Goal: Task Accomplishment & Management: Manage account settings

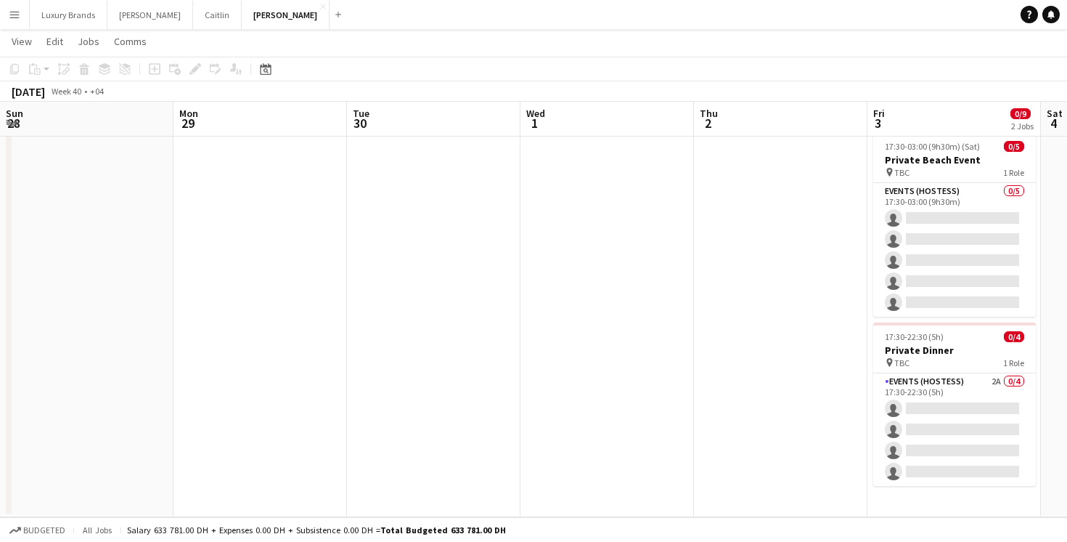
scroll to position [0, 603]
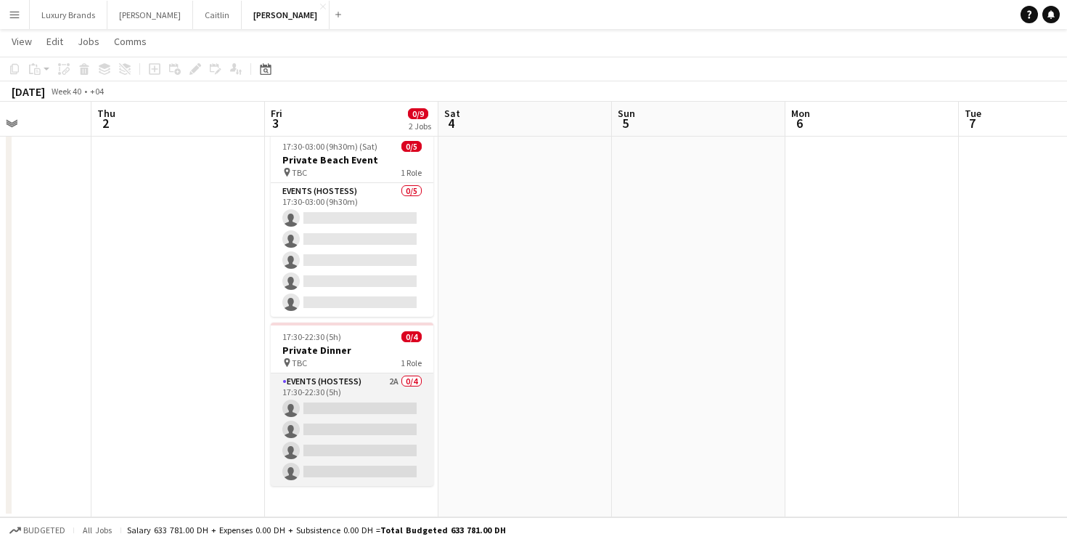
click at [365, 391] on app-card-role "Events (Hostess) 2A 0/4 17:30-22:30 (5h) single-neutral-actions single-neutral-…" at bounding box center [352, 429] width 163 height 113
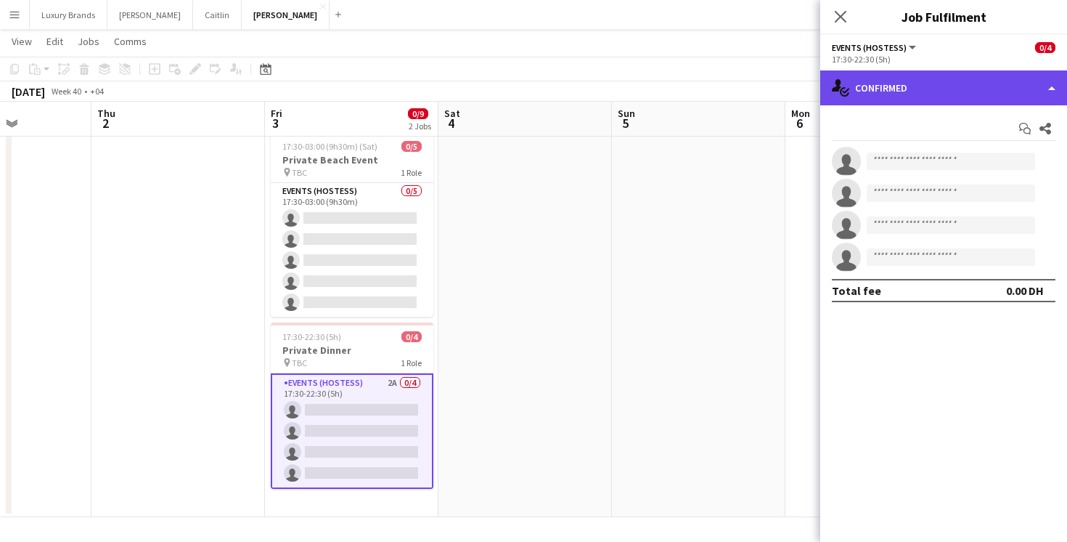
click at [898, 91] on div "single-neutral-actions-check-2 Confirmed" at bounding box center [943, 87] width 247 height 35
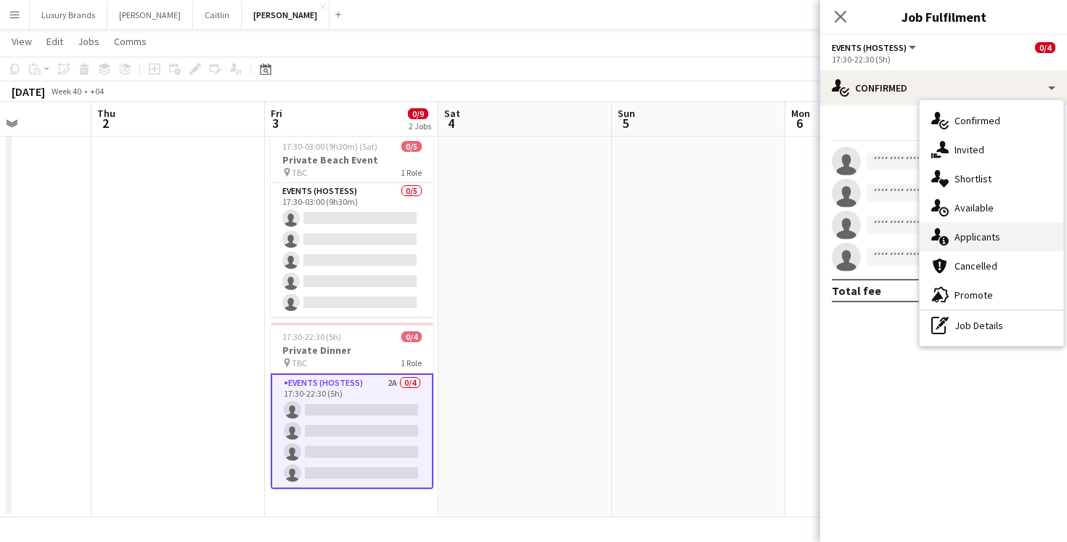
click at [986, 243] on div "single-neutral-actions-information Applicants" at bounding box center [992, 236] width 144 height 29
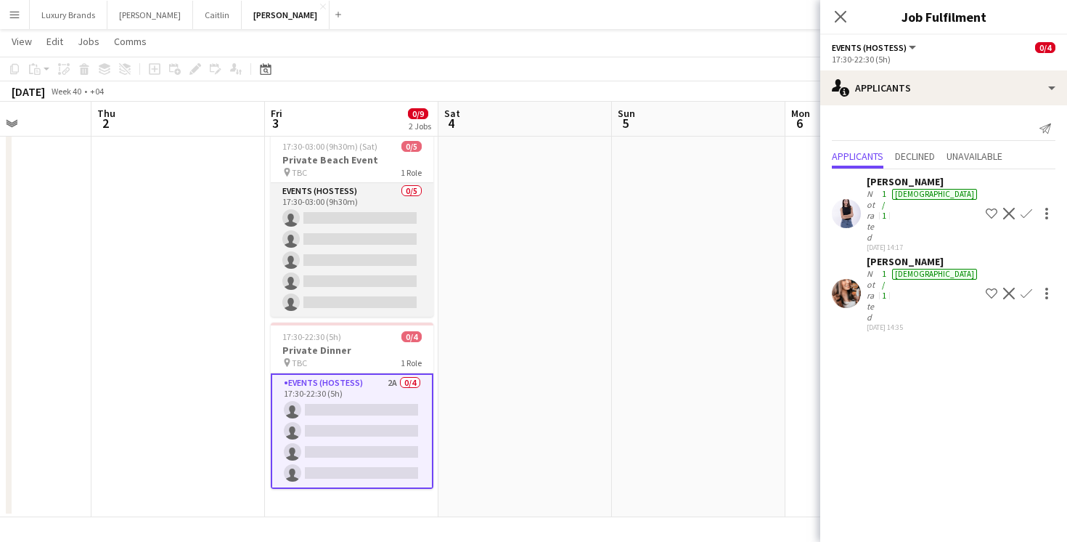
click at [379, 189] on app-card-role "Events (Hostess) 0/5 17:30-03:00 (9h30m) single-neutral-actions single-neutral-…" at bounding box center [352, 250] width 163 height 134
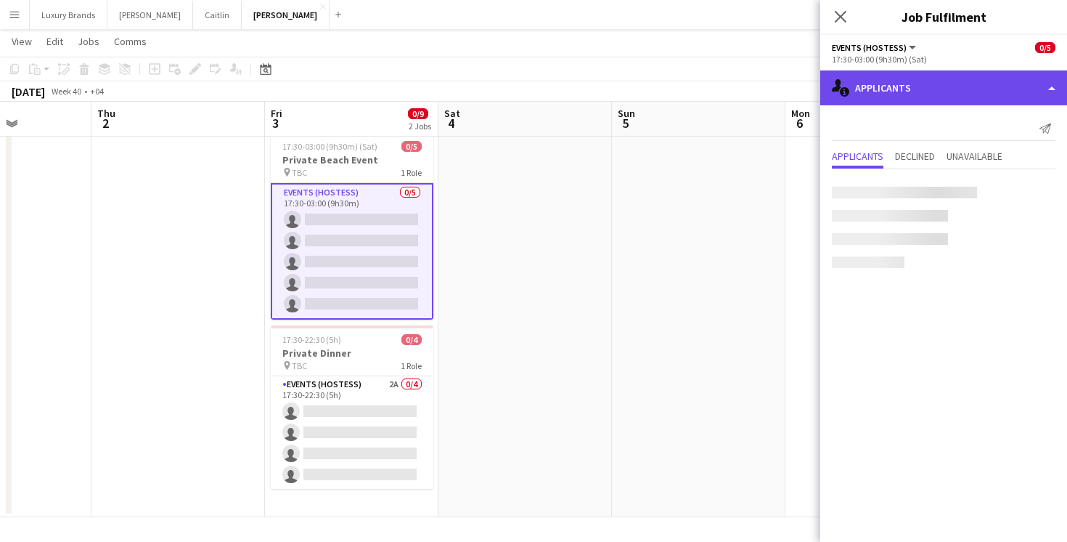
click at [888, 97] on div "single-neutral-actions-information Applicants" at bounding box center [943, 87] width 247 height 35
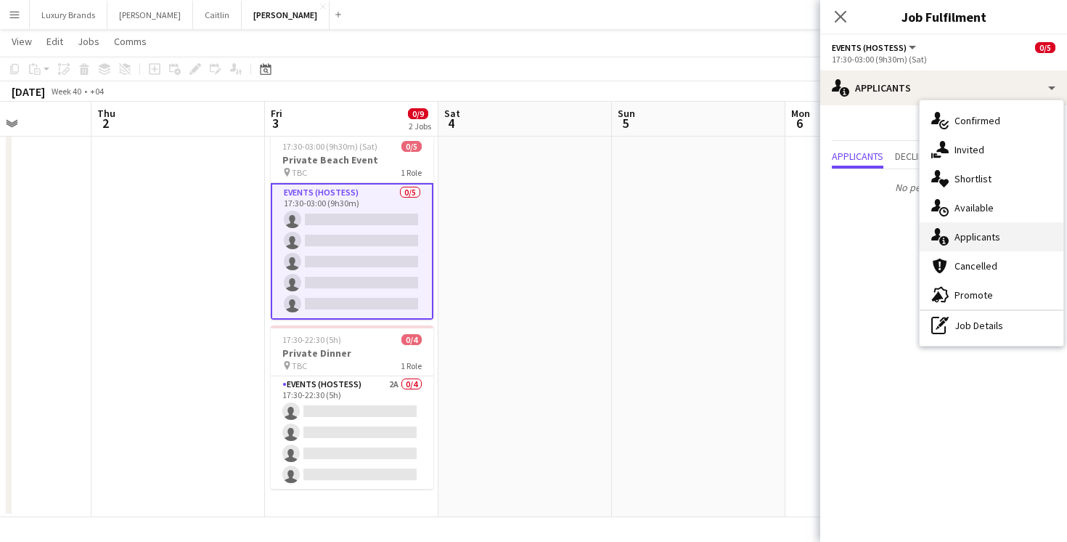
click at [979, 235] on div "single-neutral-actions-information Applicants" at bounding box center [992, 236] width 144 height 29
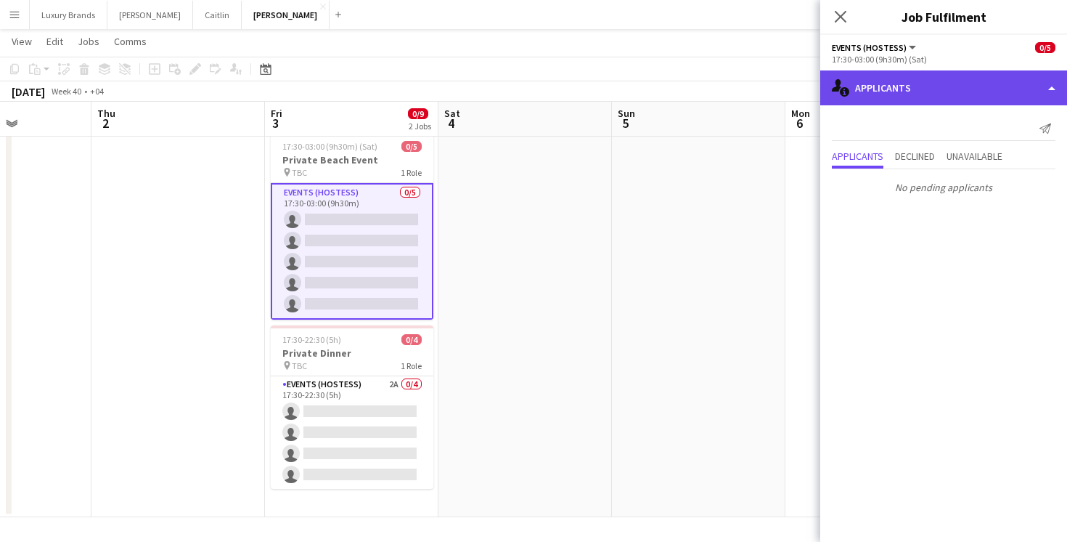
click at [901, 83] on div "single-neutral-actions-information Applicants" at bounding box center [943, 87] width 247 height 35
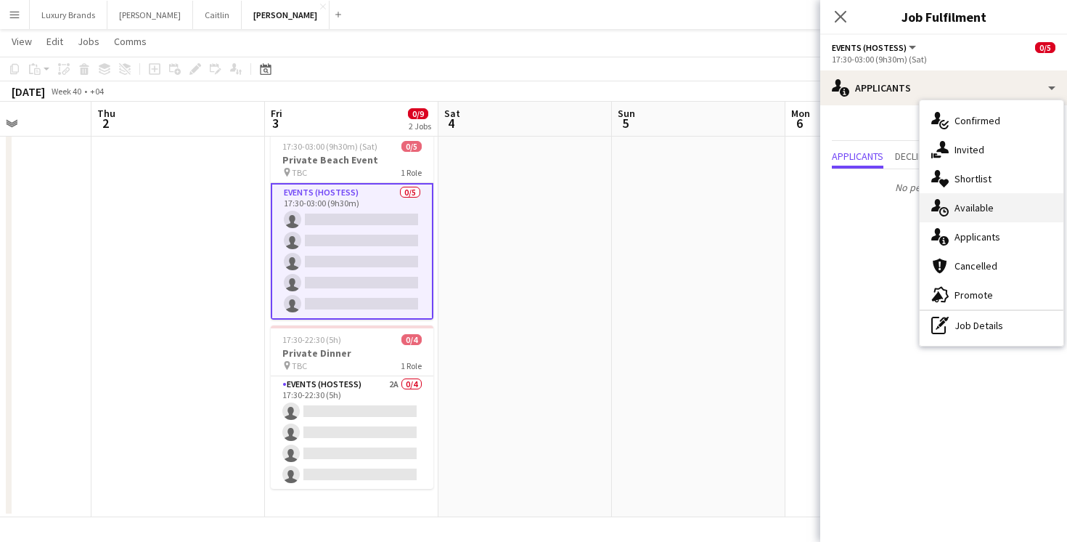
click at [971, 204] on div "single-neutral-actions-upload Available" at bounding box center [992, 207] width 144 height 29
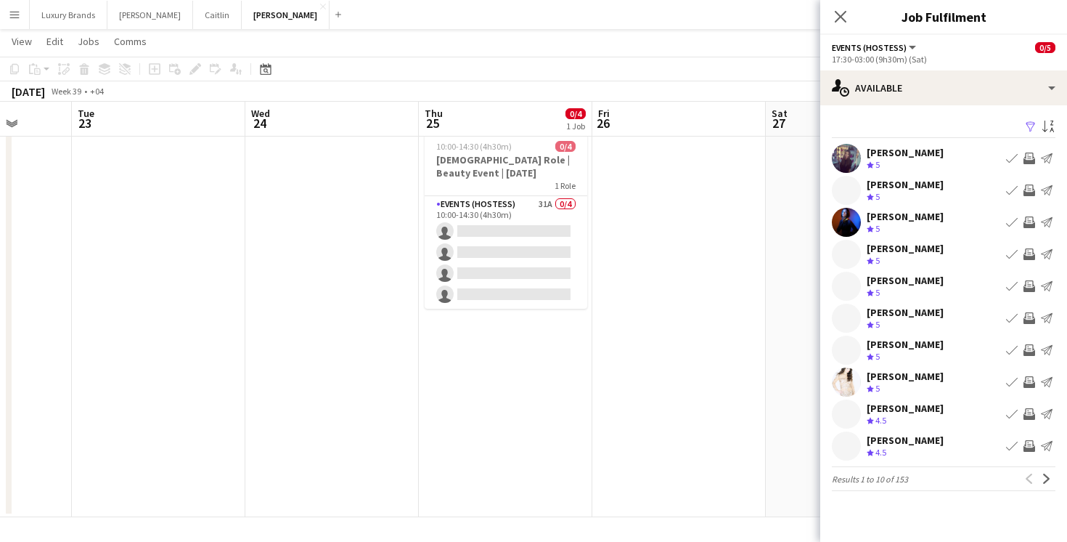
scroll to position [0, 627]
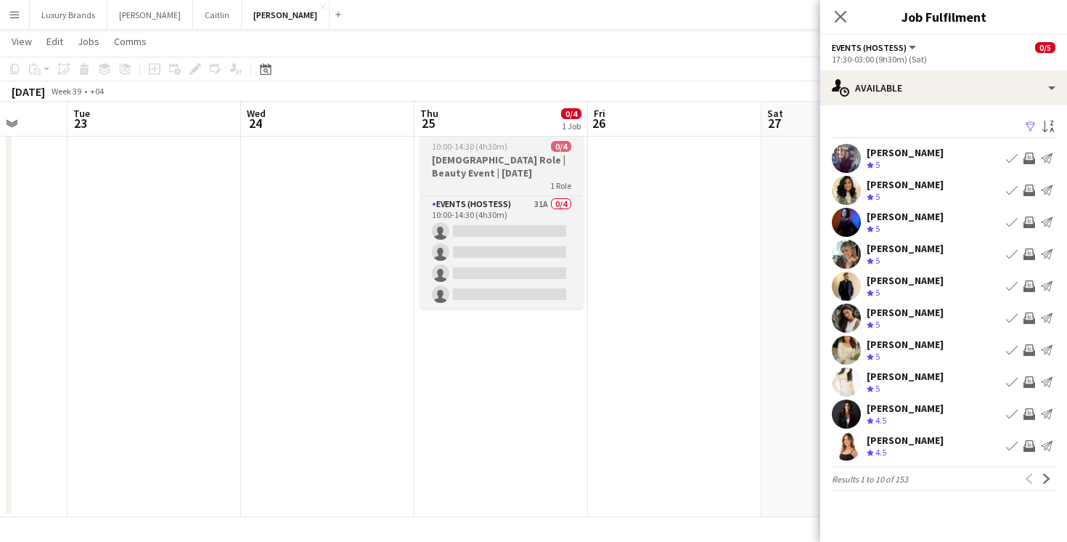
click at [515, 171] on h3 "[DEMOGRAPHIC_DATA] Role | Beauty Event | [DATE]" at bounding box center [501, 166] width 163 height 26
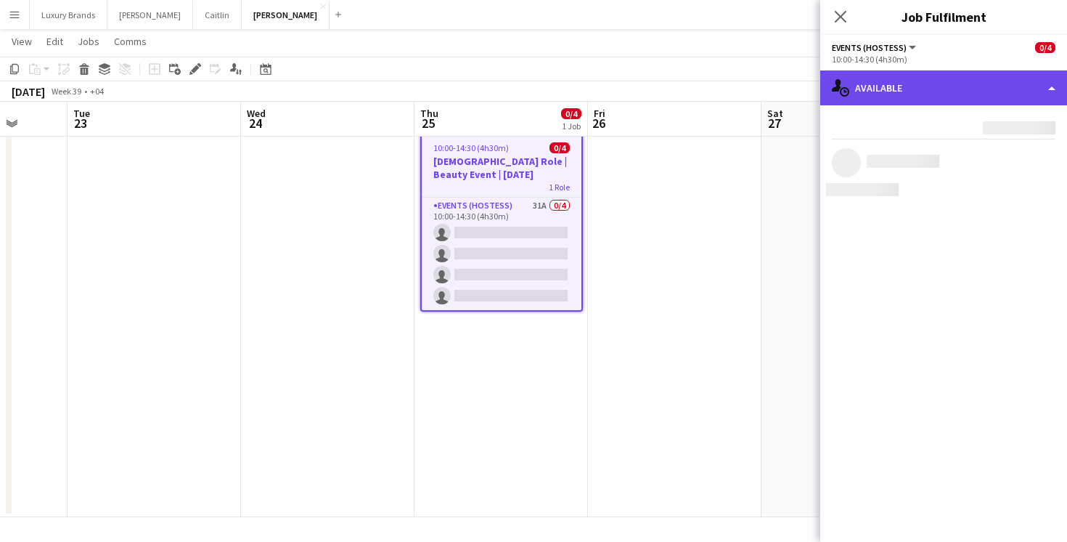
click at [865, 86] on div "single-neutral-actions-upload Available" at bounding box center [943, 87] width 247 height 35
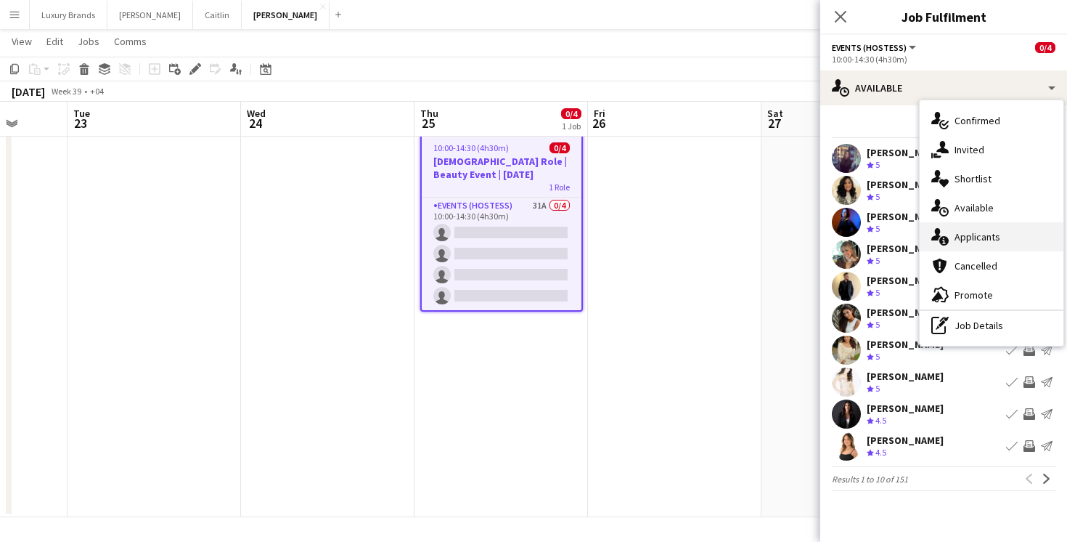
click at [999, 232] on div "single-neutral-actions-information Applicants" at bounding box center [992, 236] width 144 height 29
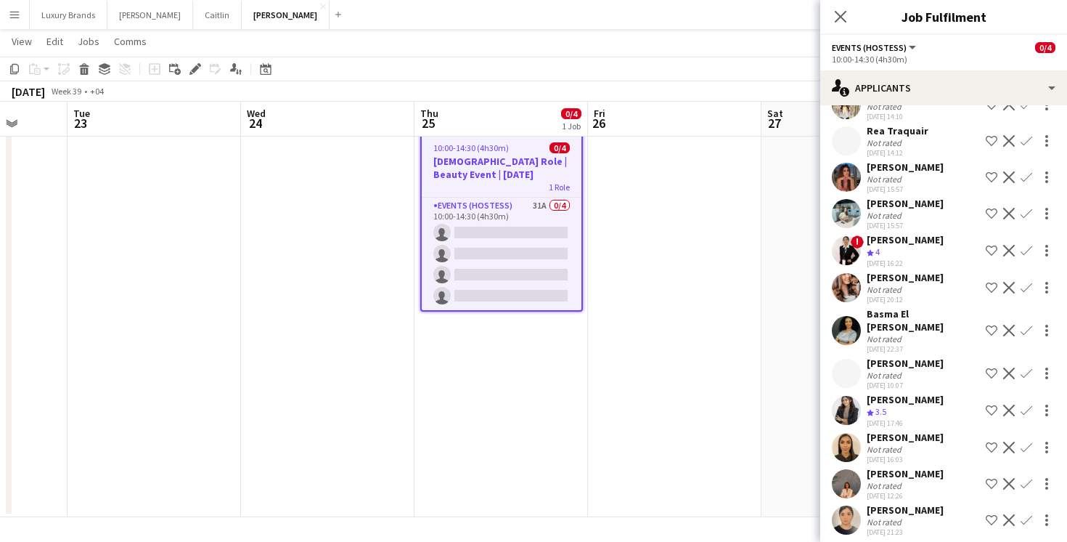
scroll to position [0, 0]
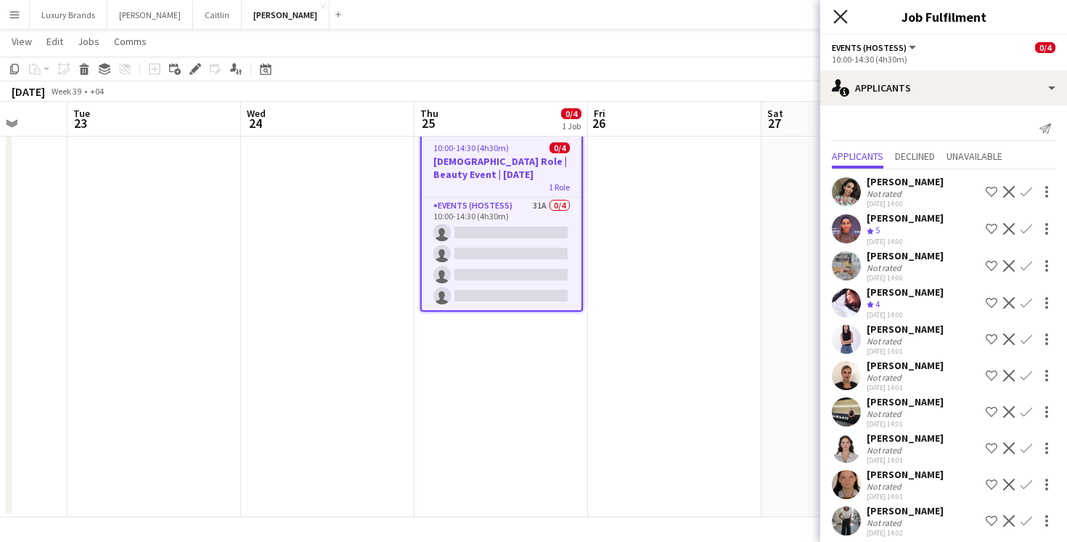
click at [841, 15] on icon at bounding box center [840, 16] width 14 height 14
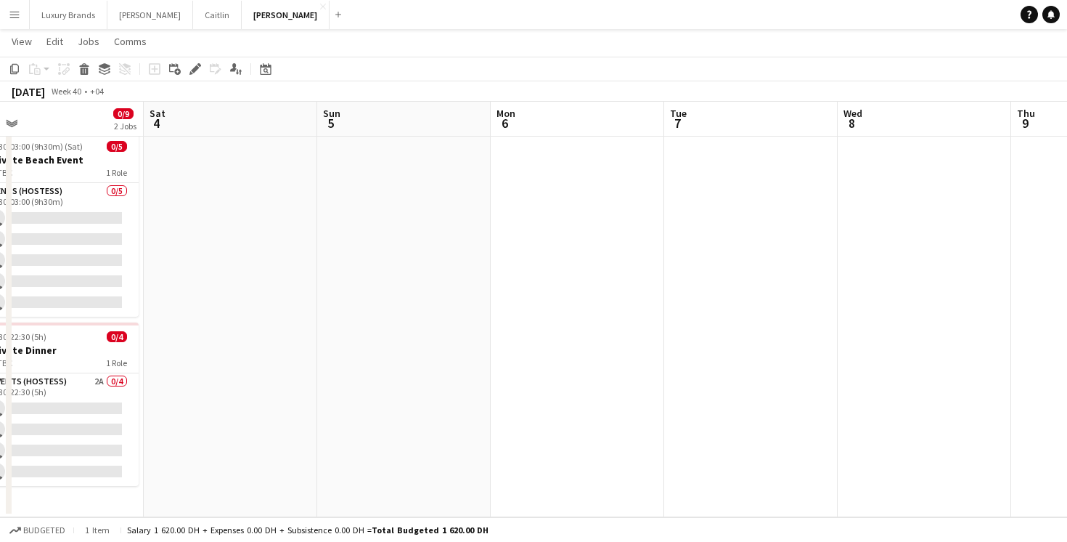
scroll to position [0, 378]
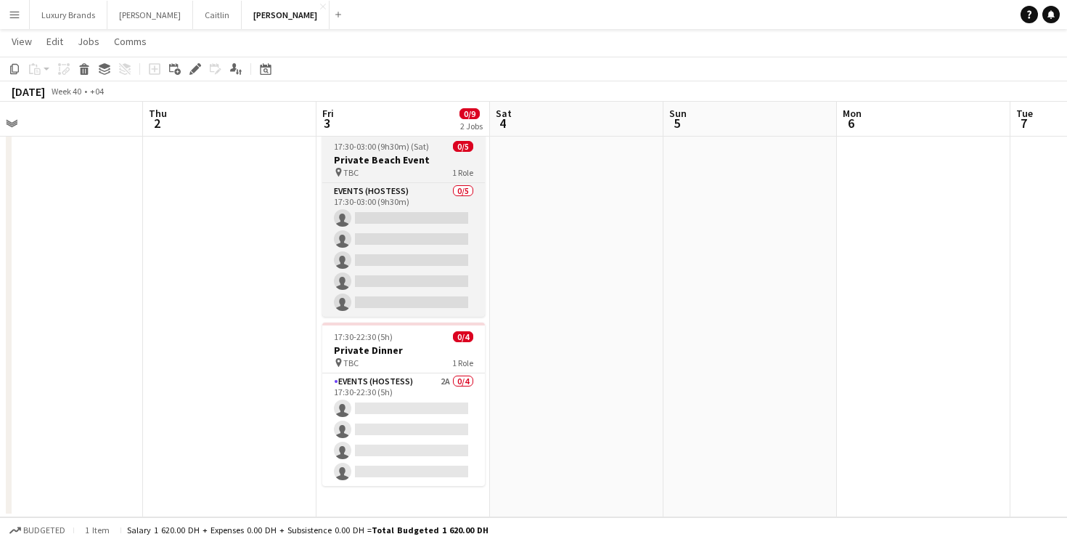
click at [409, 158] on h3 "Private Beach Event" at bounding box center [403, 159] width 163 height 13
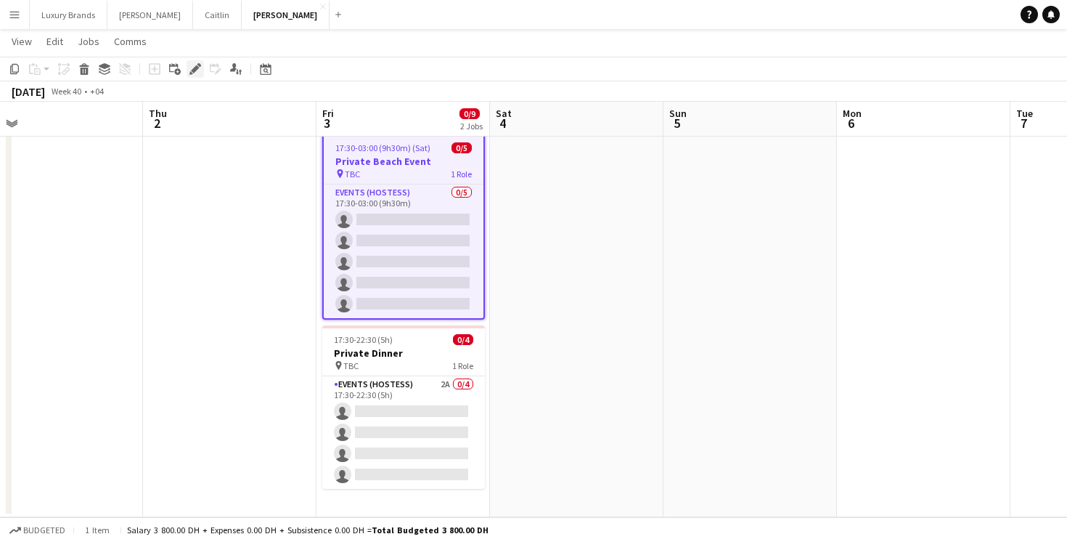
click at [194, 66] on icon "Edit" at bounding box center [195, 69] width 12 height 12
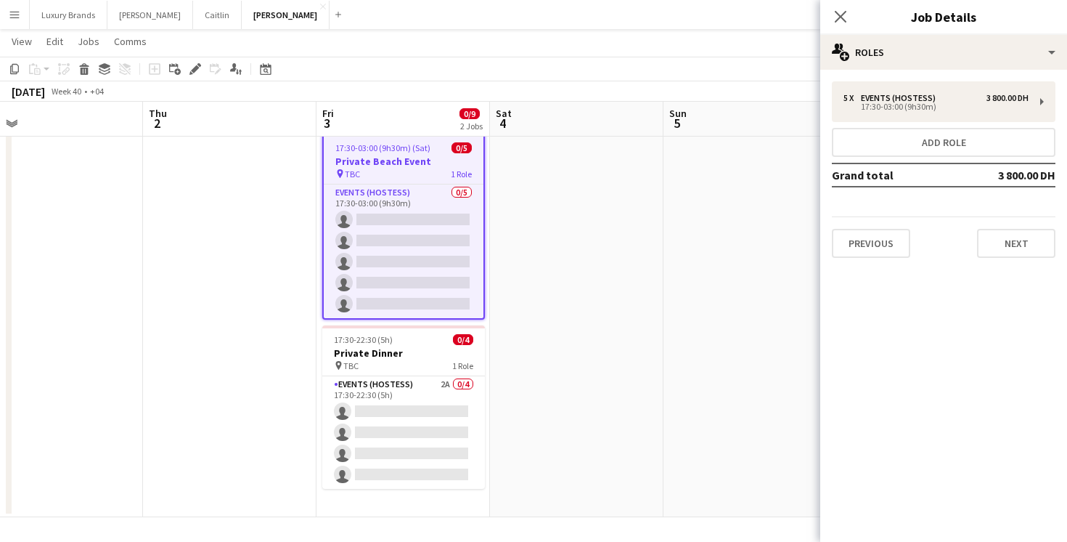
click at [413, 166] on h3 "Private Beach Event" at bounding box center [404, 161] width 160 height 13
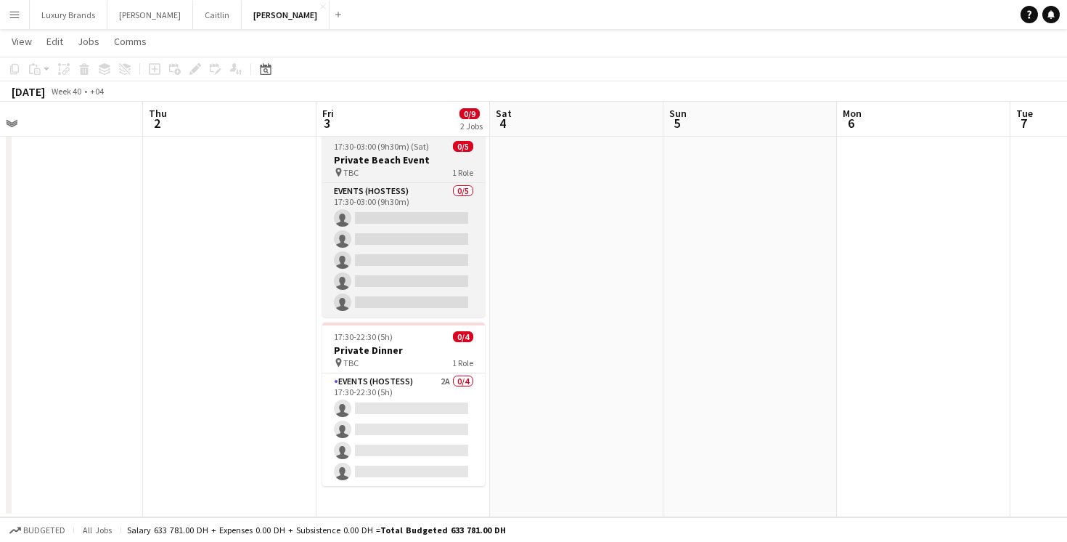
click at [379, 171] on div "pin TBC 1 Role" at bounding box center [403, 172] width 163 height 12
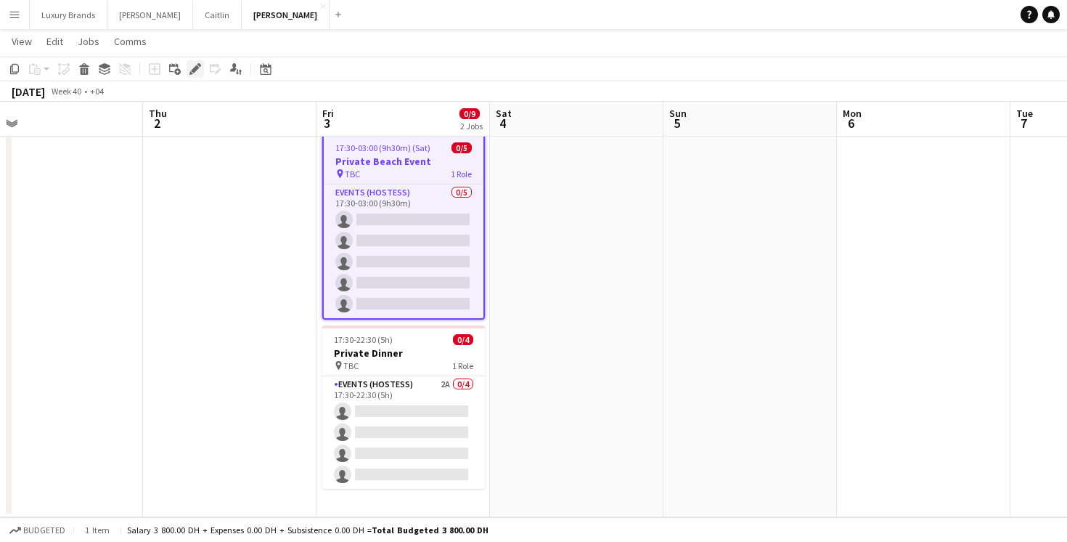
click at [188, 65] on div "Edit" at bounding box center [195, 68] width 17 height 17
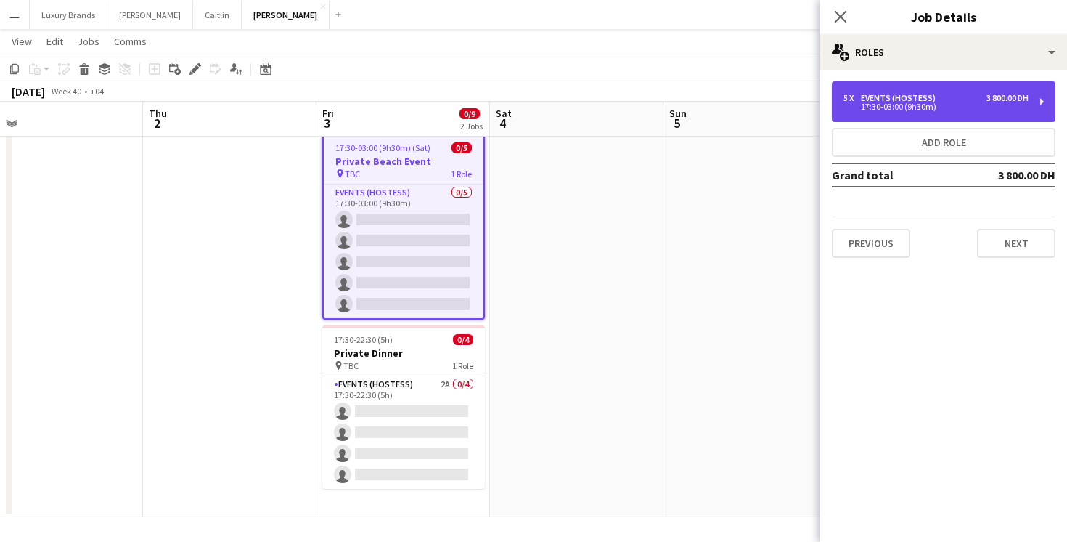
click at [935, 105] on div "17:30-03:00 (9h30m)" at bounding box center [936, 106] width 185 height 7
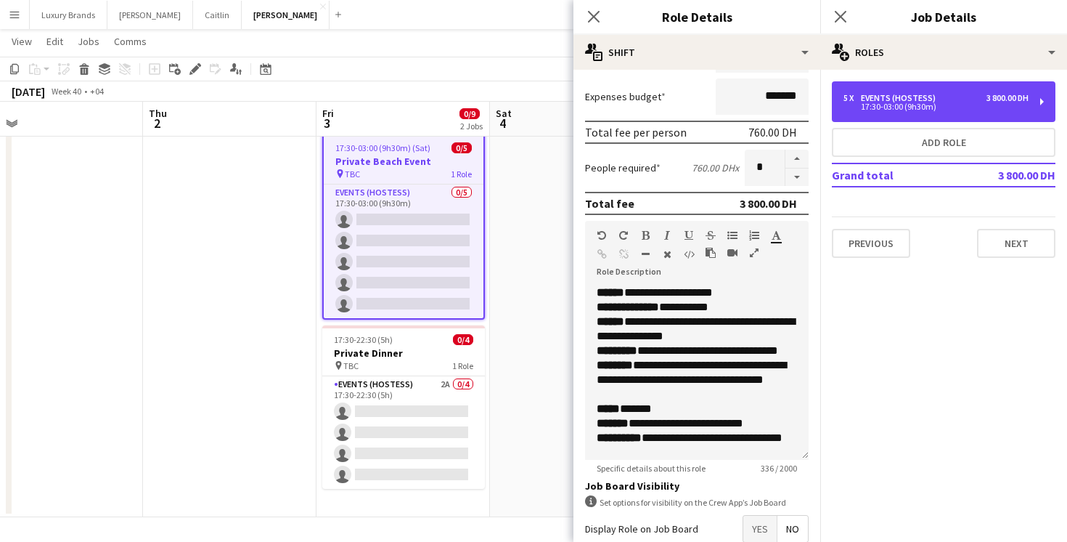
scroll to position [367, 0]
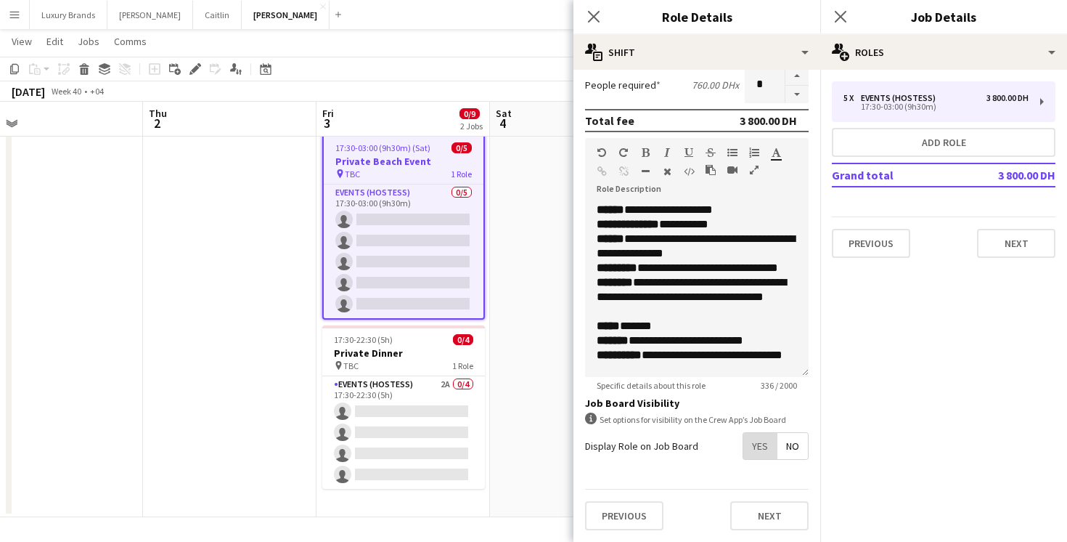
click at [759, 451] on span "Yes" at bounding box center [759, 446] width 33 height 26
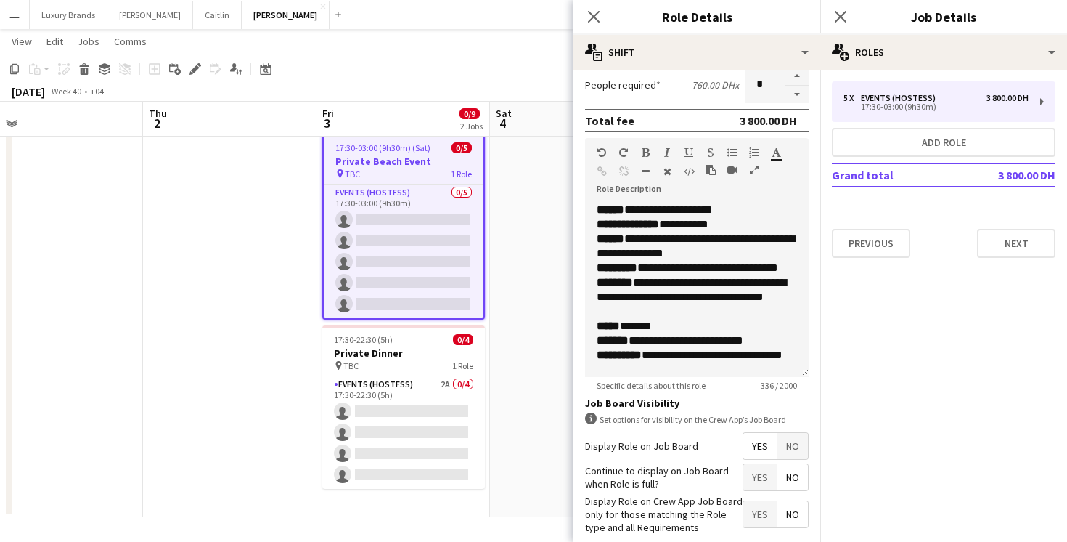
click at [757, 481] on span "Yes" at bounding box center [759, 477] width 33 height 26
click at [757, 510] on span "Yes" at bounding box center [759, 514] width 33 height 26
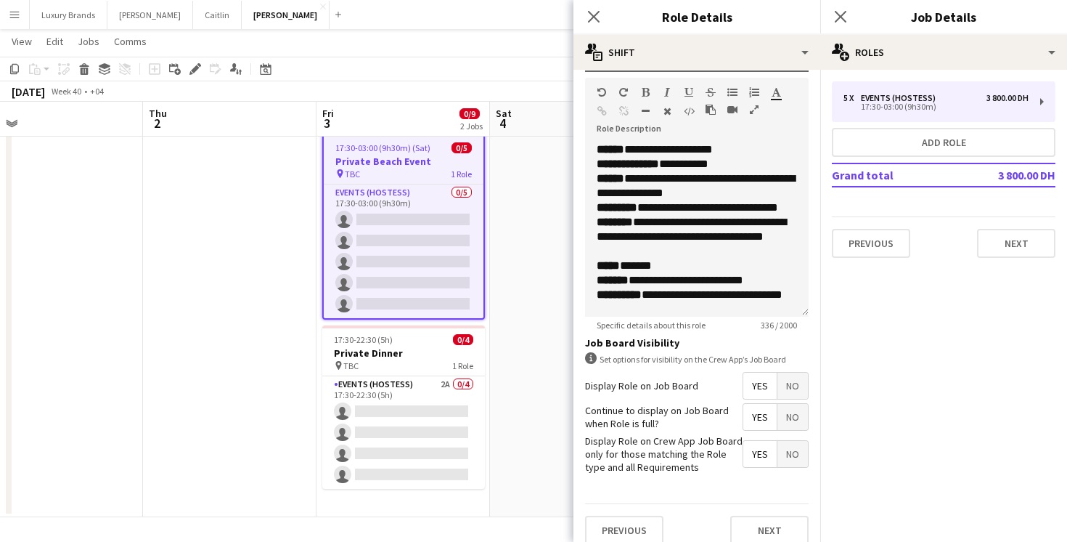
scroll to position [441, 0]
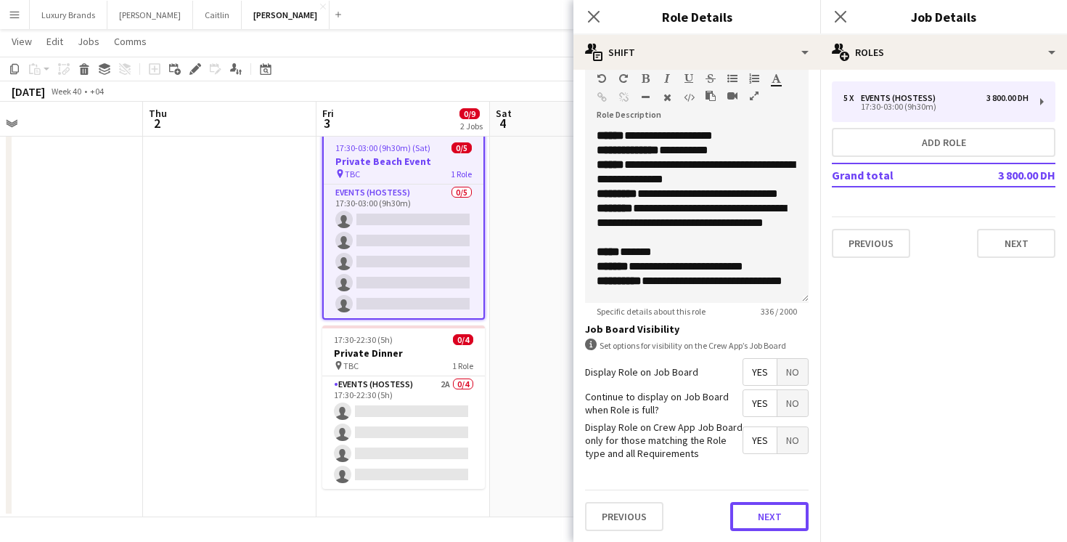
click at [757, 510] on button "Next" at bounding box center [769, 516] width 78 height 29
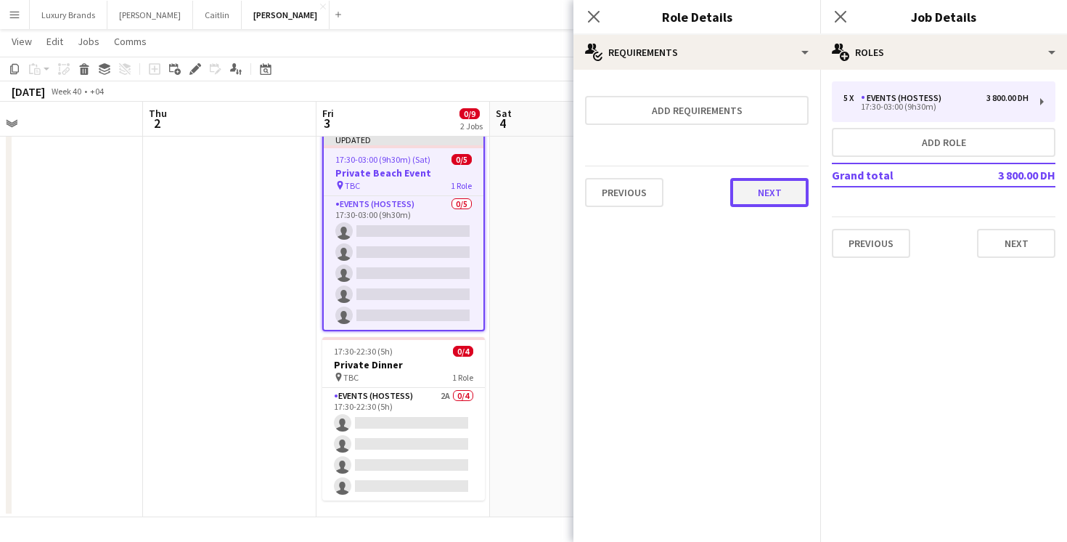
click at [754, 191] on button "Next" at bounding box center [769, 192] width 78 height 29
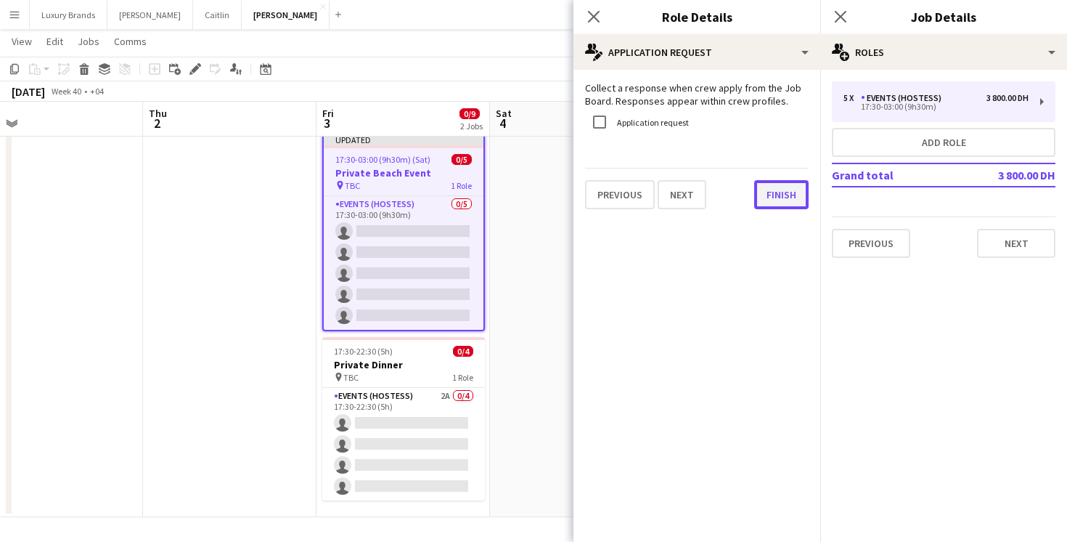
click at [765, 197] on button "Finish" at bounding box center [781, 194] width 54 height 29
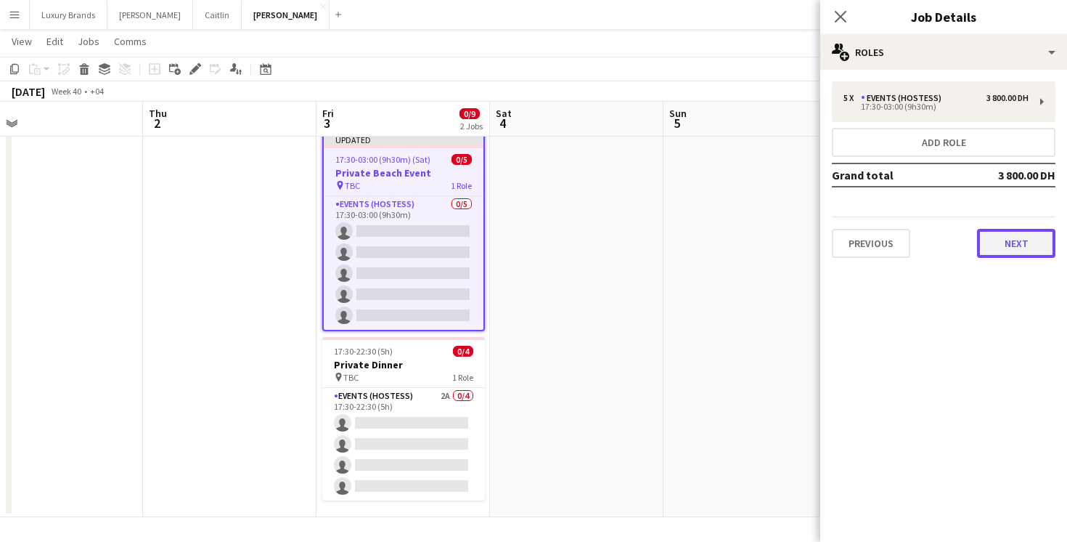
click at [1010, 247] on button "Next" at bounding box center [1016, 243] width 78 height 29
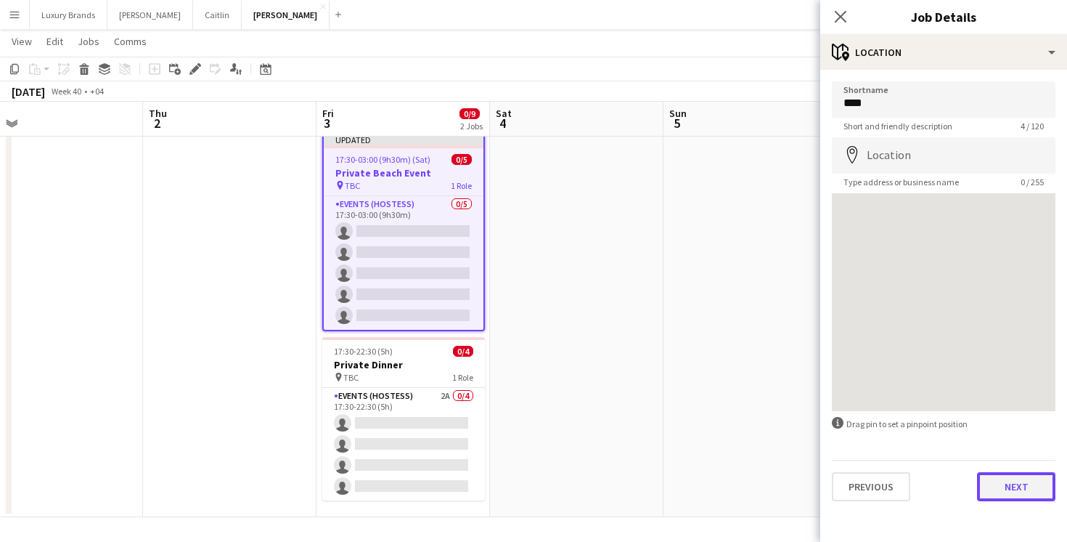
click at [1011, 479] on button "Next" at bounding box center [1016, 486] width 78 height 29
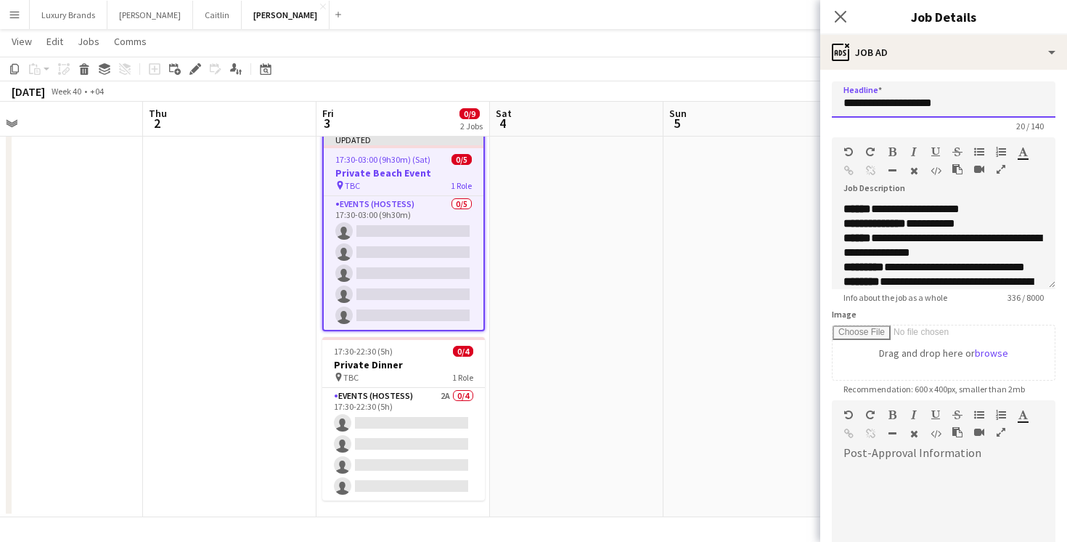
drag, startPoint x: 951, startPoint y: 98, endPoint x: 739, endPoint y: 97, distance: 212.0
click at [739, 97] on body "Menu Boards Boards Boards All jobs Status Workforce Workforce My Workforce Recr…" at bounding box center [533, 253] width 1067 height 578
paste input "**********"
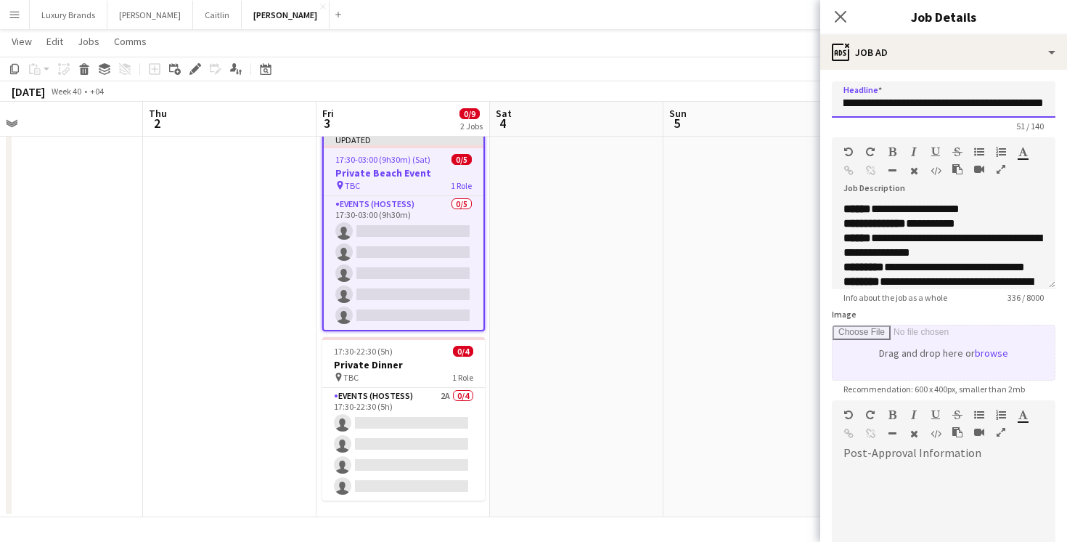
scroll to position [176, 0]
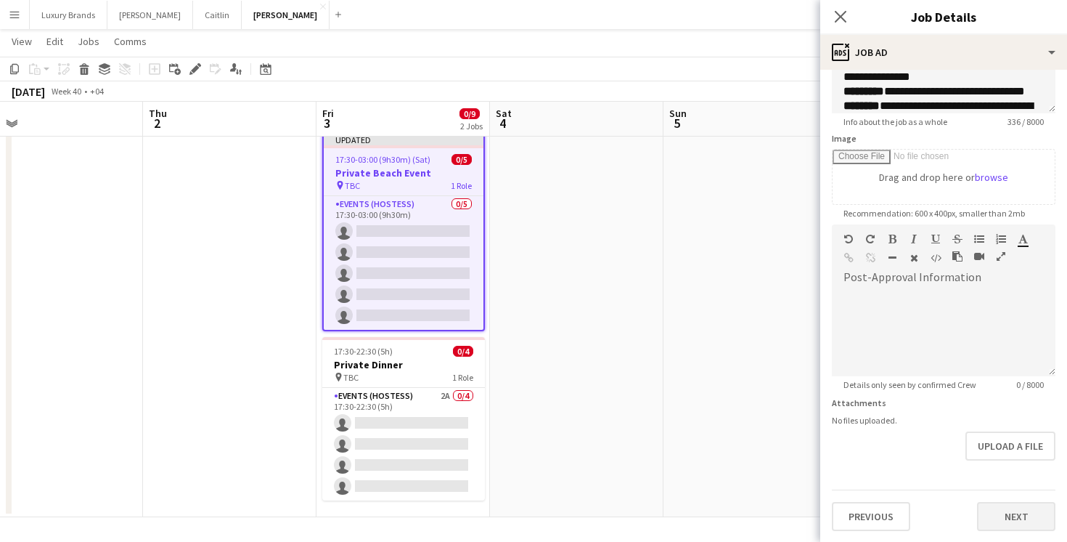
type input "**********"
click at [1006, 519] on button "Next" at bounding box center [1016, 516] width 78 height 29
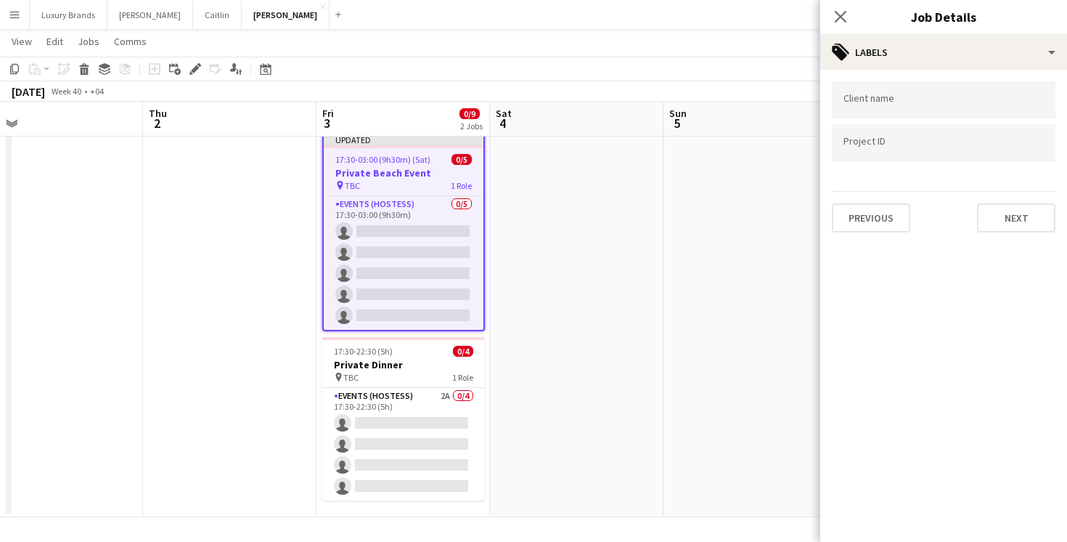
scroll to position [0, 0]
click at [1008, 222] on button "Next" at bounding box center [1016, 217] width 78 height 29
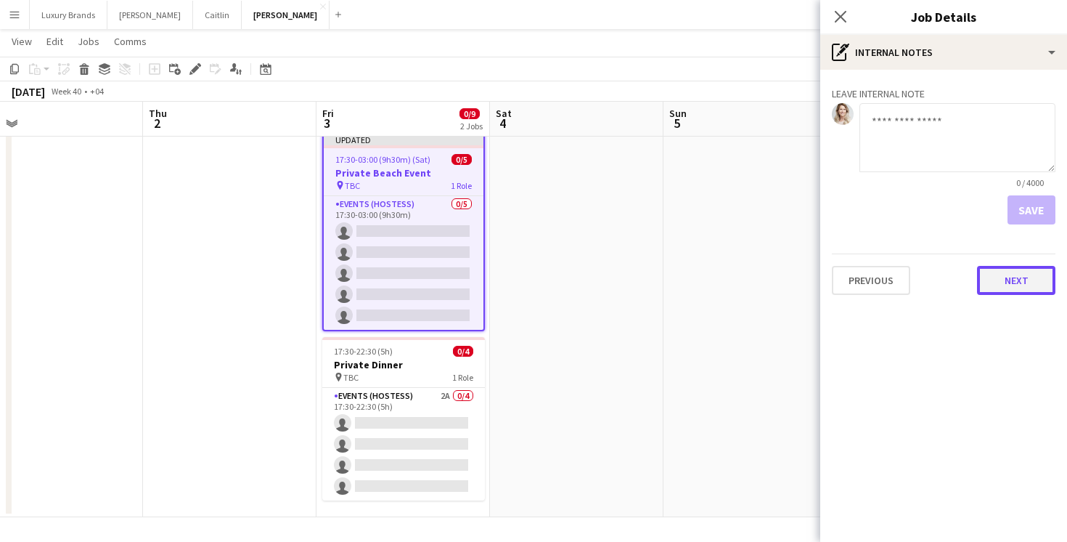
click at [994, 281] on button "Next" at bounding box center [1016, 280] width 78 height 29
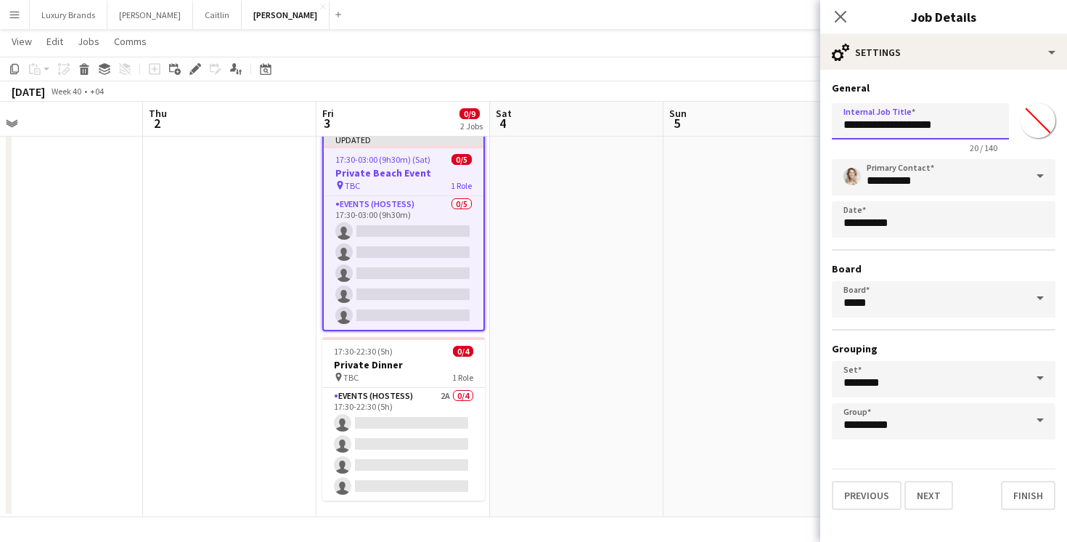
drag, startPoint x: 955, startPoint y: 129, endPoint x: 787, endPoint y: 121, distance: 168.6
click at [787, 121] on body "Menu Boards Boards Boards All jobs Status Workforce Workforce My Workforce Recr…" at bounding box center [533, 253] width 1067 height 578
paste input "**********"
type input "**********"
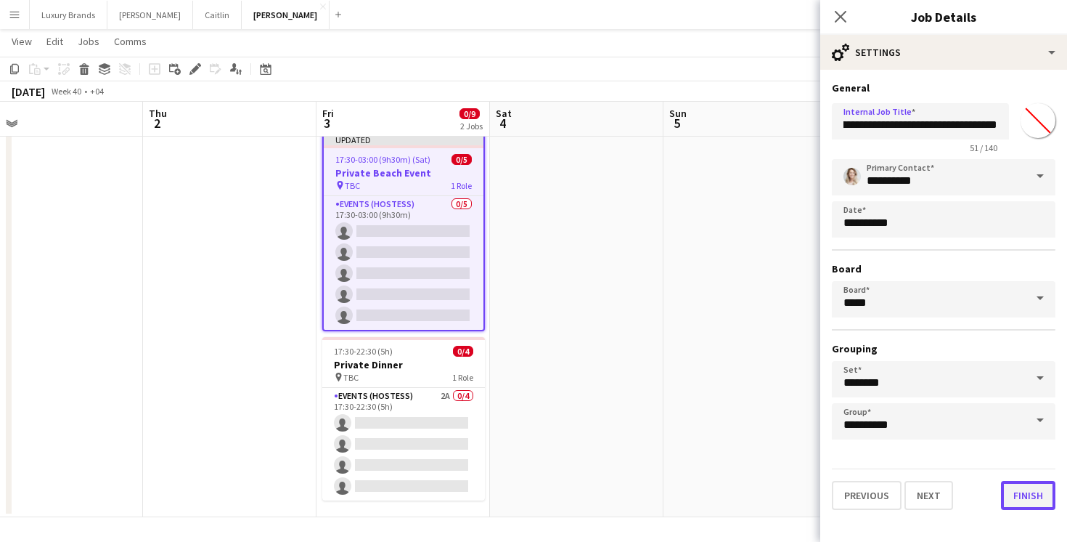
click at [1016, 494] on button "Finish" at bounding box center [1028, 495] width 54 height 29
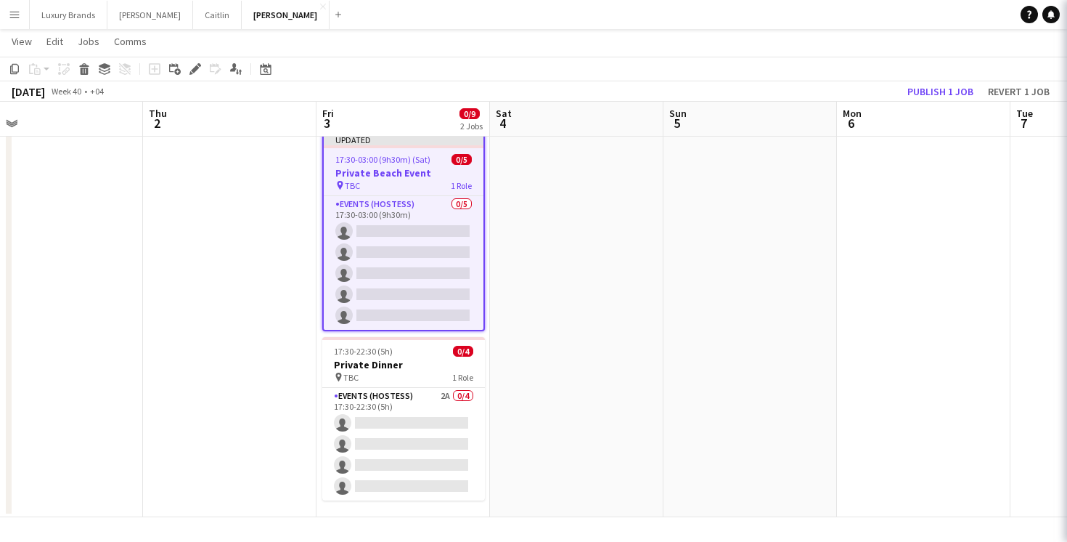
scroll to position [0, 0]
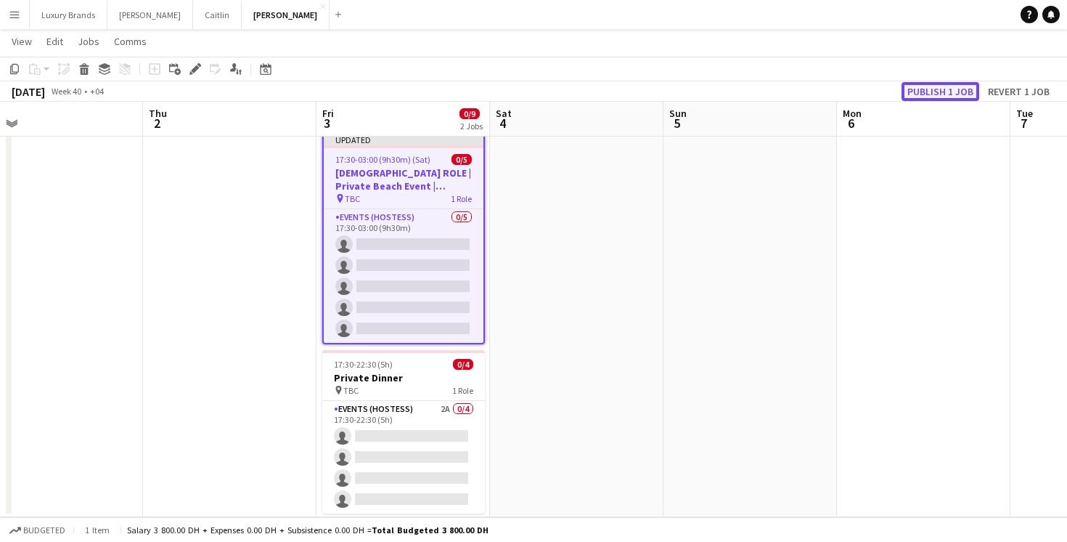
click at [955, 92] on button "Publish 1 job" at bounding box center [941, 91] width 78 height 19
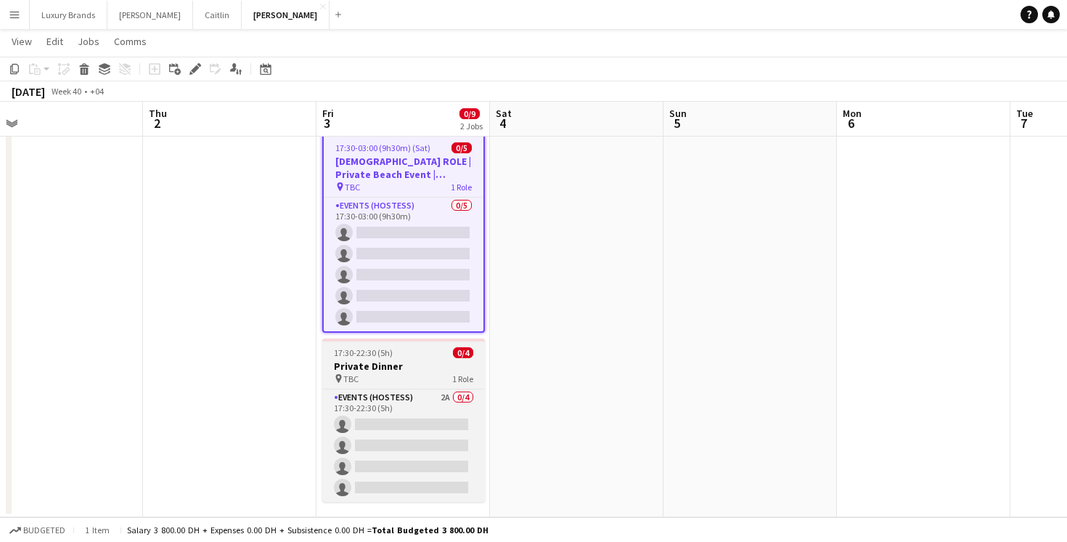
click at [405, 370] on h3 "Private Dinner" at bounding box center [403, 365] width 163 height 13
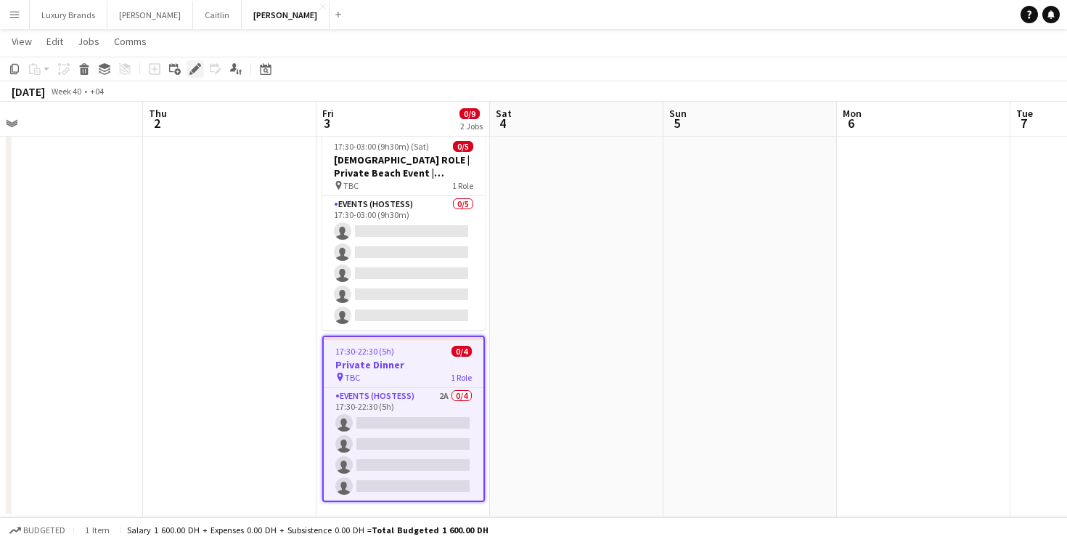
click at [192, 73] on icon at bounding box center [191, 73] width 4 height 4
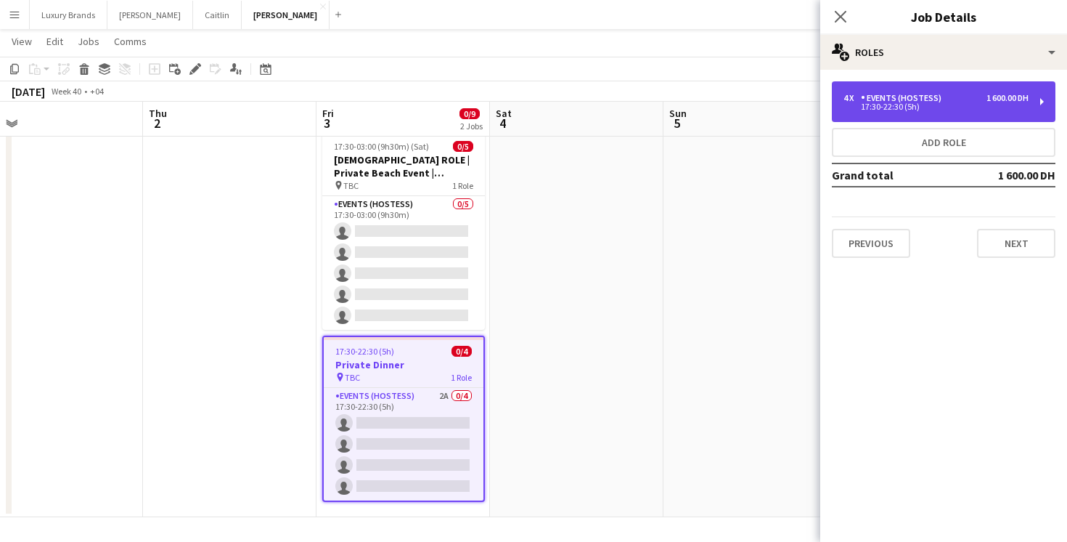
click at [886, 99] on div "Events (Hostess)" at bounding box center [904, 98] width 86 height 10
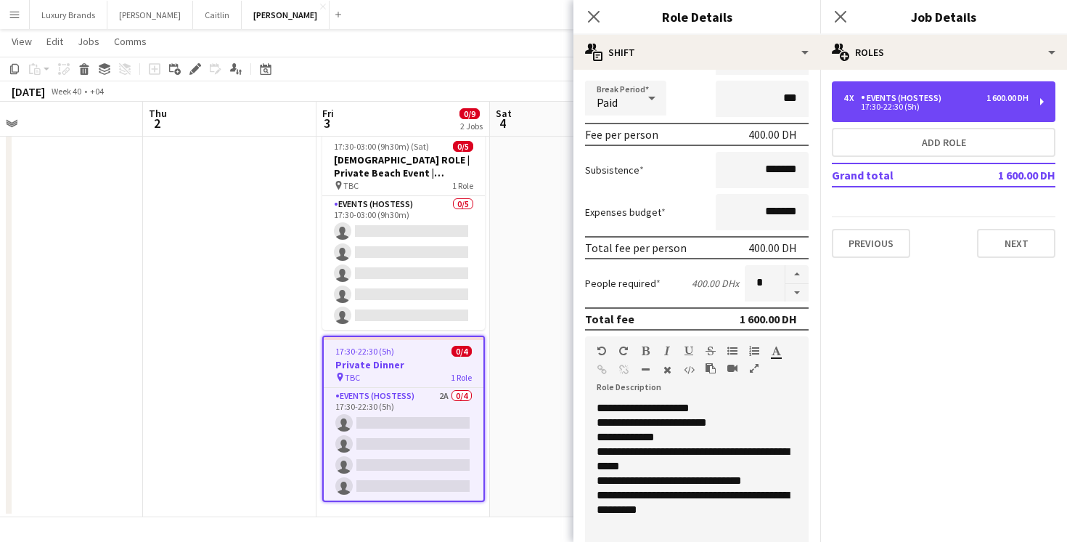
scroll to position [441, 0]
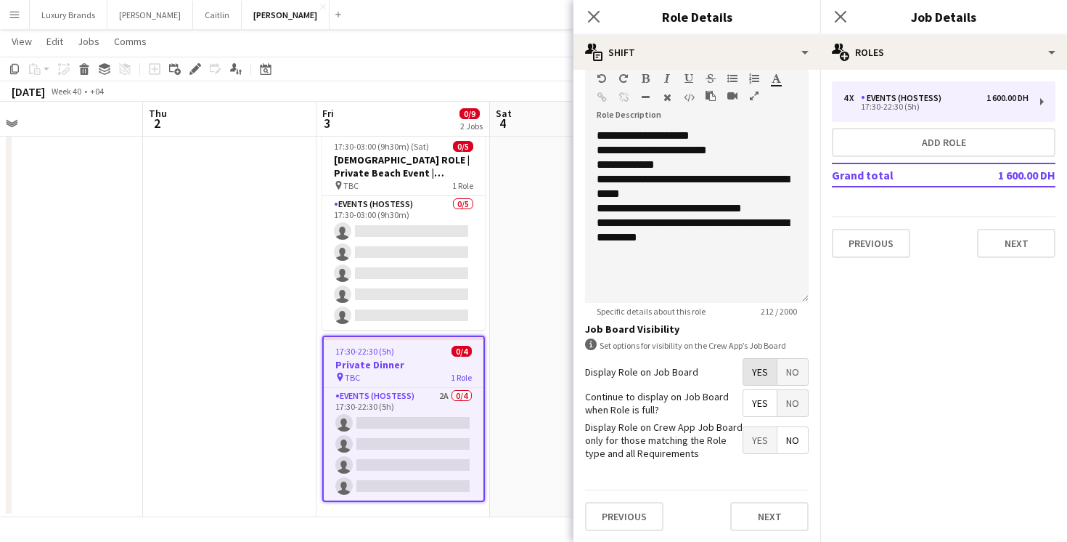
click at [760, 376] on span "Yes" at bounding box center [759, 372] width 33 height 26
click at [760, 405] on span "Yes" at bounding box center [759, 403] width 33 height 26
click at [759, 440] on span "Yes" at bounding box center [759, 440] width 33 height 26
click at [767, 523] on button "Next" at bounding box center [769, 516] width 78 height 29
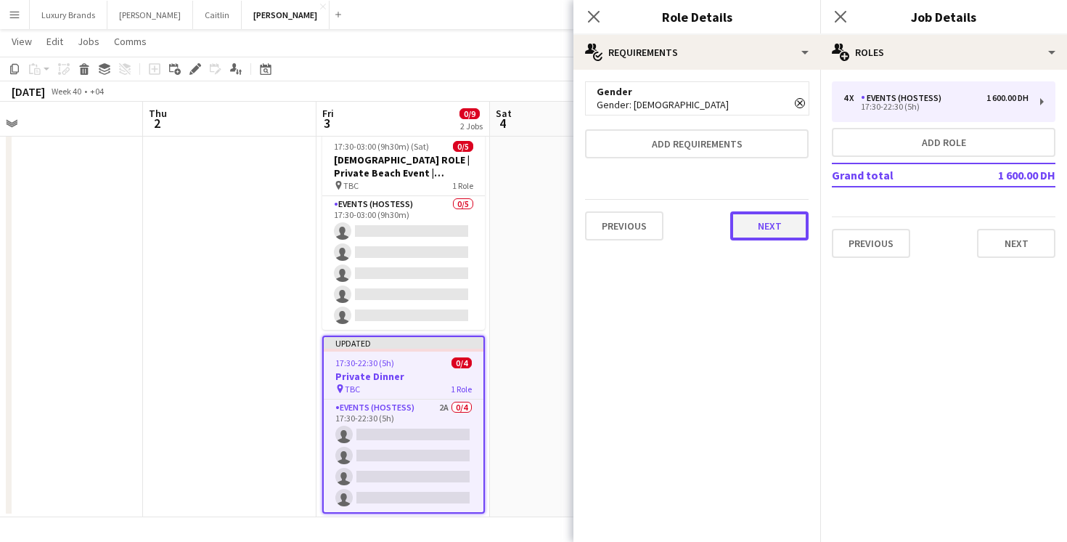
click at [767, 228] on button "Next" at bounding box center [769, 225] width 78 height 29
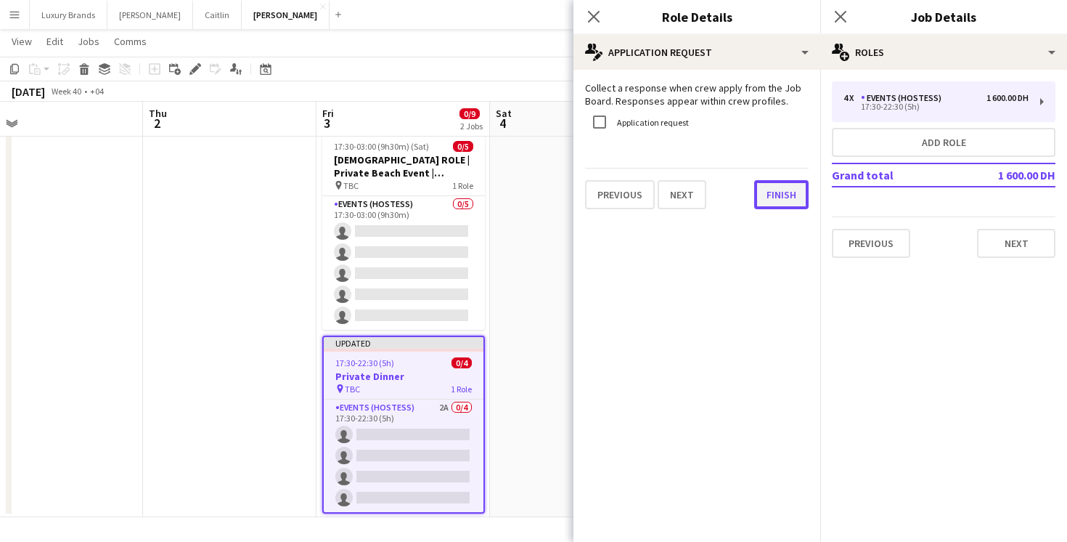
click at [781, 193] on button "Finish" at bounding box center [781, 194] width 54 height 29
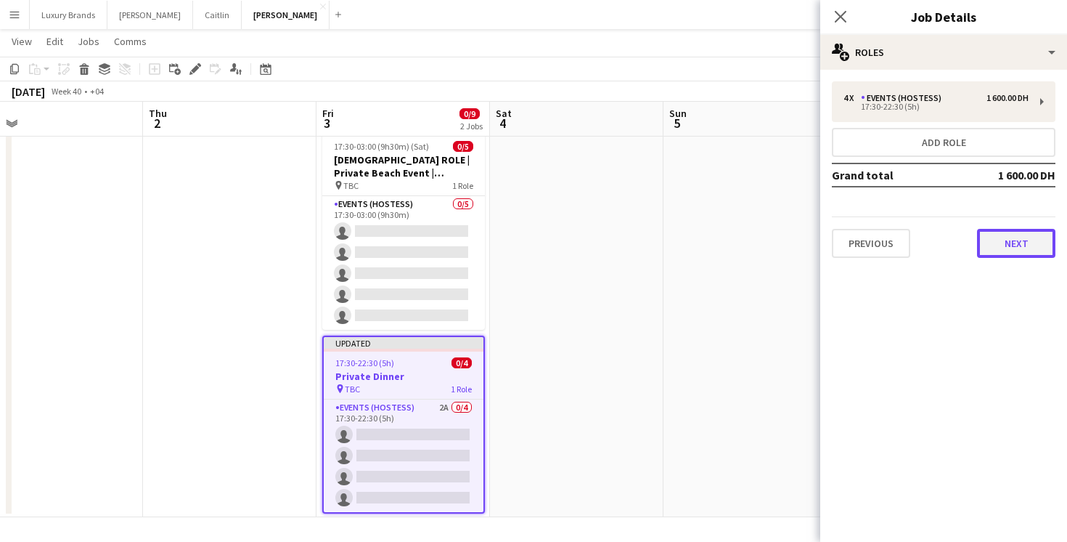
click at [1008, 250] on button "Next" at bounding box center [1016, 243] width 78 height 29
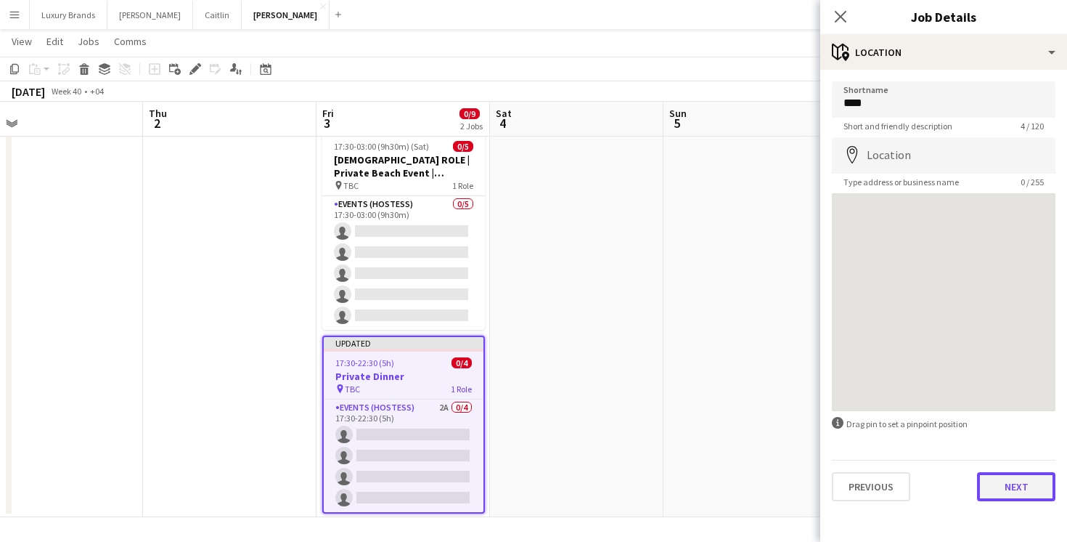
click at [1011, 482] on button "Next" at bounding box center [1016, 486] width 78 height 29
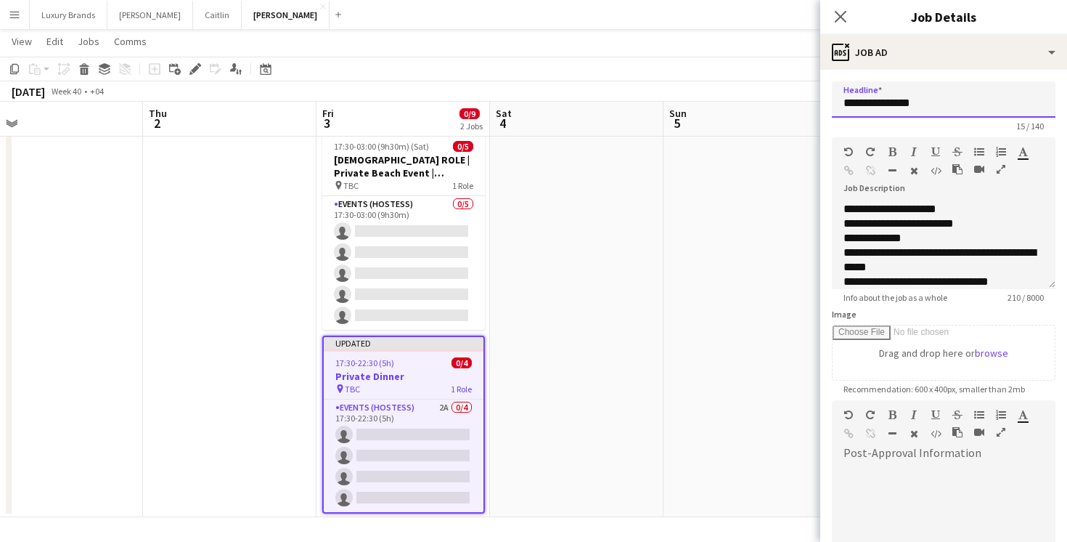
drag, startPoint x: 948, startPoint y: 104, endPoint x: 748, endPoint y: 102, distance: 200.4
click at [747, 102] on body "Menu Boards Boards Boards All jobs Status Workforce Workforce My Workforce Recr…" at bounding box center [533, 253] width 1067 height 578
paste input "**********"
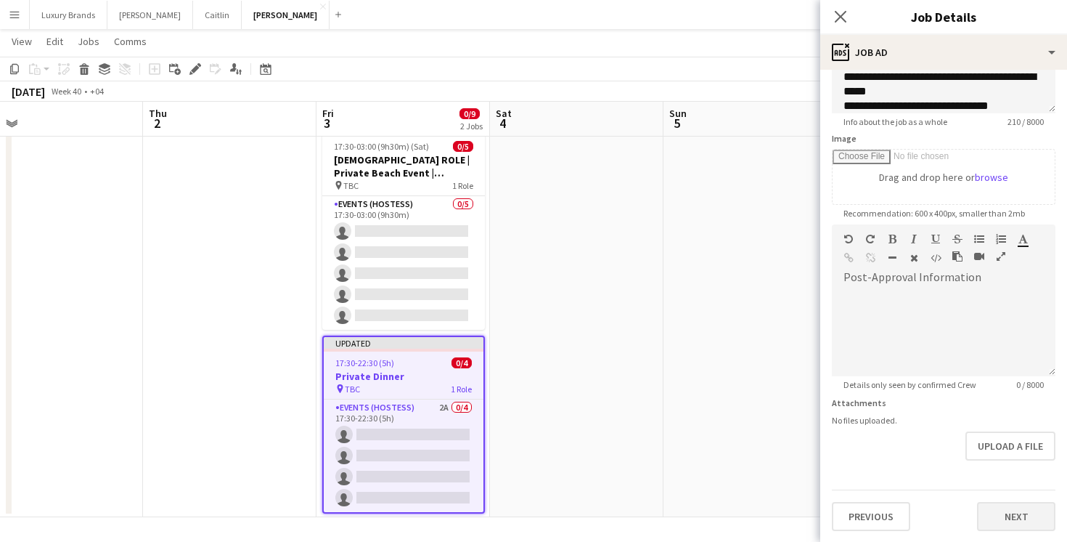
type input "**********"
click at [1010, 523] on button "Next" at bounding box center [1016, 516] width 78 height 29
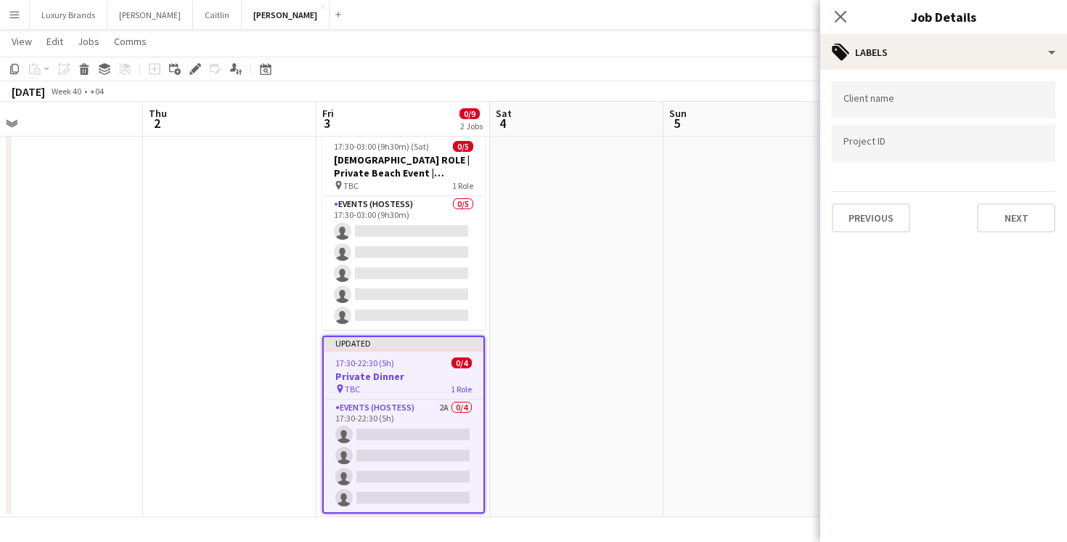
click at [1019, 235] on div "Client name Project ID Previous Next" at bounding box center [943, 157] width 247 height 174
click at [1016, 213] on button "Next" at bounding box center [1016, 217] width 78 height 29
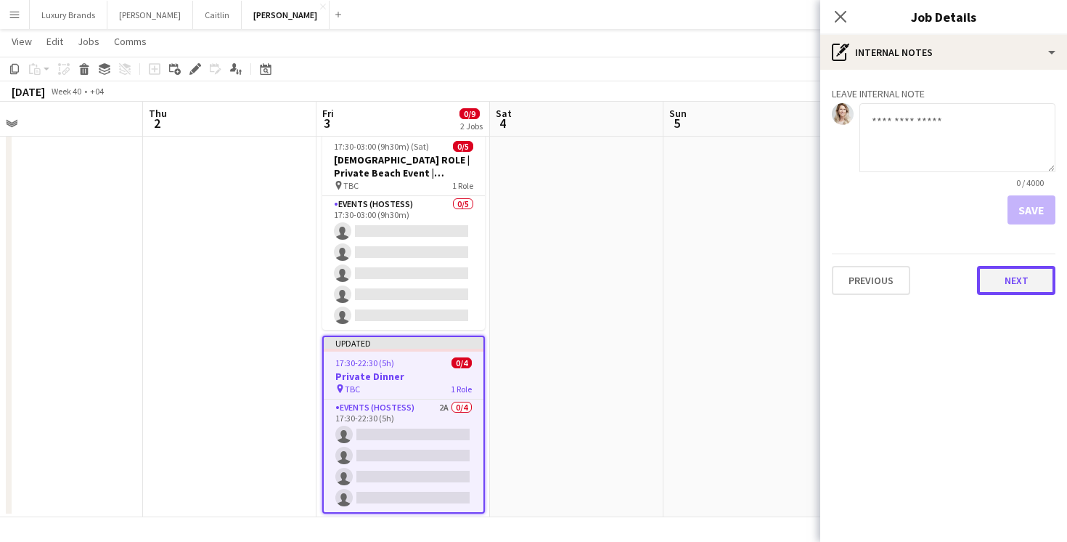
click at [1023, 280] on button "Next" at bounding box center [1016, 280] width 78 height 29
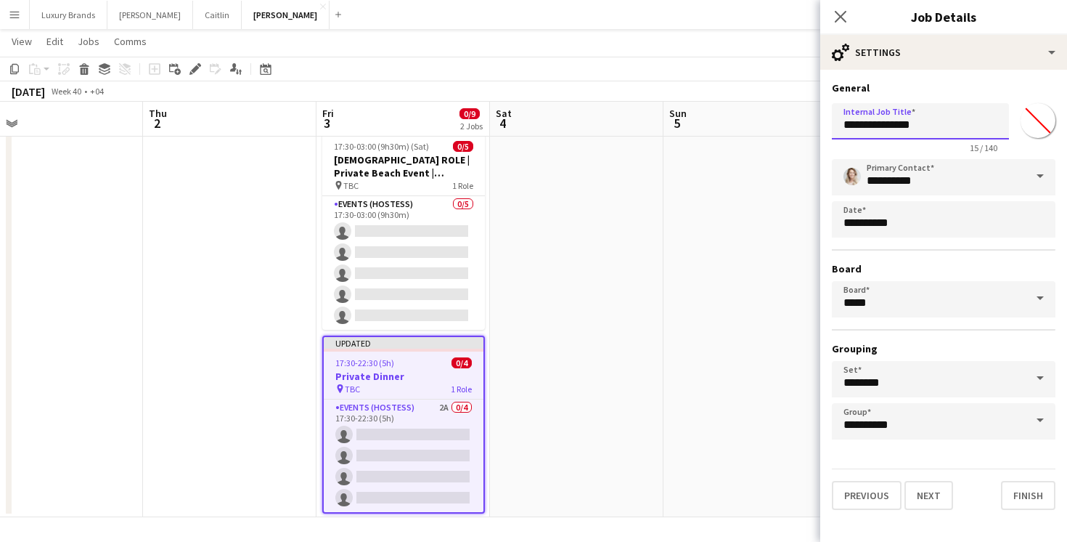
drag, startPoint x: 945, startPoint y: 118, endPoint x: 695, endPoint y: 118, distance: 250.5
click at [695, 118] on body "Menu Boards Boards Boards All jobs Status Workforce Workforce My Workforce Recr…" at bounding box center [533, 253] width 1067 height 578
paste input "**********"
type input "**********"
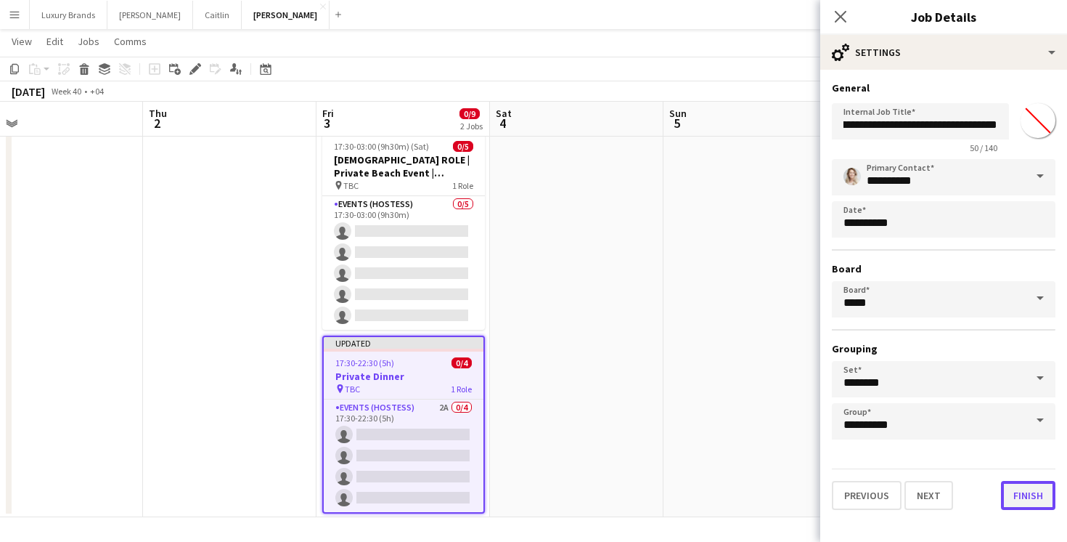
click at [1009, 494] on button "Finish" at bounding box center [1028, 495] width 54 height 29
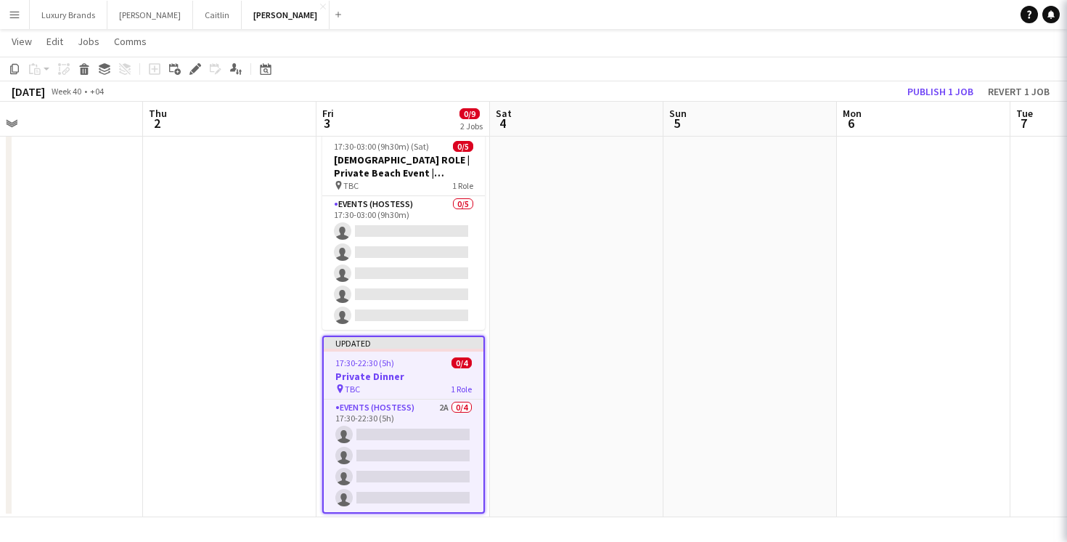
scroll to position [0, 0]
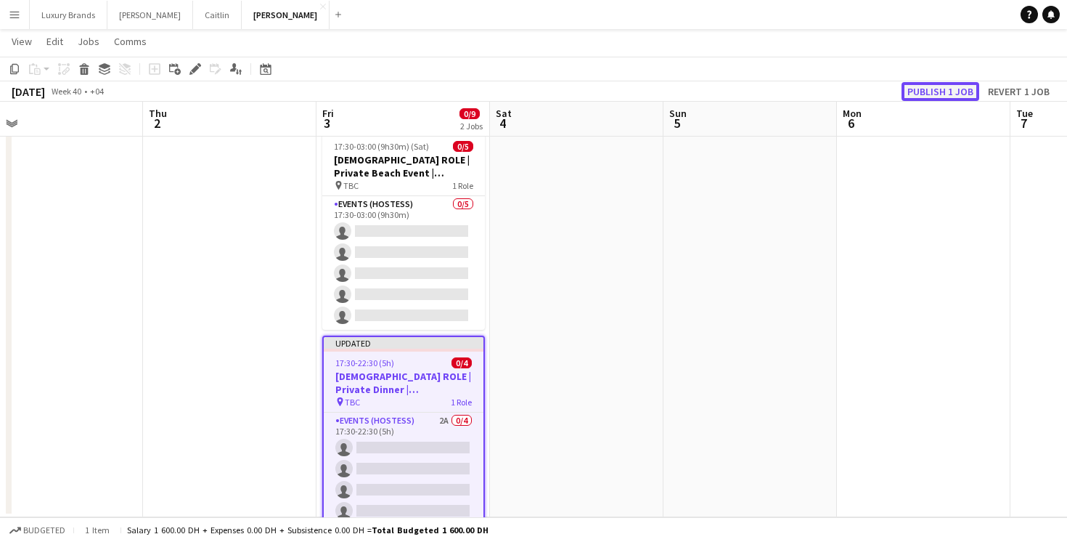
click at [940, 92] on button "Publish 1 job" at bounding box center [941, 91] width 78 height 19
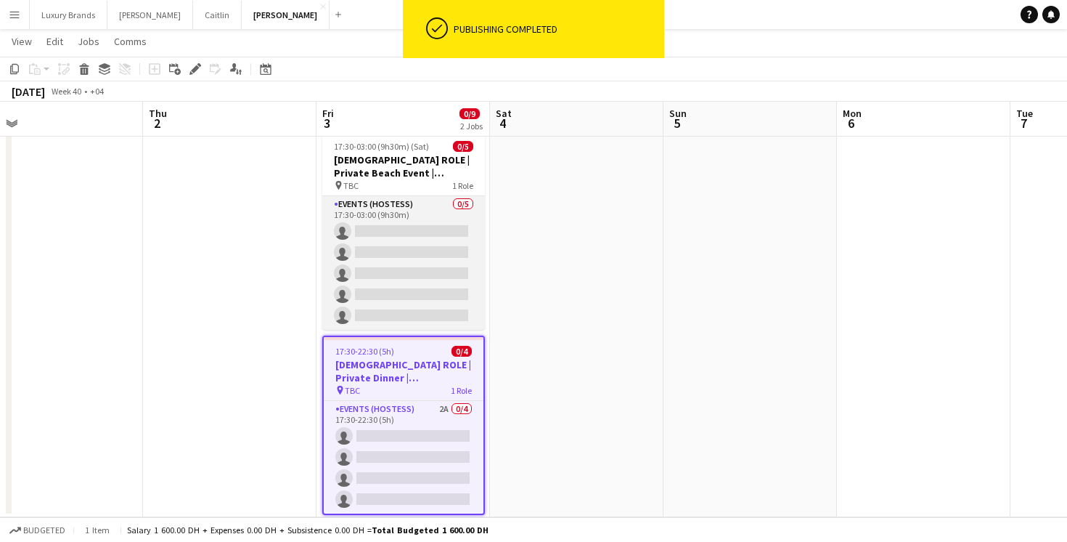
click at [423, 210] on app-card-role "Events (Hostess) 0/5 17:30-03:00 (9h30m) single-neutral-actions single-neutral-…" at bounding box center [403, 263] width 163 height 134
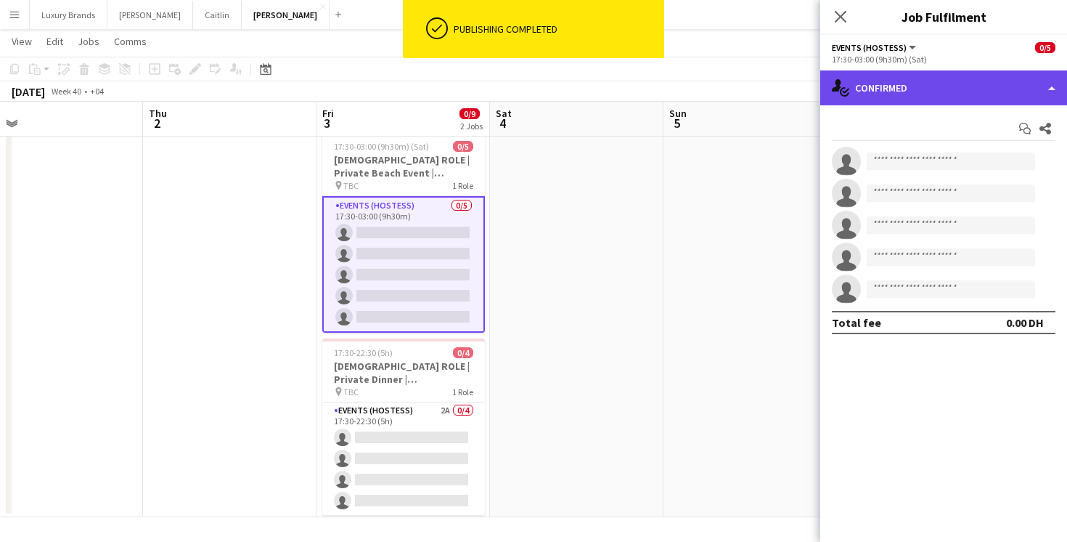
click at [922, 86] on div "single-neutral-actions-check-2 Confirmed" at bounding box center [943, 87] width 247 height 35
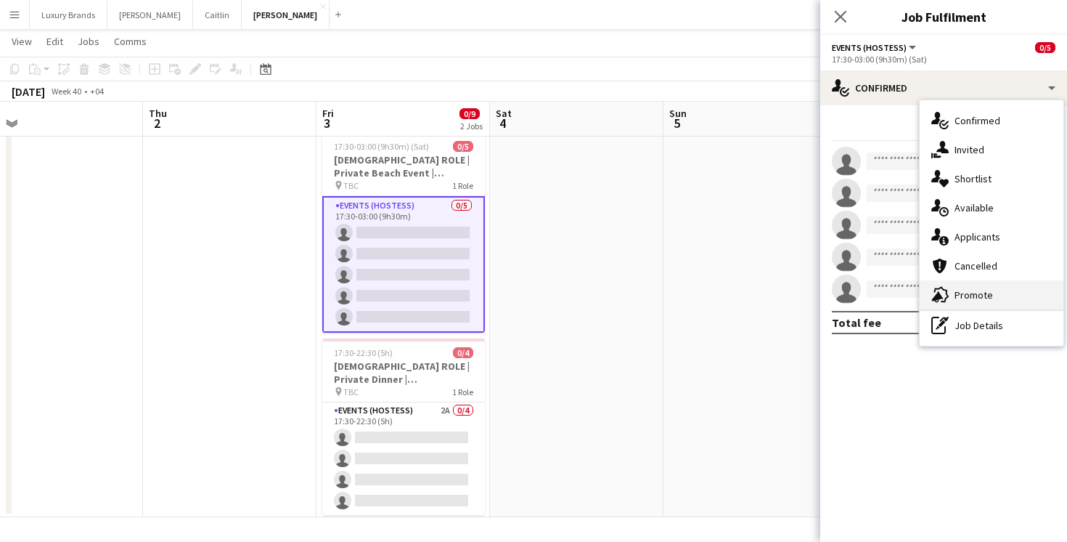
click at [995, 290] on div "advertising-megaphone Promote" at bounding box center [992, 294] width 144 height 29
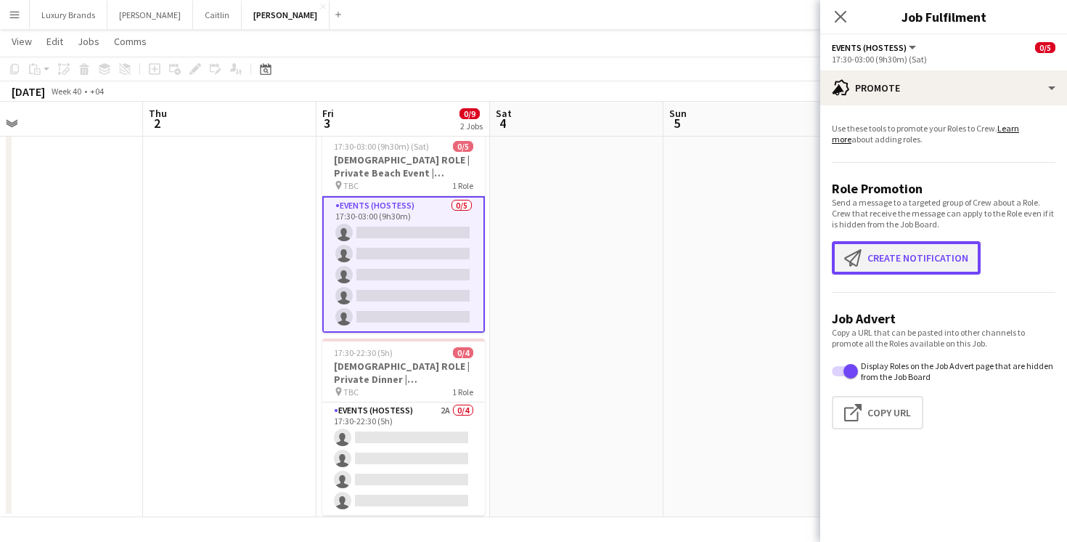
click at [908, 258] on button "Create notification Create notification" at bounding box center [906, 257] width 149 height 33
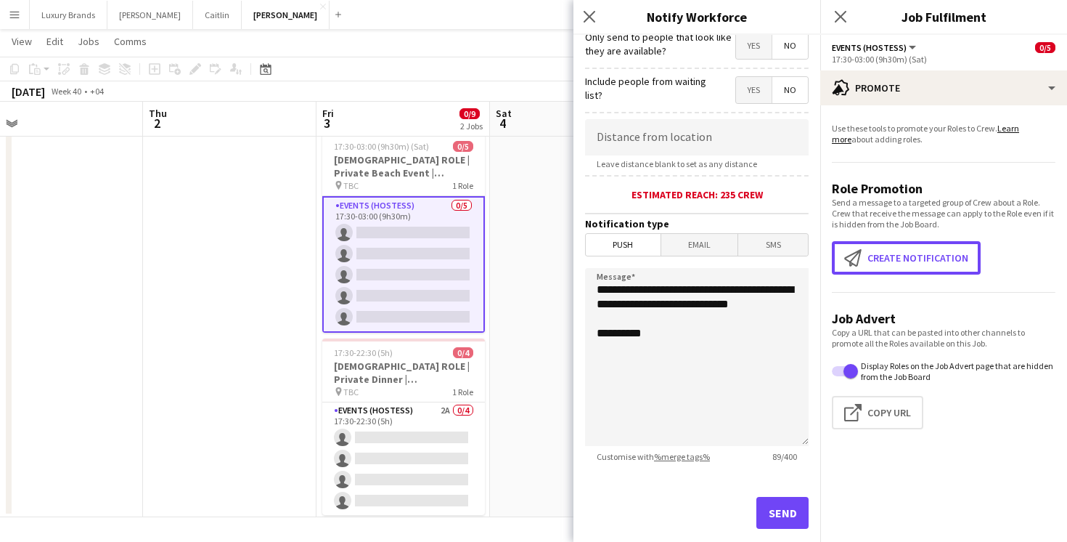
scroll to position [261, 0]
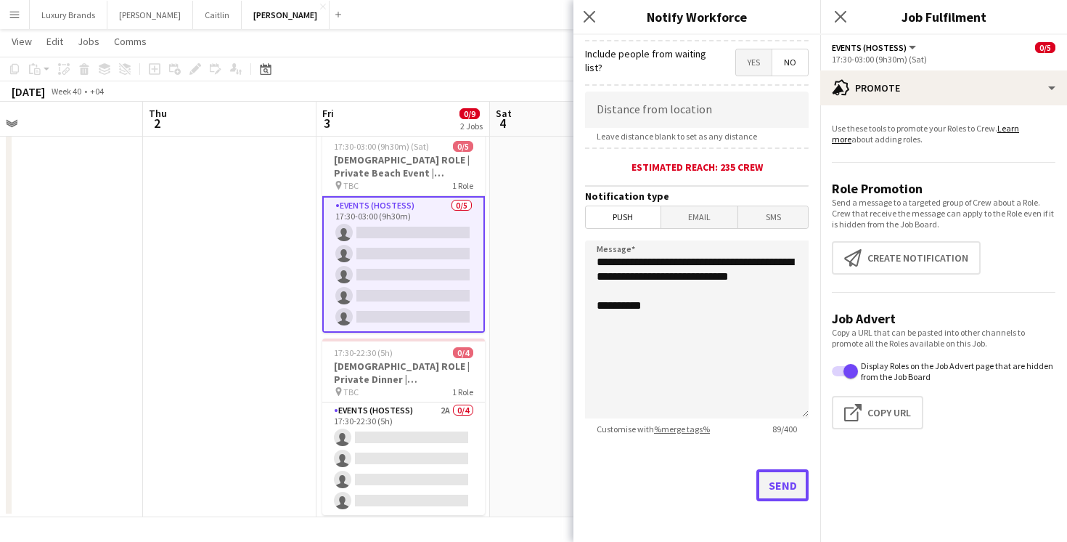
click at [769, 489] on button "Send" at bounding box center [783, 485] width 52 height 32
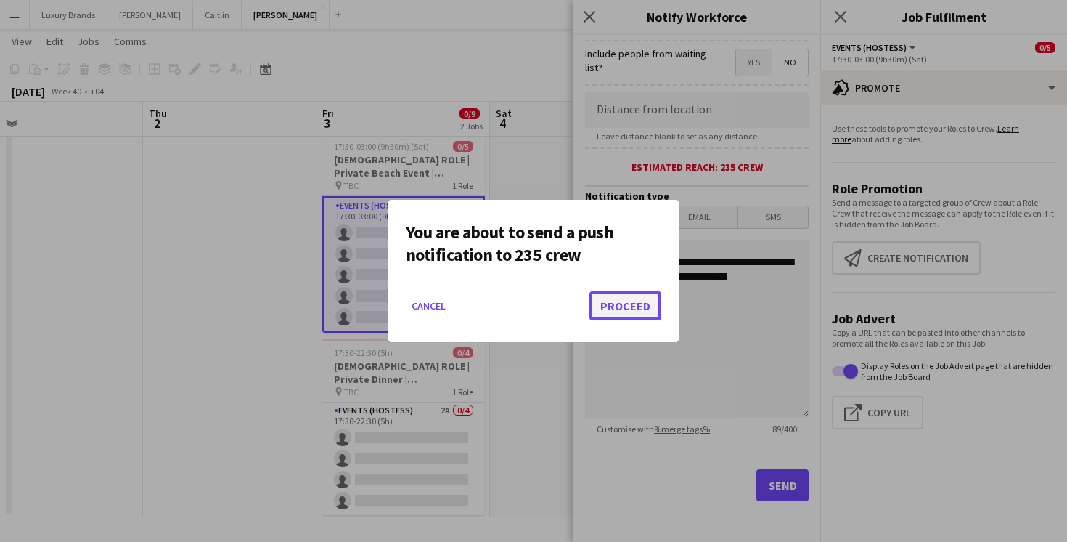
click at [619, 303] on button "Proceed" at bounding box center [626, 305] width 72 height 29
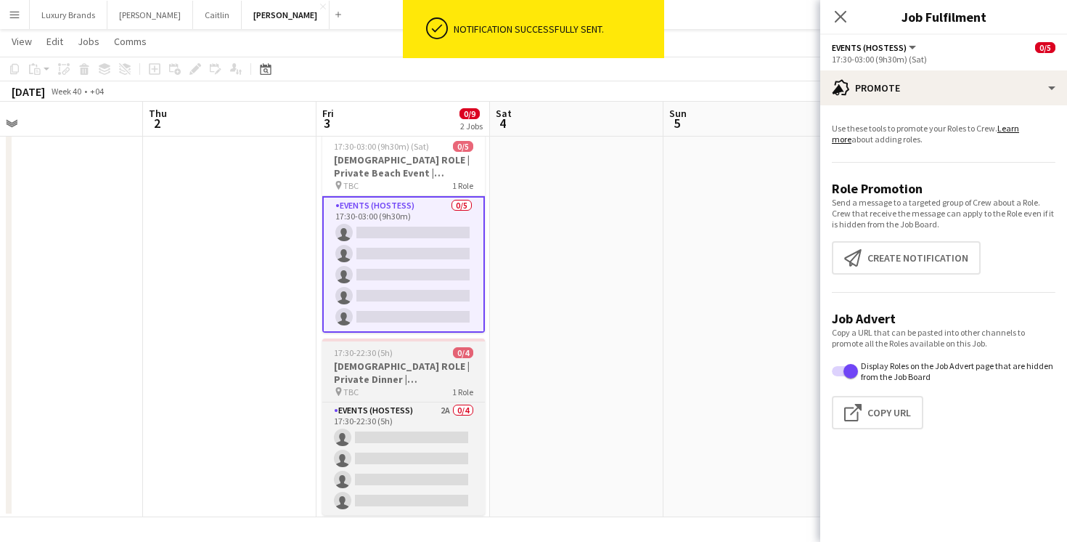
click at [434, 384] on h3 "[DEMOGRAPHIC_DATA] ROLE | Private Dinner | [GEOGRAPHIC_DATA] | [DATE]" at bounding box center [403, 372] width 163 height 26
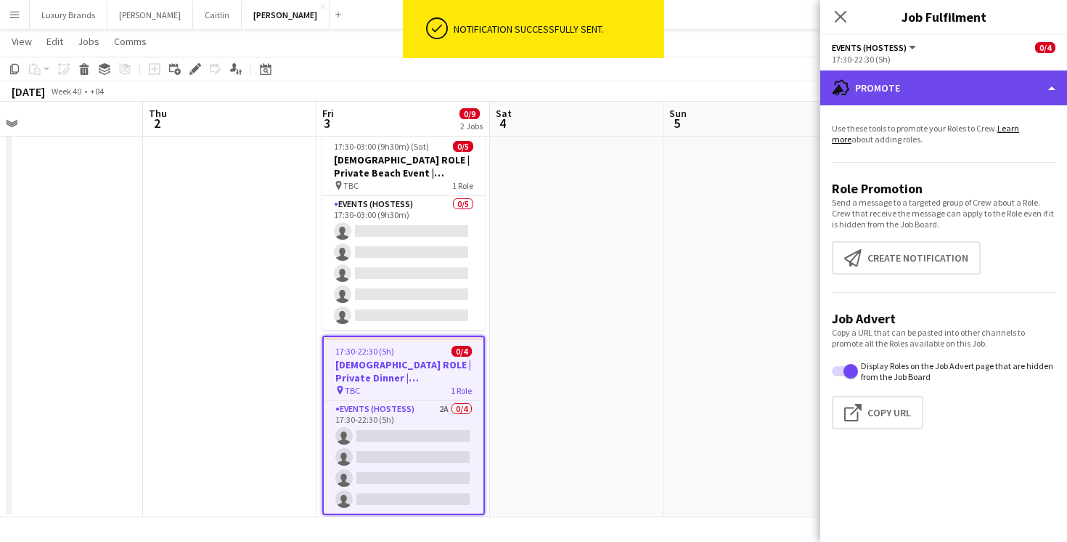
click at [908, 93] on div "advertising-megaphone Promote" at bounding box center [943, 87] width 247 height 35
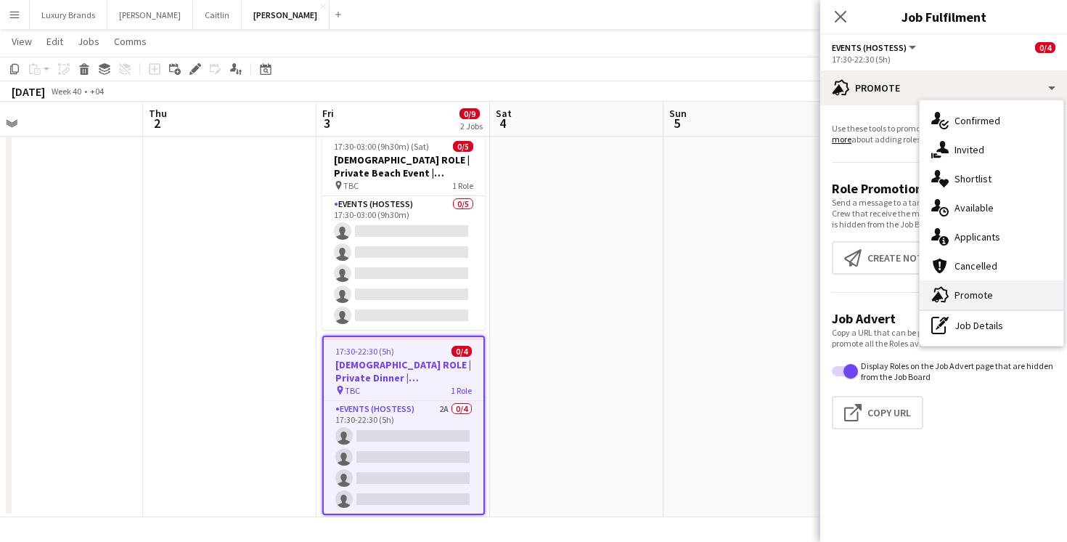
click at [979, 290] on div "advertising-megaphone Promote" at bounding box center [992, 294] width 144 height 29
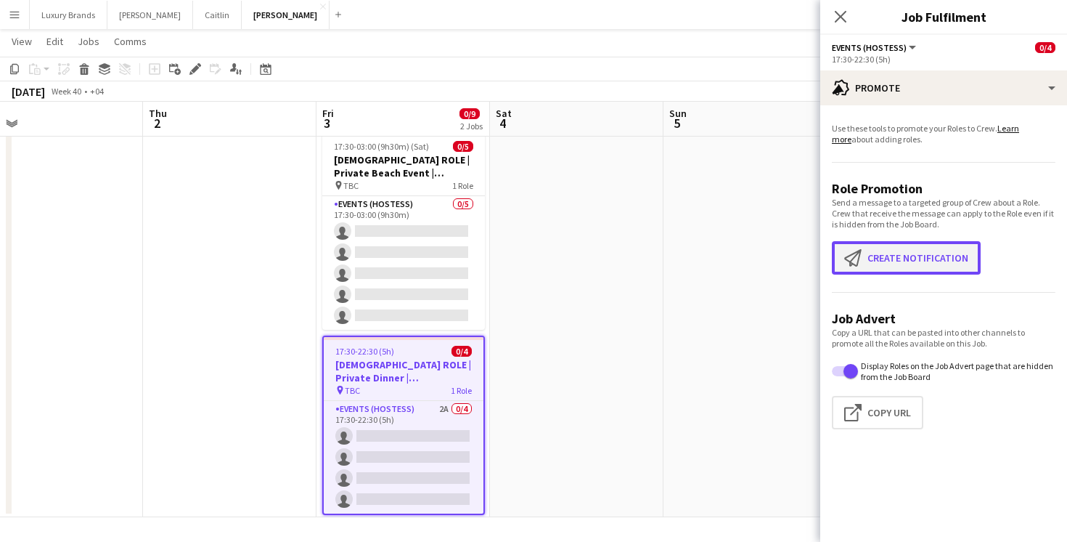
click at [905, 268] on button "Create notification Create notification" at bounding box center [906, 257] width 149 height 33
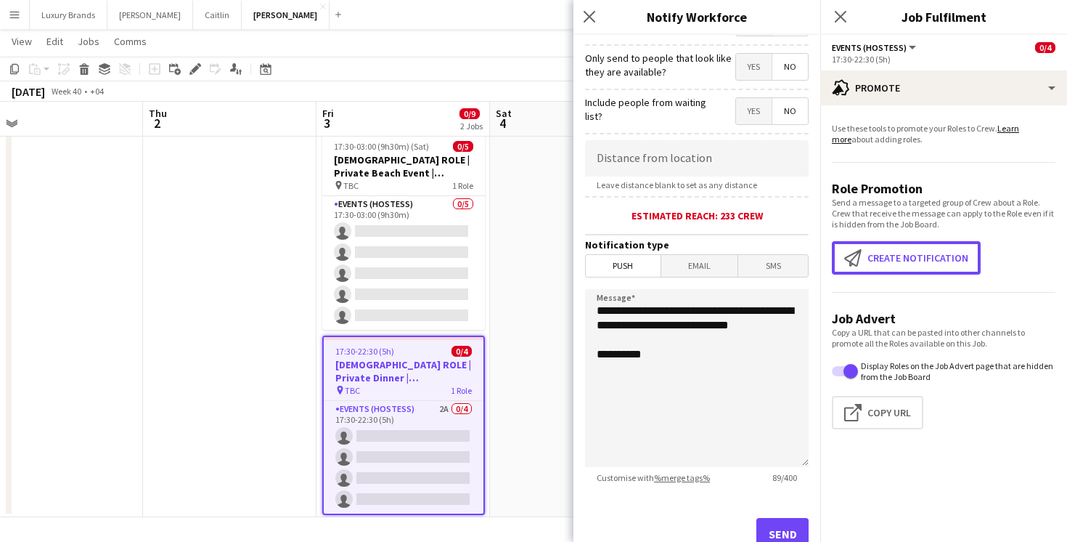
scroll to position [261, 0]
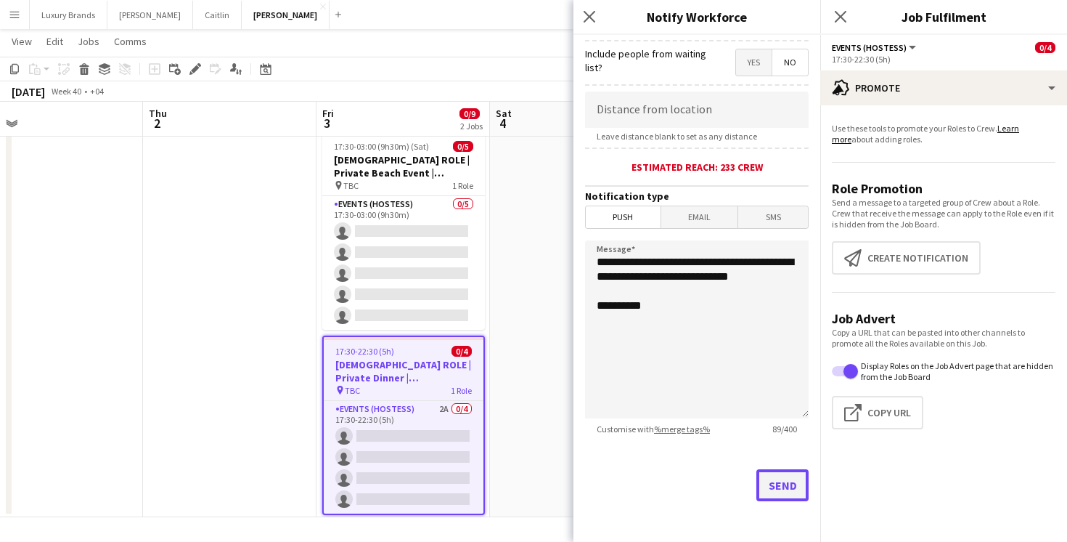
click at [775, 489] on button "Send" at bounding box center [783, 485] width 52 height 32
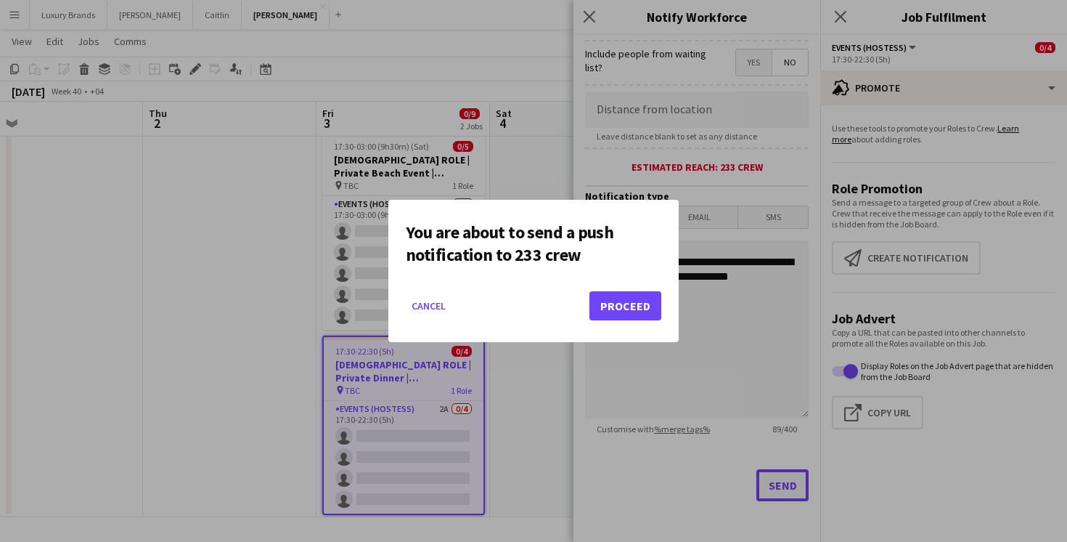
scroll to position [0, 0]
click at [644, 310] on button "Proceed" at bounding box center [626, 305] width 72 height 29
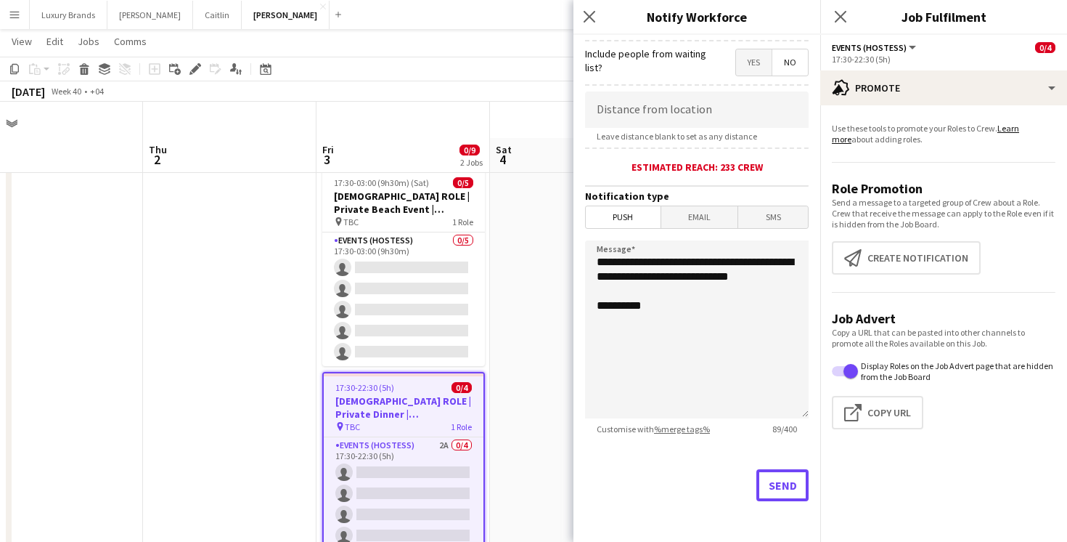
scroll to position [36, 0]
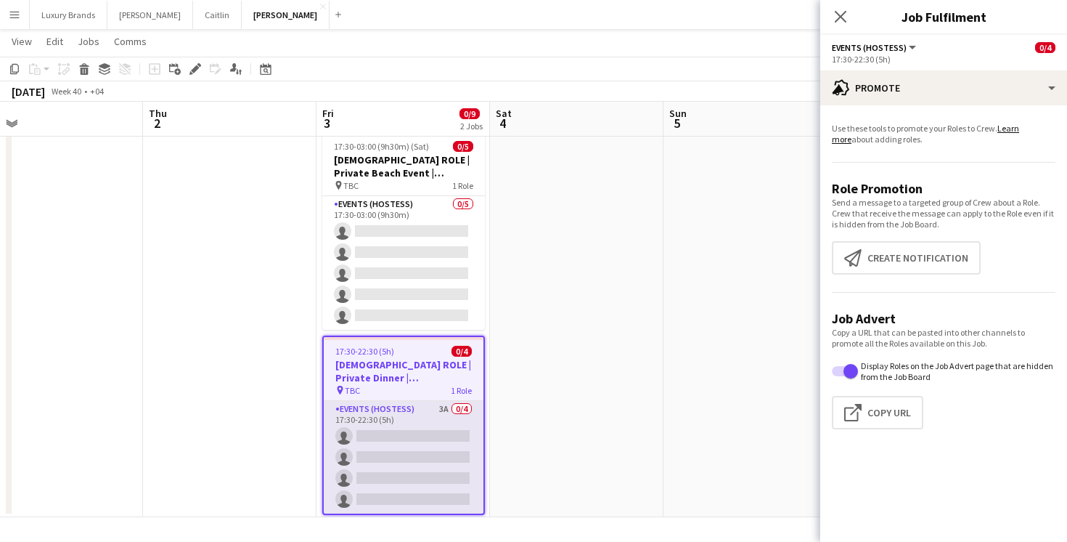
click at [431, 409] on app-card-role "Events (Hostess) 3A 0/4 17:30-22:30 (5h) single-neutral-actions single-neutral-…" at bounding box center [404, 457] width 160 height 113
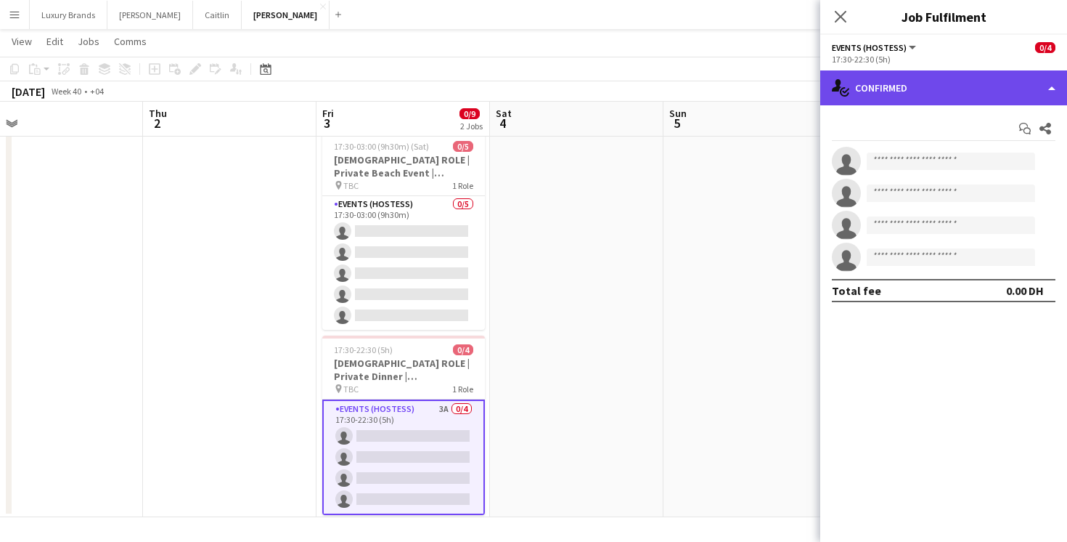
click at [958, 90] on div "single-neutral-actions-check-2 Confirmed" at bounding box center [943, 87] width 247 height 35
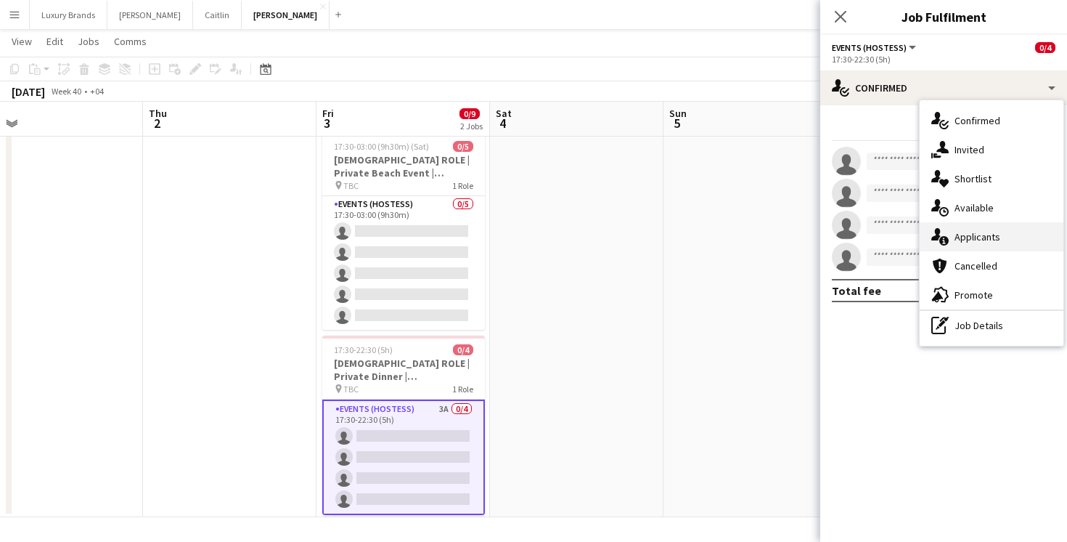
click at [987, 236] on div "single-neutral-actions-information Applicants" at bounding box center [992, 236] width 144 height 29
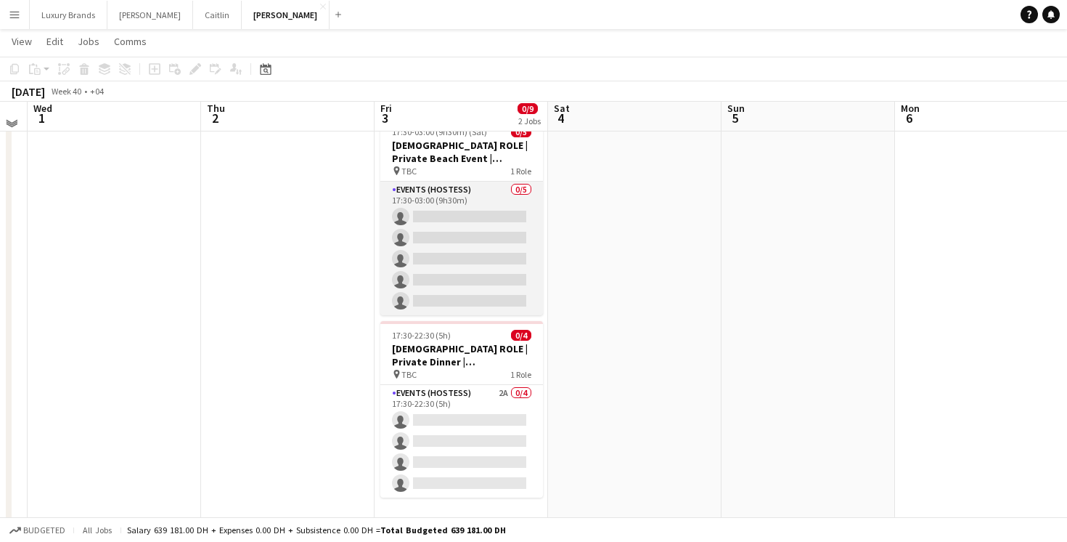
scroll to position [55, 0]
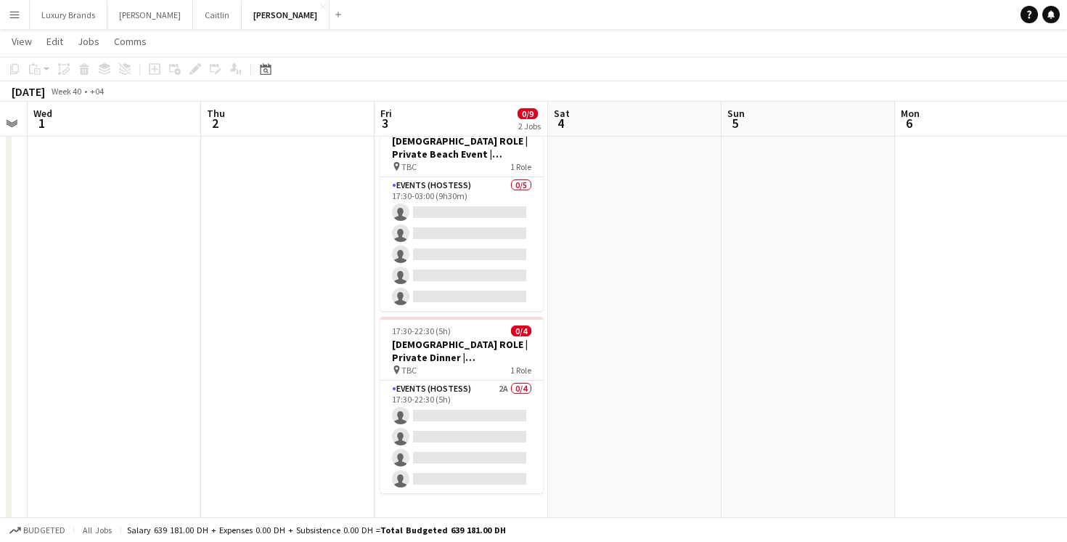
click at [605, 174] on app-date-cell at bounding box center [635, 315] width 174 height 417
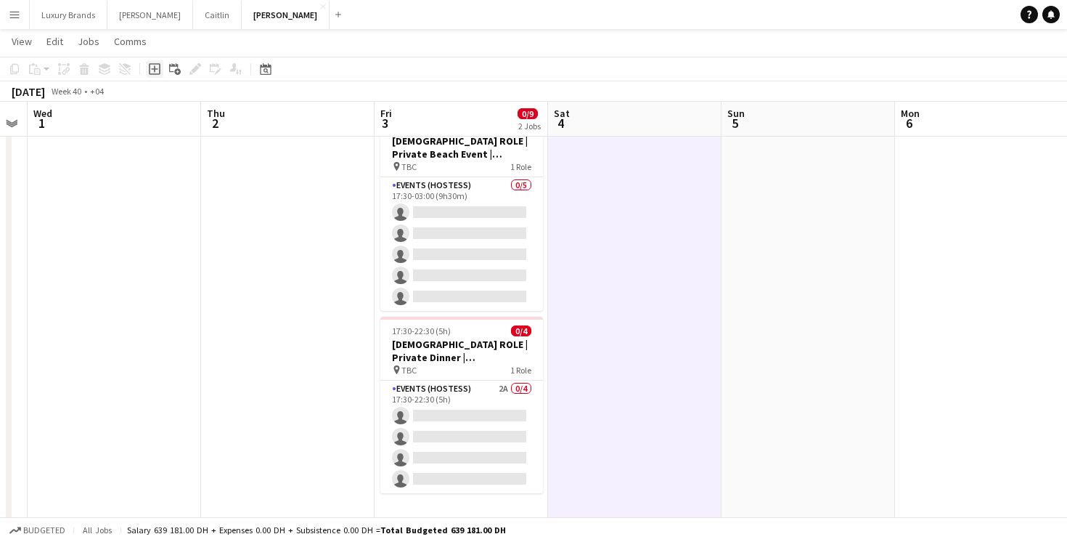
click at [157, 73] on icon at bounding box center [155, 69] width 12 height 12
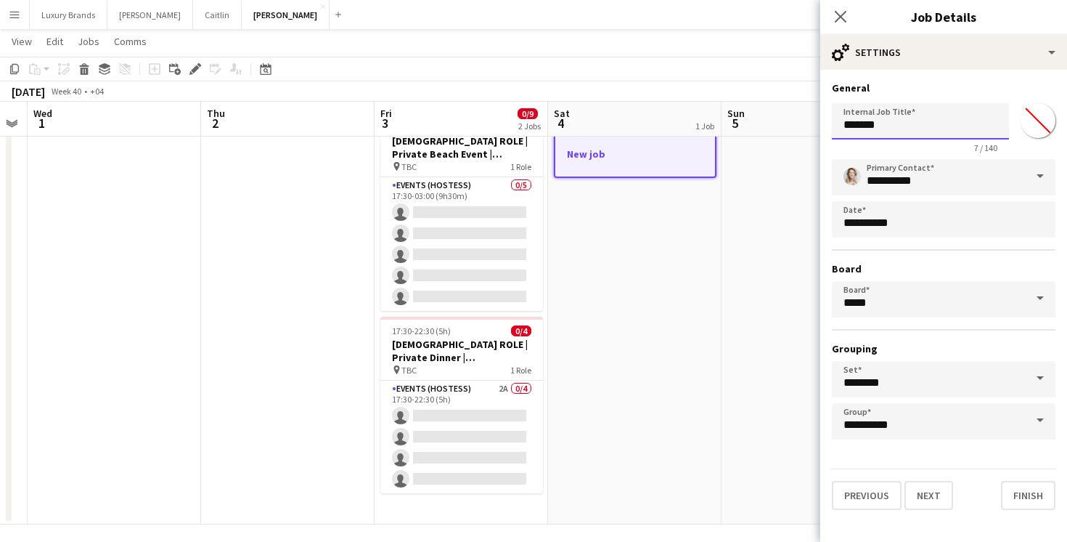
click at [895, 124] on input "*******" at bounding box center [920, 121] width 177 height 36
type input "*"
paste input "**********"
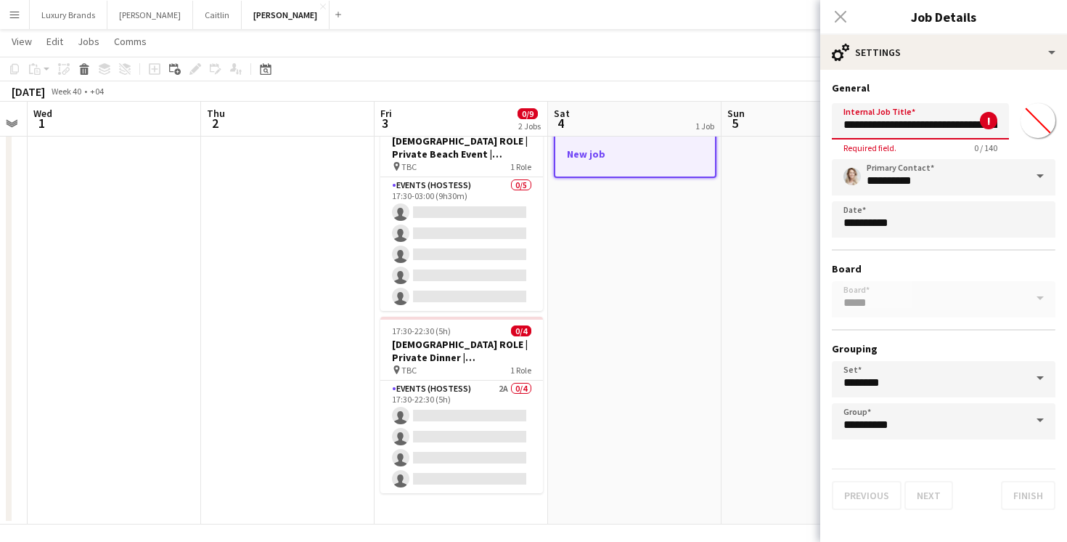
scroll to position [0, 89]
click at [946, 126] on input "**********" at bounding box center [920, 121] width 177 height 36
click at [963, 125] on input "**********" at bounding box center [920, 121] width 177 height 36
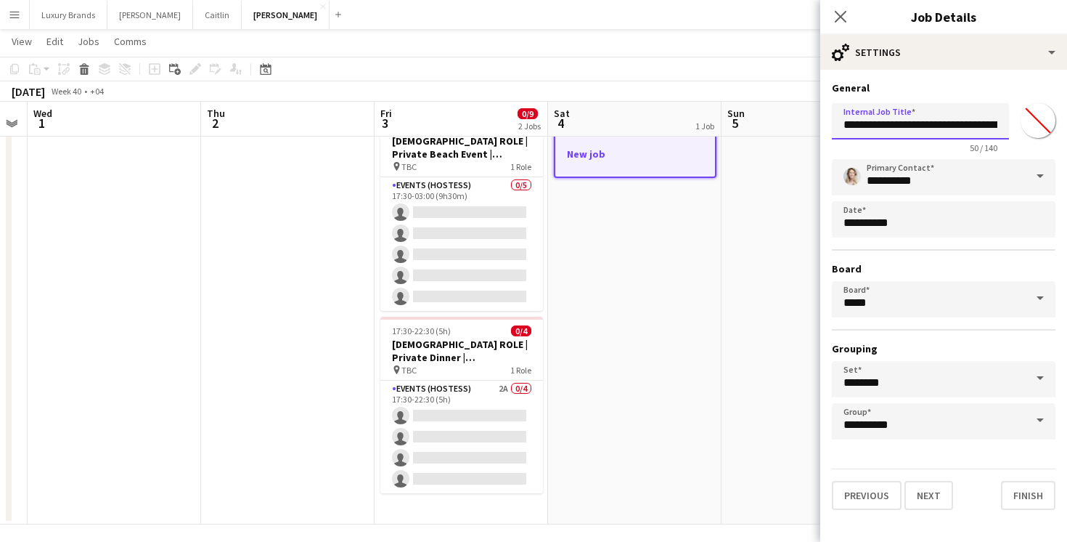
click at [963, 125] on input "**********" at bounding box center [920, 121] width 177 height 36
click at [926, 123] on input "**********" at bounding box center [920, 121] width 177 height 36
type input "**********"
click at [937, 493] on button "Next" at bounding box center [929, 495] width 49 height 29
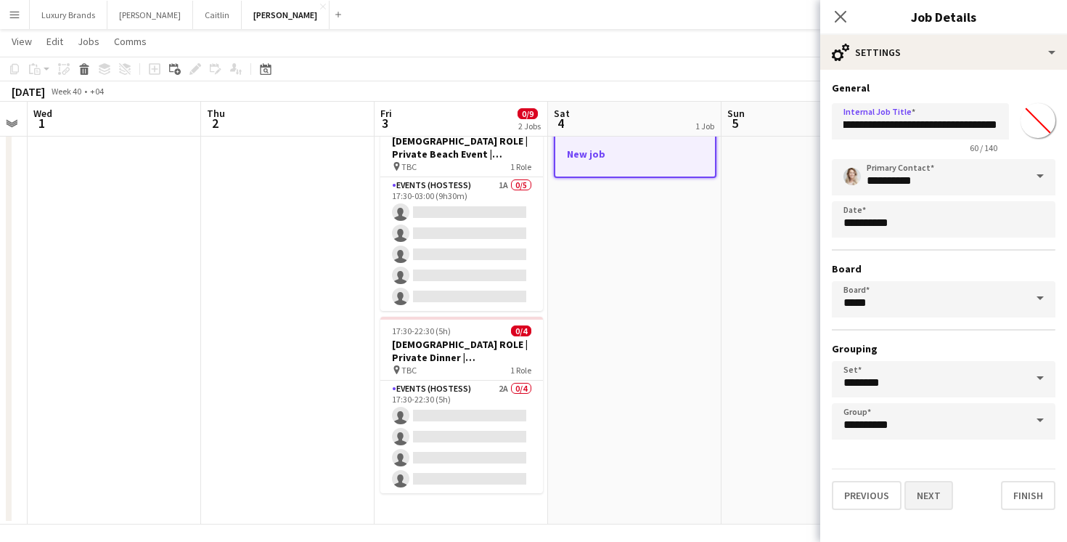
scroll to position [0, 0]
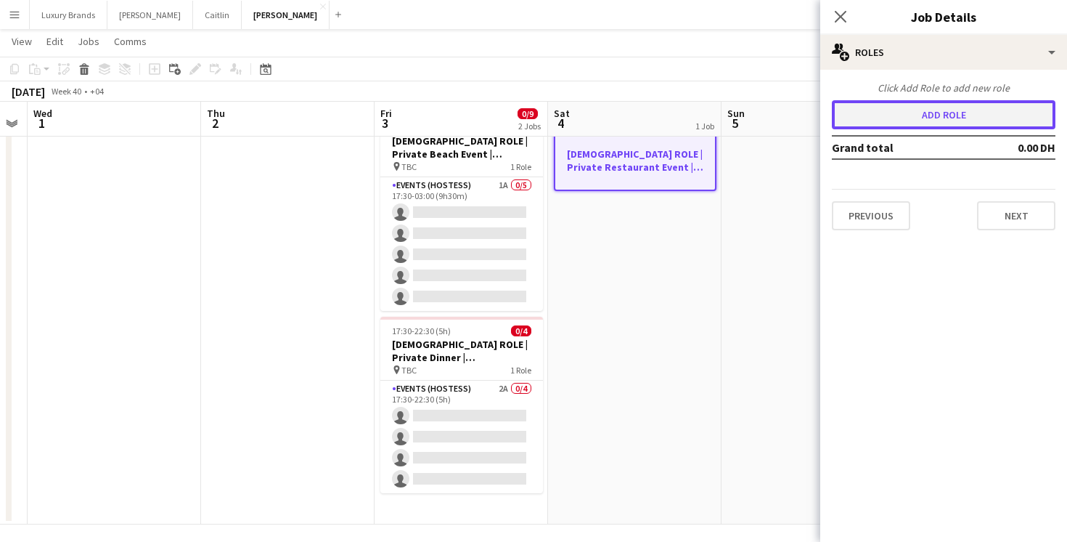
click at [898, 110] on button "Add role" at bounding box center [944, 114] width 224 height 29
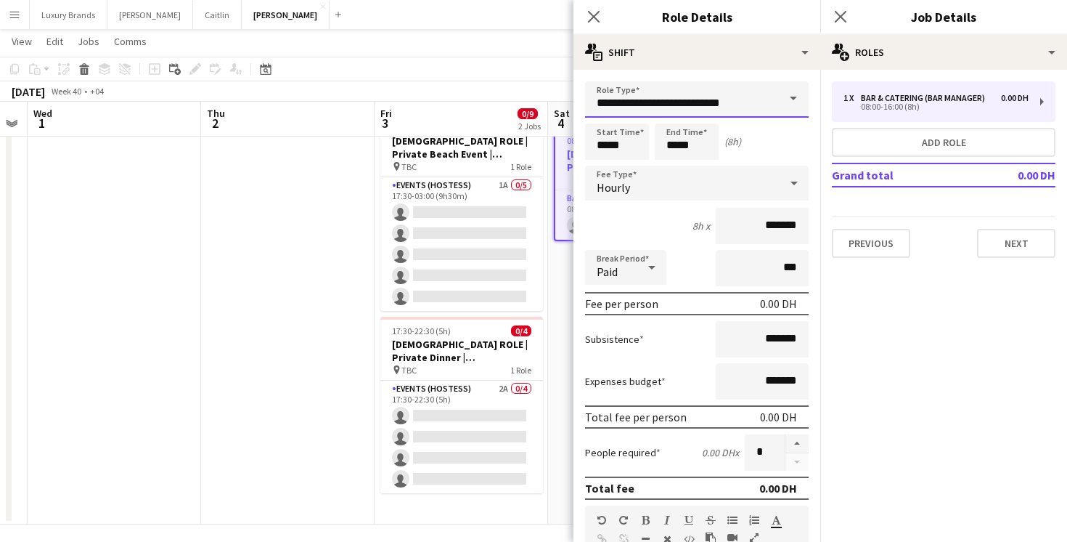
click at [633, 105] on input "**********" at bounding box center [697, 99] width 224 height 36
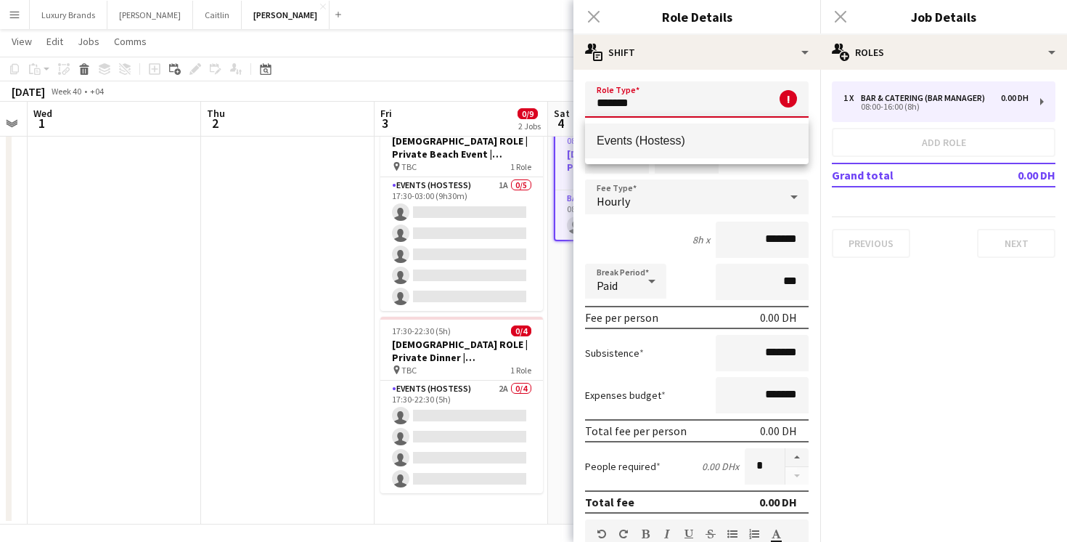
click at [629, 142] on span "Events (Hostess)" at bounding box center [697, 141] width 200 height 14
type input "**********"
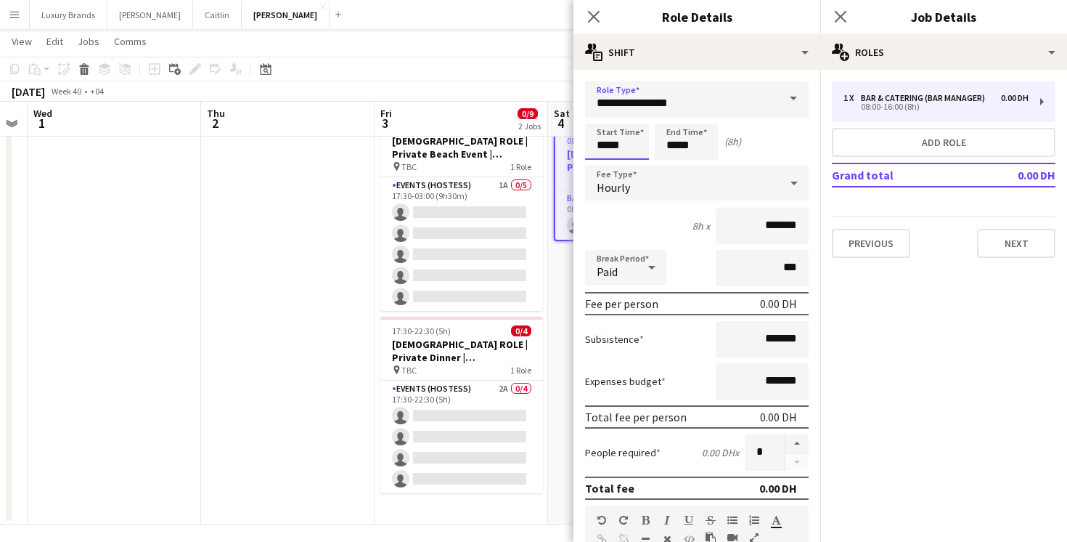
click at [600, 148] on input "*****" at bounding box center [617, 141] width 64 height 36
click at [604, 115] on div at bounding box center [602, 116] width 29 height 15
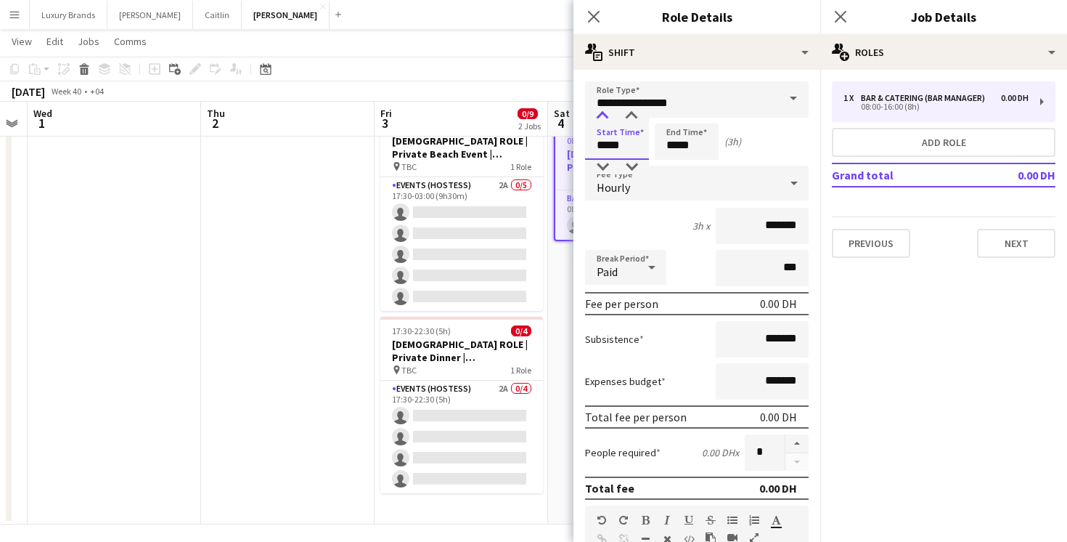
click at [604, 115] on div at bounding box center [602, 116] width 29 height 15
type input "*****"
click at [604, 115] on div at bounding box center [602, 116] width 29 height 15
click at [672, 149] on input "*****" at bounding box center [687, 141] width 64 height 36
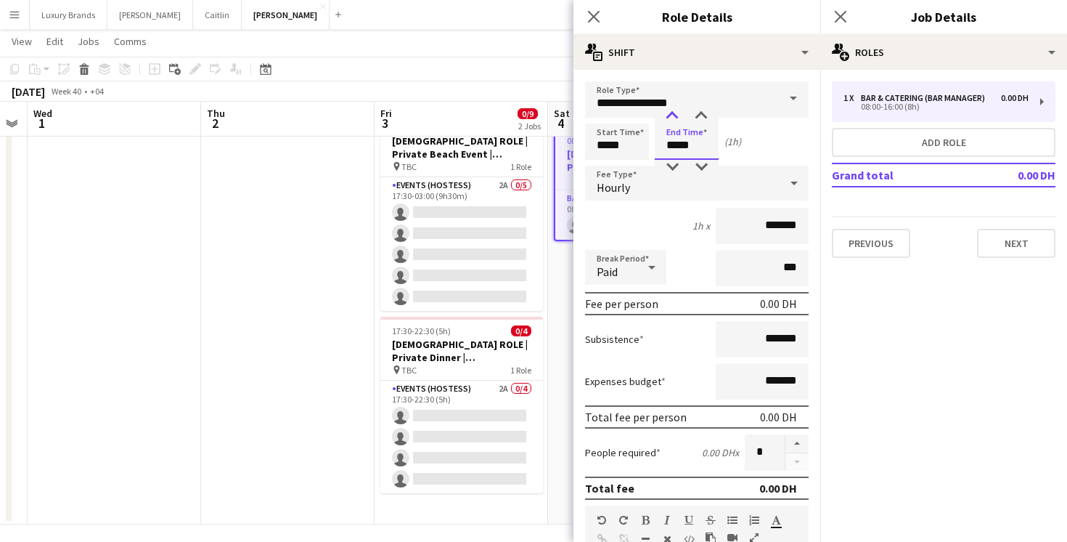
click at [672, 120] on div at bounding box center [672, 116] width 29 height 15
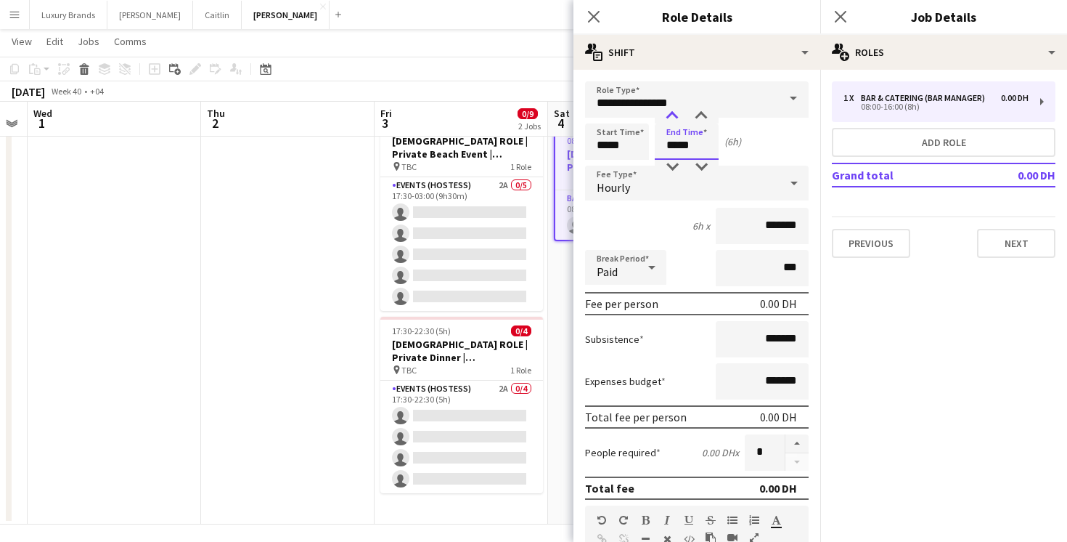
click at [672, 120] on div at bounding box center [672, 116] width 29 height 15
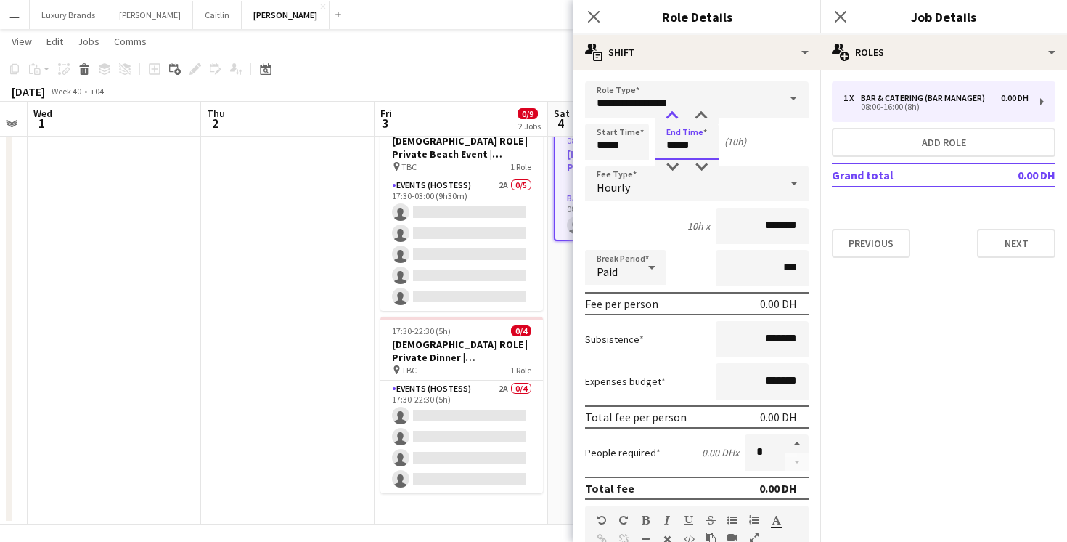
type input "*****"
click at [672, 120] on div at bounding box center [672, 116] width 29 height 15
click at [750, 227] on input "*******" at bounding box center [762, 226] width 93 height 36
type input "********"
click at [815, 334] on form "**********" at bounding box center [697, 495] width 247 height 828
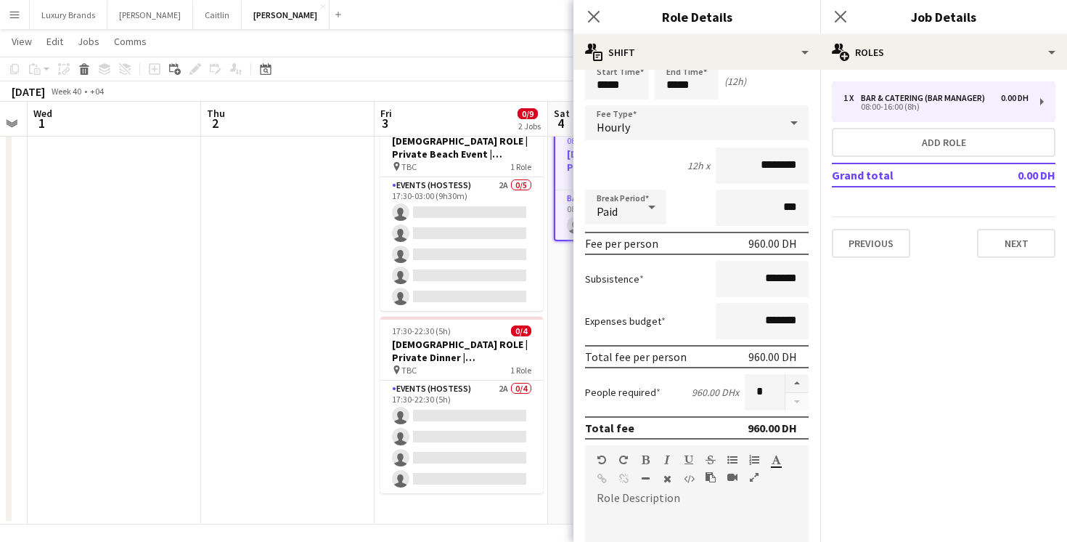
scroll to position [102, 0]
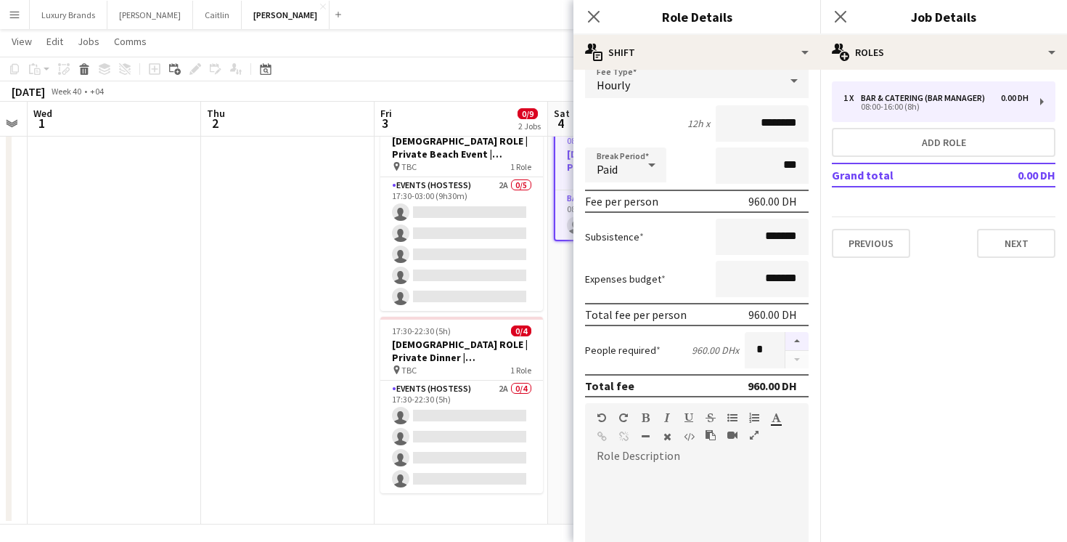
click at [793, 341] on button "button" at bounding box center [797, 341] width 23 height 19
click at [804, 338] on button "button" at bounding box center [797, 341] width 23 height 19
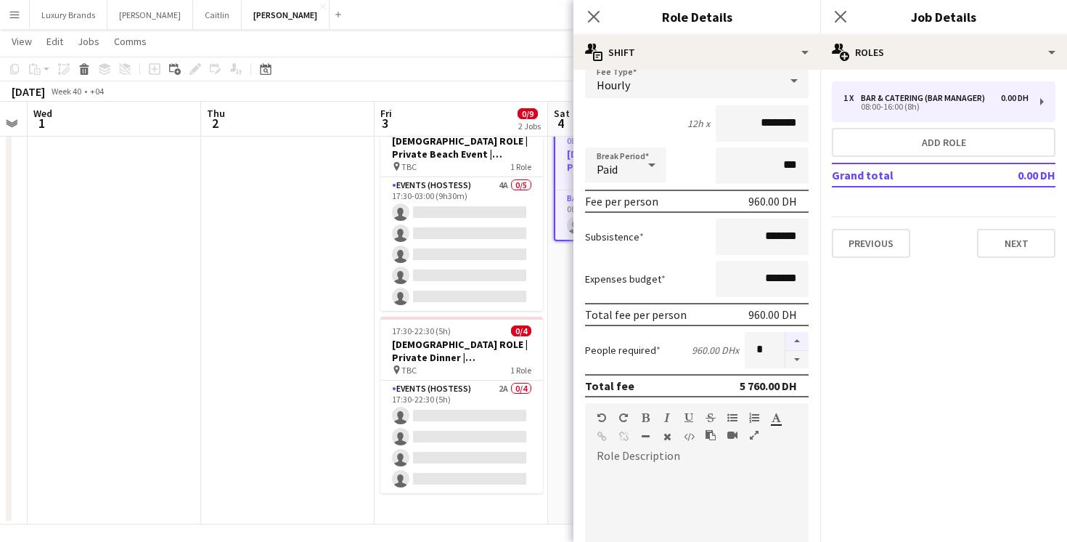
click at [804, 338] on button "button" at bounding box center [797, 341] width 23 height 19
type input "*"
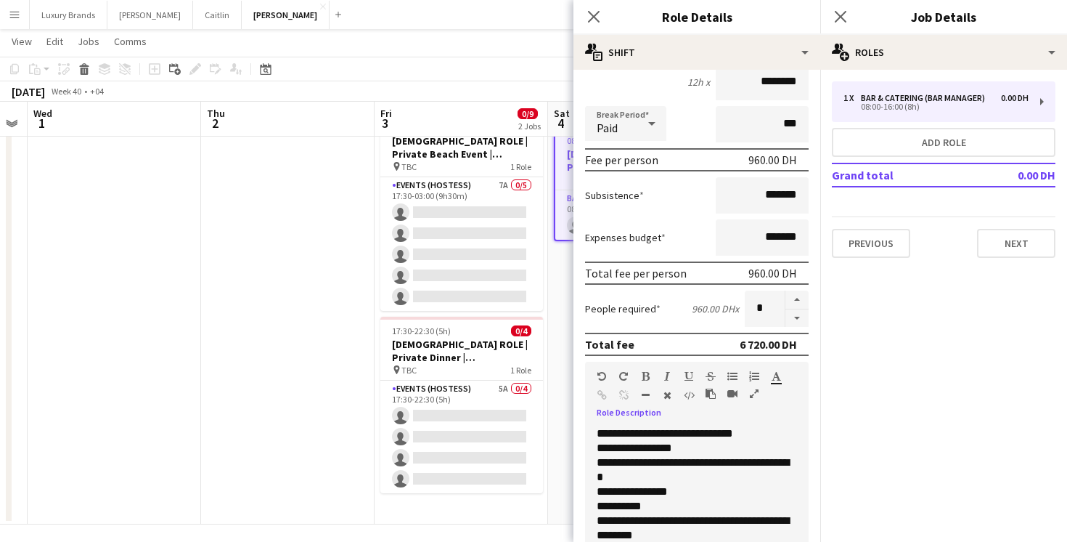
scroll to position [158, 0]
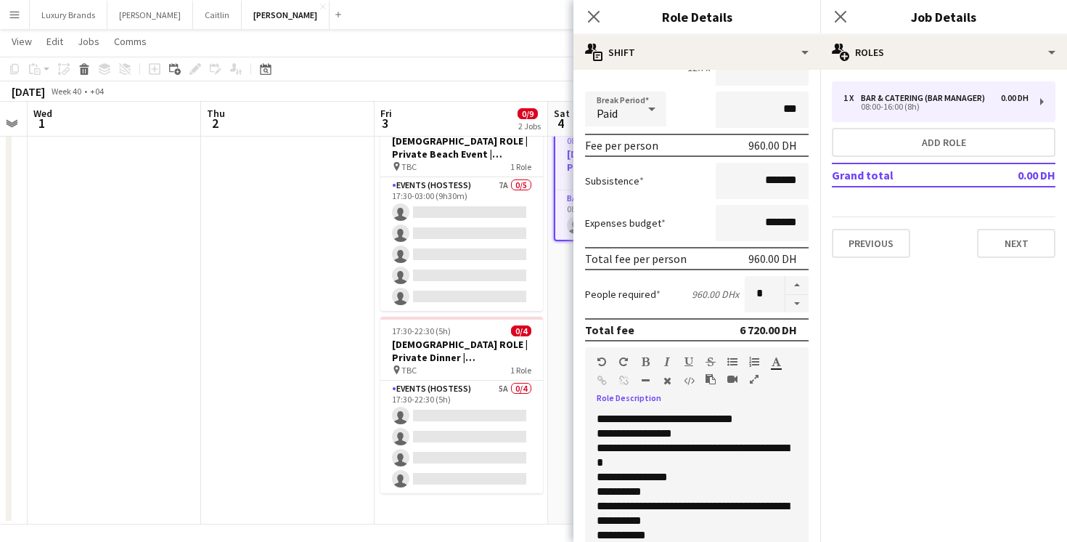
click at [592, 533] on div "**********" at bounding box center [697, 499] width 224 height 174
click at [675, 533] on div "**********" at bounding box center [697, 535] width 200 height 15
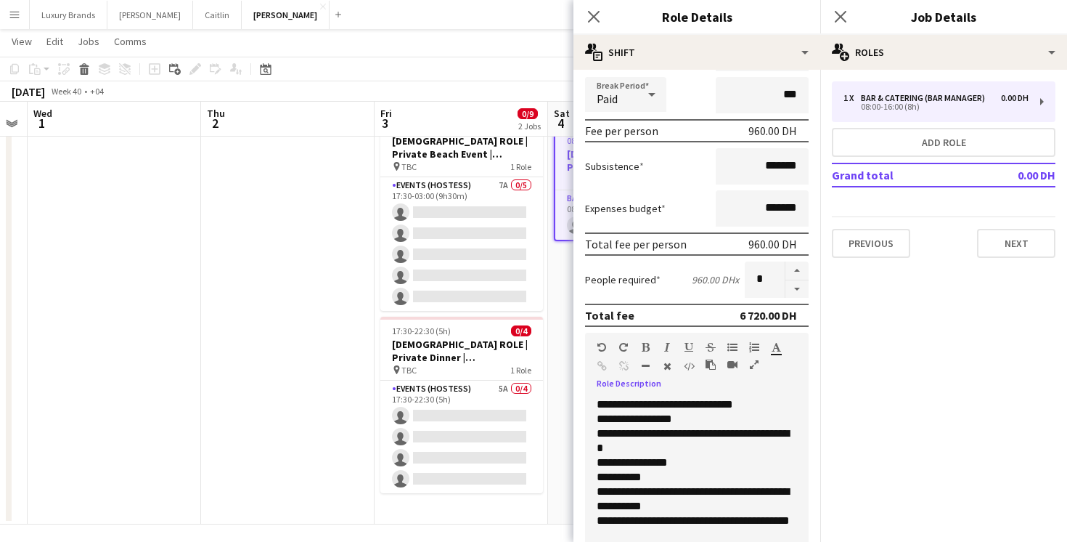
scroll to position [187, 0]
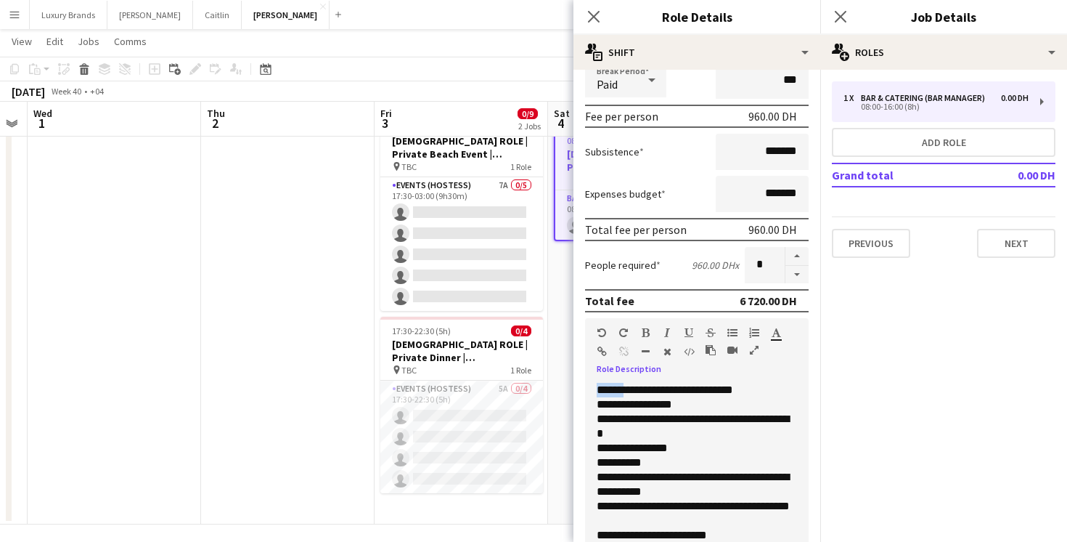
drag, startPoint x: 628, startPoint y: 388, endPoint x: 573, endPoint y: 388, distance: 55.2
click at [574, 388] on form "**********" at bounding box center [697, 308] width 247 height 828
drag, startPoint x: 643, startPoint y: 420, endPoint x: 556, endPoint y: 419, distance: 87.1
click at [556, 419] on body "Menu Boards Boards Boards All jobs Status Workforce Workforce My Workforce Recr…" at bounding box center [533, 247] width 1067 height 604
drag, startPoint x: 640, startPoint y: 447, endPoint x: 582, endPoint y: 447, distance: 58.1
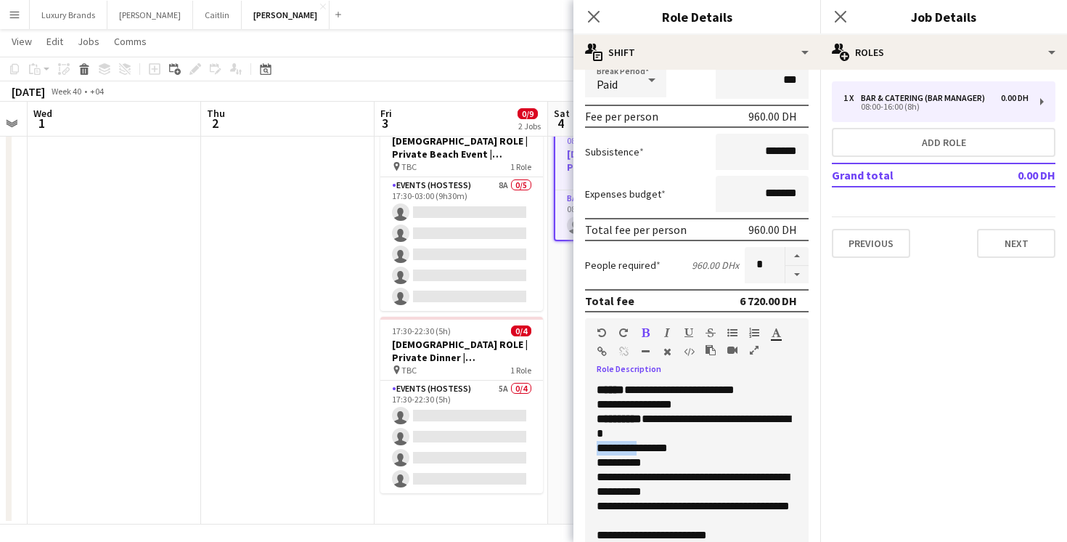
click at [582, 447] on form "**********" at bounding box center [697, 308] width 247 height 828
drag, startPoint x: 664, startPoint y: 465, endPoint x: 578, endPoint y: 465, distance: 85.7
click at [578, 465] on form "**********" at bounding box center [697, 308] width 247 height 828
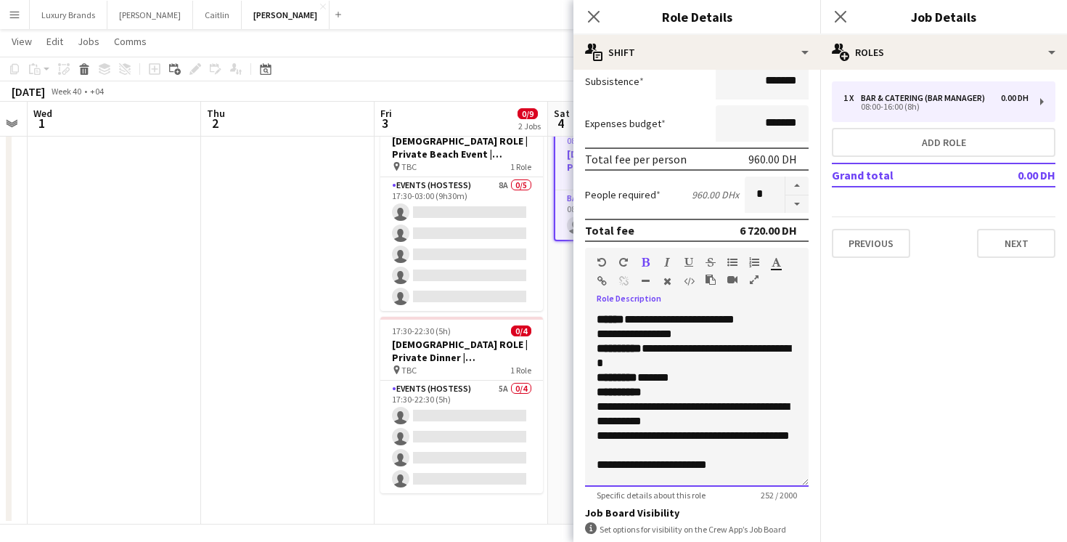
scroll to position [263, 0]
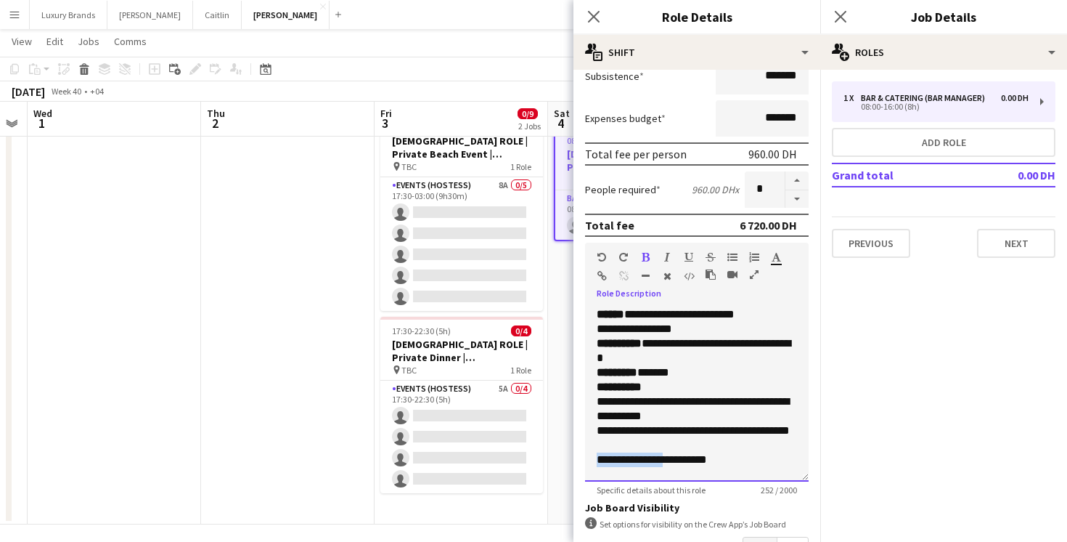
drag, startPoint x: 669, startPoint y: 461, endPoint x: 576, endPoint y: 460, distance: 92.9
click at [576, 460] on form "**********" at bounding box center [697, 232] width 247 height 828
click at [664, 461] on div "**********" at bounding box center [697, 459] width 200 height 15
click at [664, 461] on span "**********" at bounding box center [635, 459] width 76 height 11
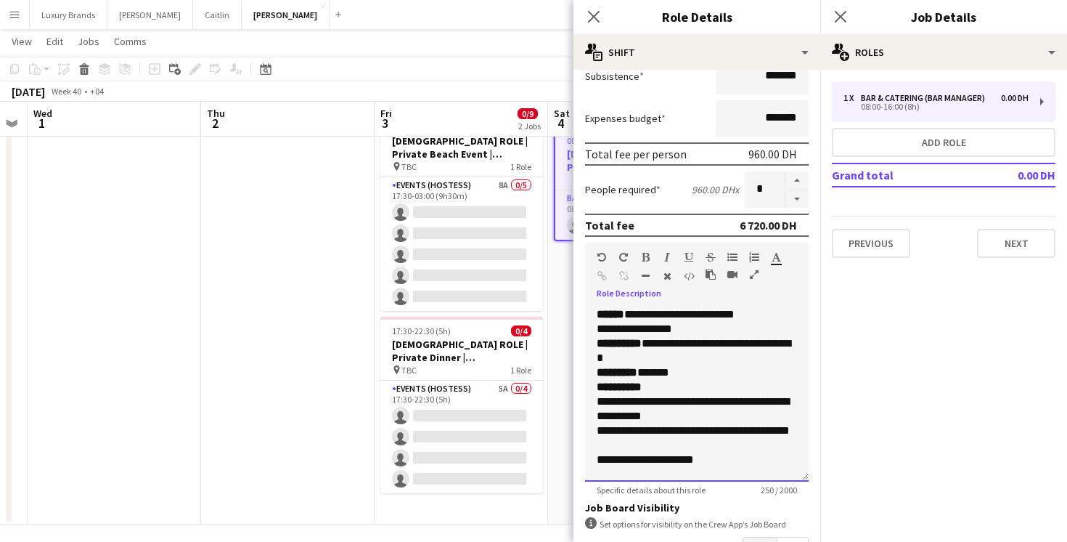
scroll to position [367, 0]
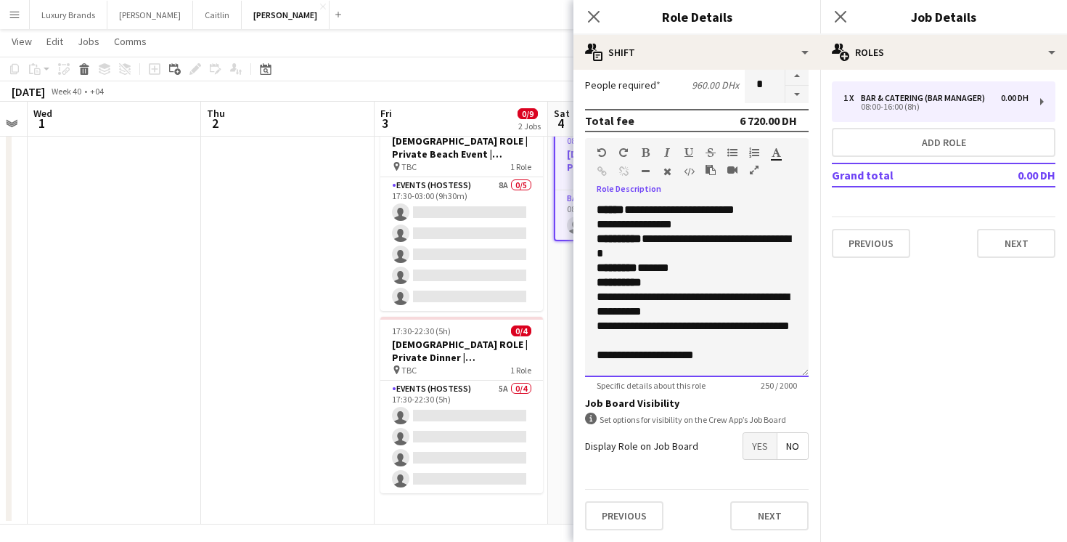
click at [738, 354] on div "**********" at bounding box center [697, 355] width 200 height 15
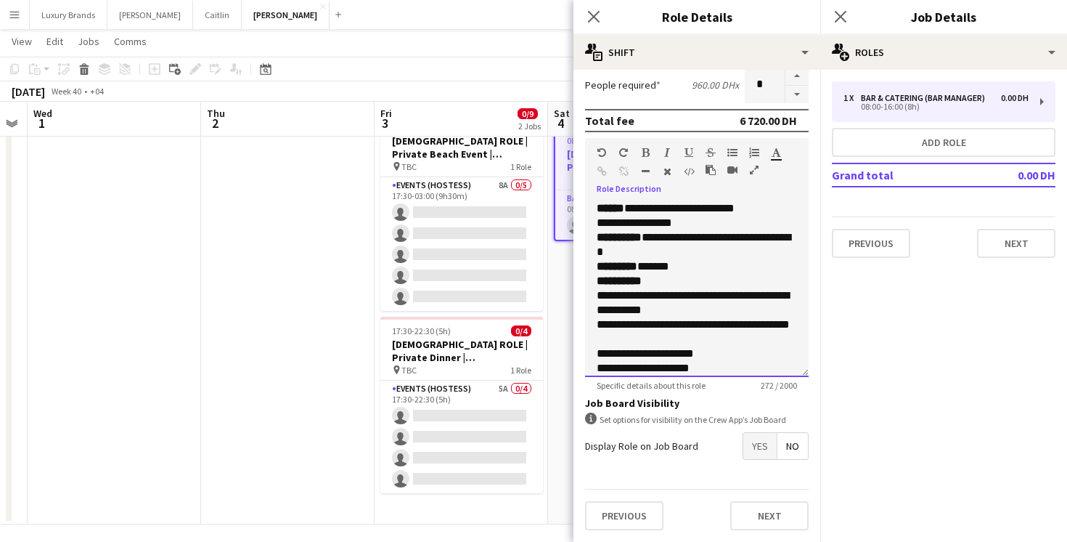
click at [603, 365] on span "**********" at bounding box center [643, 367] width 93 height 11
click at [714, 367] on div "**********" at bounding box center [697, 368] width 200 height 15
click at [751, 444] on span "Yes" at bounding box center [759, 446] width 33 height 26
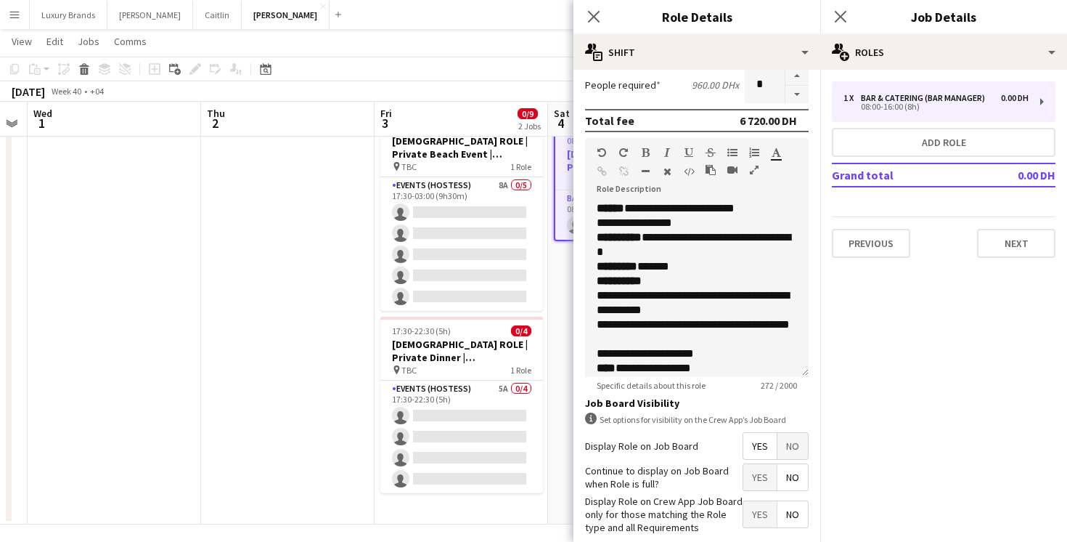
click at [754, 476] on span "Yes" at bounding box center [759, 477] width 33 height 26
click at [754, 517] on span "Yes" at bounding box center [759, 514] width 33 height 26
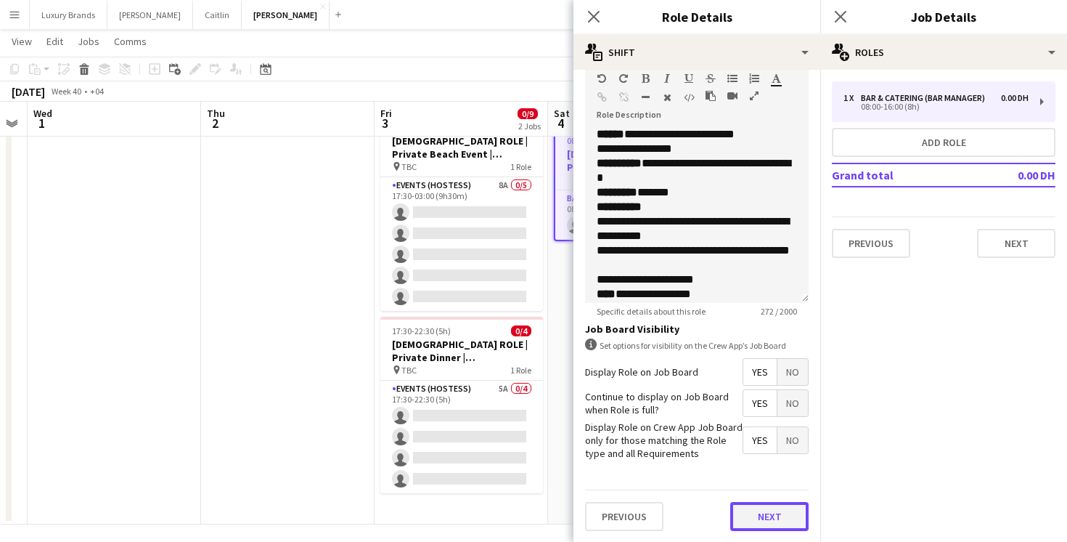
click at [772, 518] on button "Next" at bounding box center [769, 516] width 78 height 29
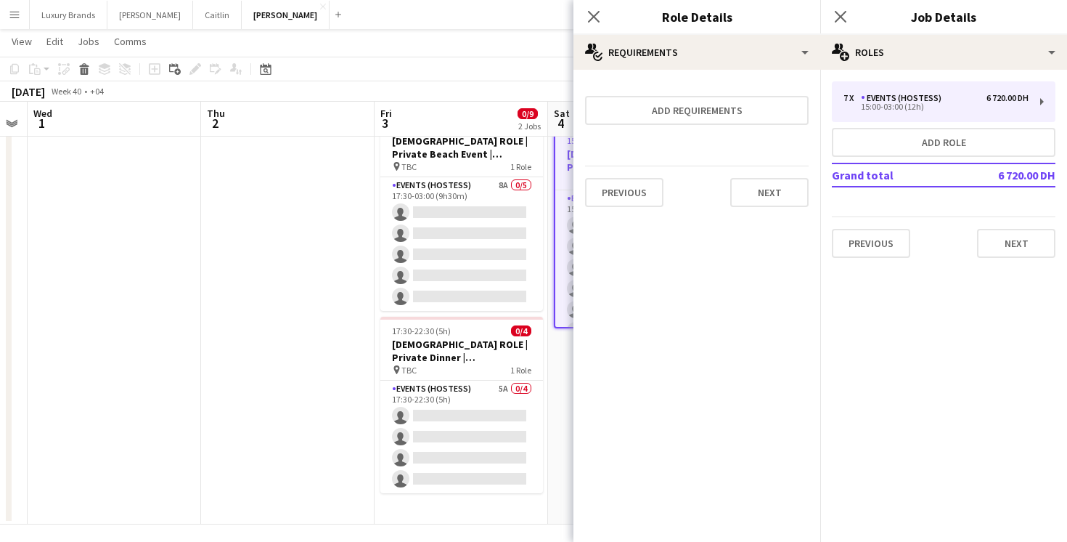
scroll to position [0, 0]
click at [765, 190] on button "Next" at bounding box center [769, 192] width 78 height 29
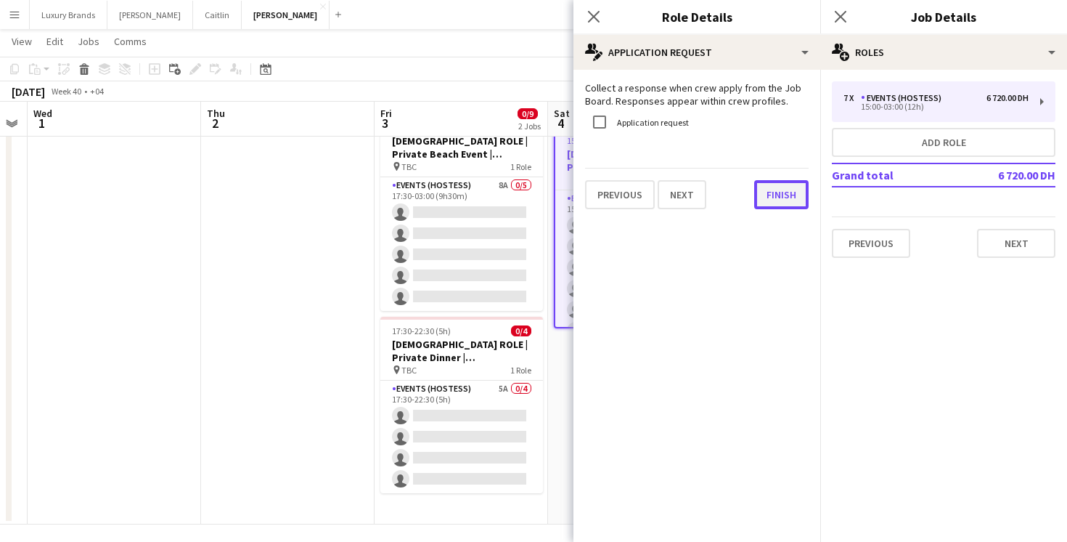
click at [774, 206] on button "Finish" at bounding box center [781, 194] width 54 height 29
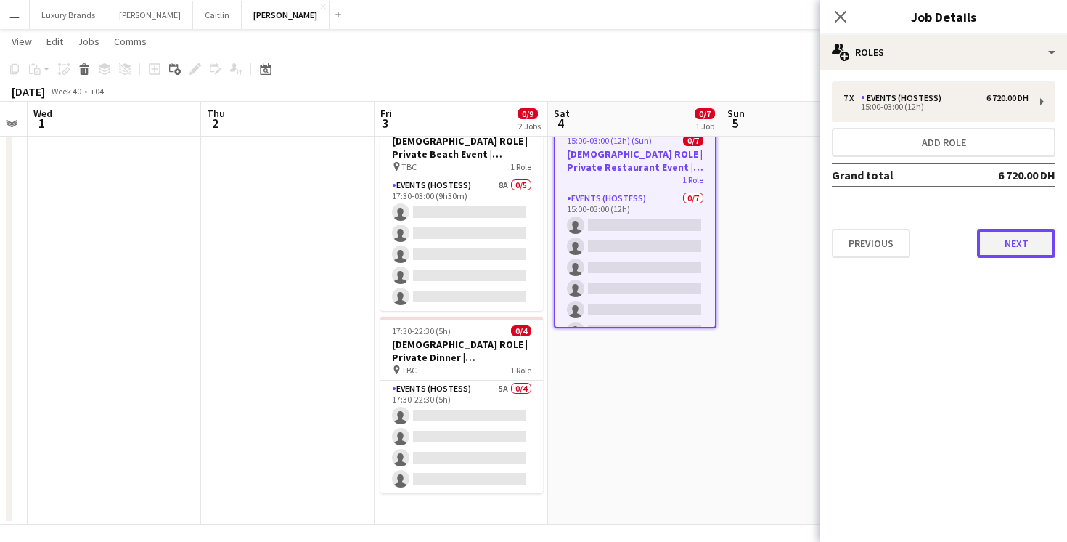
click at [1010, 250] on button "Next" at bounding box center [1016, 243] width 78 height 29
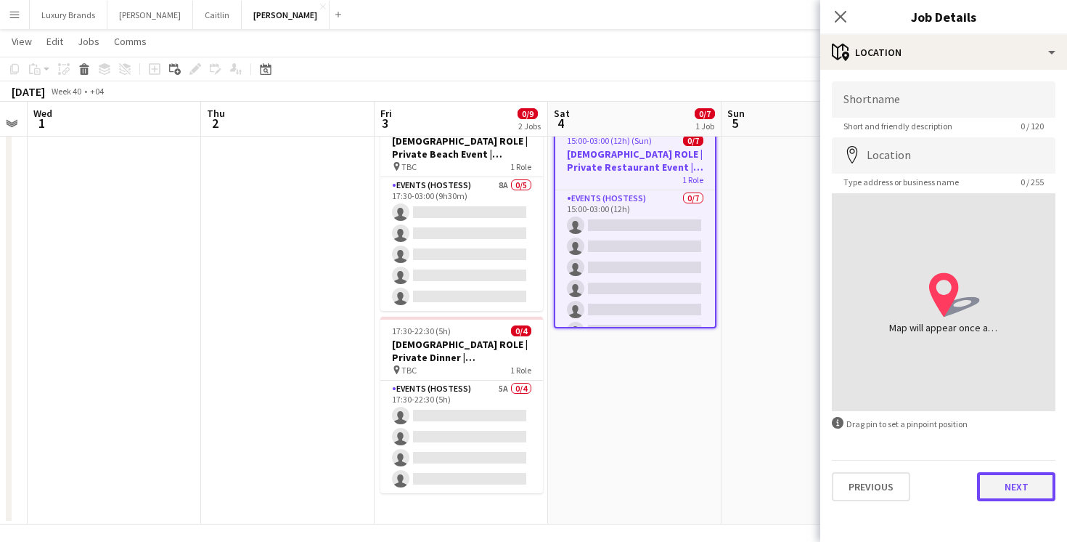
click at [1020, 484] on button "Next" at bounding box center [1016, 486] width 78 height 29
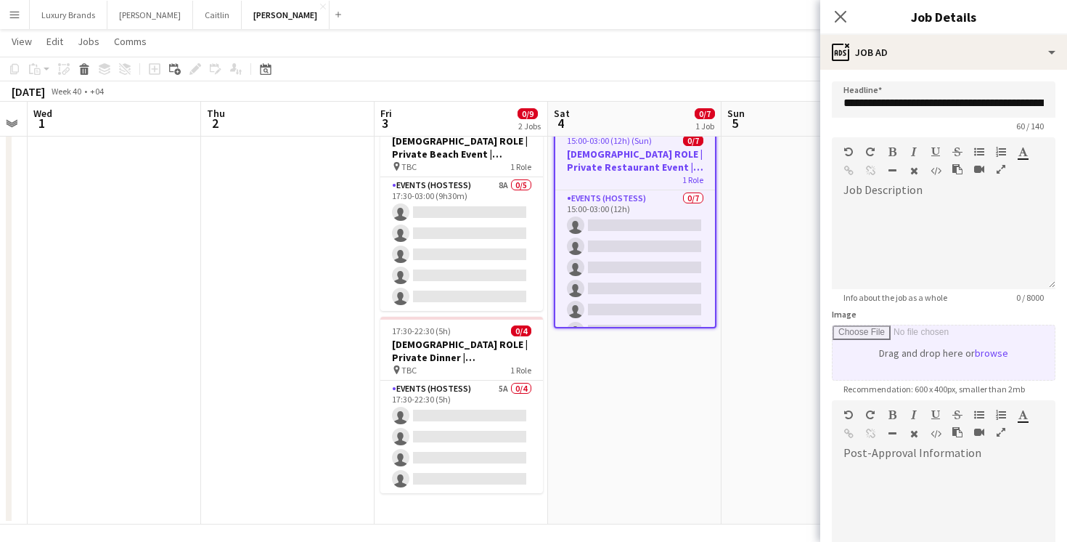
scroll to position [176, 0]
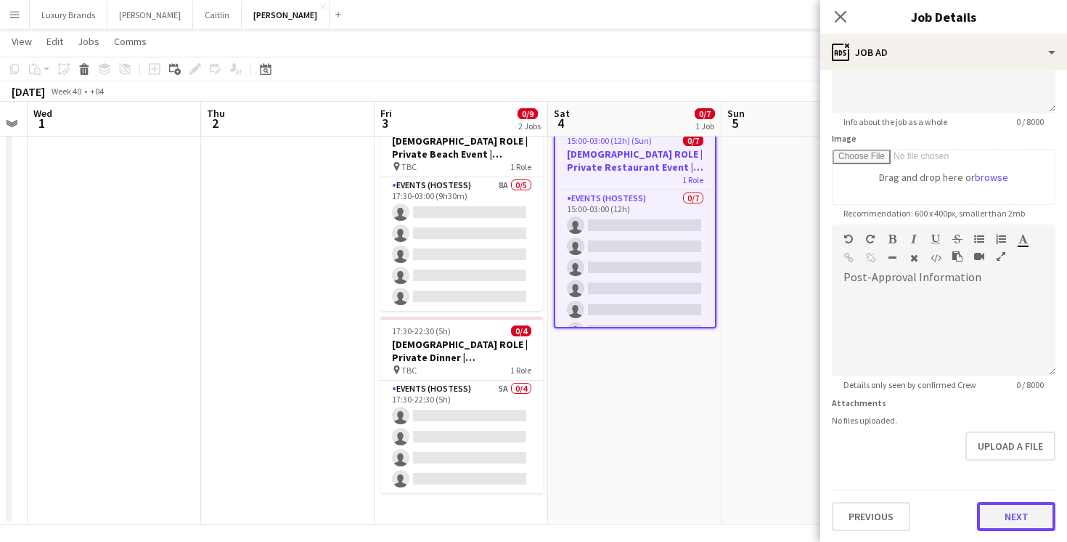
click at [1022, 507] on button "Next" at bounding box center [1016, 516] width 78 height 29
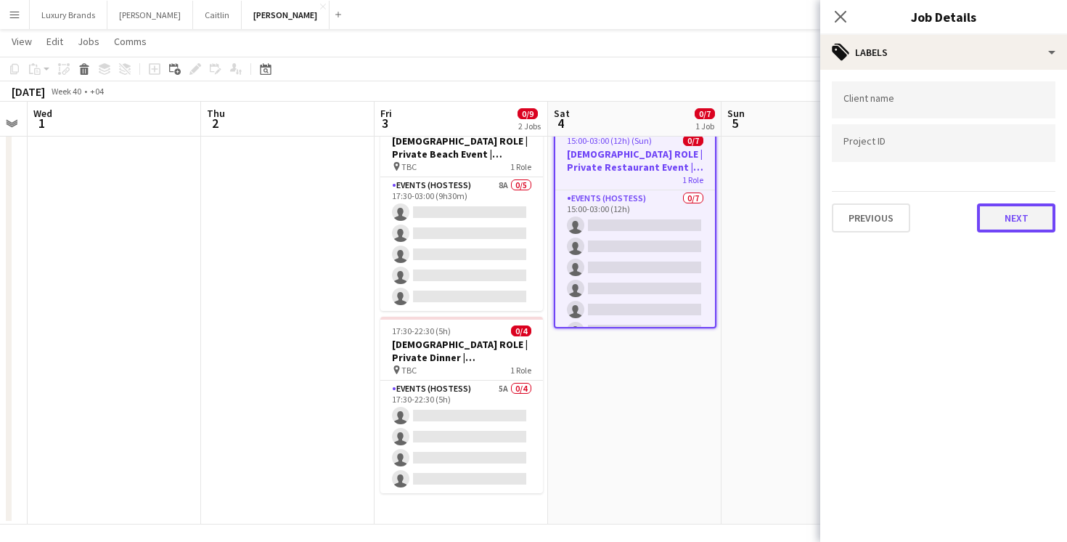
click at [1003, 214] on button "Next" at bounding box center [1016, 217] width 78 height 29
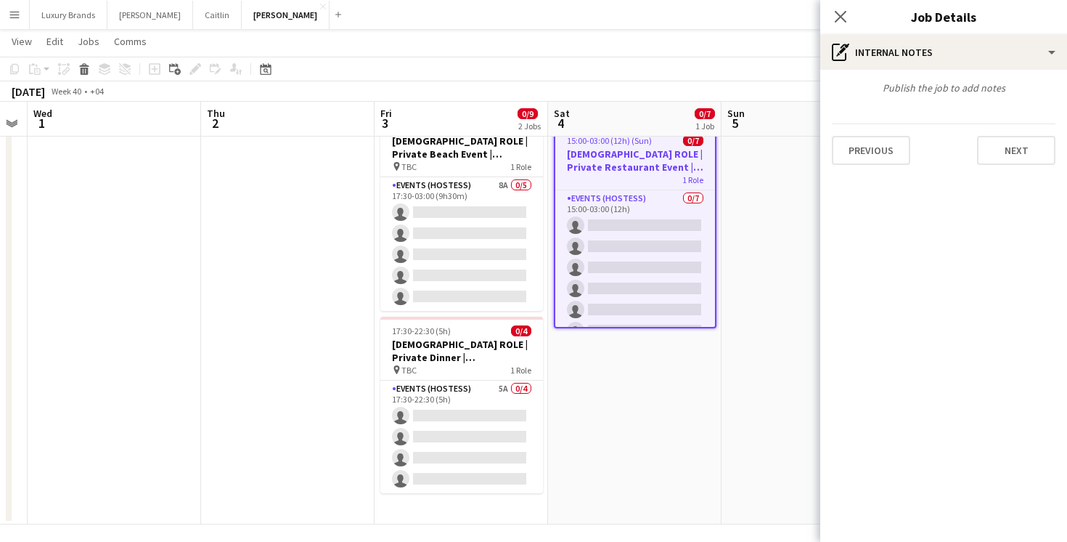
click at [1014, 166] on div "Publish the job to add notes Previous Next" at bounding box center [943, 123] width 247 height 107
click at [1014, 147] on button "Next" at bounding box center [1016, 150] width 78 height 29
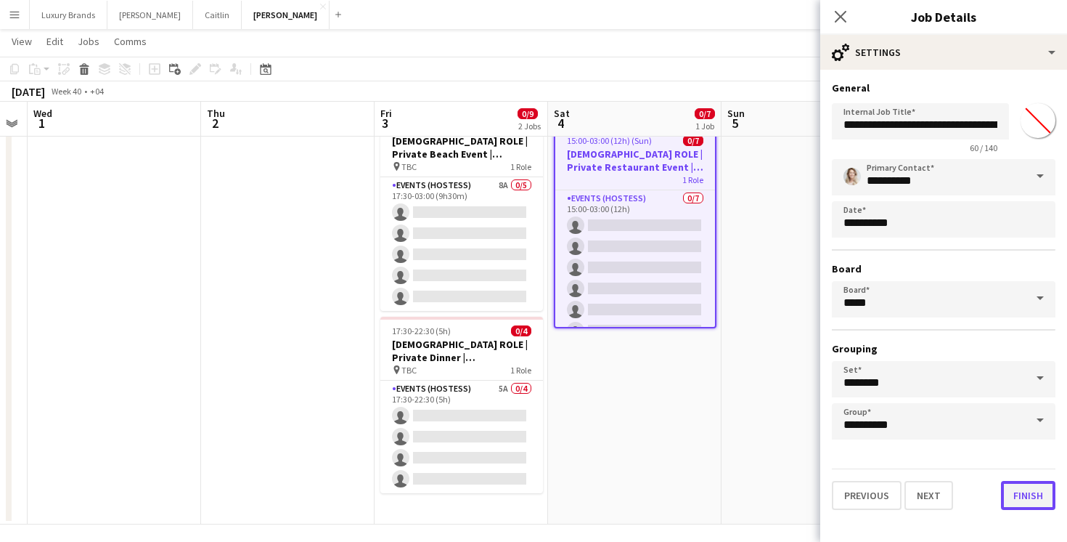
click at [1009, 503] on button "Finish" at bounding box center [1028, 495] width 54 height 29
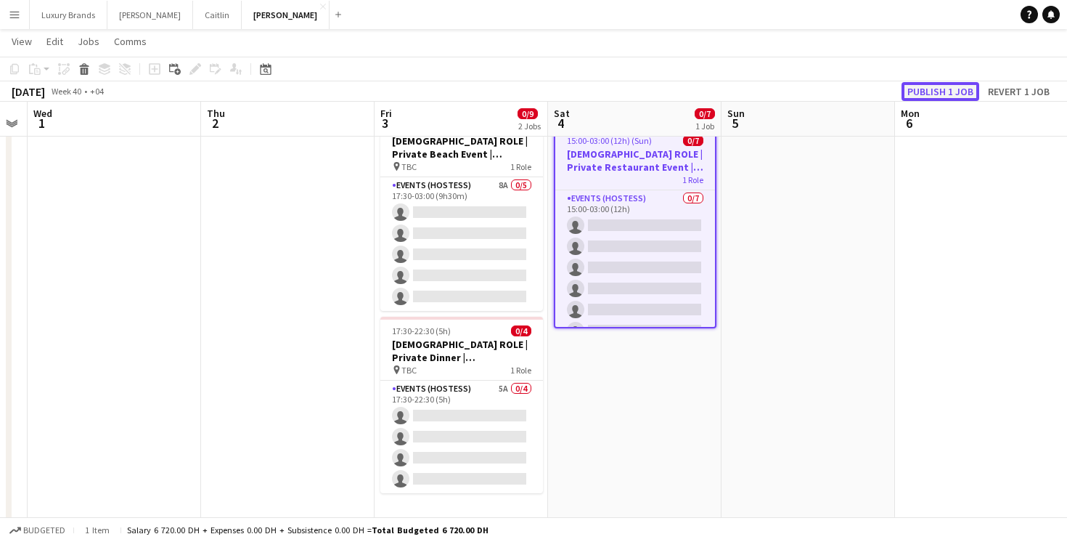
click at [939, 89] on button "Publish 1 job" at bounding box center [941, 91] width 78 height 19
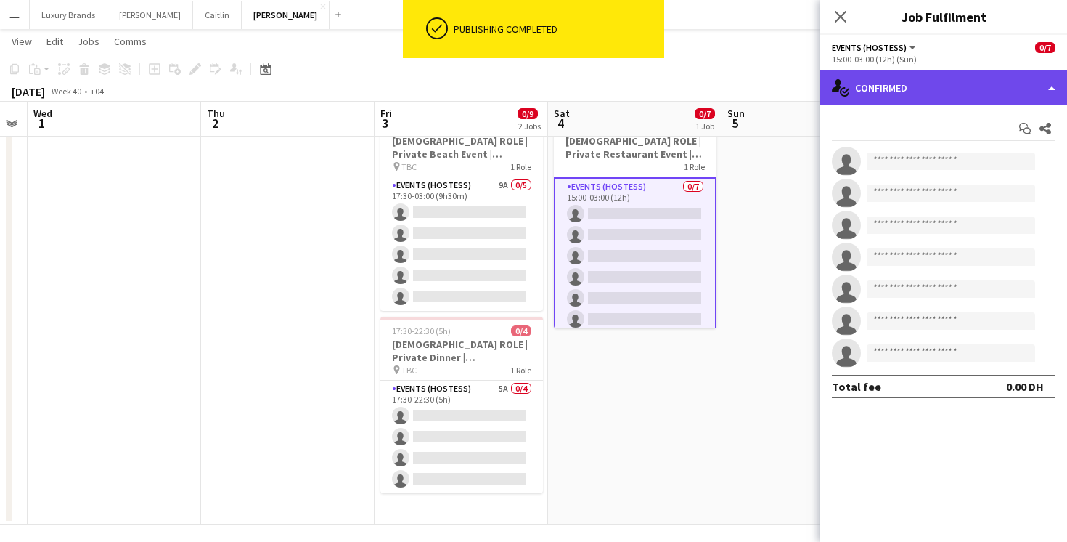
click at [878, 89] on div "single-neutral-actions-check-2 Confirmed" at bounding box center [943, 87] width 247 height 35
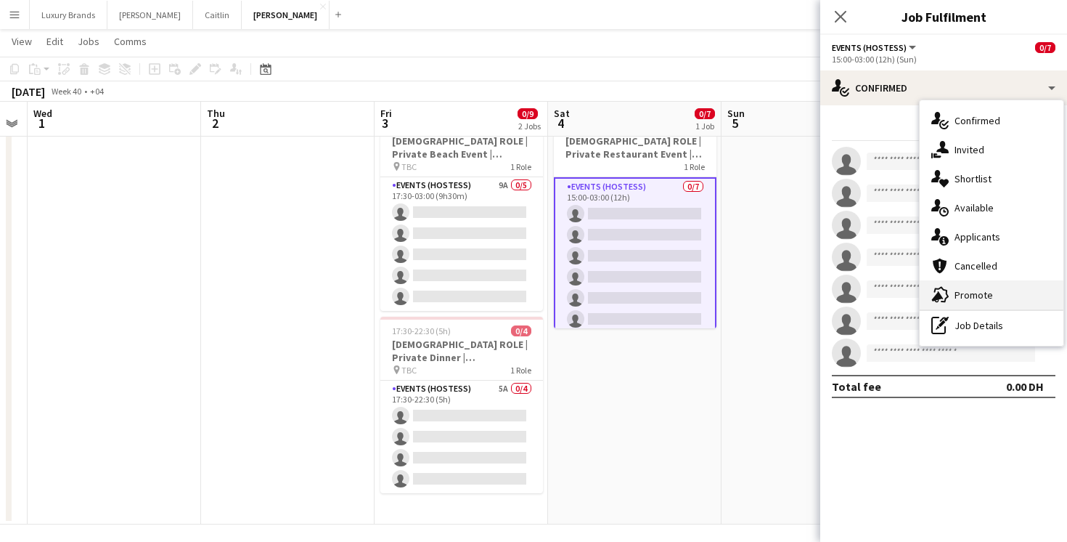
click at [977, 294] on div "advertising-megaphone Promote" at bounding box center [992, 294] width 144 height 29
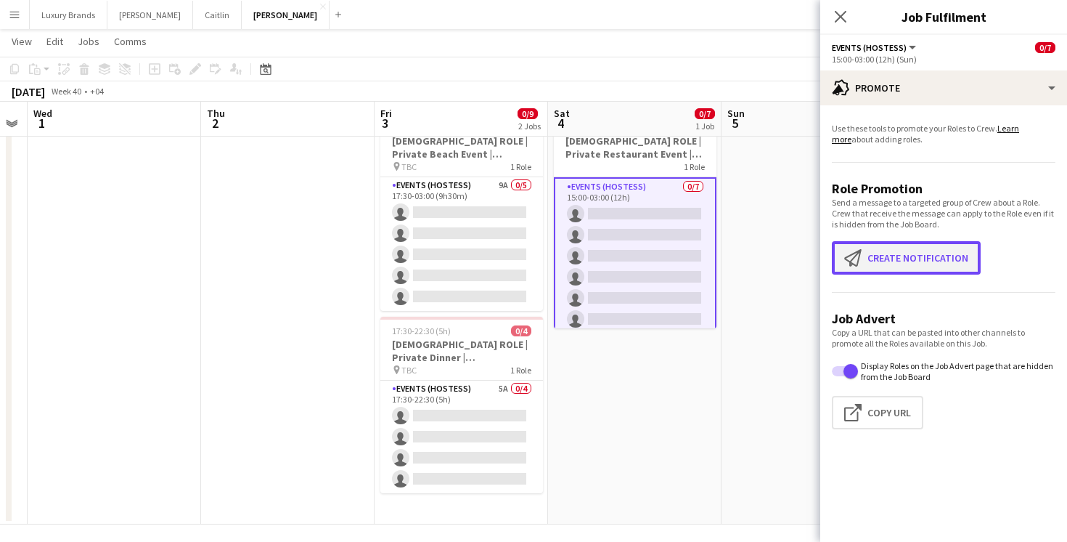
click at [894, 255] on button "Create notification Create notification" at bounding box center [906, 257] width 149 height 33
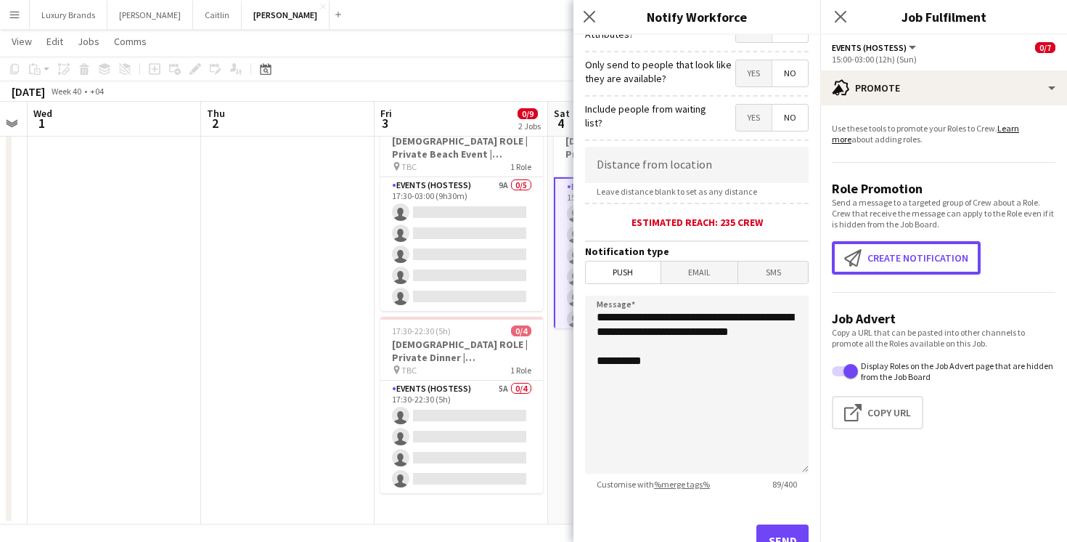
scroll to position [261, 0]
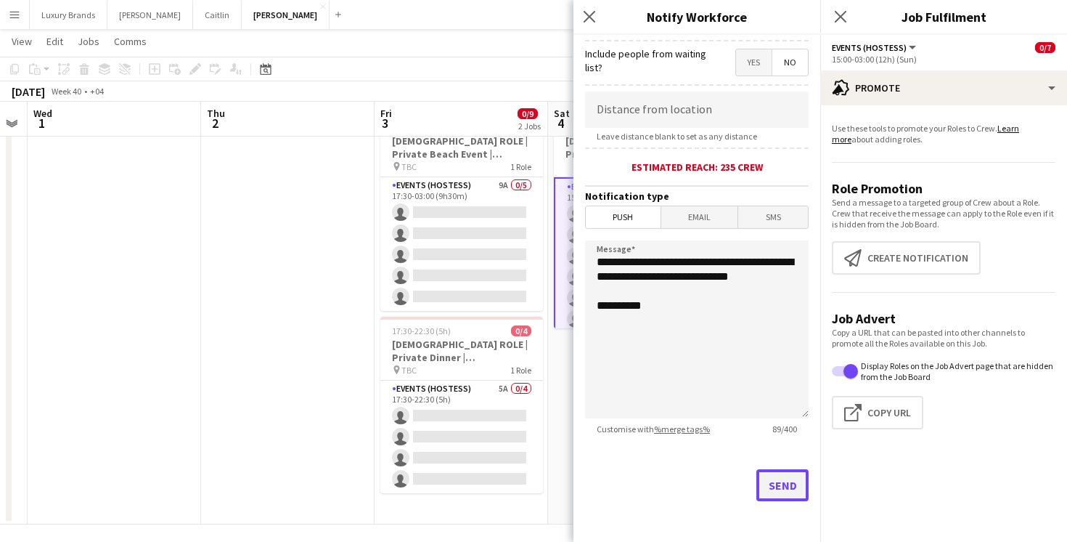
click at [783, 483] on button "Send" at bounding box center [783, 485] width 52 height 32
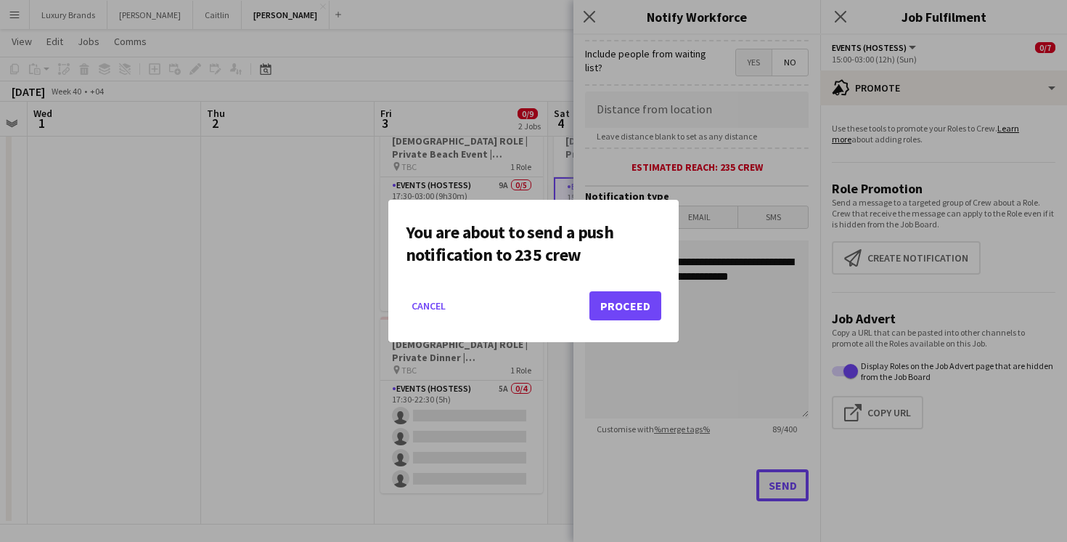
scroll to position [0, 0]
click at [641, 291] on button "Proceed" at bounding box center [626, 305] width 72 height 29
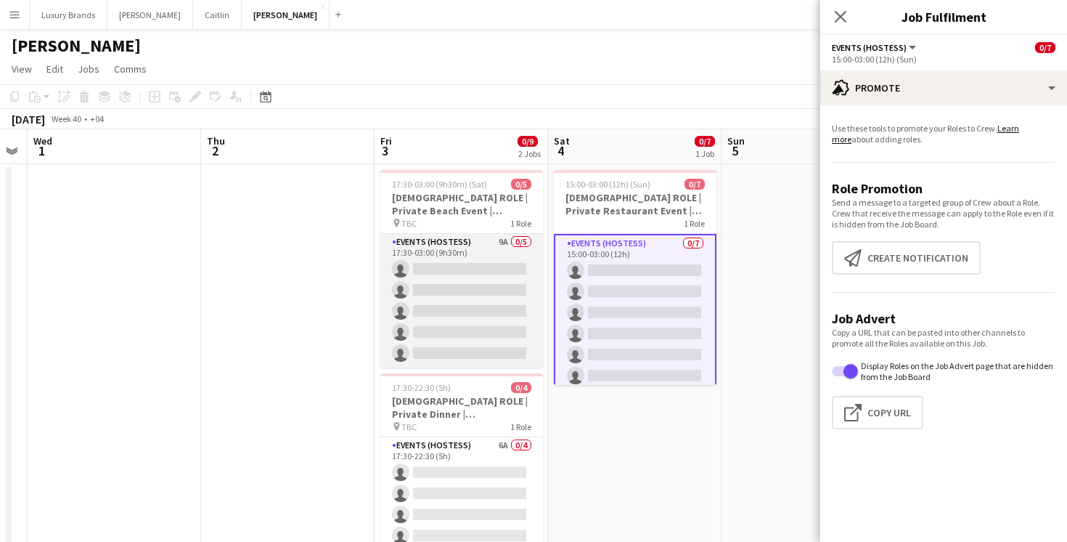
click at [494, 250] on app-card-role "Events (Hostess) 9A 0/5 17:30-03:00 (9h30m) single-neutral-actions single-neutr…" at bounding box center [461, 301] width 163 height 134
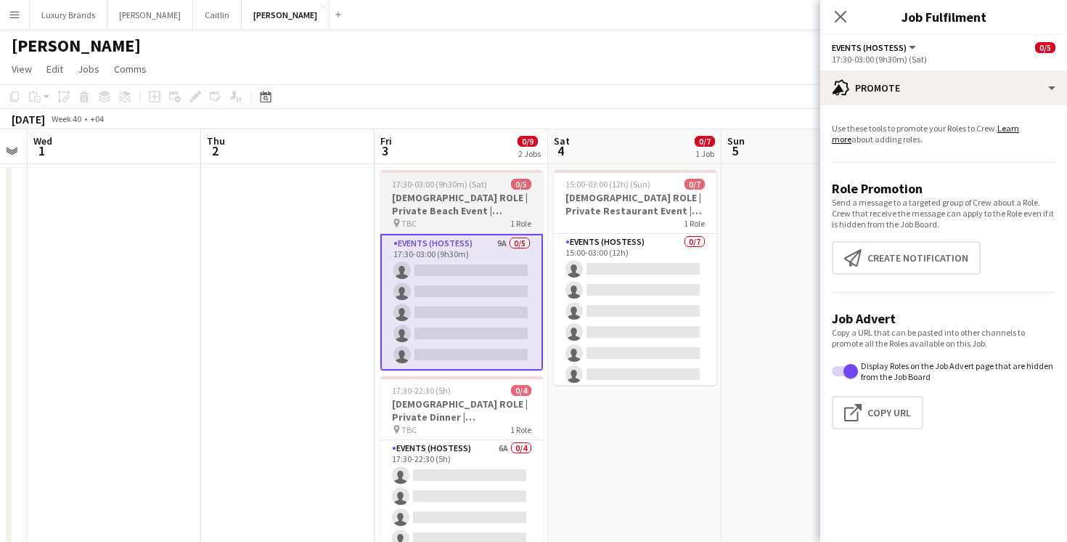
click at [462, 213] on h3 "[DEMOGRAPHIC_DATA] ROLE | Private Beach Event | [GEOGRAPHIC_DATA] | [DATE]" at bounding box center [461, 204] width 163 height 26
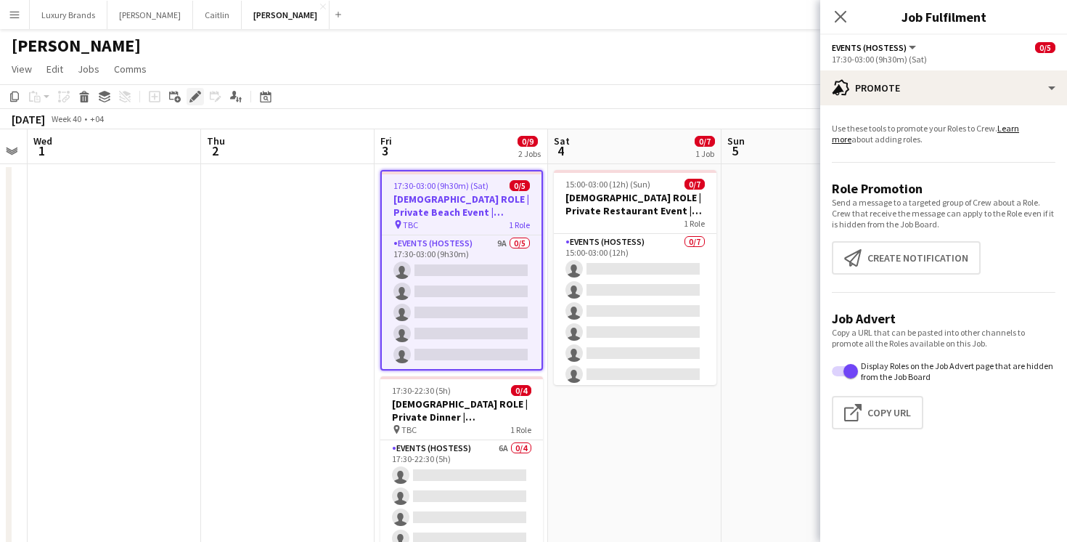
click at [198, 95] on icon "Edit" at bounding box center [195, 97] width 12 height 12
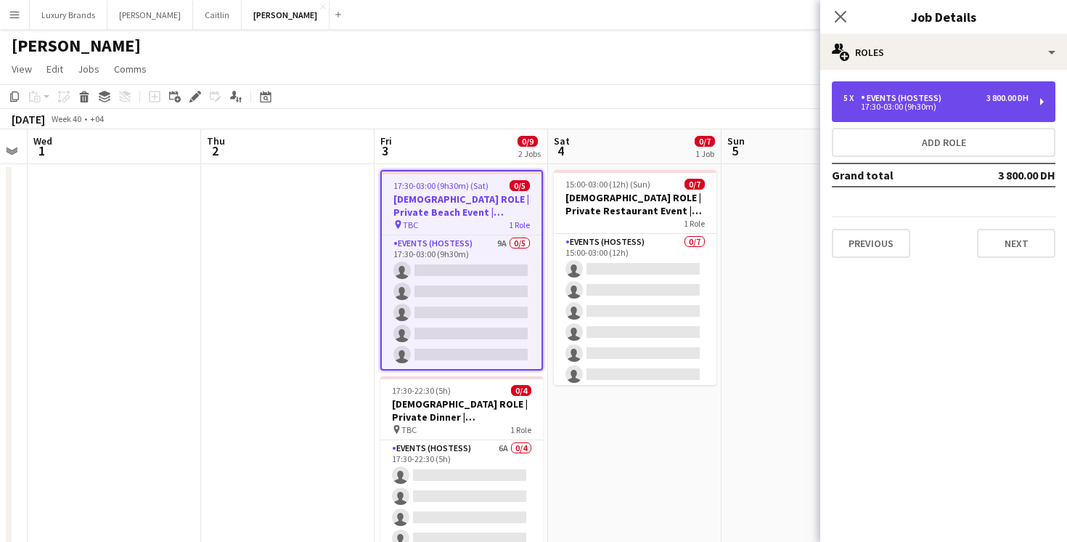
click at [902, 108] on div "17:30-03:00 (9h30m)" at bounding box center [936, 106] width 185 height 7
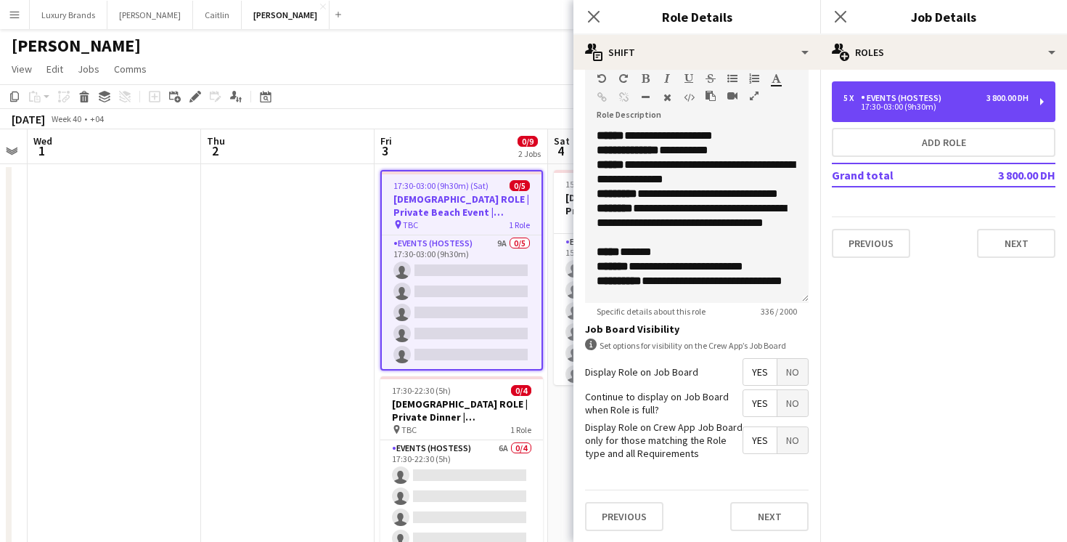
scroll to position [12, 0]
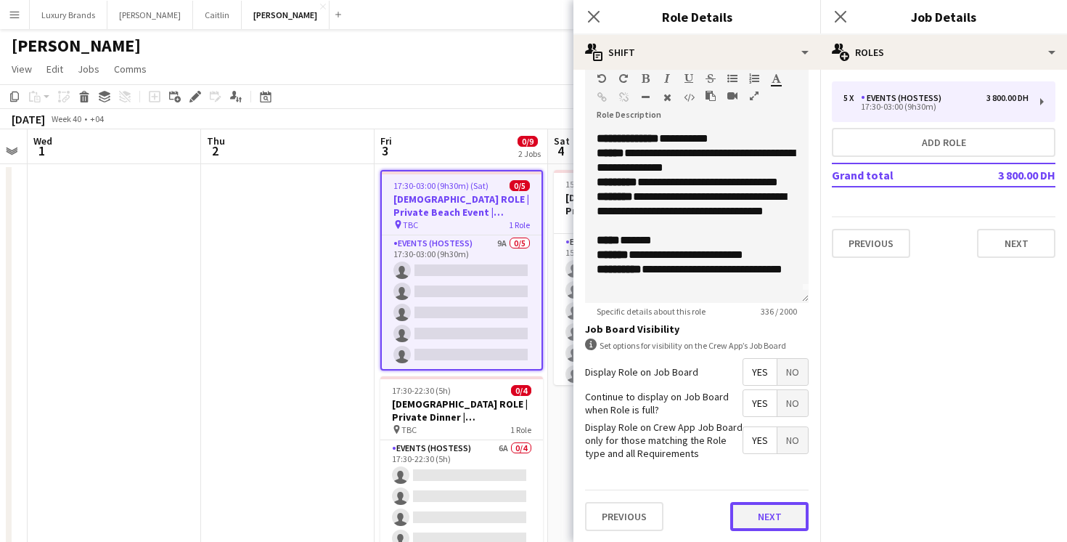
click at [765, 523] on button "Next" at bounding box center [769, 516] width 78 height 29
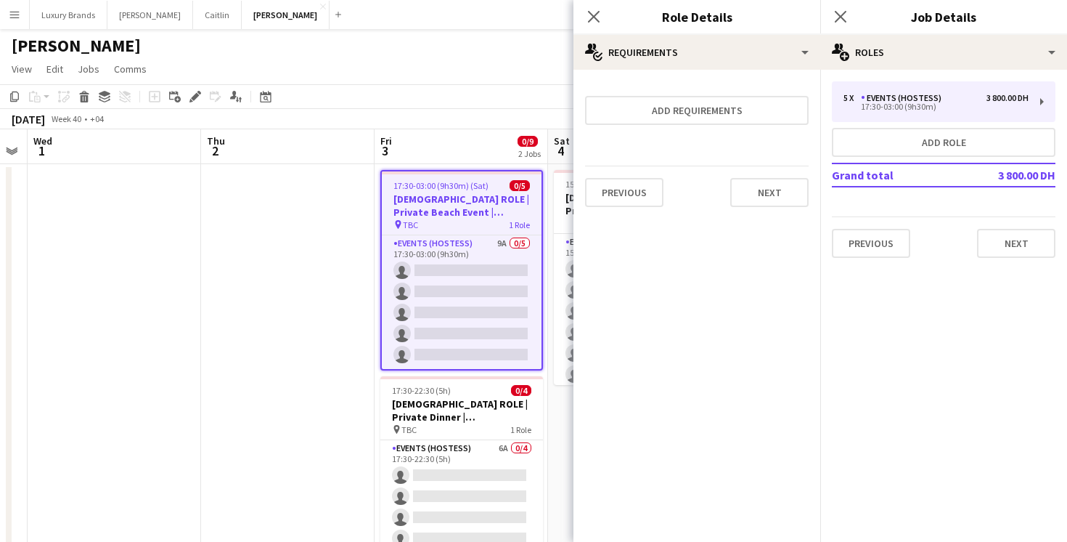
scroll to position [0, 0]
click at [771, 194] on button "Next" at bounding box center [769, 192] width 78 height 29
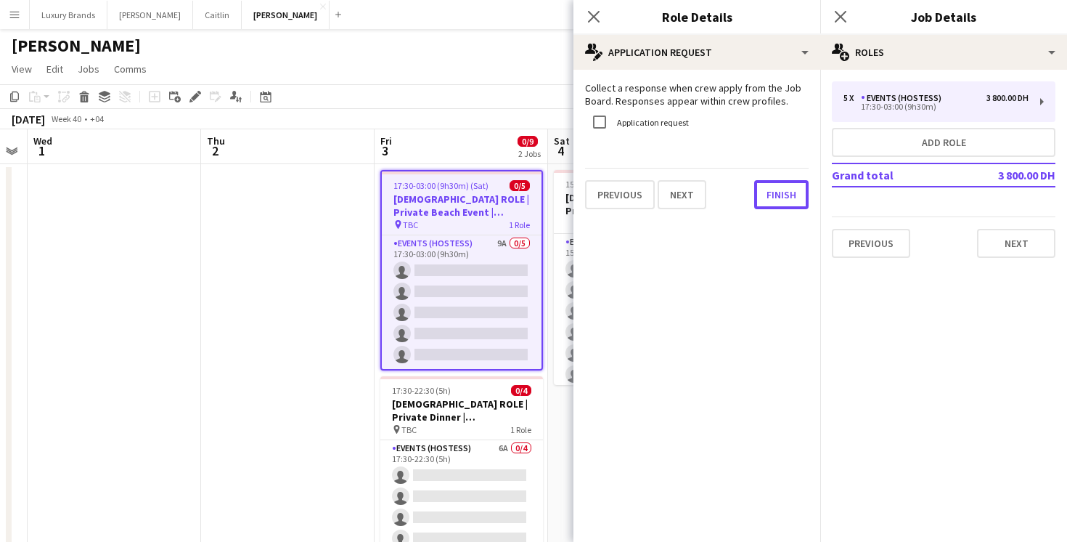
click at [771, 194] on button "Finish" at bounding box center [781, 194] width 54 height 29
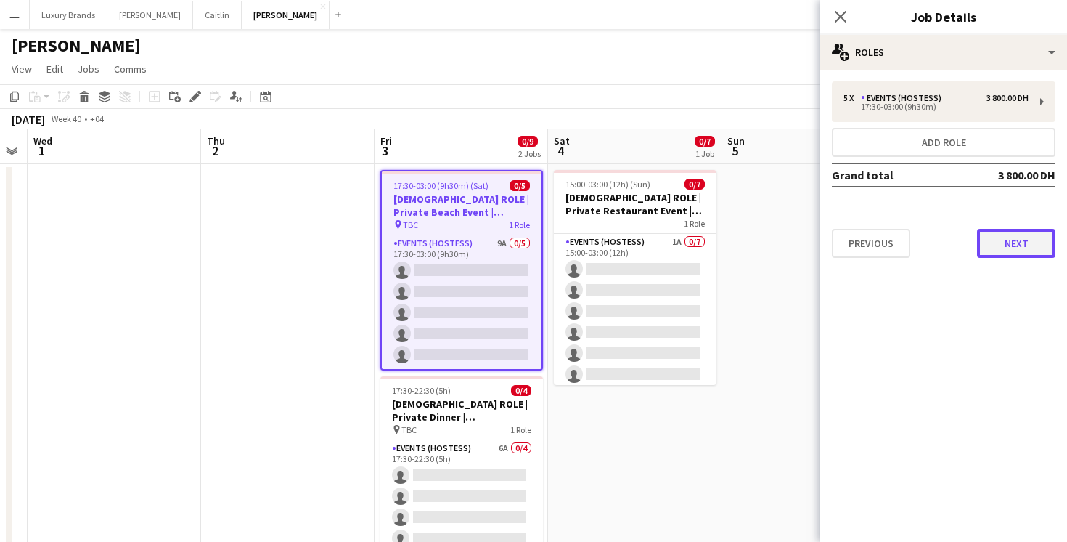
click at [1034, 243] on button "Next" at bounding box center [1016, 243] width 78 height 29
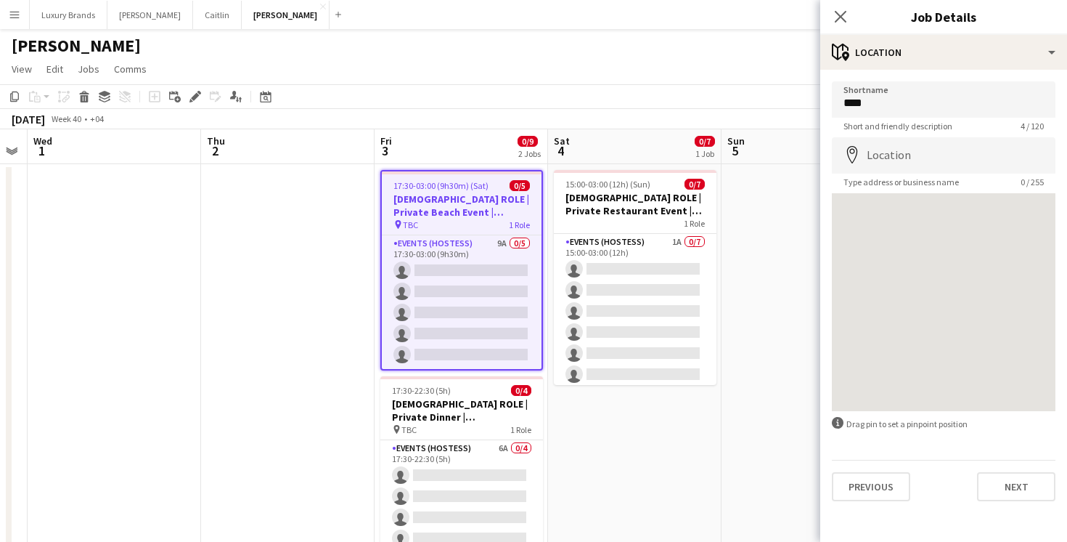
scroll to position [62, 0]
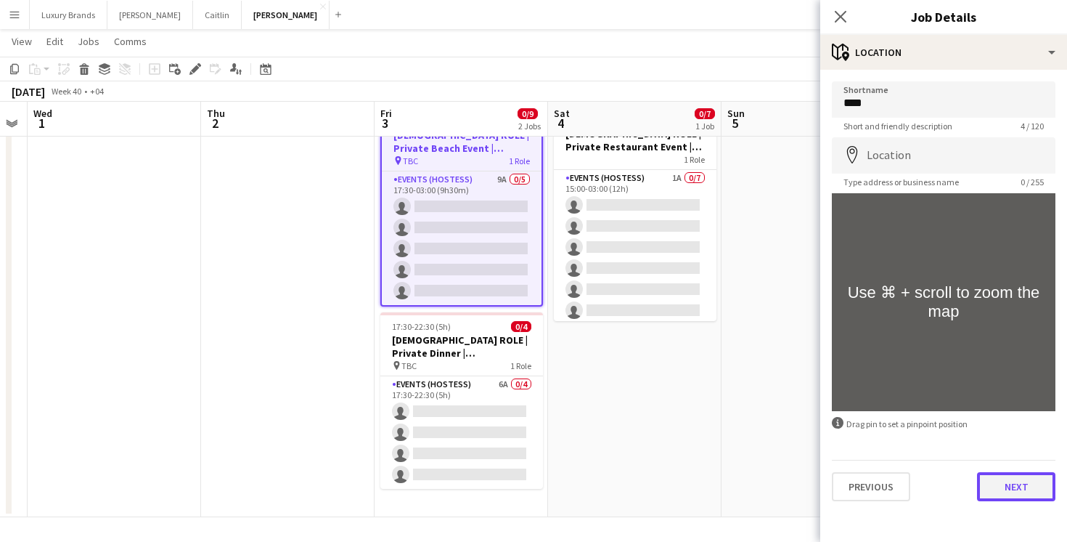
click at [1023, 500] on button "Next" at bounding box center [1016, 486] width 78 height 29
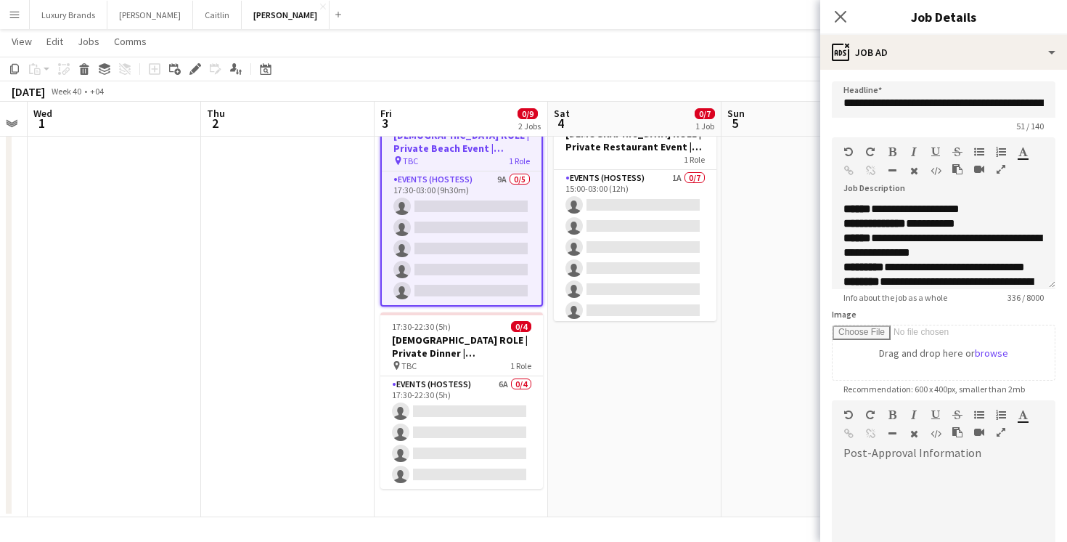
click at [765, 264] on app-date-cell at bounding box center [809, 308] width 174 height 417
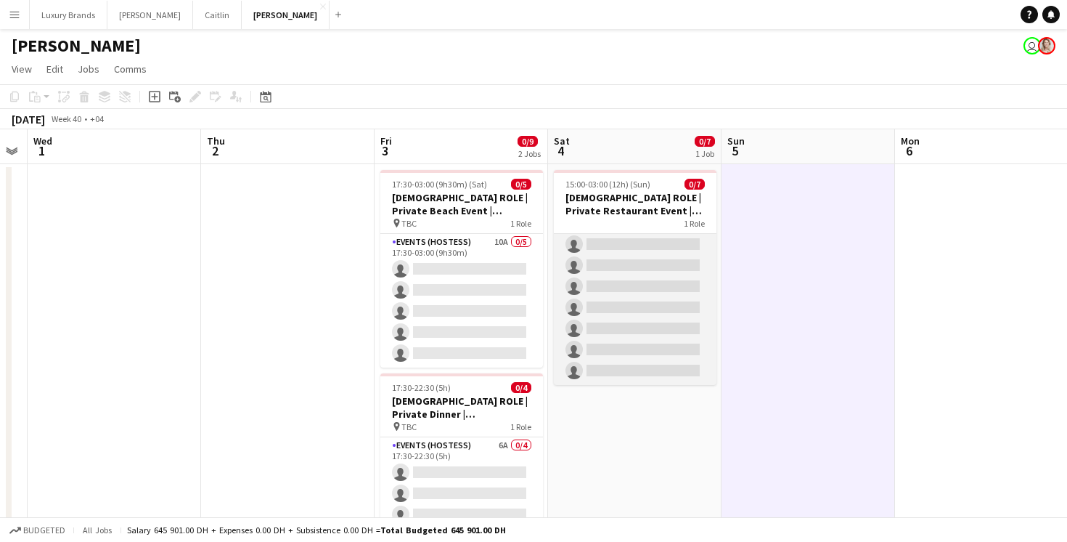
scroll to position [0, 0]
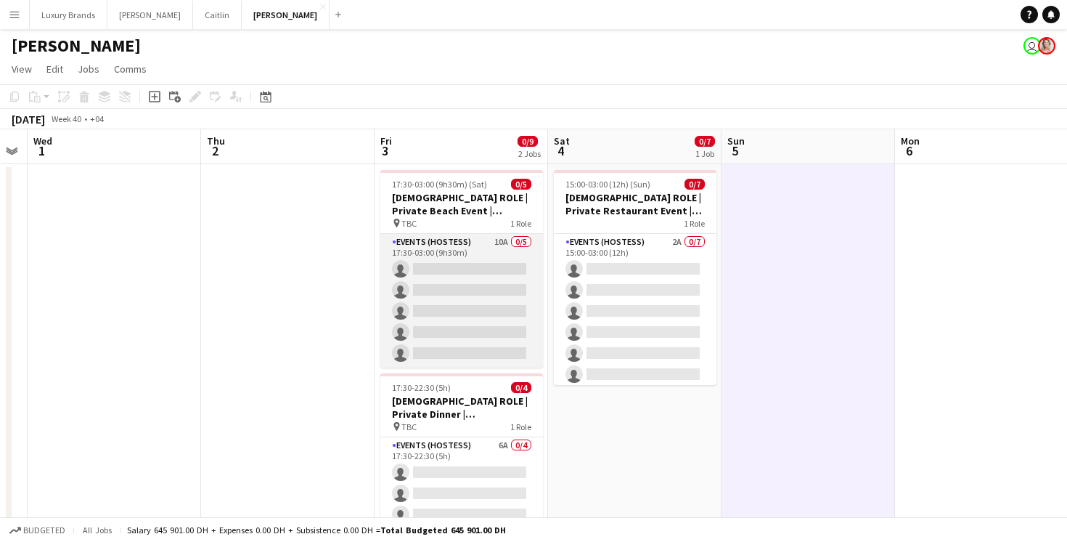
click at [478, 239] on app-card-role "Events (Hostess) 10A 0/5 17:30-03:00 (9h30m) single-neutral-actions single-neut…" at bounding box center [461, 301] width 163 height 134
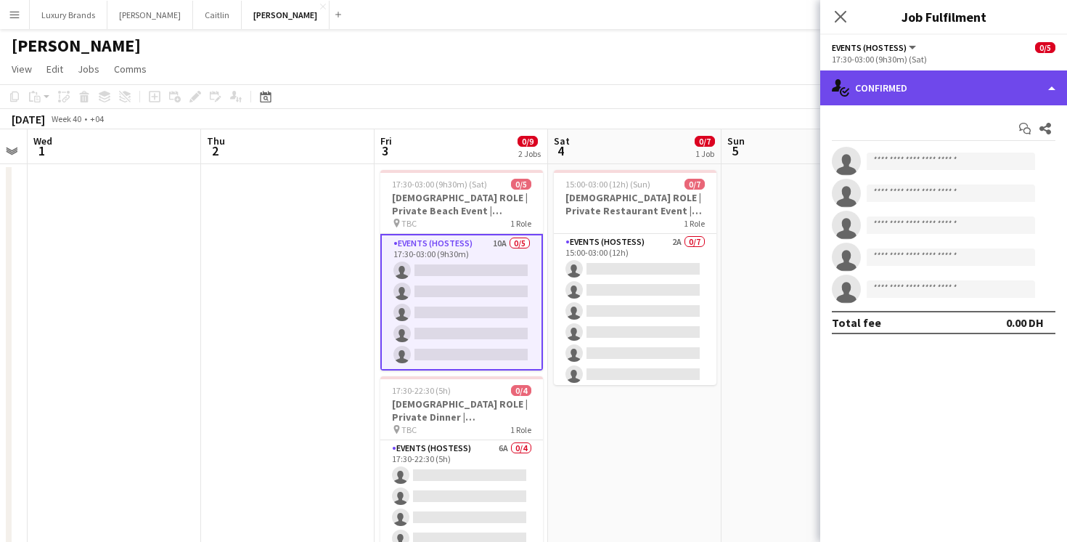
click at [903, 81] on div "single-neutral-actions-check-2 Confirmed" at bounding box center [943, 87] width 247 height 35
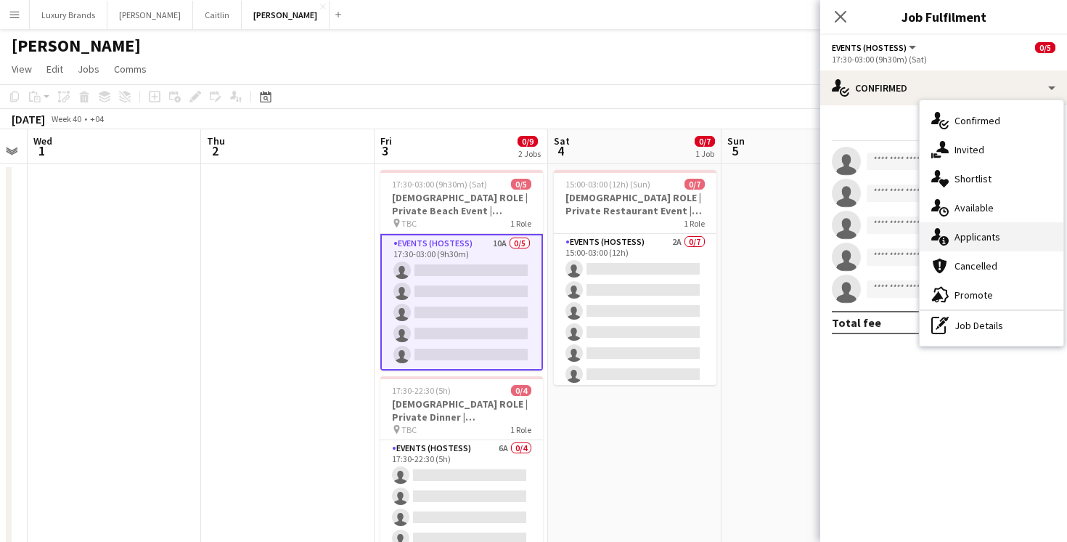
click at [987, 239] on div "single-neutral-actions-information Applicants" at bounding box center [992, 236] width 144 height 29
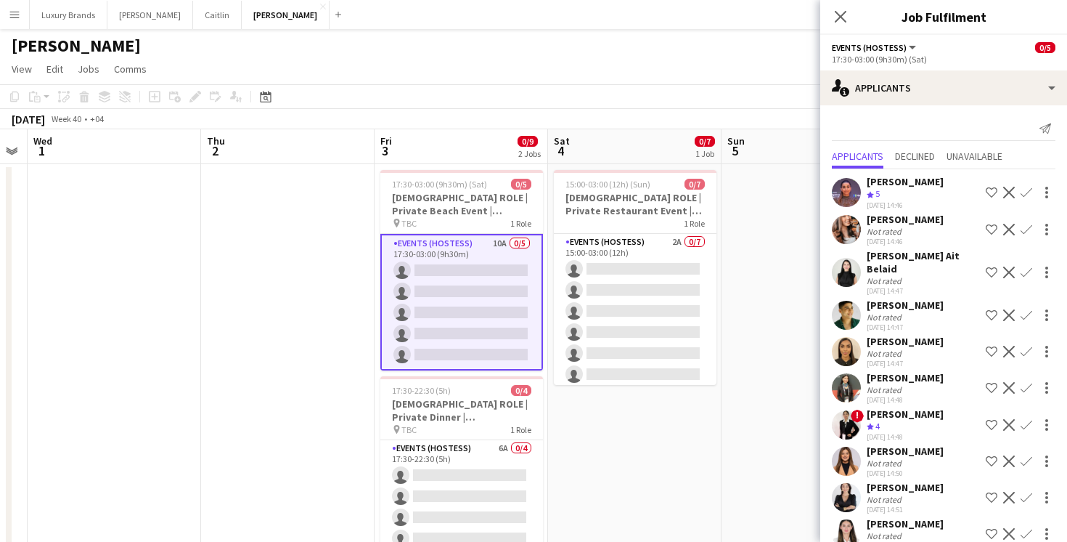
click at [650, 446] on app-date-cell "15:00-03:00 (12h) (Sun) 0/7 FEMALE ROLE | Private Restaurant Event | Dubai | 4t…" at bounding box center [635, 372] width 174 height 417
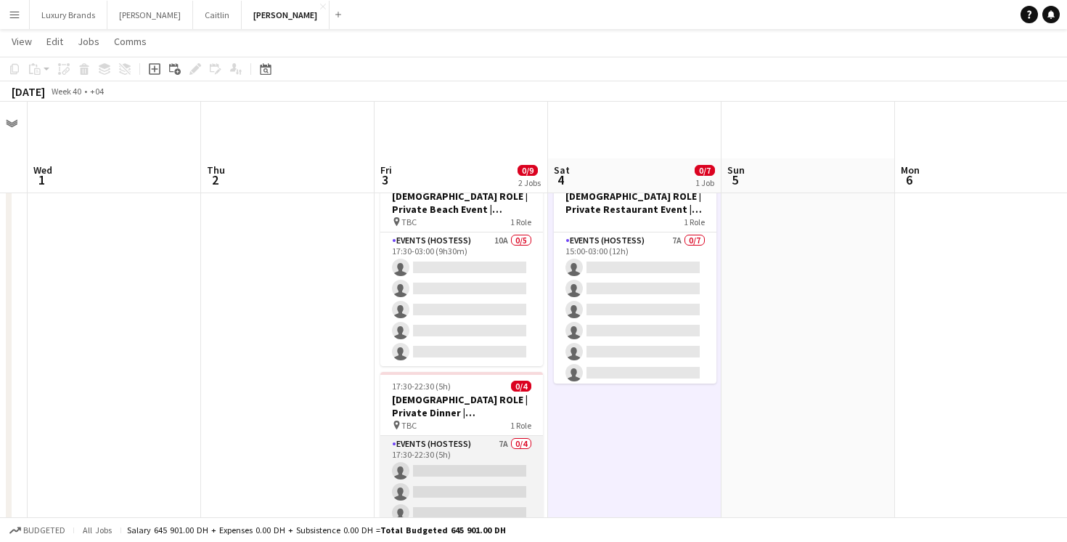
scroll to position [62, 0]
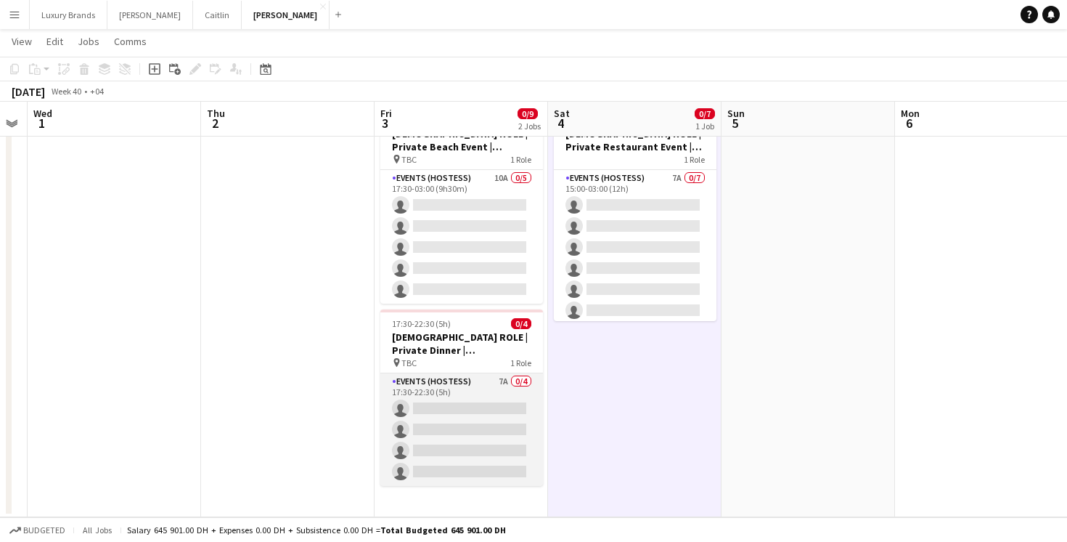
click at [469, 395] on app-card-role "Events (Hostess) 7A 0/4 17:30-22:30 (5h) single-neutral-actions single-neutral-…" at bounding box center [461, 429] width 163 height 113
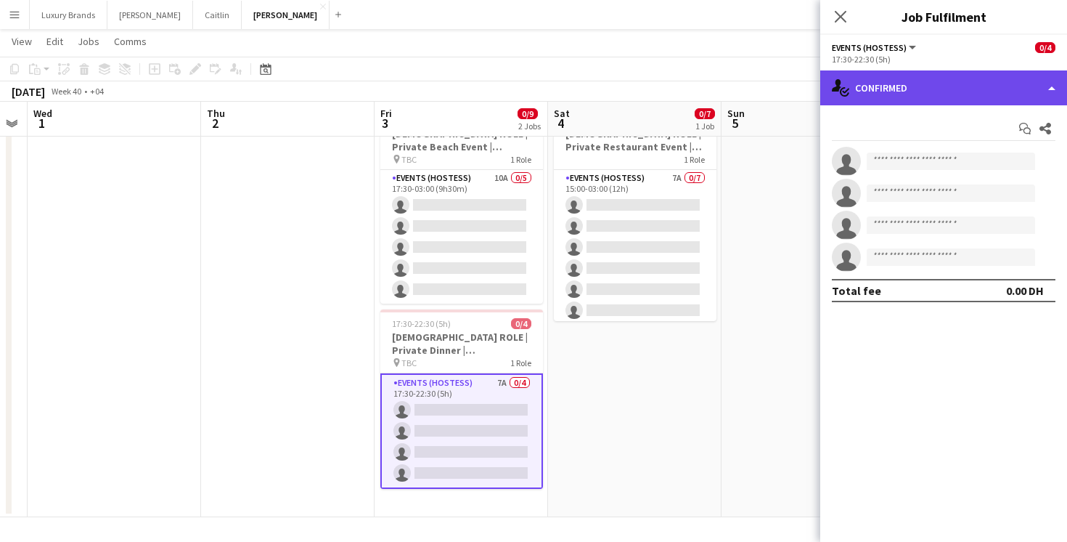
click at [903, 97] on div "single-neutral-actions-check-2 Confirmed" at bounding box center [943, 87] width 247 height 35
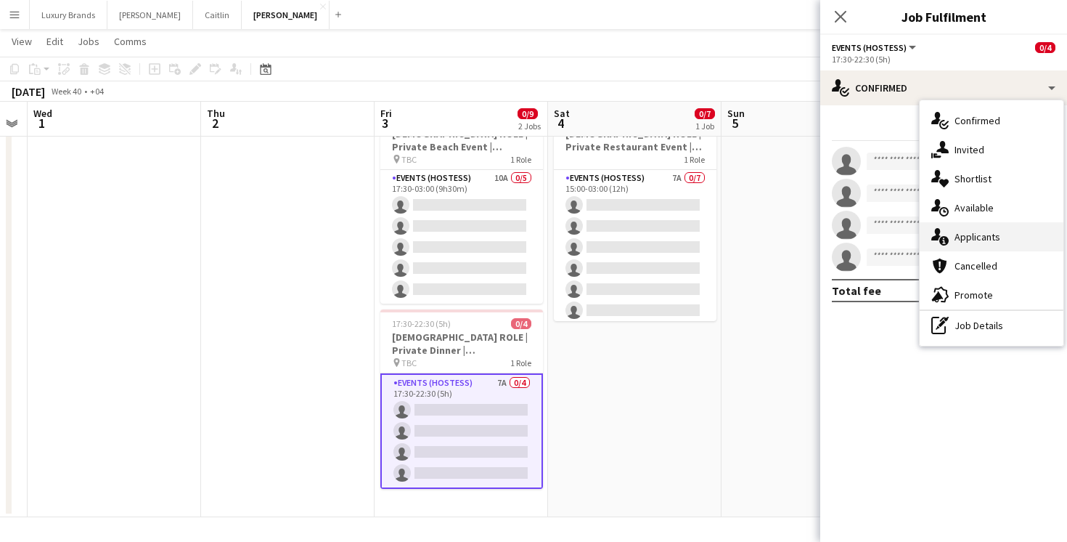
click at [978, 238] on div "single-neutral-actions-information Applicants" at bounding box center [992, 236] width 144 height 29
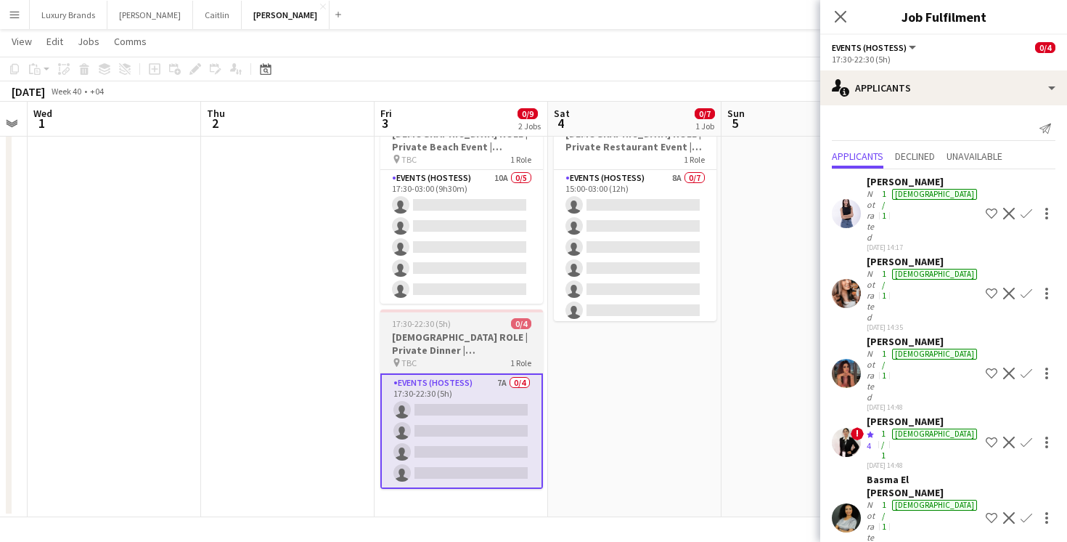
click at [489, 356] on h3 "[DEMOGRAPHIC_DATA] ROLE | Private Dinner | [GEOGRAPHIC_DATA] | [DATE]" at bounding box center [461, 343] width 163 height 26
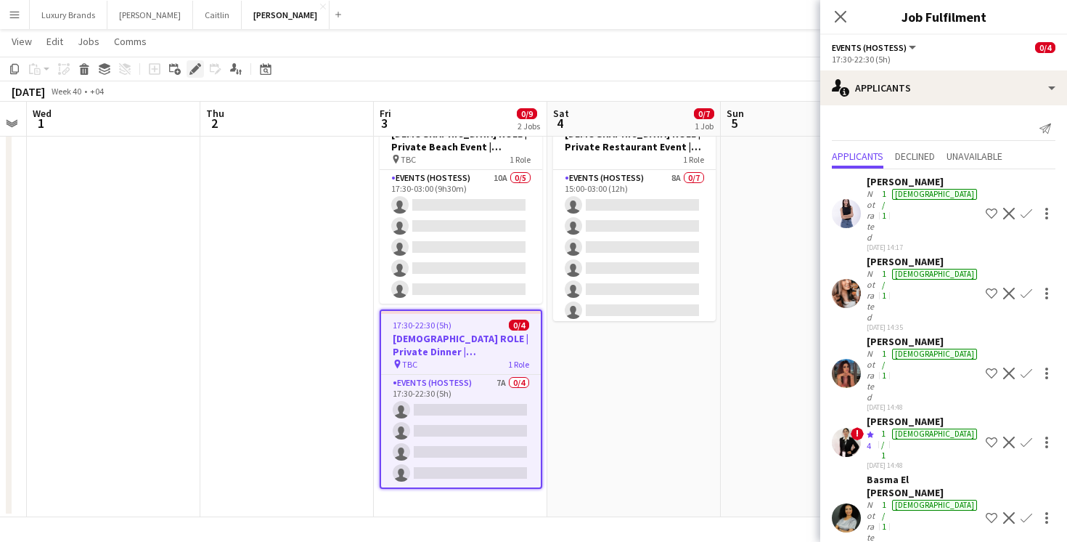
click at [190, 67] on icon "Edit" at bounding box center [195, 69] width 12 height 12
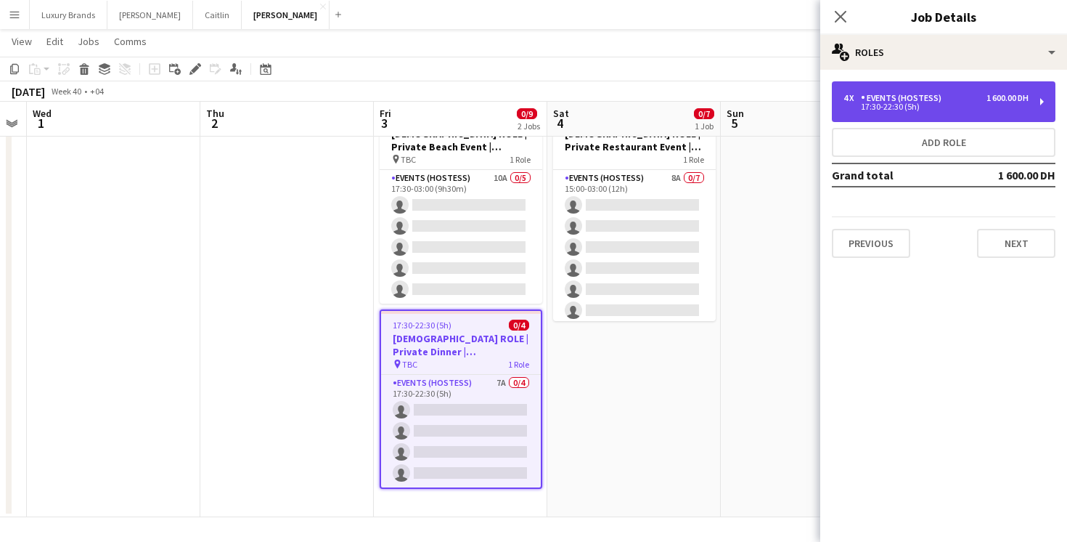
click at [943, 97] on div "Events (Hostess)" at bounding box center [904, 98] width 86 height 10
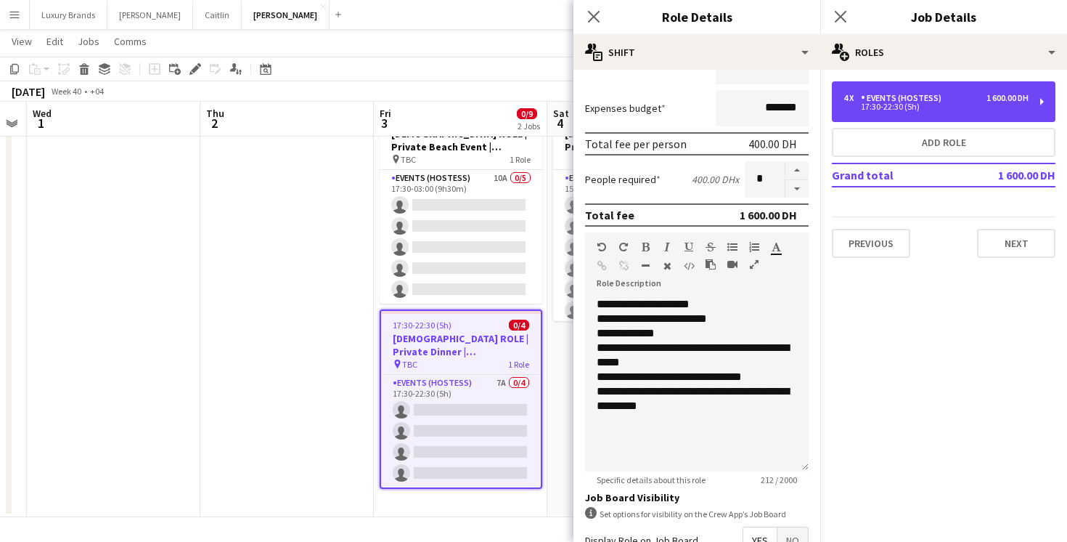
scroll to position [441, 0]
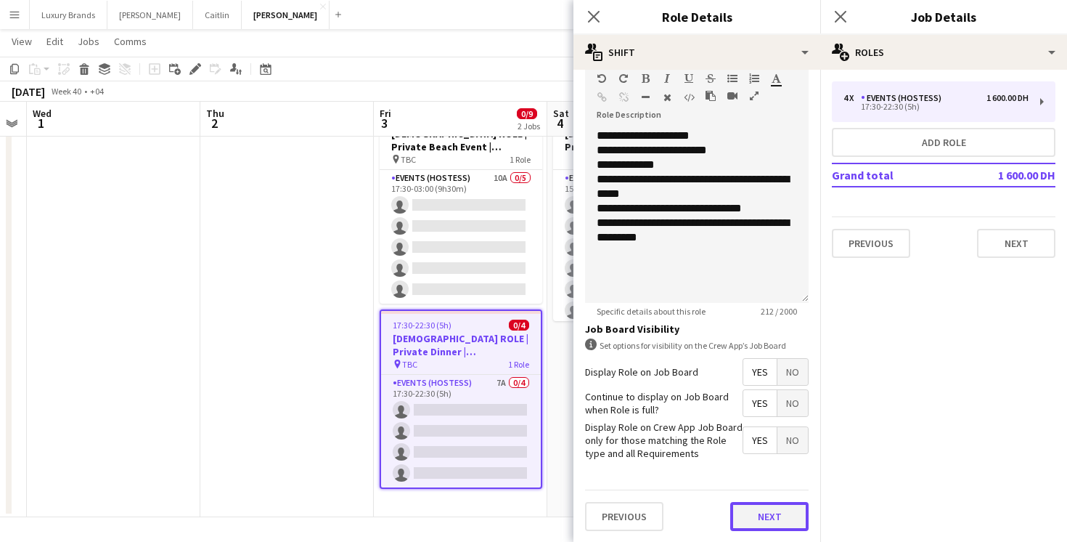
click at [754, 516] on button "Next" at bounding box center [769, 516] width 78 height 29
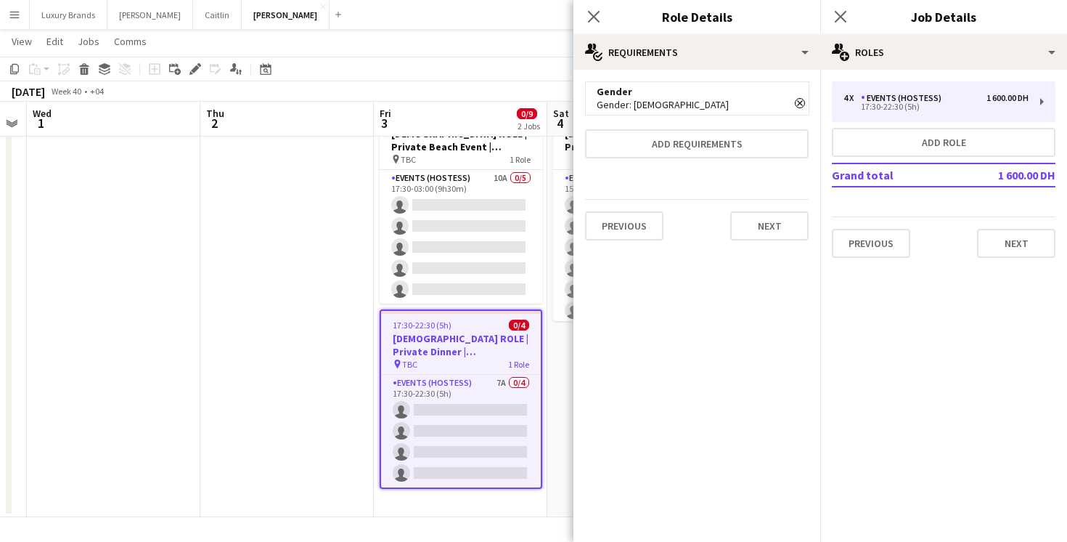
scroll to position [0, 0]
click at [717, 107] on div "Gender: female" at bounding box center [697, 104] width 200 height 13
click at [796, 99] on icon at bounding box center [799, 102] width 7 height 7
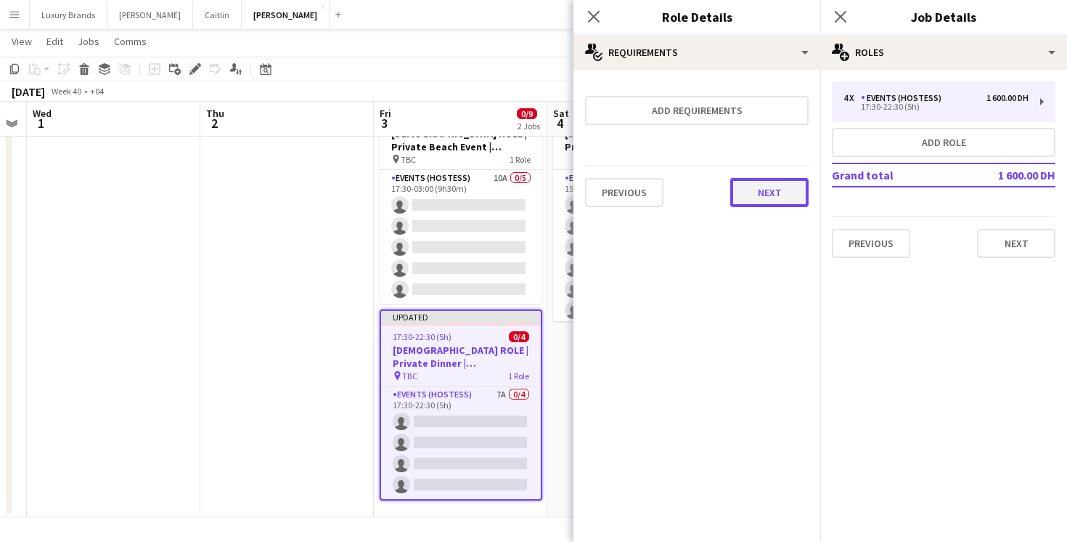
click at [782, 187] on button "Next" at bounding box center [769, 192] width 78 height 29
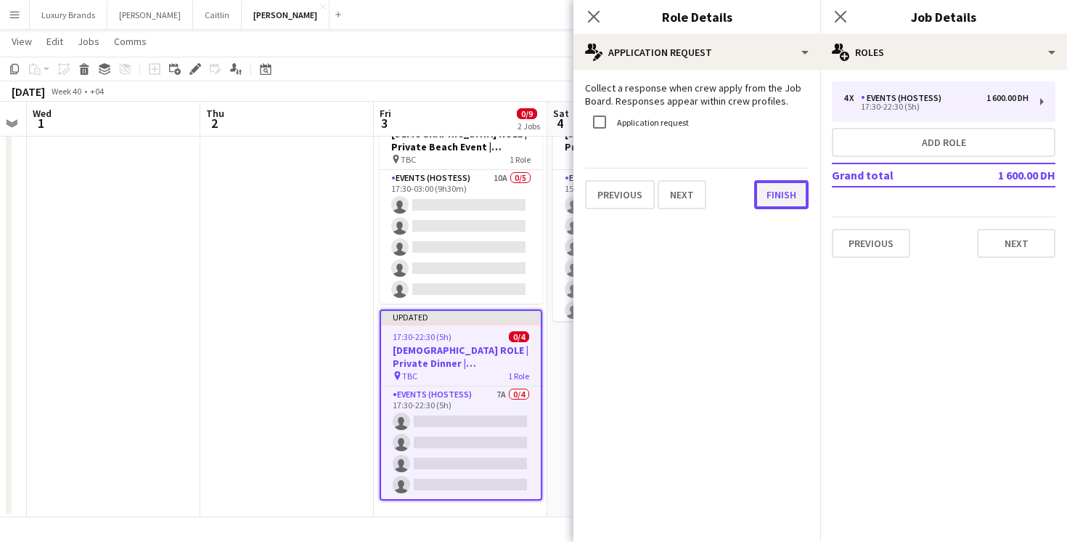
click at [777, 200] on button "Finish" at bounding box center [781, 194] width 54 height 29
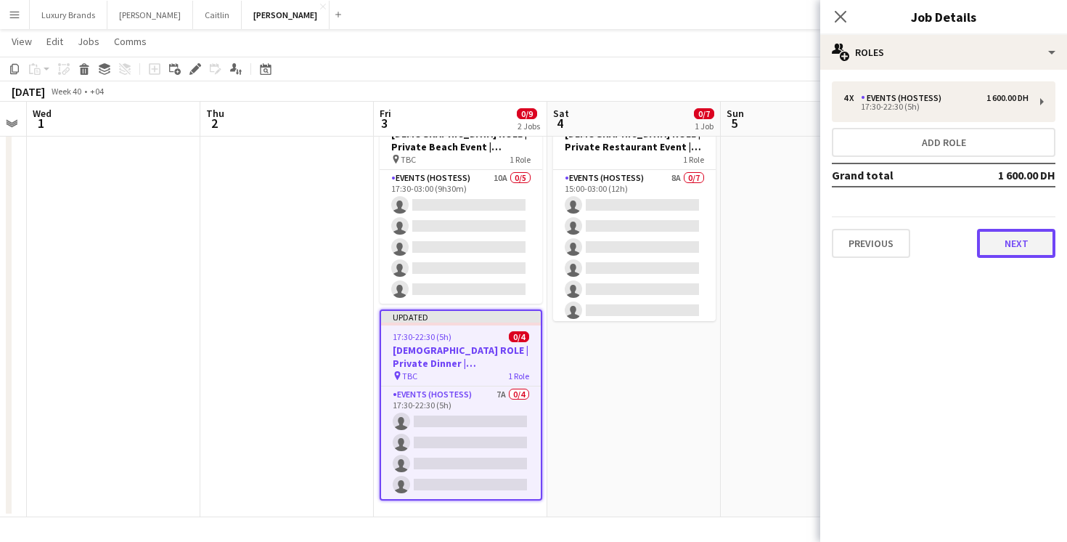
click at [1042, 244] on button "Next" at bounding box center [1016, 243] width 78 height 29
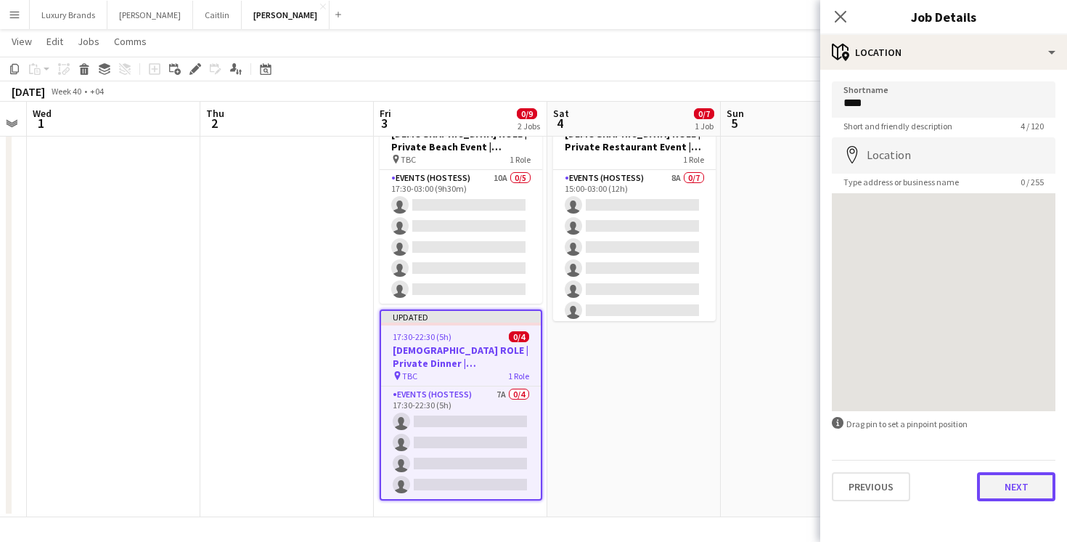
click at [1001, 479] on button "Next" at bounding box center [1016, 486] width 78 height 29
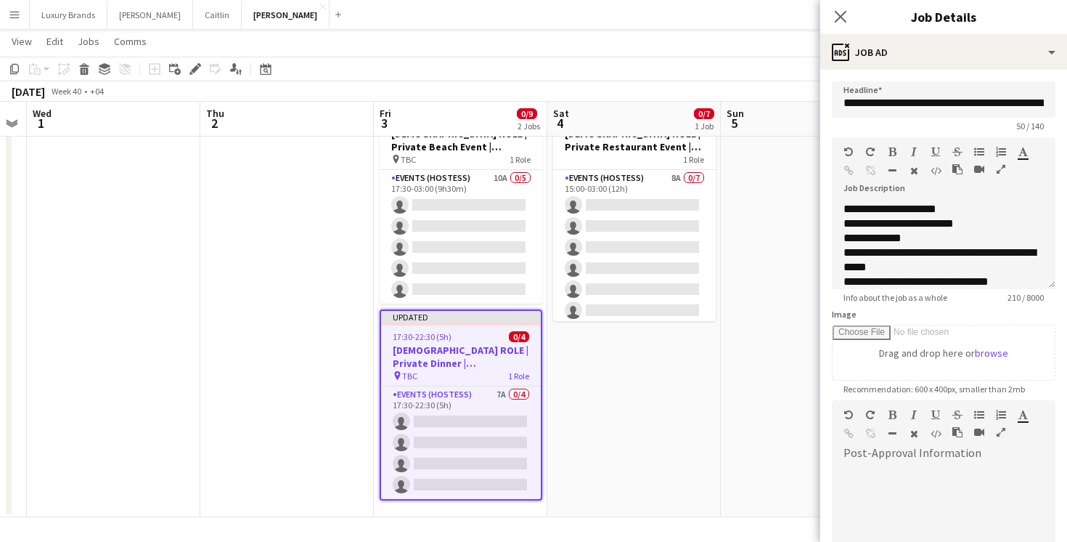
scroll to position [176, 0]
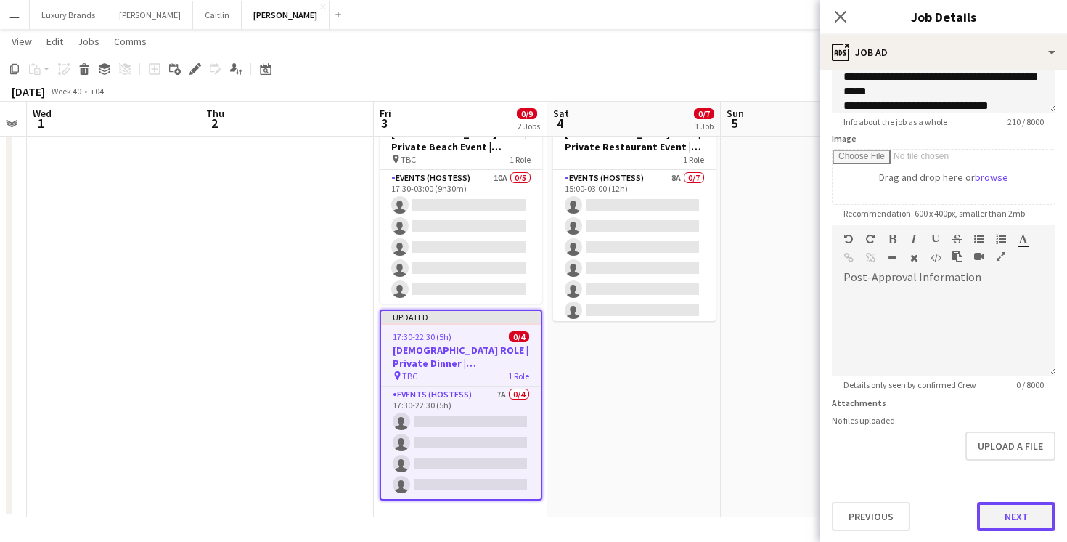
click at [1015, 514] on button "Next" at bounding box center [1016, 516] width 78 height 29
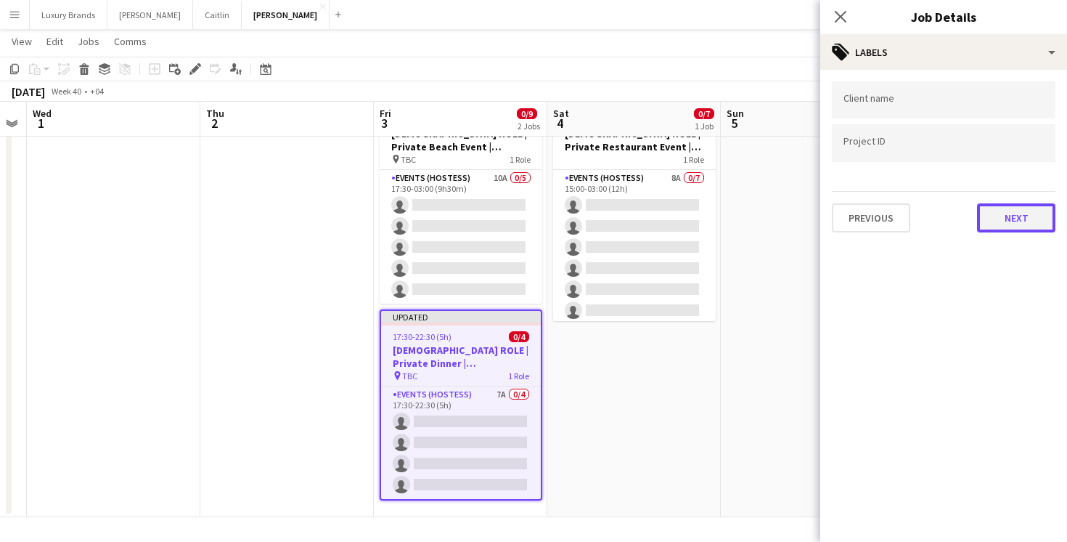
click at [1009, 227] on button "Next" at bounding box center [1016, 217] width 78 height 29
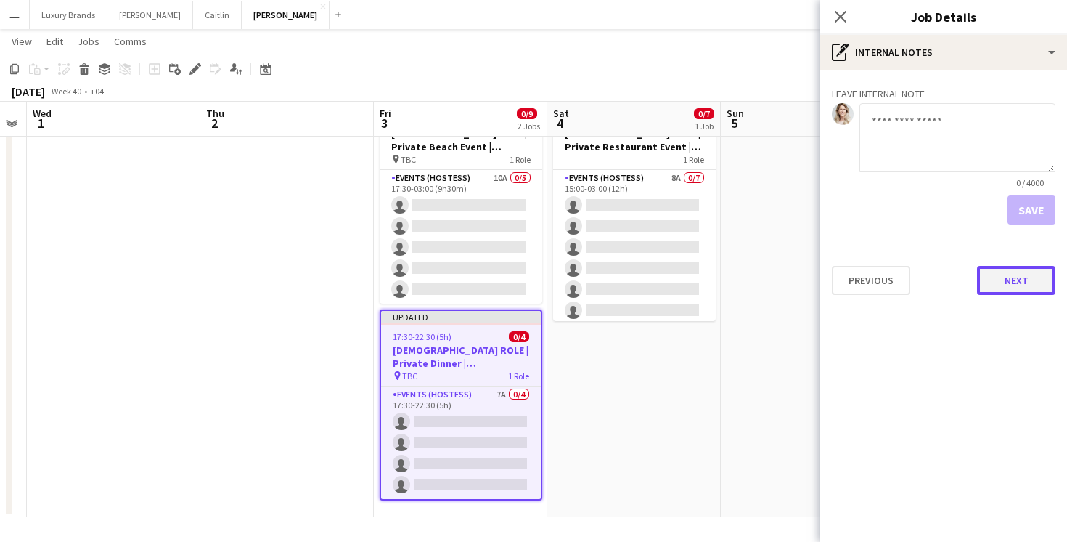
click at [1019, 280] on button "Next" at bounding box center [1016, 280] width 78 height 29
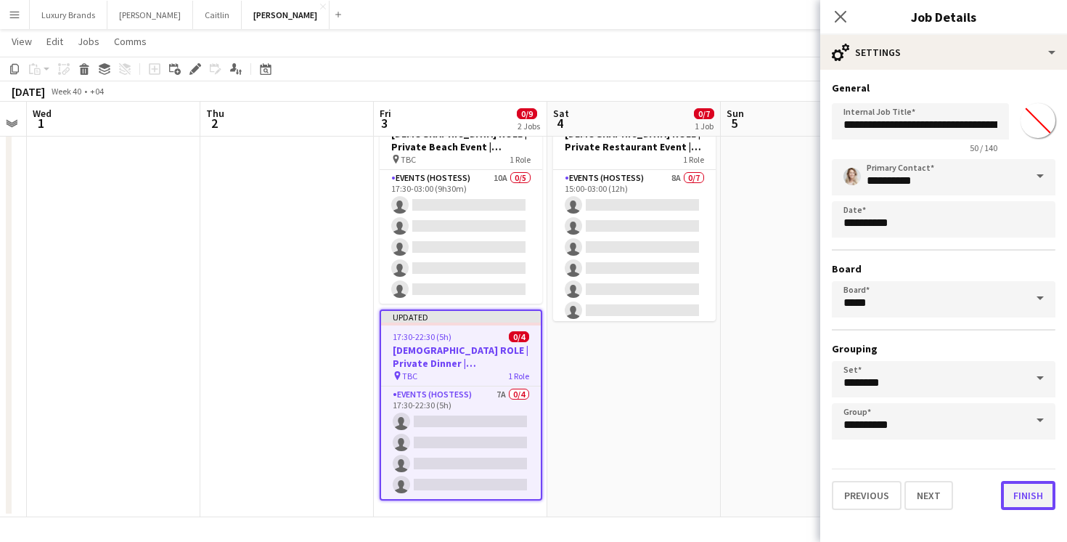
click at [1021, 502] on button "Finish" at bounding box center [1028, 495] width 54 height 29
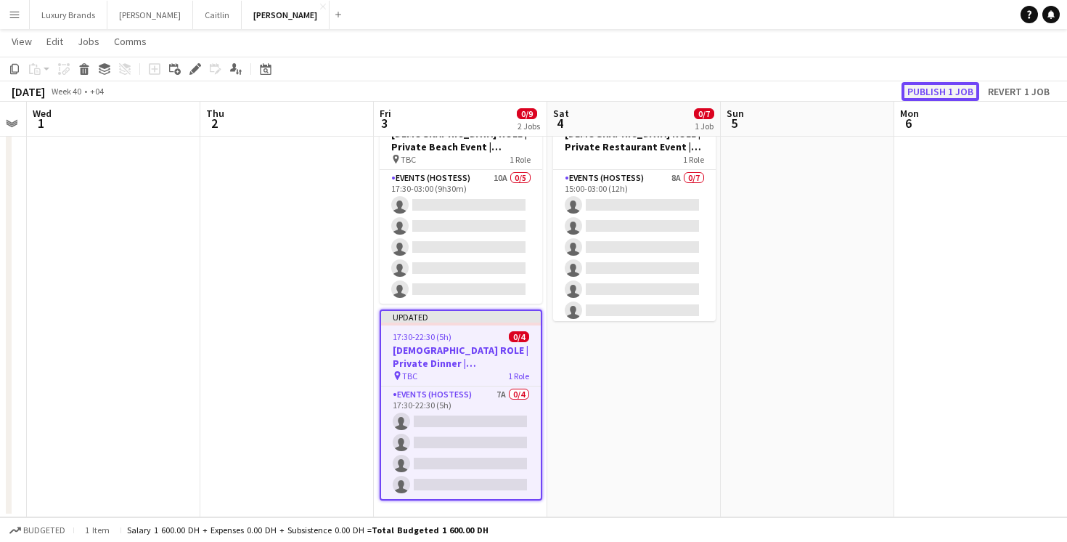
click at [946, 85] on button "Publish 1 job" at bounding box center [941, 91] width 78 height 19
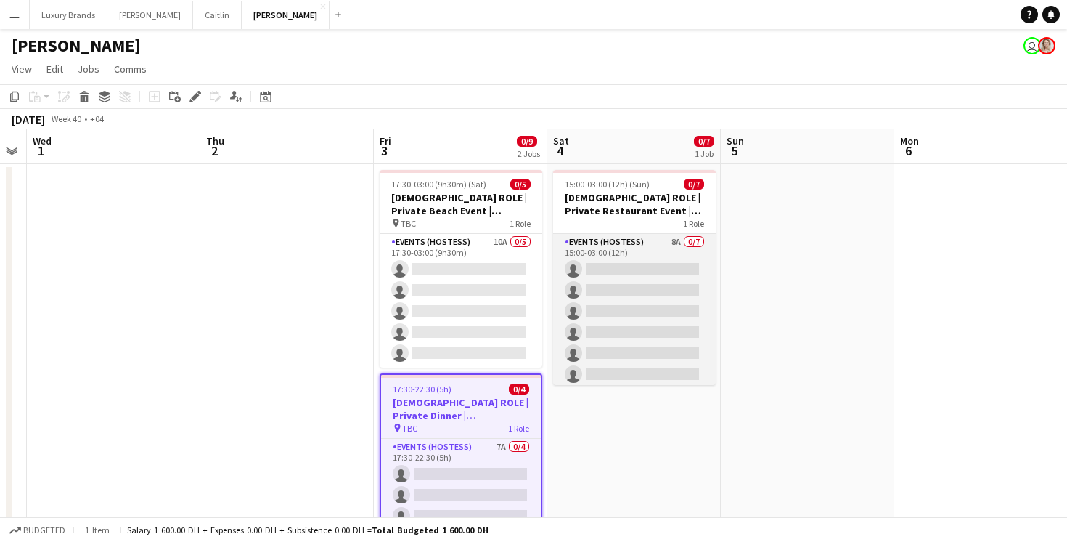
click at [633, 254] on app-card-role "Events (Hostess) 8A 0/7 15:00-03:00 (12h) single-neutral-actions single-neutral…" at bounding box center [634, 322] width 163 height 176
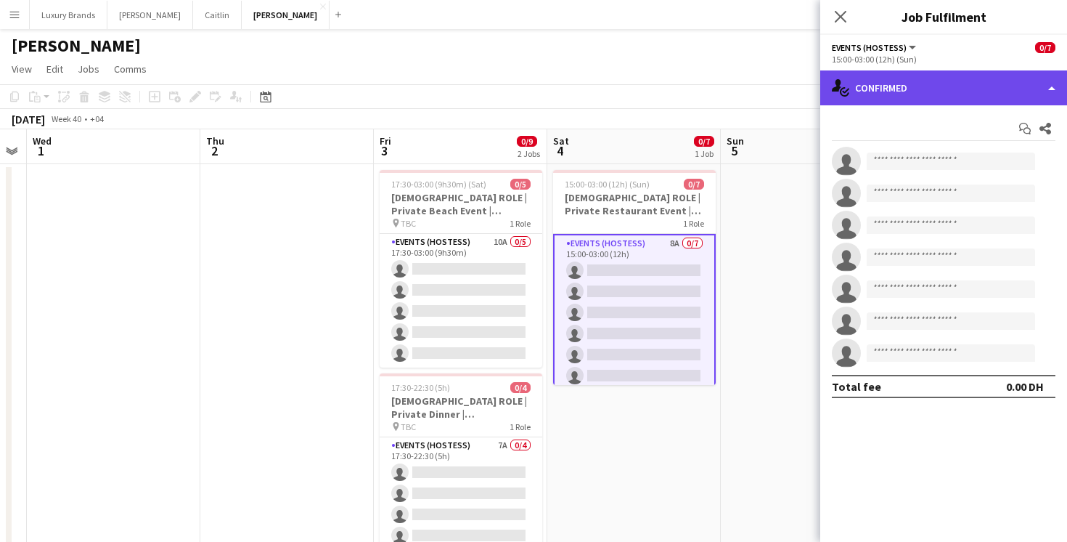
click at [876, 87] on div "single-neutral-actions-check-2 Confirmed" at bounding box center [943, 87] width 247 height 35
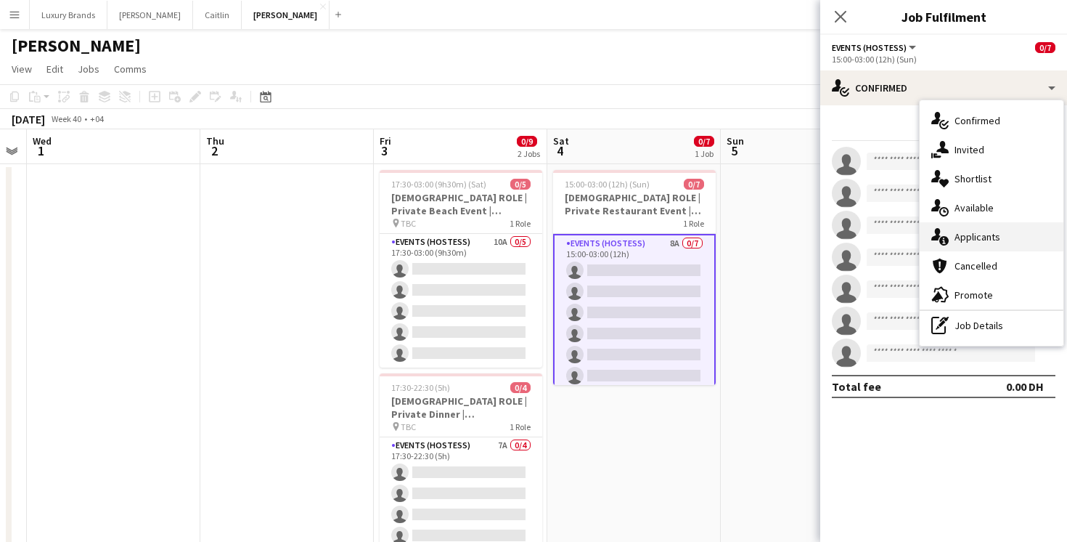
click at [976, 239] on div "single-neutral-actions-information Applicants" at bounding box center [992, 236] width 144 height 29
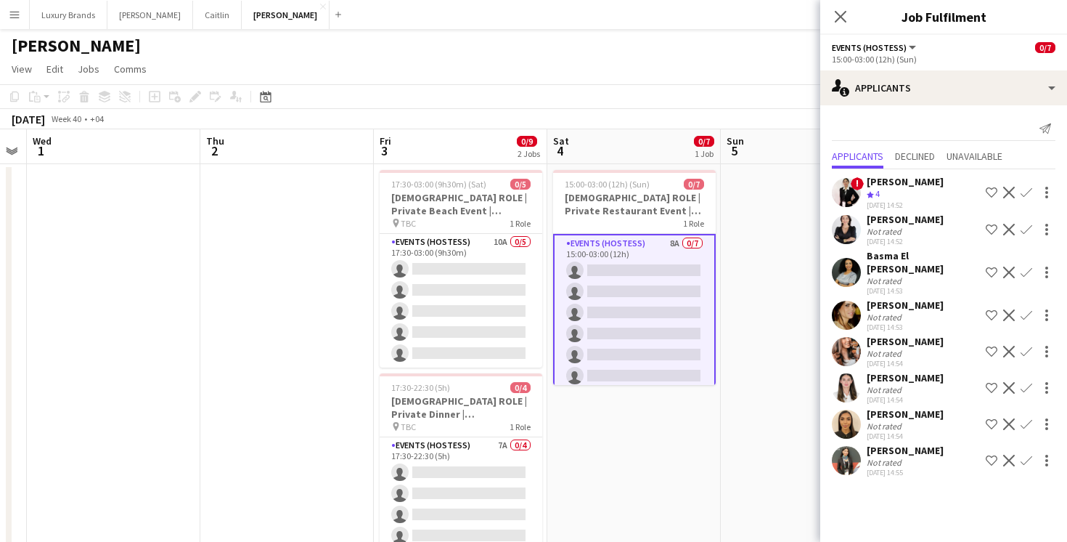
click at [628, 460] on app-date-cell "15:00-03:00 (12h) (Sun) 0/7 FEMALE ROLE | Private Restaurant Event | Dubai | 4t…" at bounding box center [634, 372] width 174 height 417
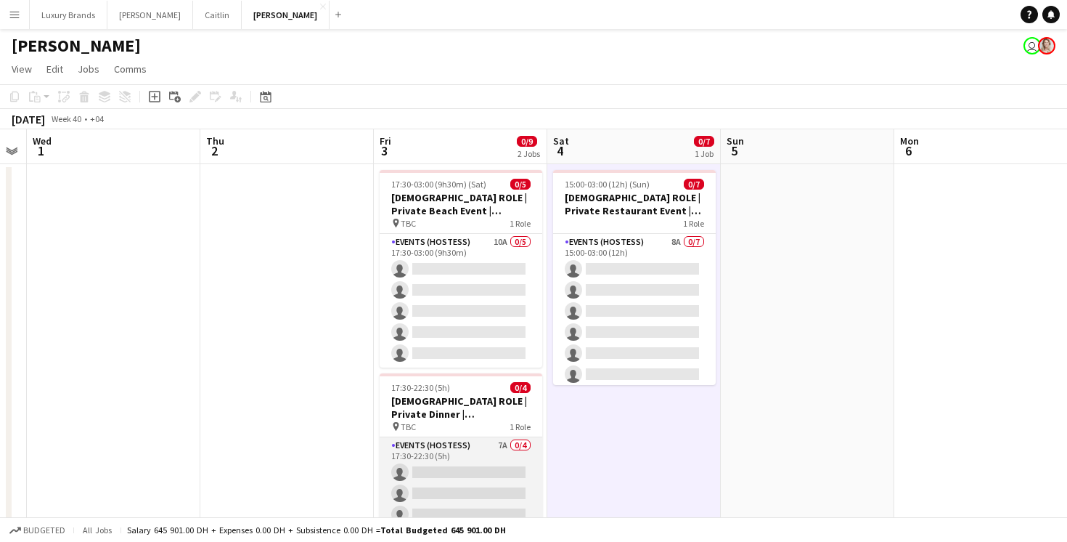
click at [476, 449] on app-card-role "Events (Hostess) 7A 0/4 17:30-22:30 (5h) single-neutral-actions single-neutral-…" at bounding box center [461, 493] width 163 height 113
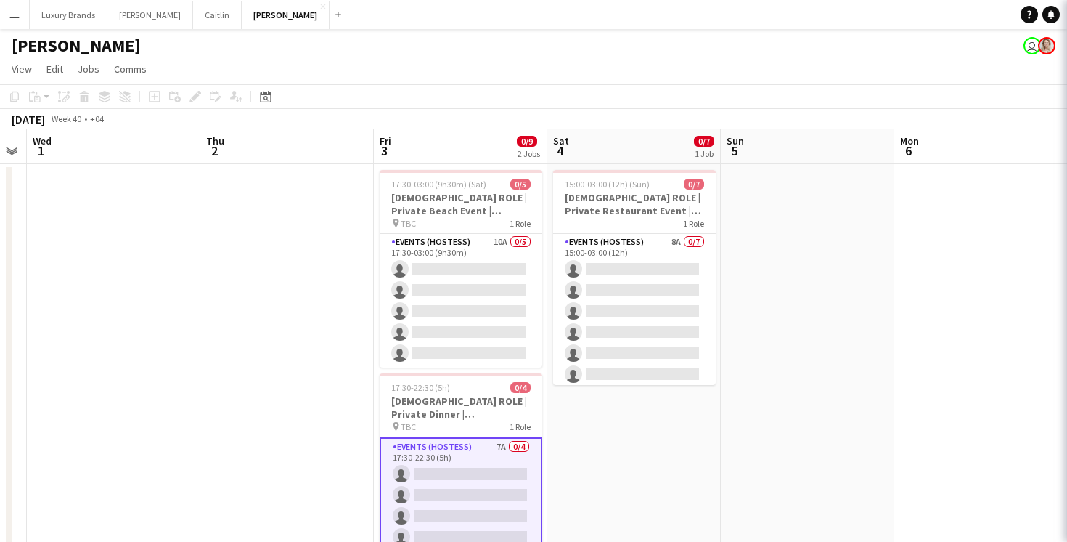
scroll to position [0, 321]
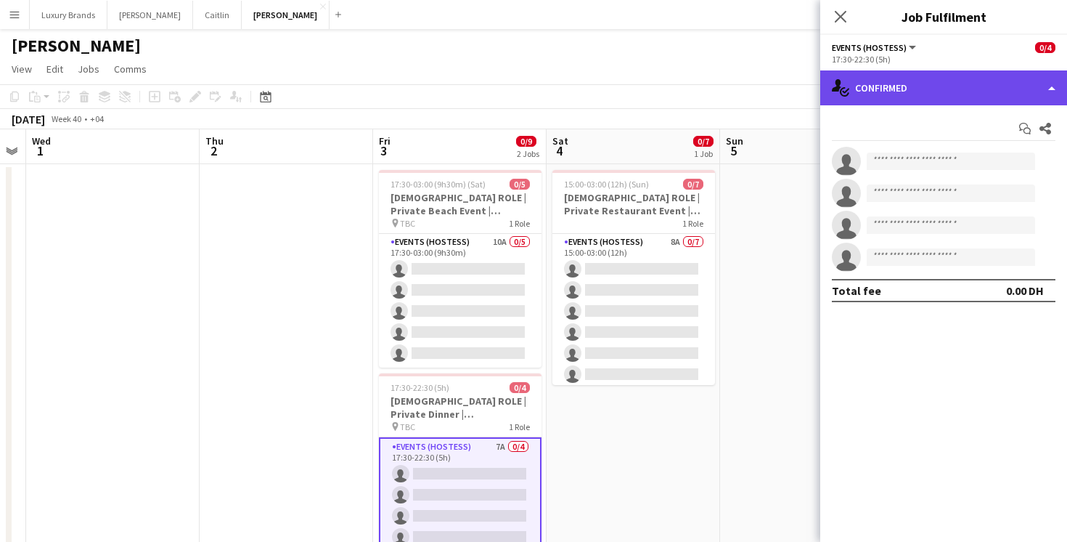
click at [857, 89] on div "single-neutral-actions-check-2 Confirmed" at bounding box center [943, 87] width 247 height 35
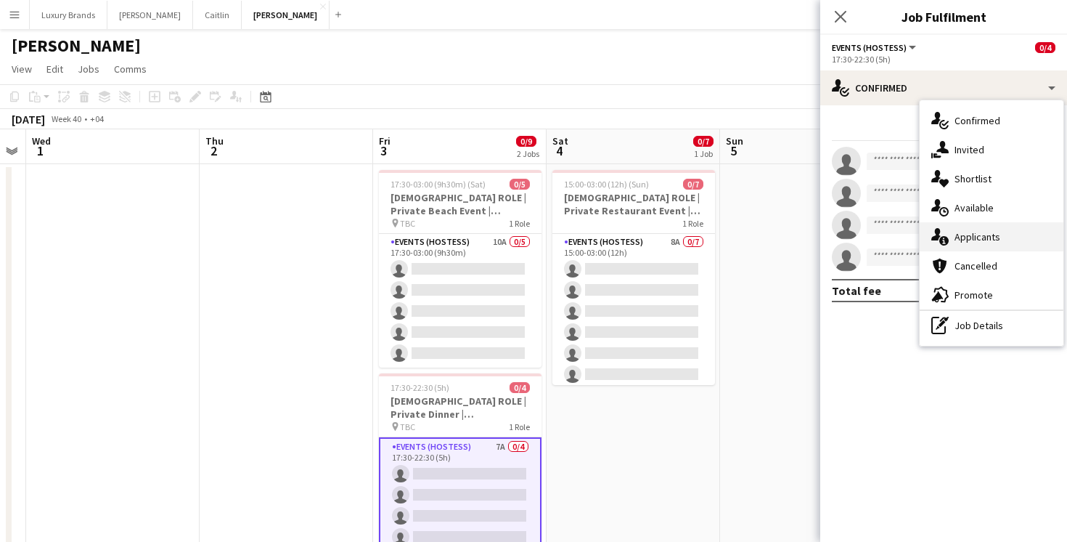
click at [974, 243] on div "single-neutral-actions-information Applicants" at bounding box center [992, 236] width 144 height 29
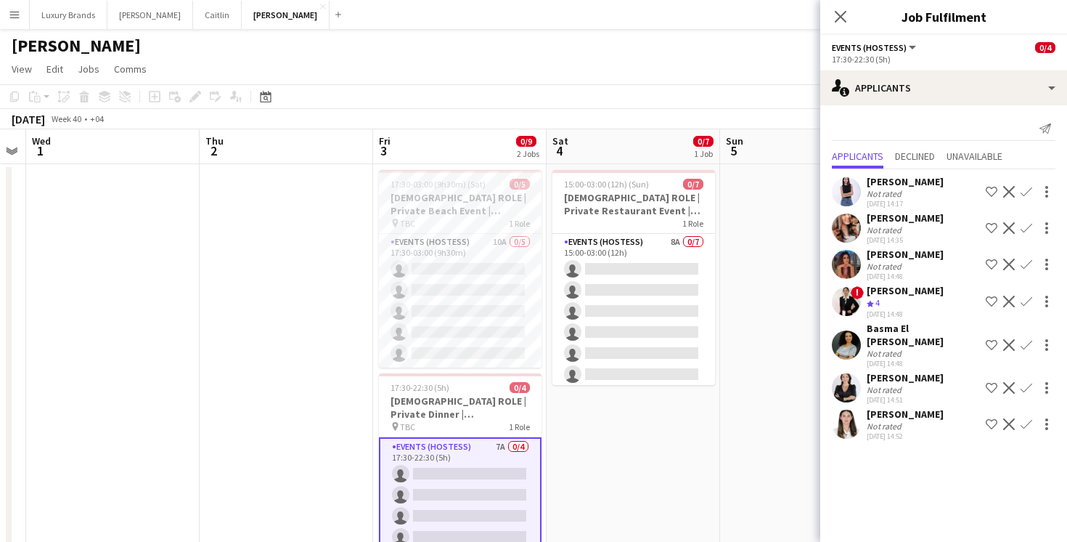
click at [440, 438] on app-card-role "Events (Hostess) 7A 0/4 17:30-22:30 (5h) single-neutral-actions single-neutral-…" at bounding box center [460, 494] width 163 height 115
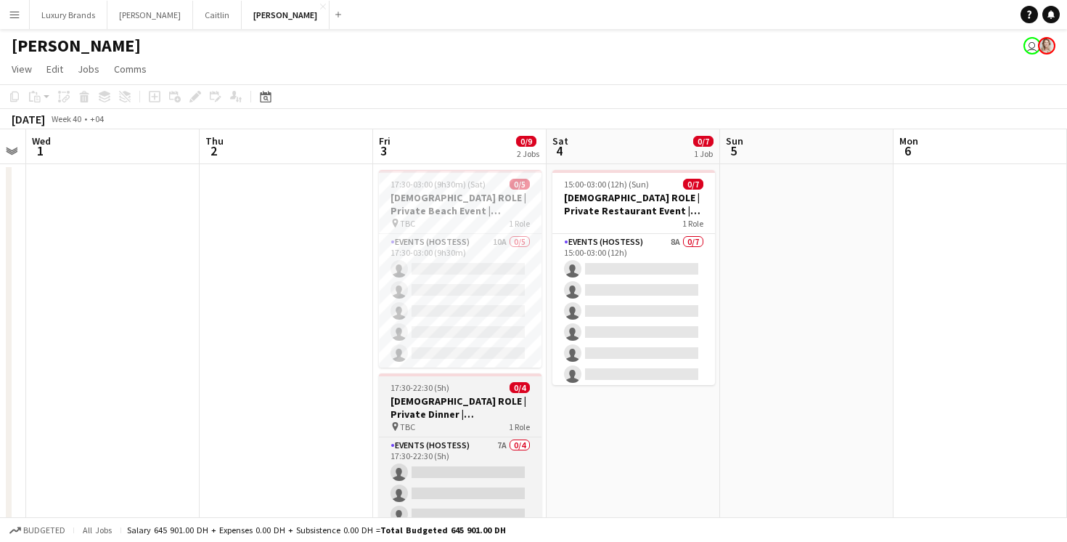
click at [444, 407] on h3 "[DEMOGRAPHIC_DATA] ROLE | Private Dinner | [GEOGRAPHIC_DATA] | [DATE]" at bounding box center [460, 407] width 163 height 26
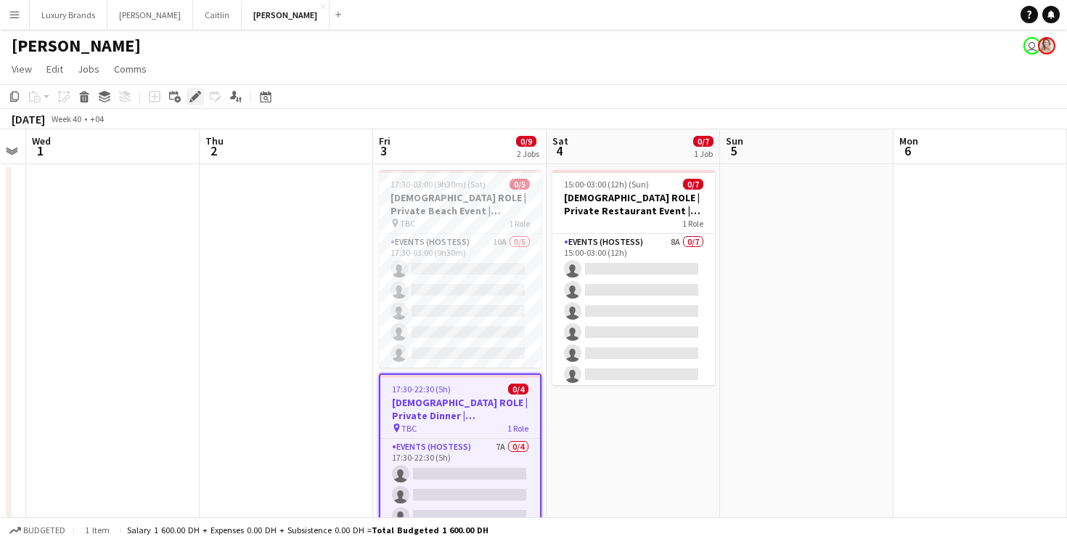
click at [199, 93] on icon at bounding box center [199, 93] width 4 height 4
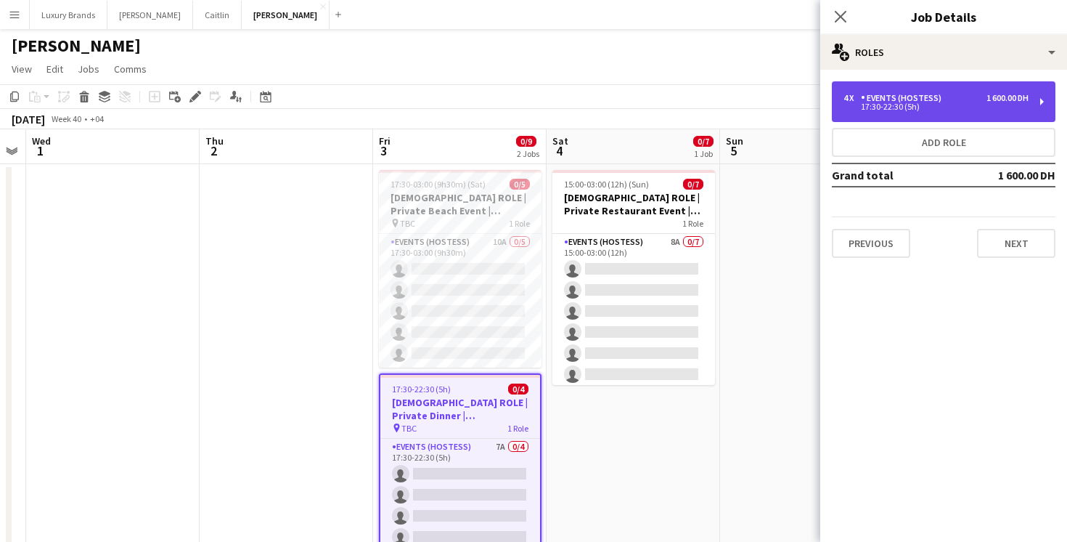
click at [929, 113] on div "4 x Events (Hostess) 1 600.00 DH 17:30-22:30 (5h)" at bounding box center [944, 101] width 224 height 41
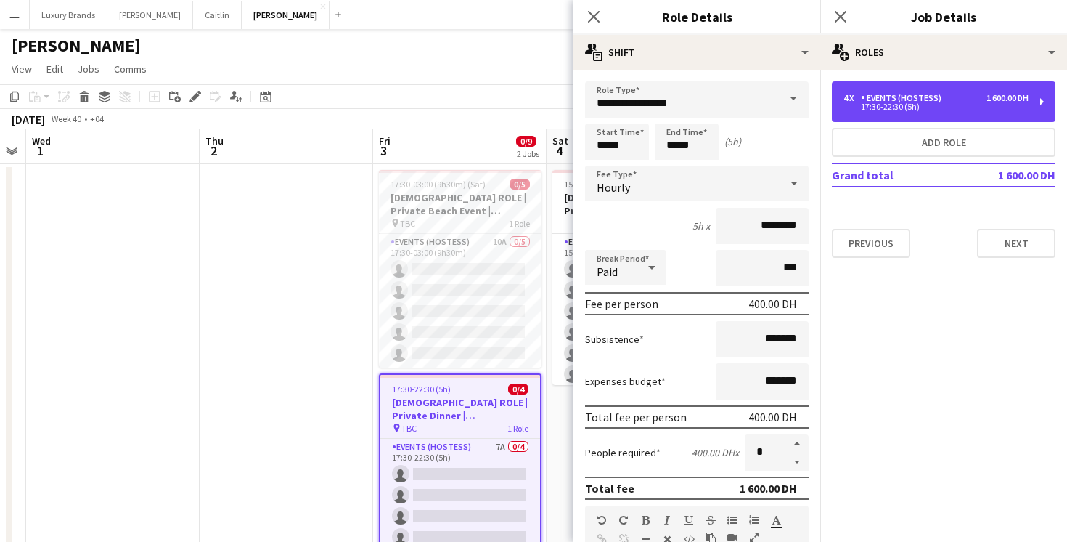
scroll to position [441, 0]
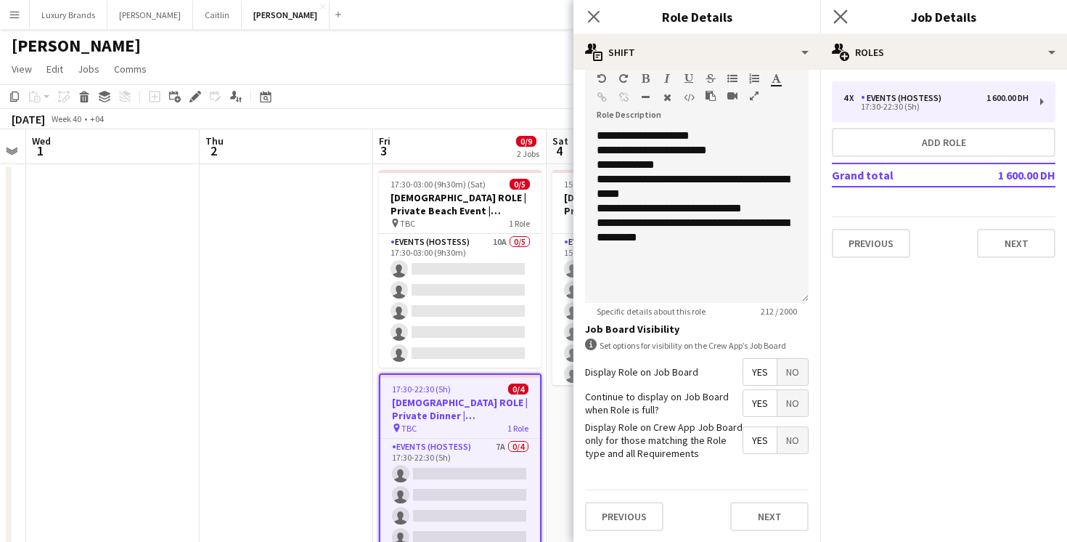
click at [847, 18] on app-icon "Close pop-in" at bounding box center [841, 17] width 21 height 21
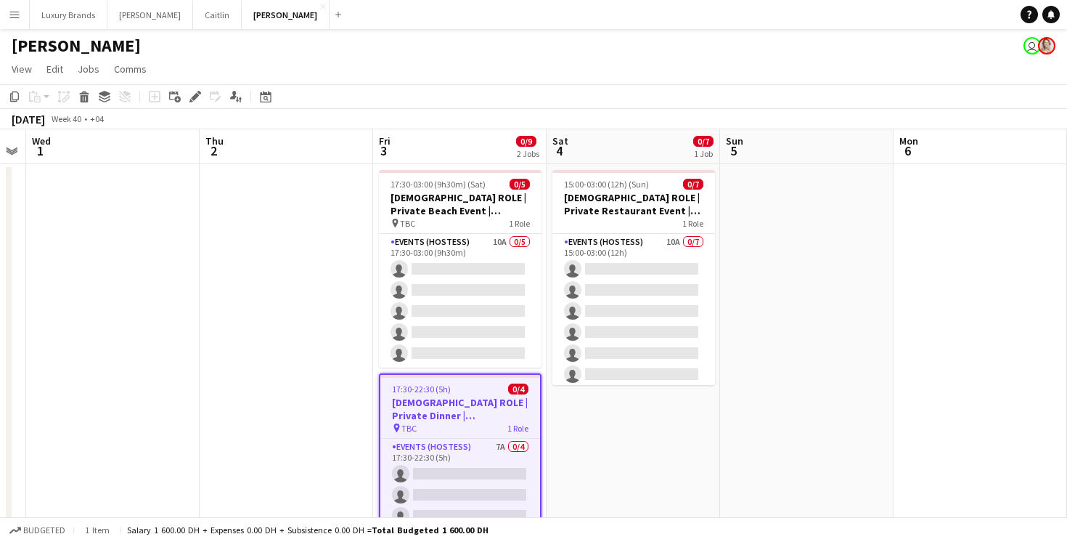
click at [743, 437] on app-date-cell at bounding box center [807, 372] width 174 height 417
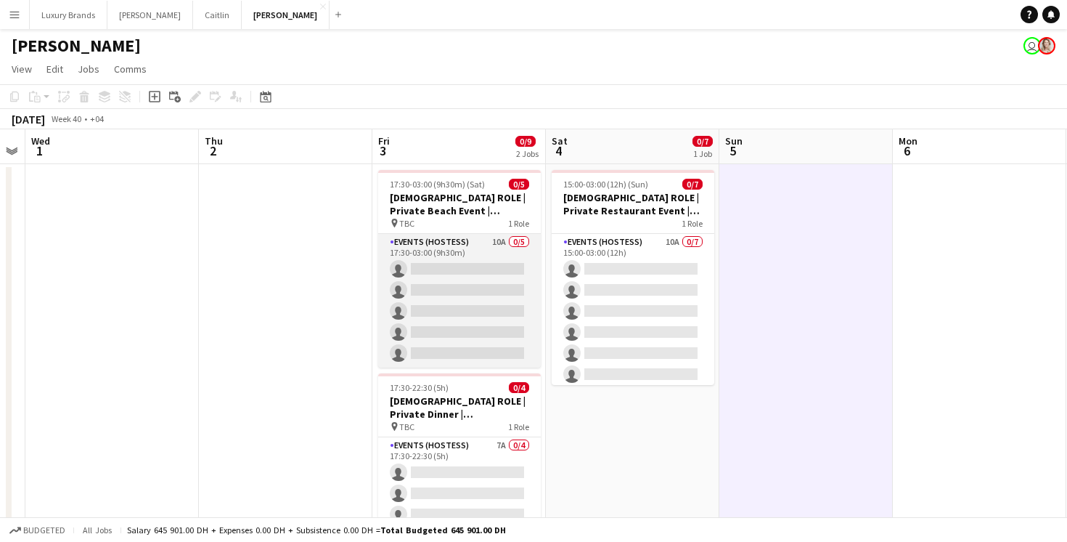
click at [470, 252] on app-card-role "Events (Hostess) 10A 0/5 17:30-03:00 (9h30m) single-neutral-actions single-neut…" at bounding box center [459, 301] width 163 height 134
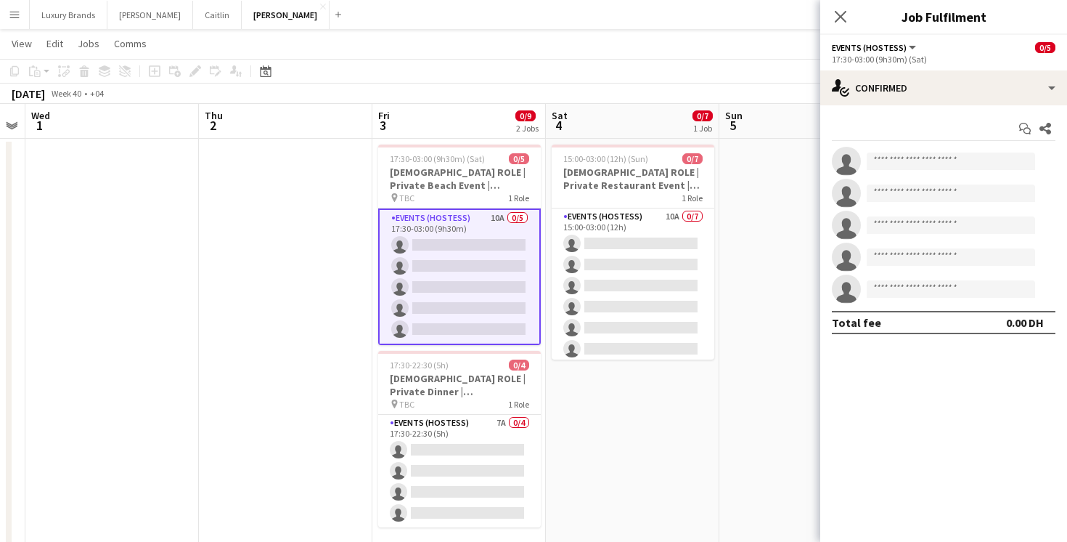
scroll to position [21, 0]
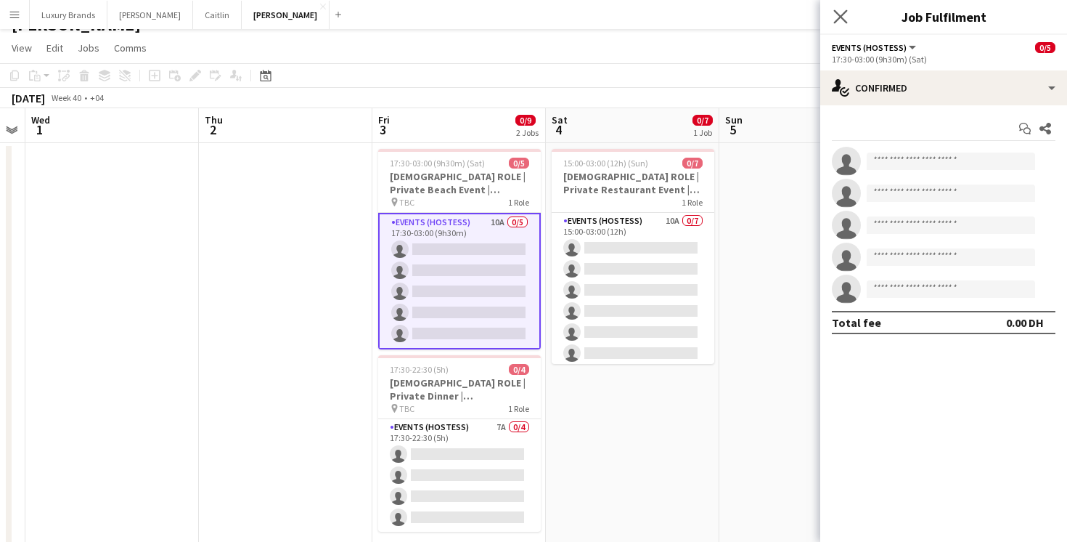
click at [831, 20] on app-icon "Close pop-in" at bounding box center [841, 17] width 21 height 21
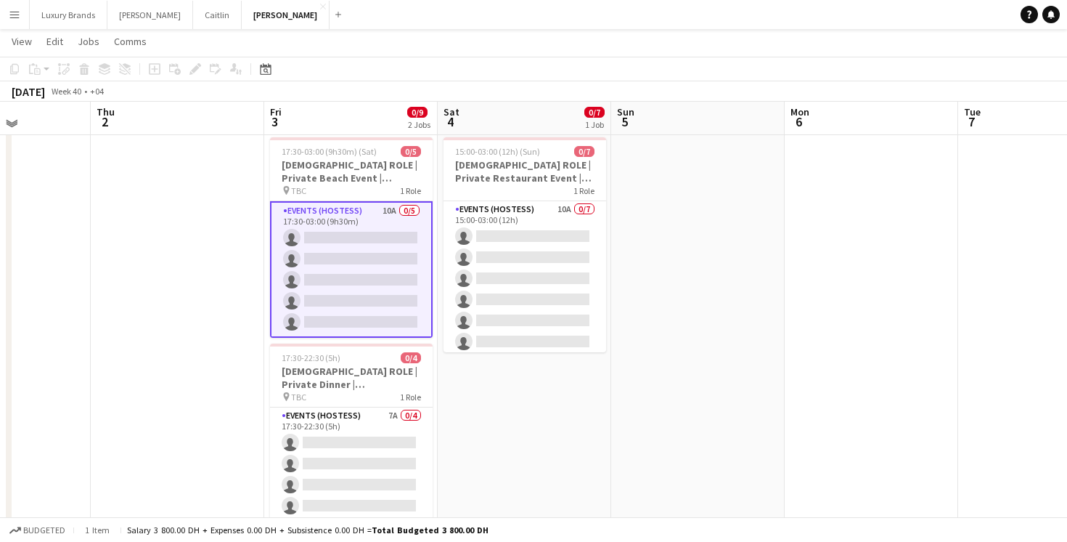
scroll to position [28, 0]
click at [984, 320] on app-date-cell at bounding box center [1045, 342] width 174 height 417
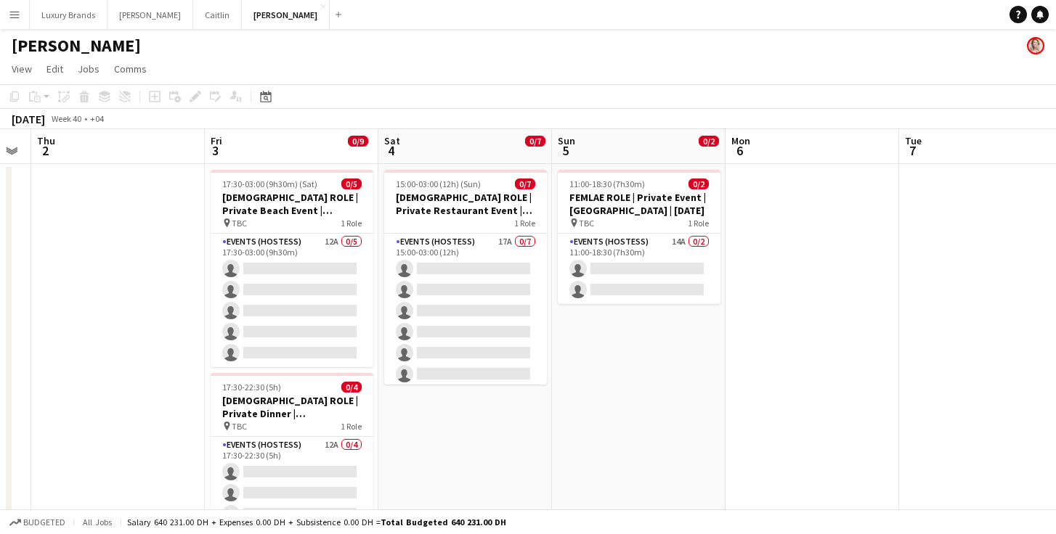
scroll to position [0, 485]
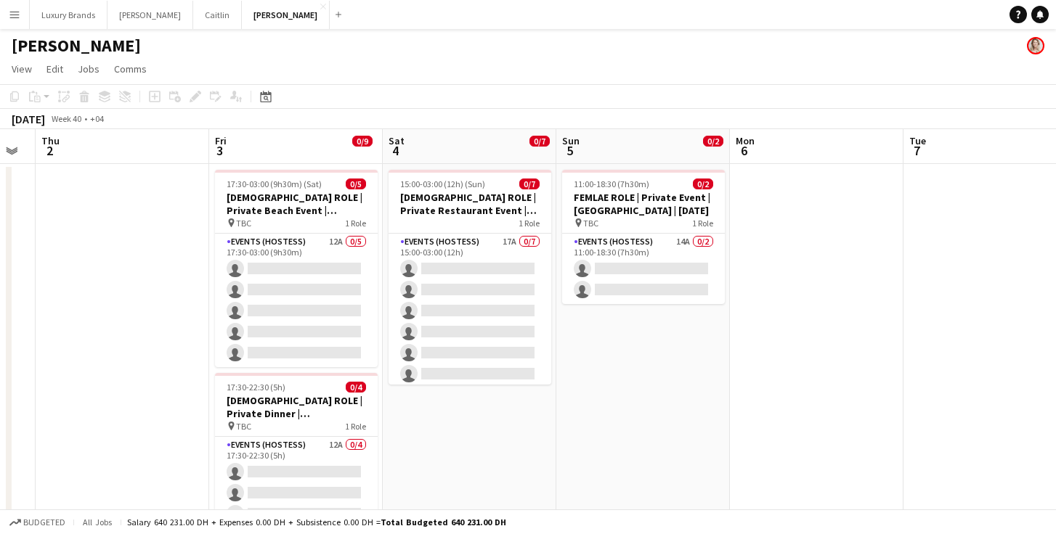
click at [313, 245] on app-card-role "Events (Hostess) 12A 0/5 17:30-03:00 (9h30m) single-neutral-actions single-neut…" at bounding box center [296, 301] width 163 height 134
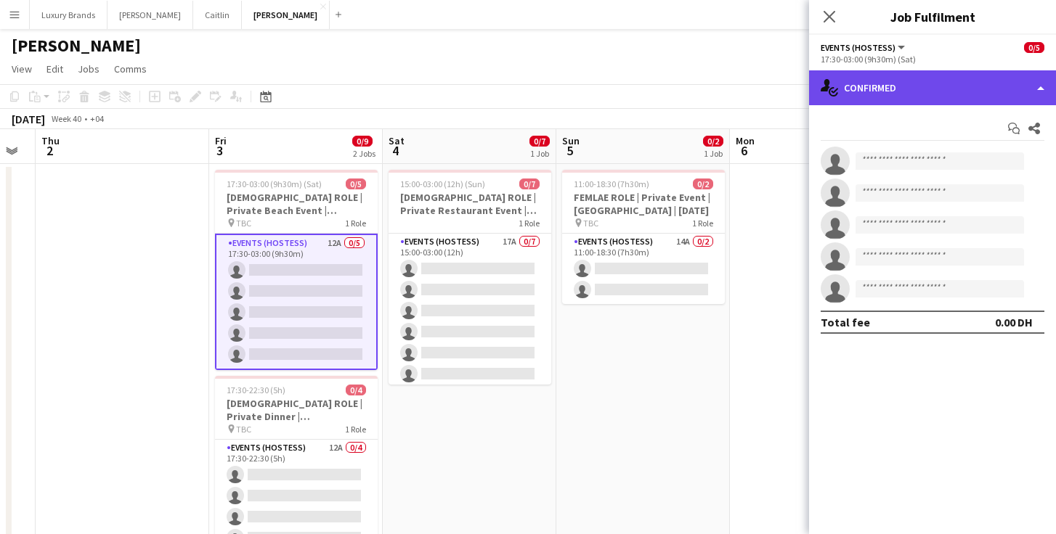
click at [912, 87] on div "single-neutral-actions-check-2 Confirmed" at bounding box center [932, 87] width 247 height 35
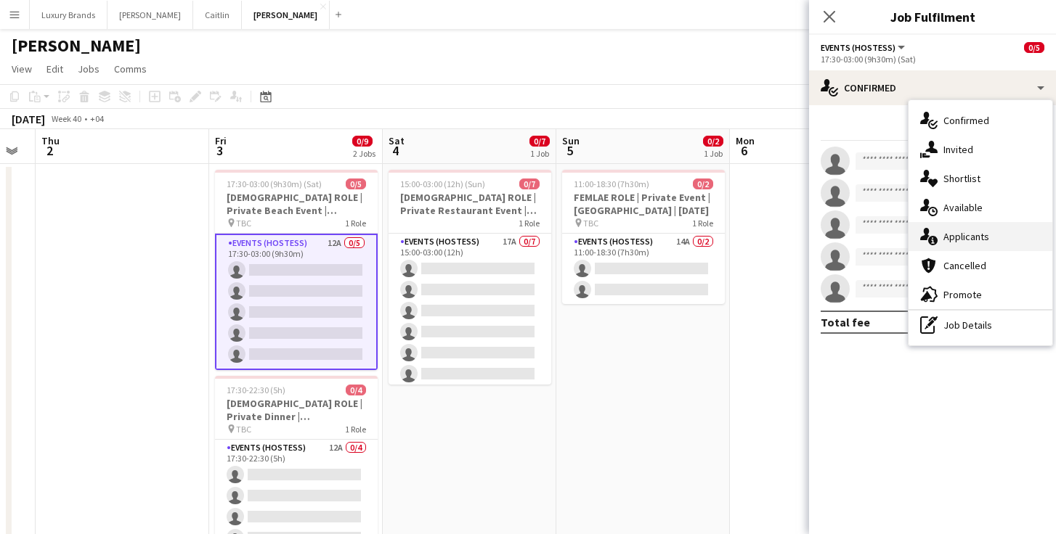
click at [966, 232] on div "single-neutral-actions-information Applicants" at bounding box center [980, 236] width 144 height 29
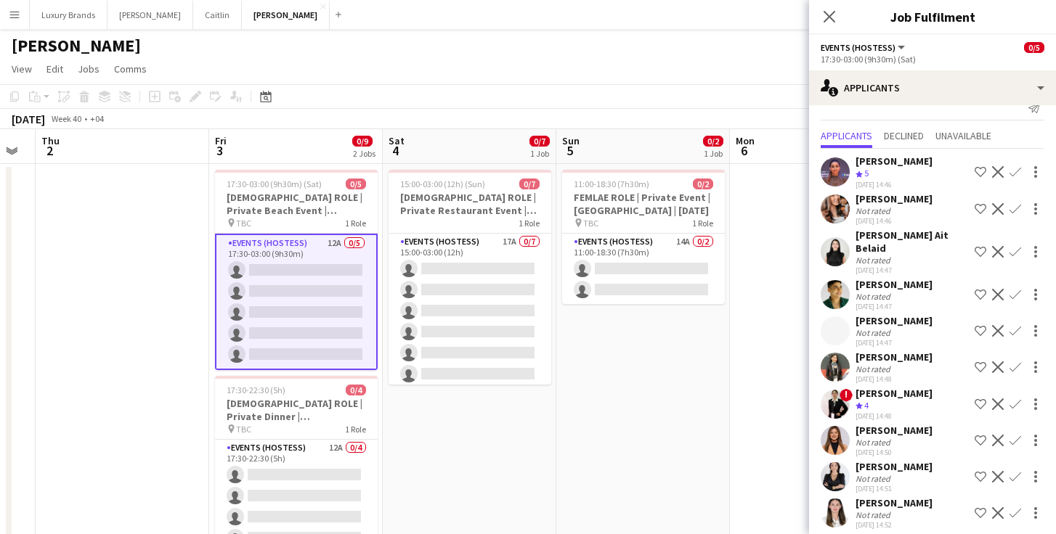
scroll to position [23, 0]
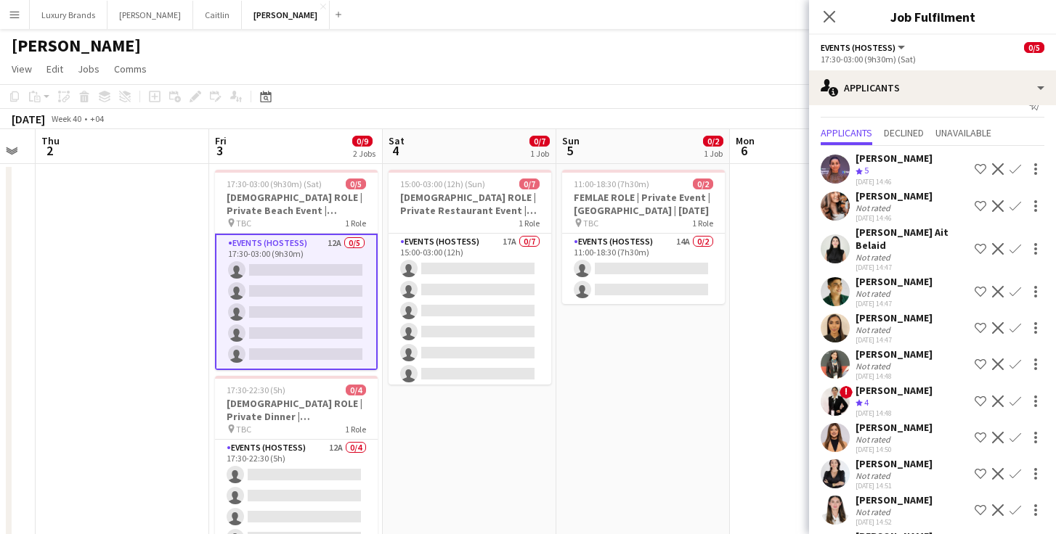
click at [882, 325] on div "Not rated" at bounding box center [874, 330] width 38 height 11
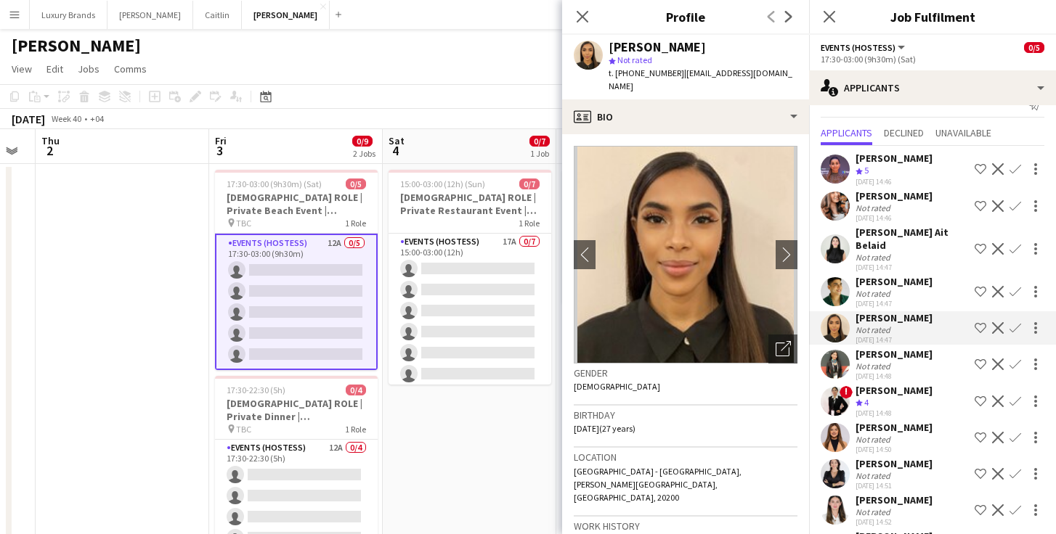
click at [900, 155] on div "[PERSON_NAME]" at bounding box center [893, 158] width 77 height 13
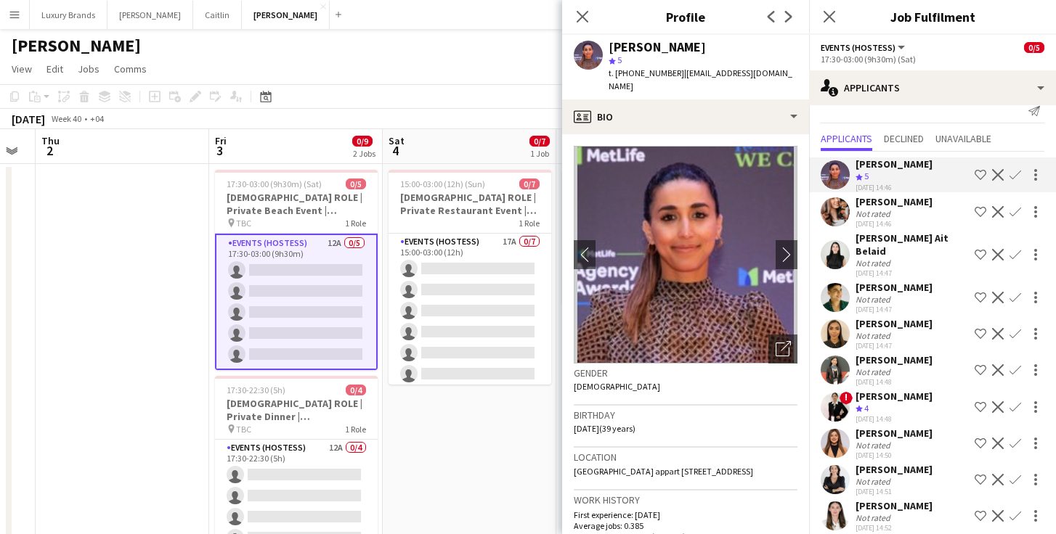
scroll to position [0, 0]
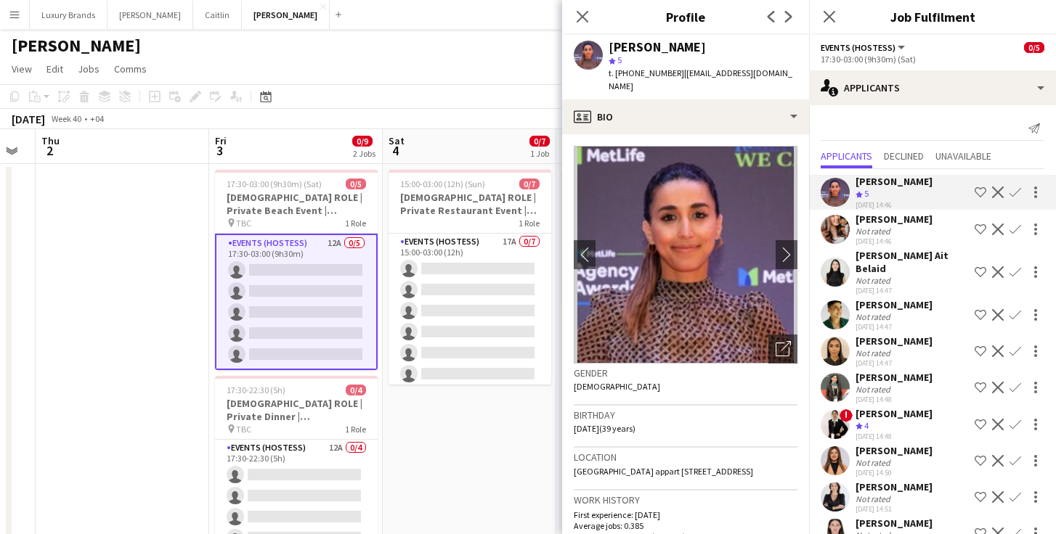
click at [995, 309] on app-icon "Decline" at bounding box center [998, 315] width 12 height 12
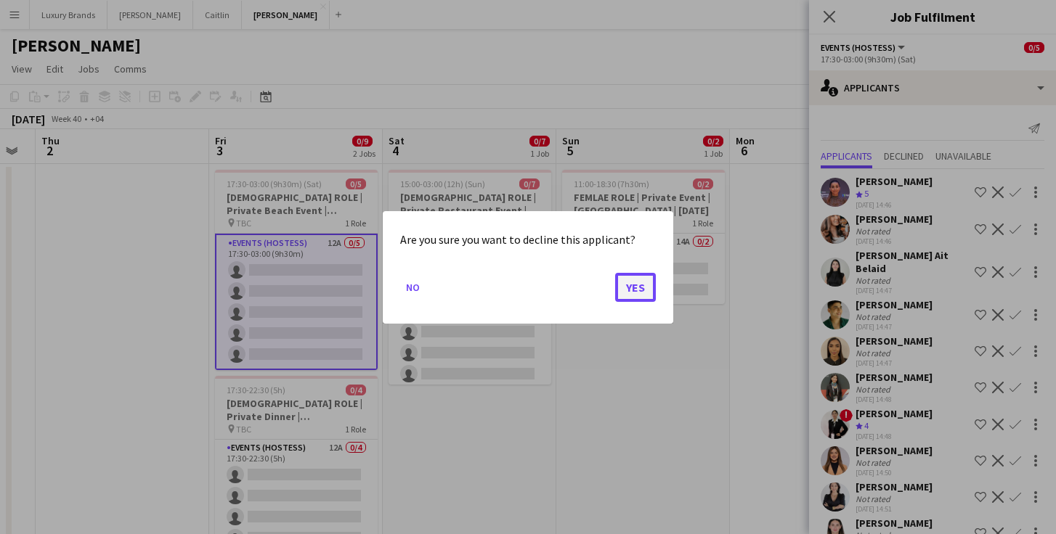
click at [633, 281] on button "Yes" at bounding box center [635, 286] width 41 height 29
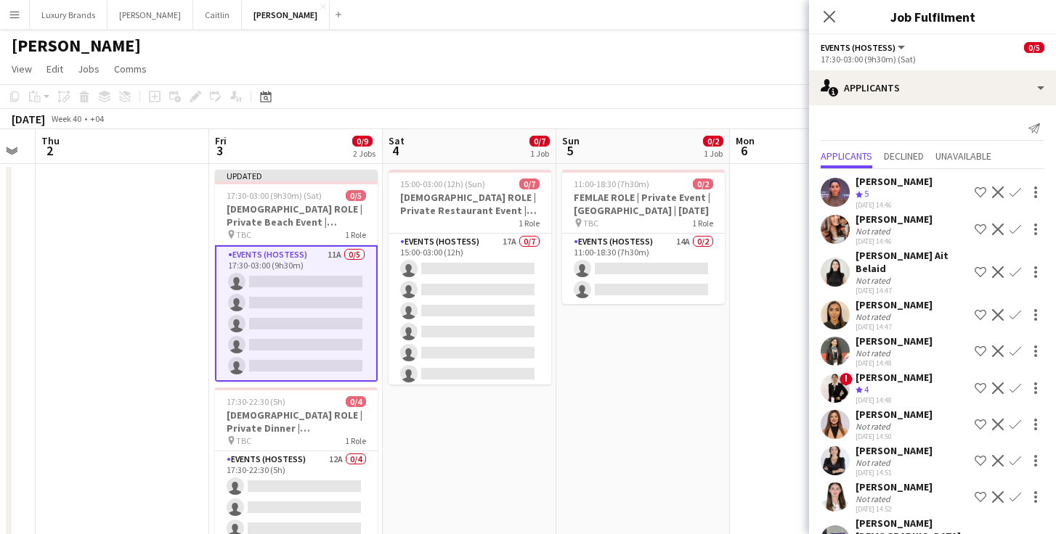
click at [909, 311] on div "Not rated" at bounding box center [893, 316] width 77 height 11
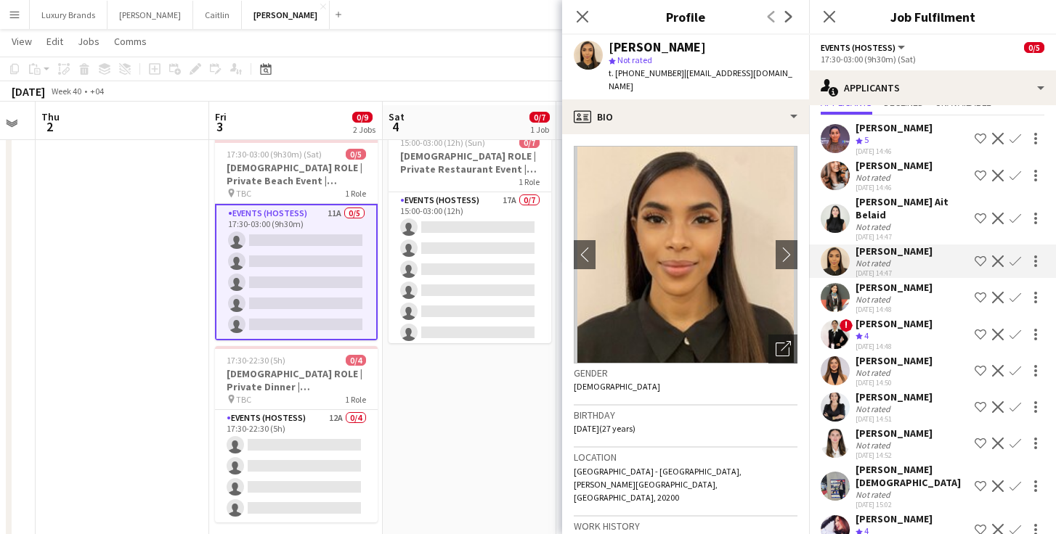
scroll to position [70, 0]
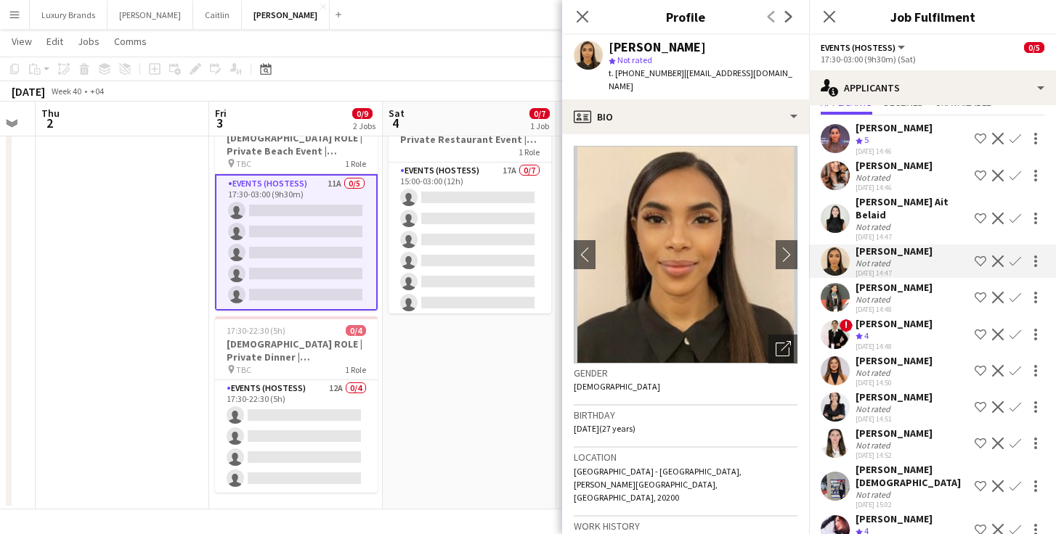
click at [469, 364] on app-date-cell "15:00-03:00 (12h) (Sun) 0/7 [DEMOGRAPHIC_DATA] ROLE | Private Restaurant Event …" at bounding box center [470, 301] width 174 height 417
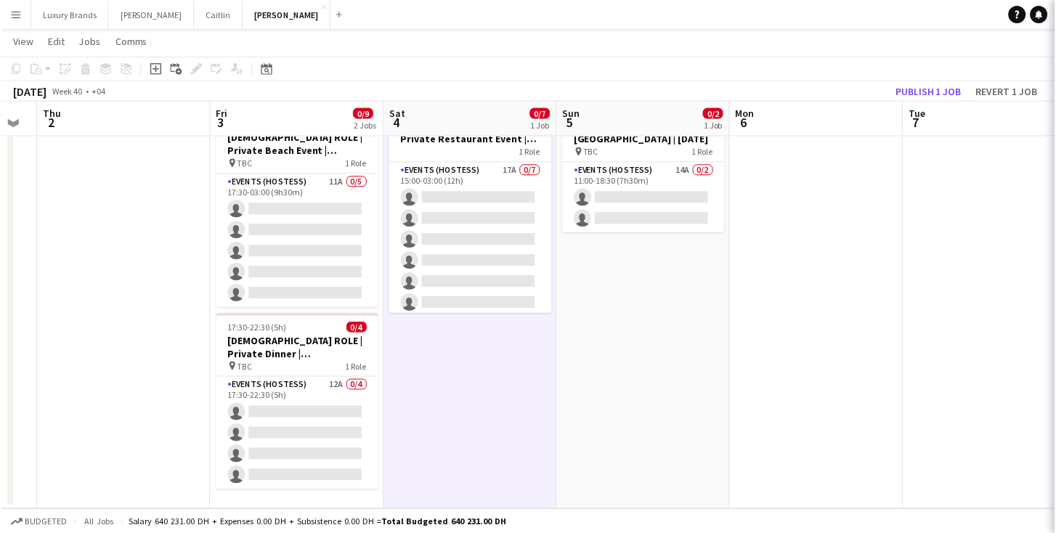
scroll to position [0, 0]
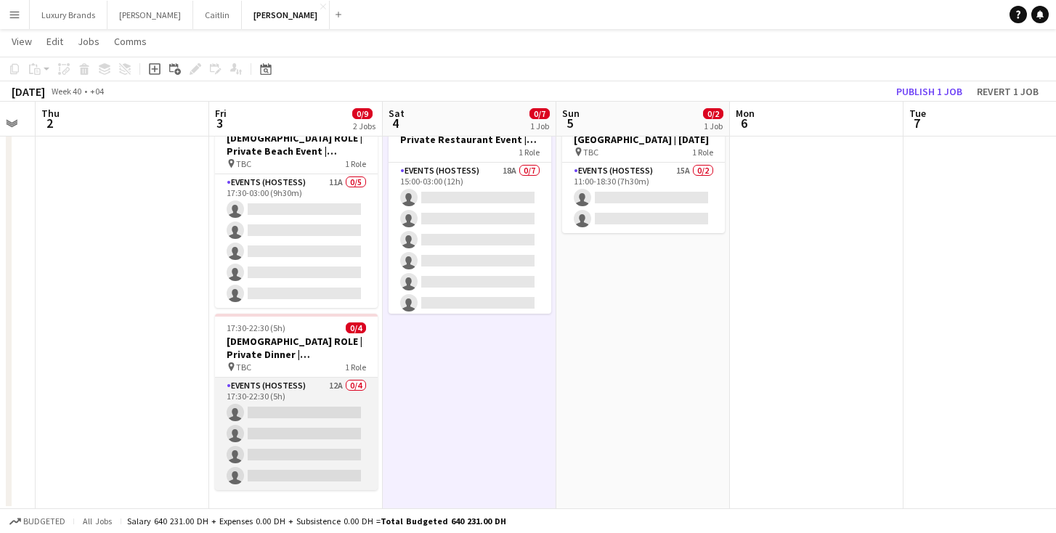
click at [302, 396] on app-card-role "Events (Hostess) 12A 0/4 17:30-22:30 (5h) single-neutral-actions single-neutral…" at bounding box center [296, 434] width 163 height 113
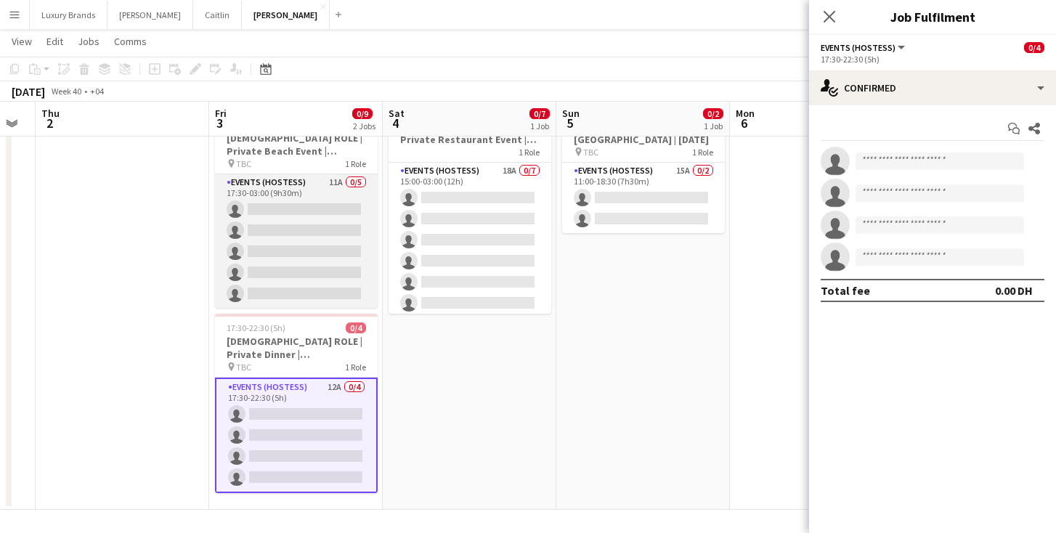
click at [274, 185] on app-card-role "Events (Hostess) 11A 0/5 17:30-03:00 (9h30m) single-neutral-actions single-neut…" at bounding box center [296, 241] width 163 height 134
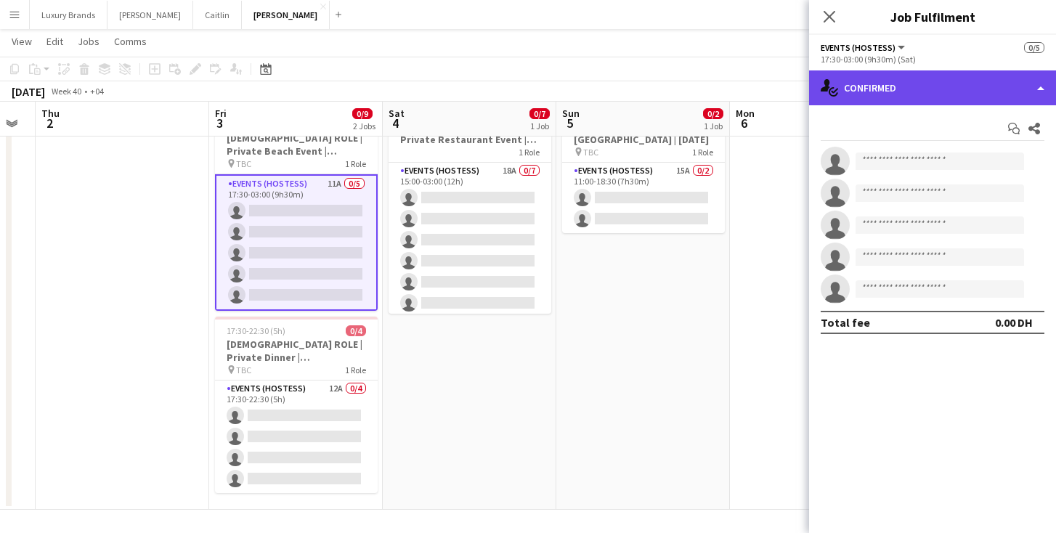
click at [921, 92] on div "single-neutral-actions-check-2 Confirmed" at bounding box center [932, 87] width 247 height 35
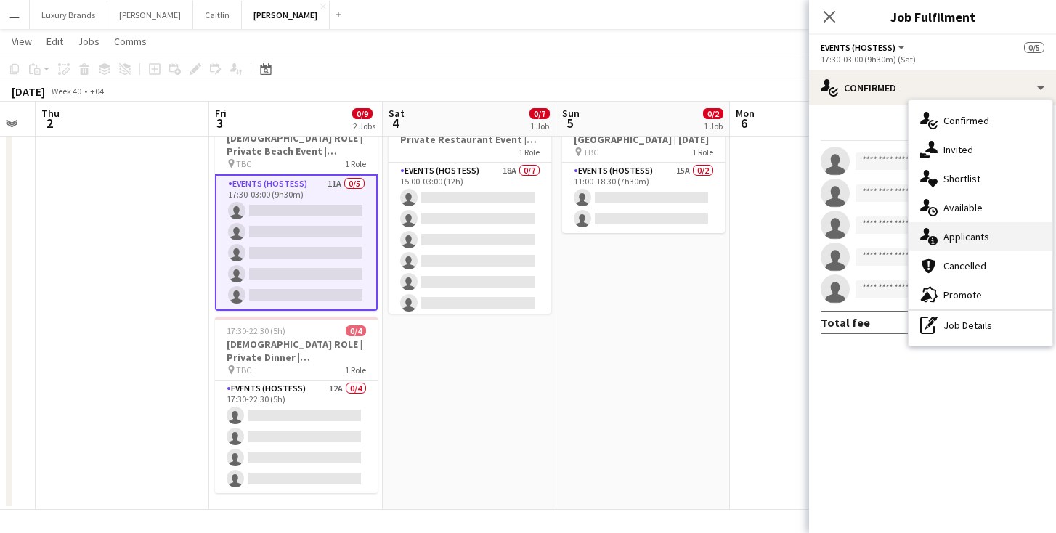
click at [963, 240] on div "single-neutral-actions-information Applicants" at bounding box center [980, 236] width 144 height 29
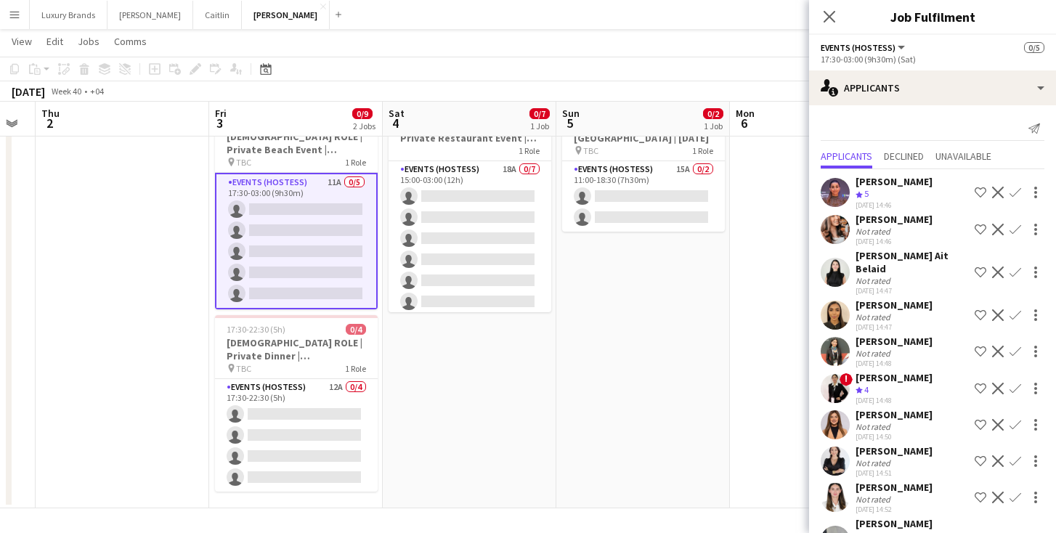
scroll to position [55, 0]
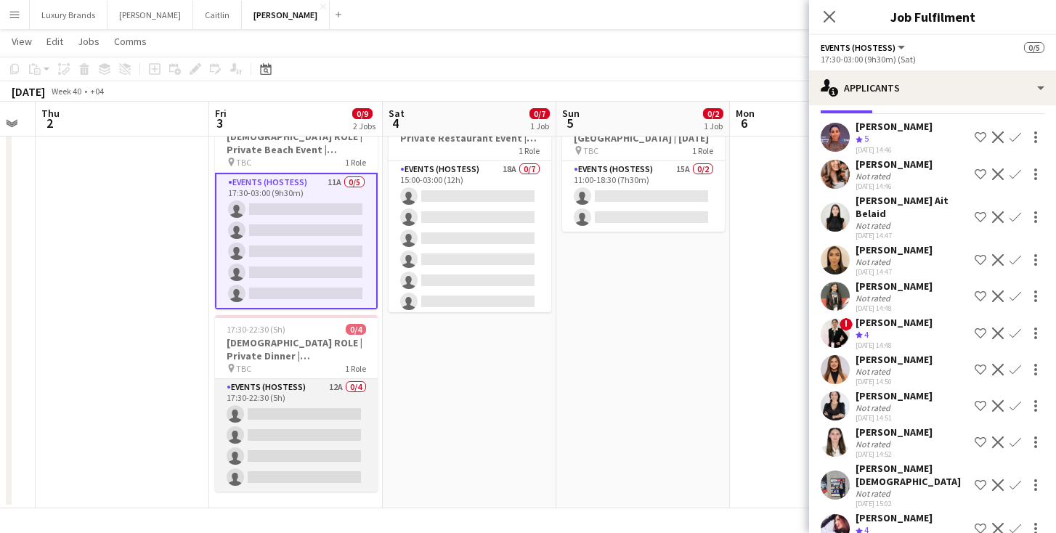
click at [303, 396] on app-card-role "Events (Hostess) 12A 0/4 17:30-22:30 (5h) single-neutral-actions single-neutral…" at bounding box center [296, 435] width 163 height 113
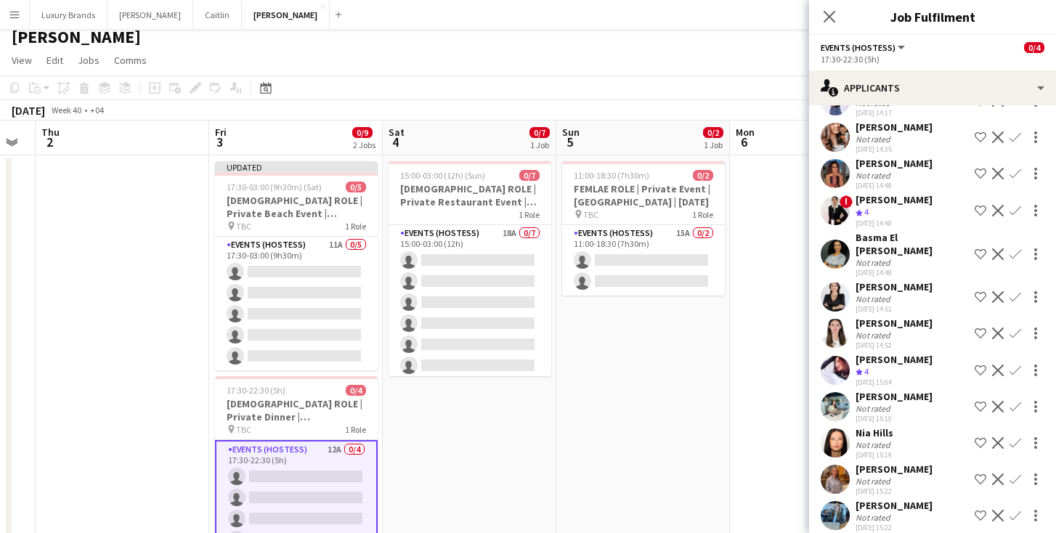
scroll to position [0, 0]
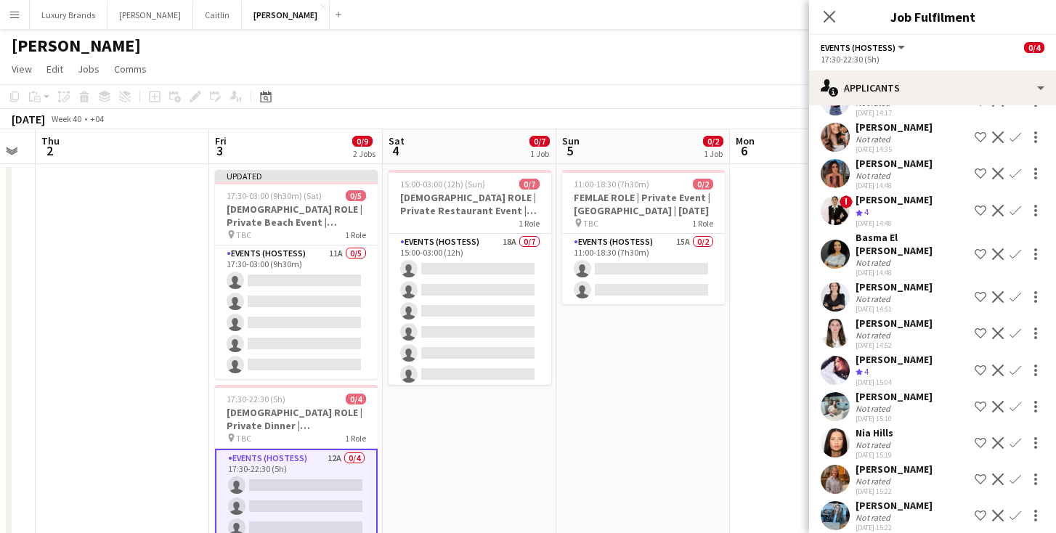
click at [436, 456] on app-date-cell "15:00-03:00 (12h) (Sun) 0/7 [DEMOGRAPHIC_DATA] ROLE | Private Restaurant Event …" at bounding box center [470, 372] width 174 height 417
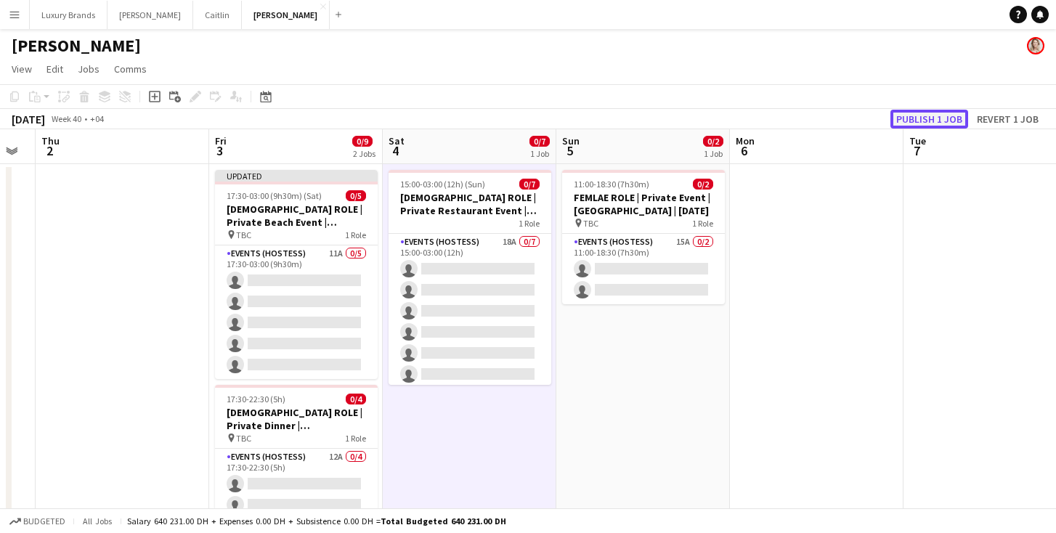
click at [902, 118] on button "Publish 1 job" at bounding box center [929, 119] width 78 height 19
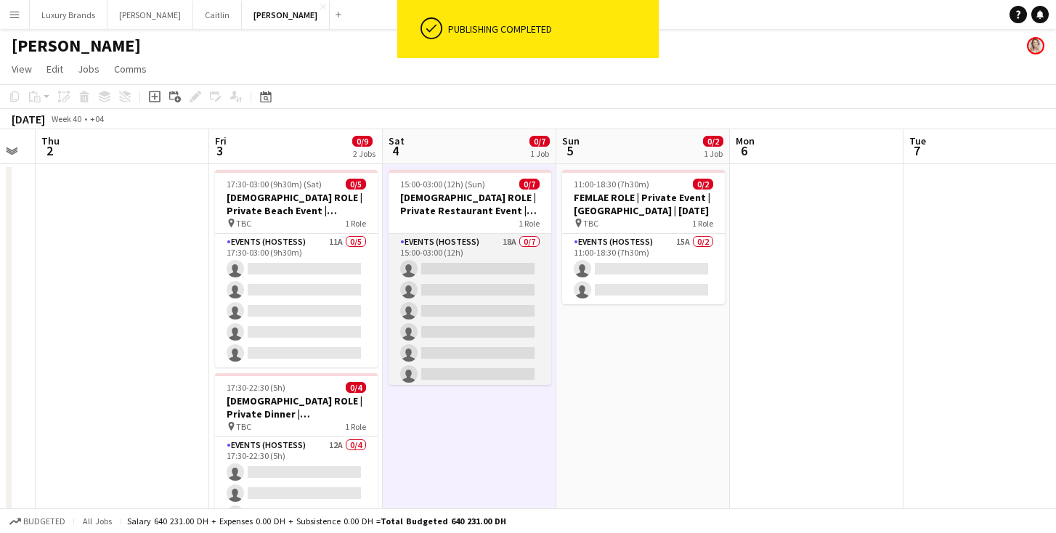
click at [473, 250] on app-card-role "Events (Hostess) 18A 0/7 15:00-03:00 (12h) single-neutral-actions single-neutra…" at bounding box center [469, 322] width 163 height 176
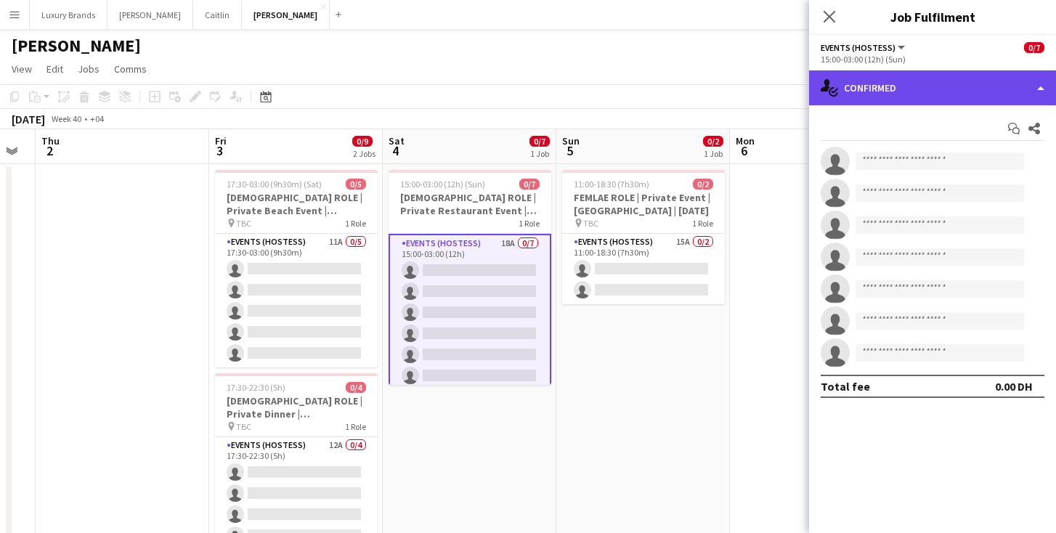
click at [886, 82] on div "single-neutral-actions-check-2 Confirmed" at bounding box center [932, 87] width 247 height 35
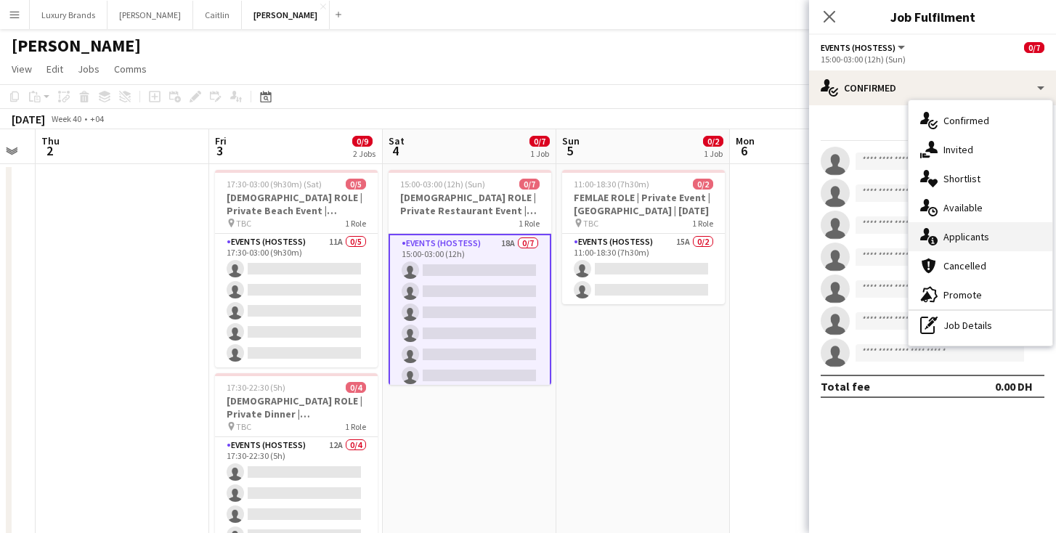
click at [940, 235] on div "single-neutral-actions-information Applicants" at bounding box center [980, 236] width 144 height 29
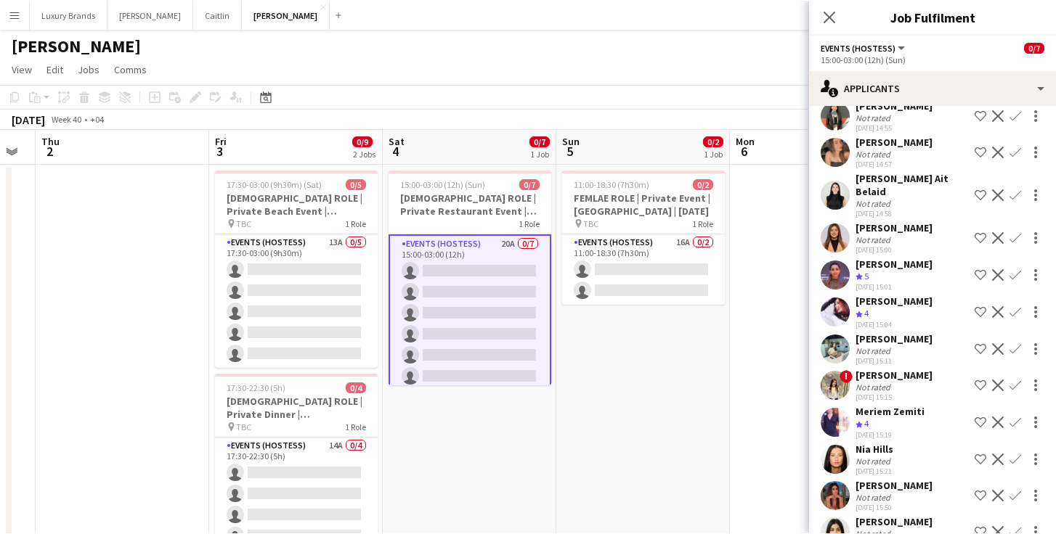
scroll to position [346, 0]
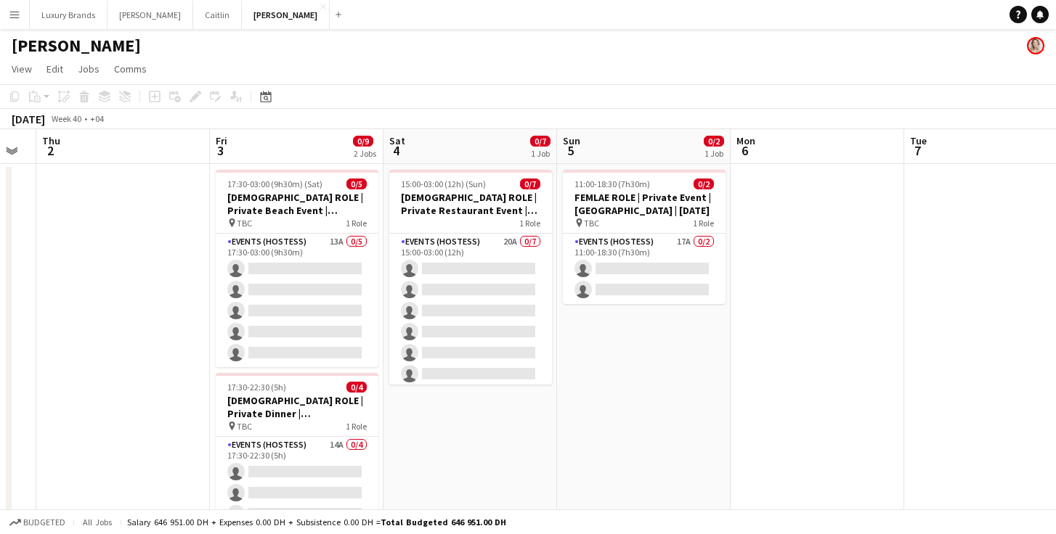
scroll to position [0, 526]
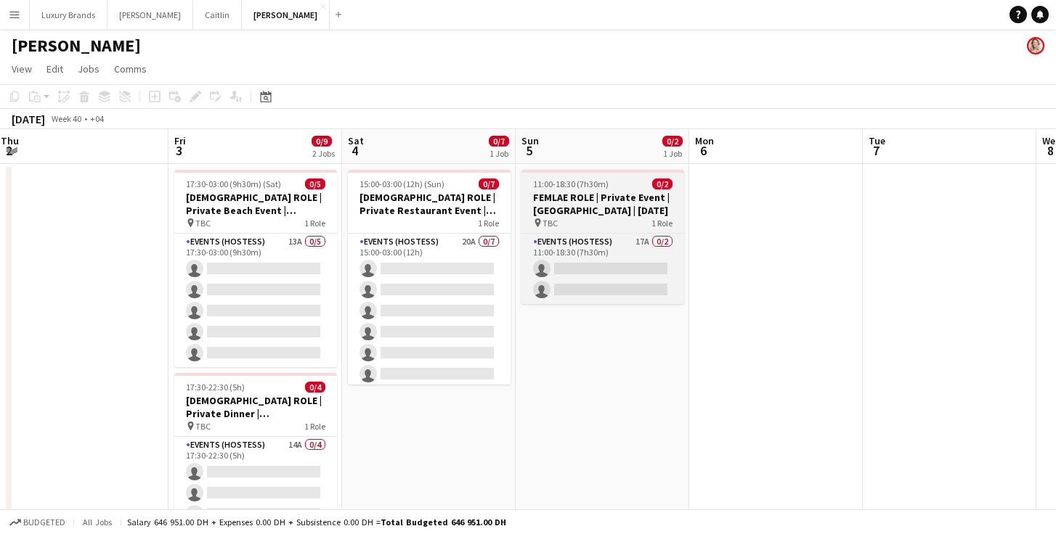
click at [598, 213] on h3 "FEMLAE ROLE | Private Event | [GEOGRAPHIC_DATA] | [DATE]" at bounding box center [602, 204] width 163 height 26
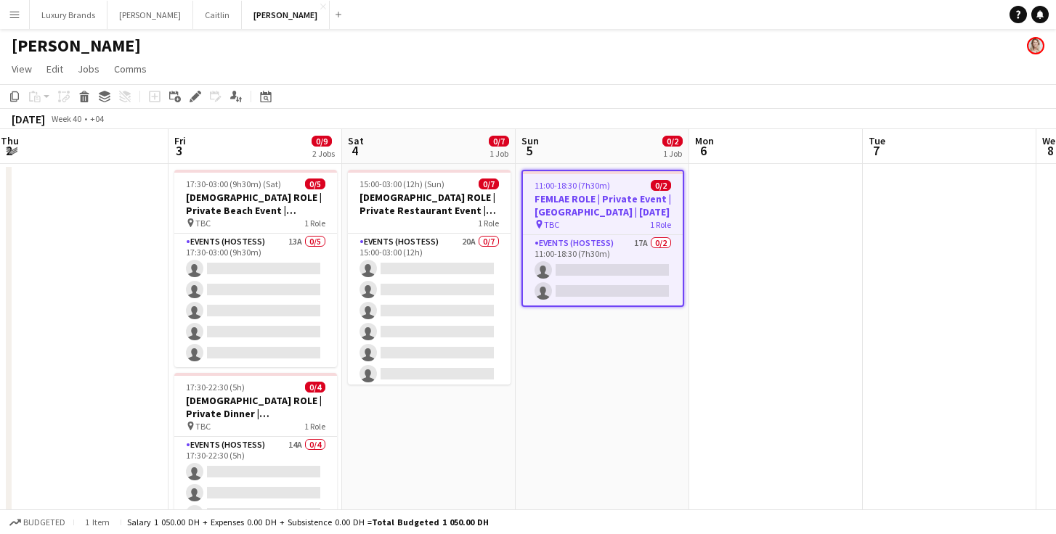
click at [580, 190] on span "11:00-18:30 (7h30m)" at bounding box center [572, 185] width 76 height 11
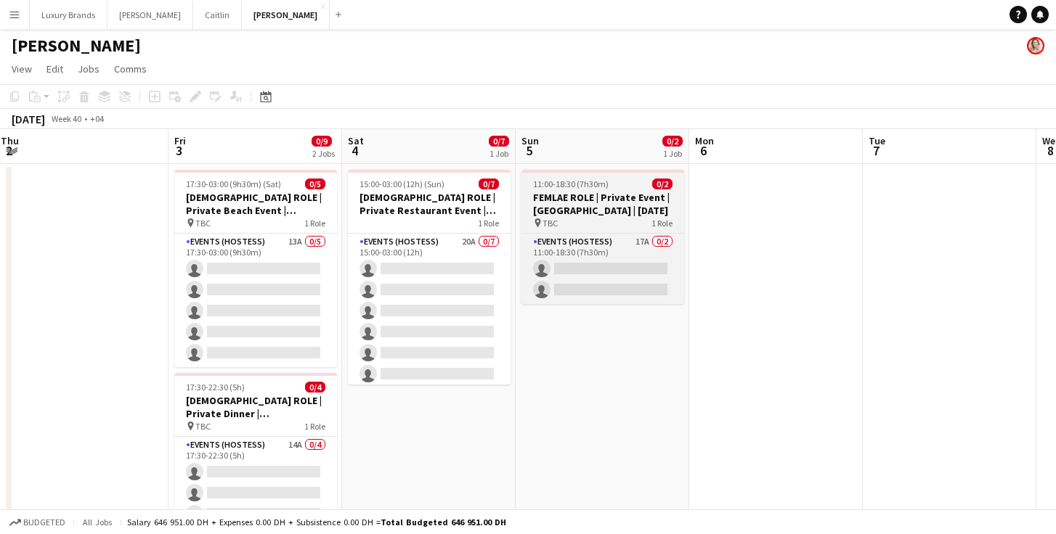
click at [580, 190] on app-job-card "11:00-18:30 (7h30m) 0/2 FEMLAE ROLE | Private Event | [GEOGRAPHIC_DATA] | [DATE…" at bounding box center [602, 237] width 163 height 134
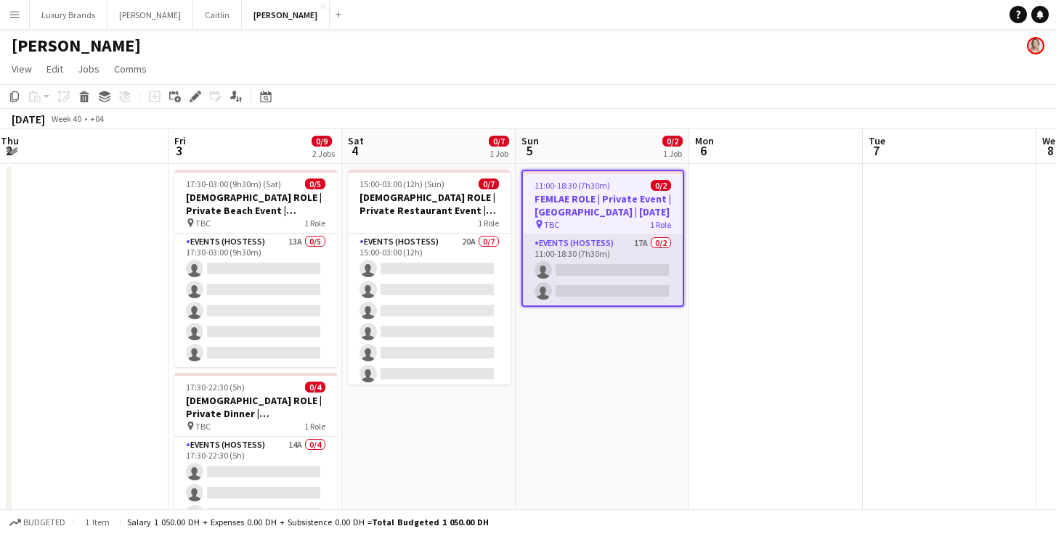
click at [582, 279] on app-card-role "Events (Hostess) 17A 0/2 11:00-18:30 (7h30m) single-neutral-actions single-neut…" at bounding box center [603, 270] width 160 height 70
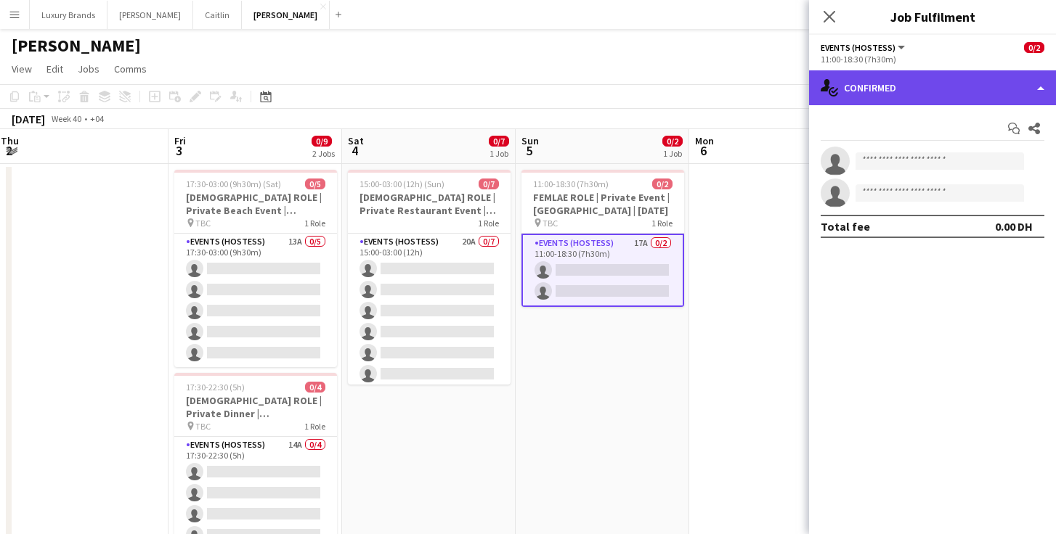
click at [878, 91] on div "single-neutral-actions-check-2 Confirmed" at bounding box center [932, 87] width 247 height 35
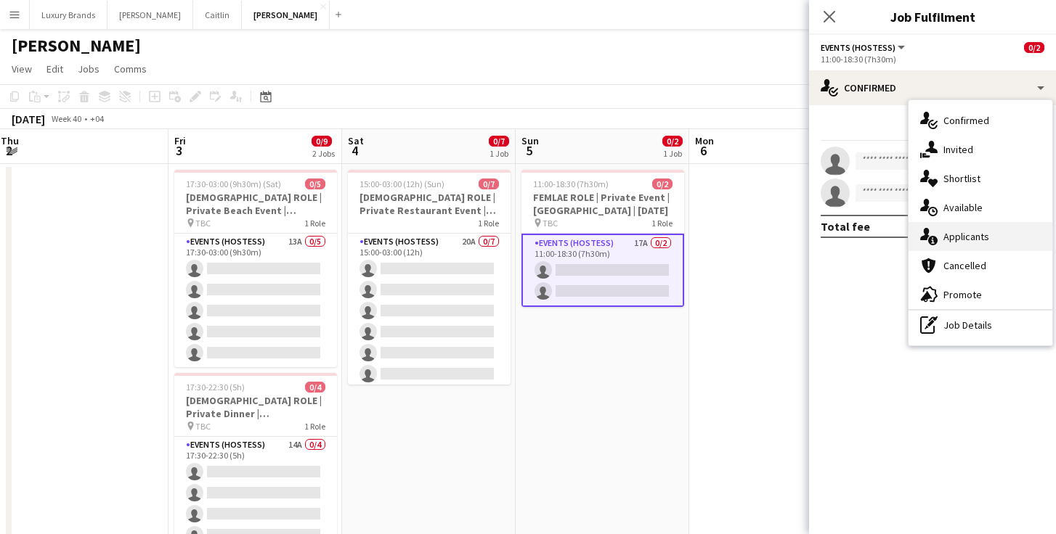
click at [955, 235] on div "single-neutral-actions-information Applicants" at bounding box center [980, 236] width 144 height 29
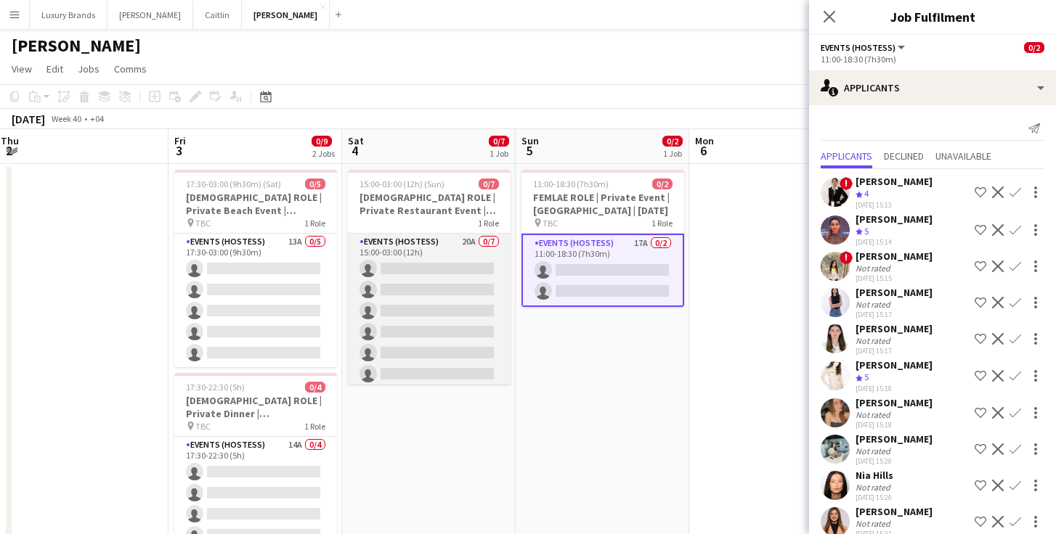
click at [441, 254] on app-card-role "Events (Hostess) 20A 0/7 15:00-03:00 (12h) single-neutral-actions single-neutra…" at bounding box center [429, 322] width 163 height 176
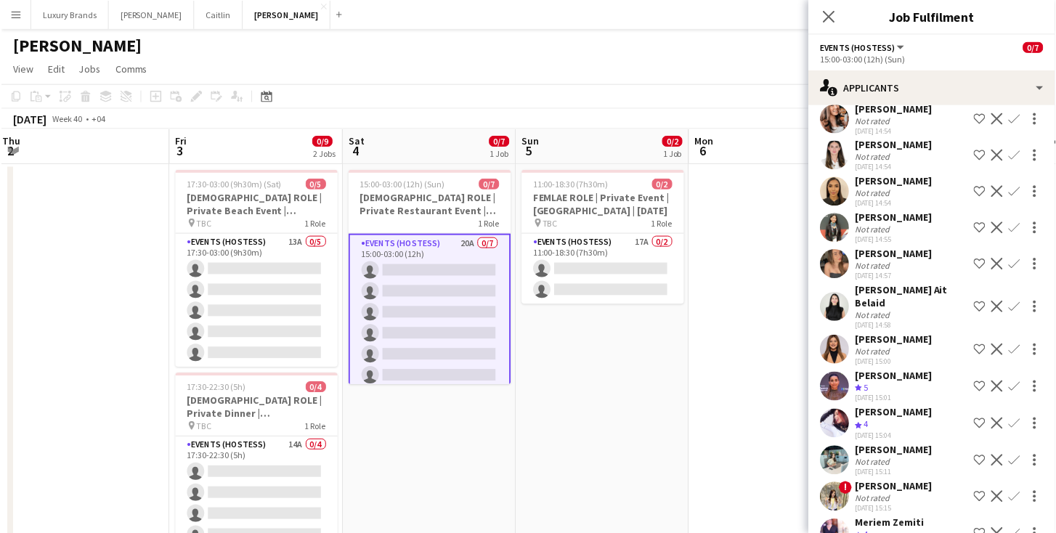
scroll to position [382, 0]
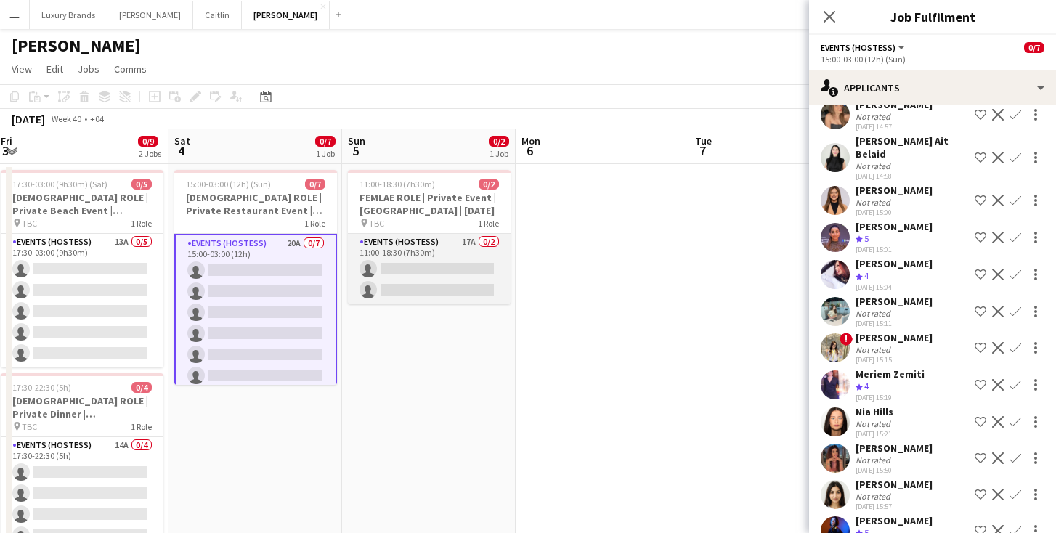
click at [444, 248] on app-card-role "Events (Hostess) 17A 0/2 11:00-18:30 (7h30m) single-neutral-actions single-neut…" at bounding box center [429, 269] width 163 height 70
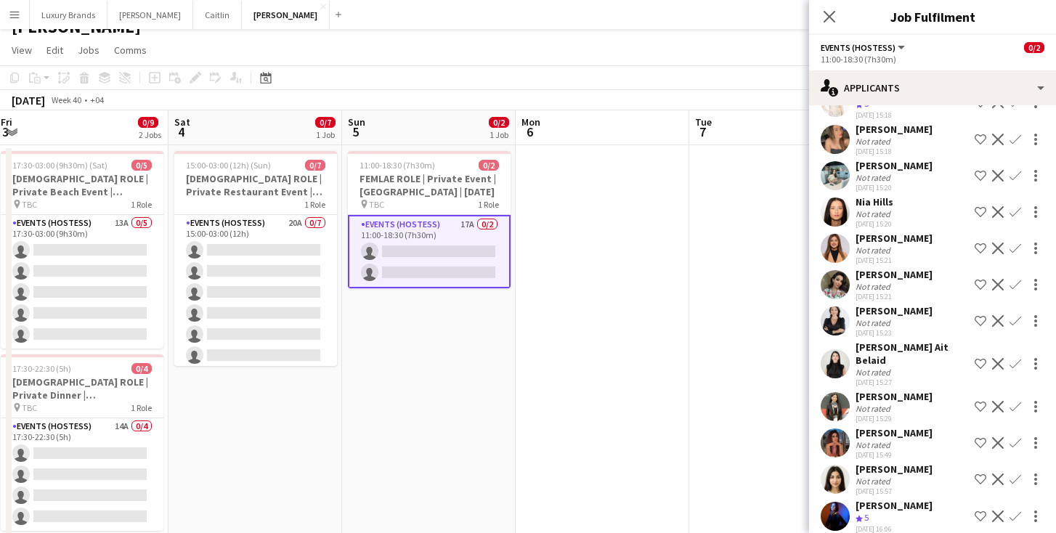
scroll to position [71, 0]
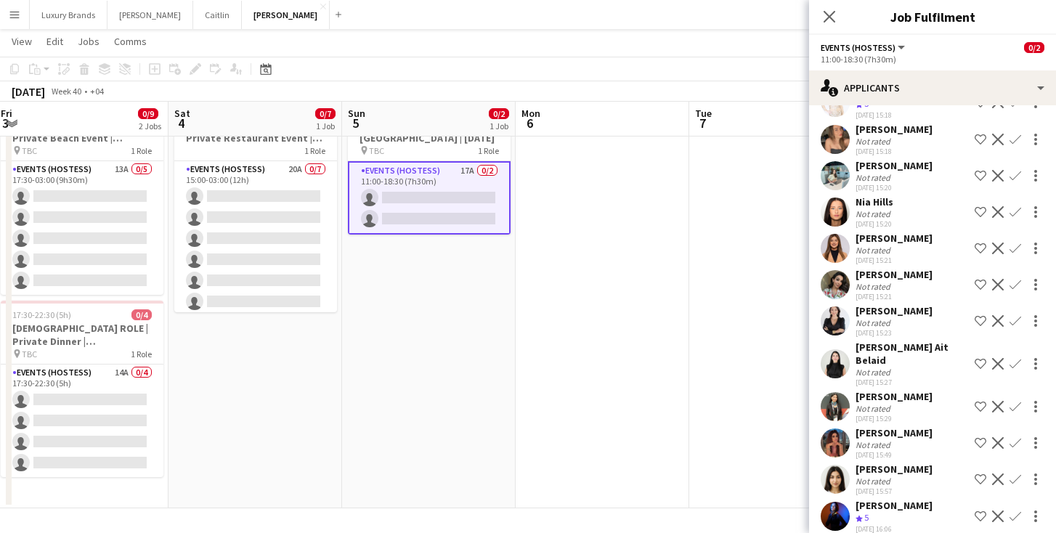
click at [20, 14] on app-icon "Menu" at bounding box center [15, 15] width 12 height 12
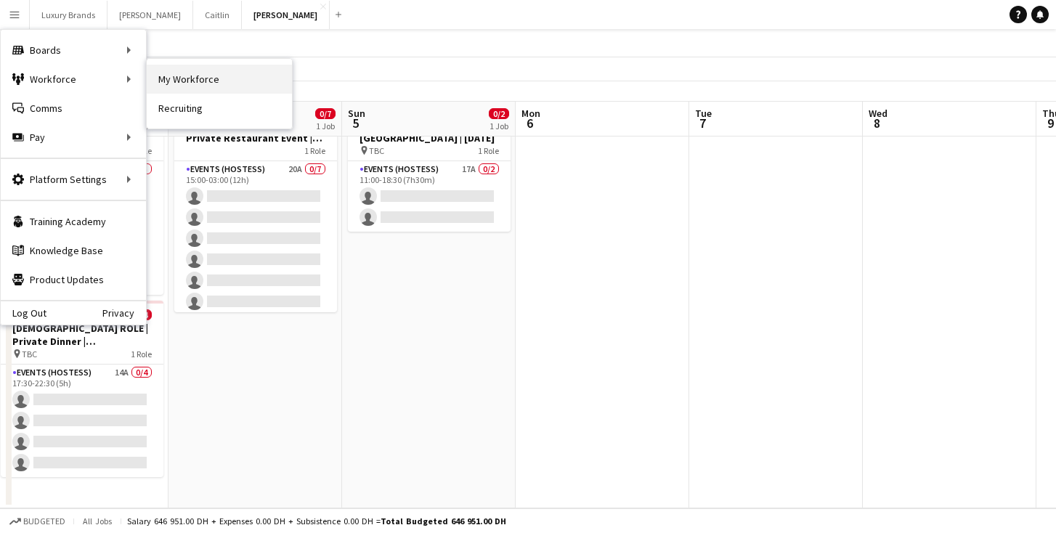
click at [194, 81] on link "My Workforce" at bounding box center [219, 79] width 145 height 29
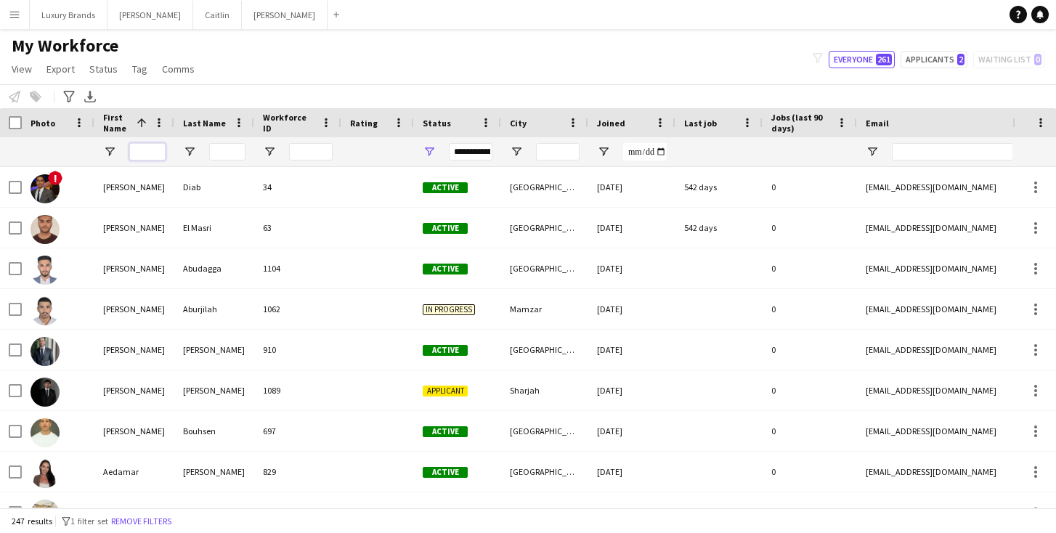
click at [157, 151] on input "First Name Filter Input" at bounding box center [147, 151] width 36 height 17
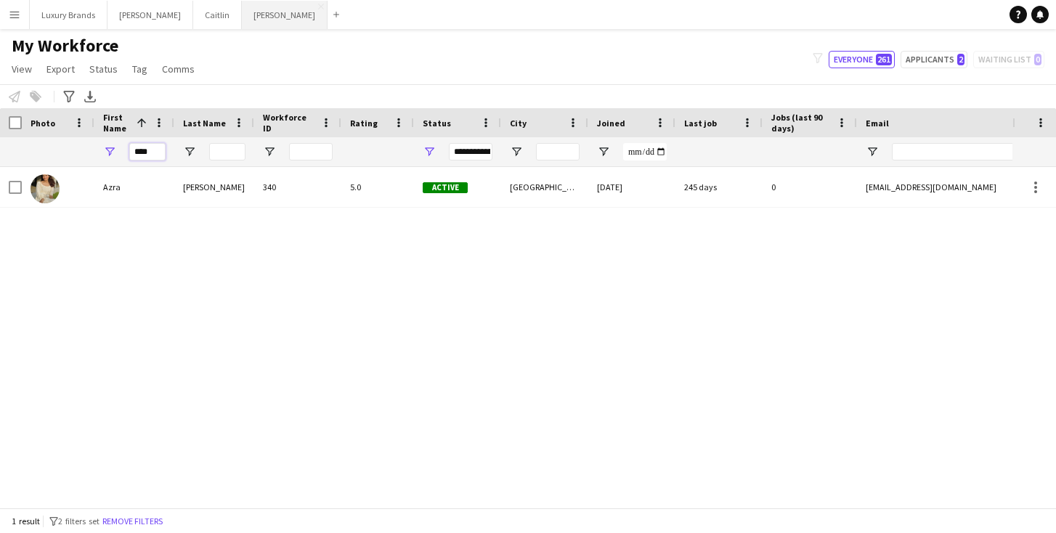
type input "****"
click at [242, 17] on button "[PERSON_NAME]" at bounding box center [285, 15] width 86 height 28
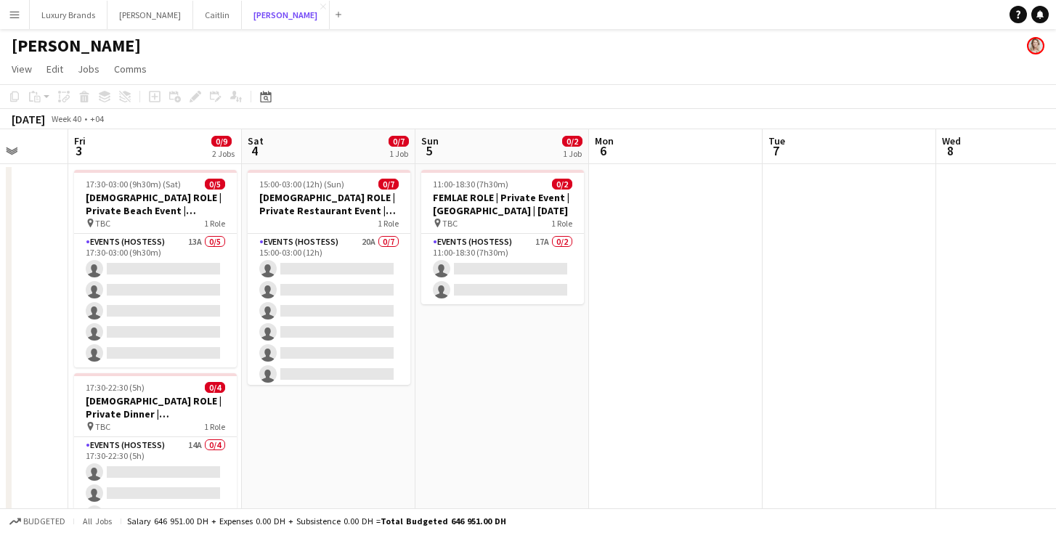
scroll to position [0, 627]
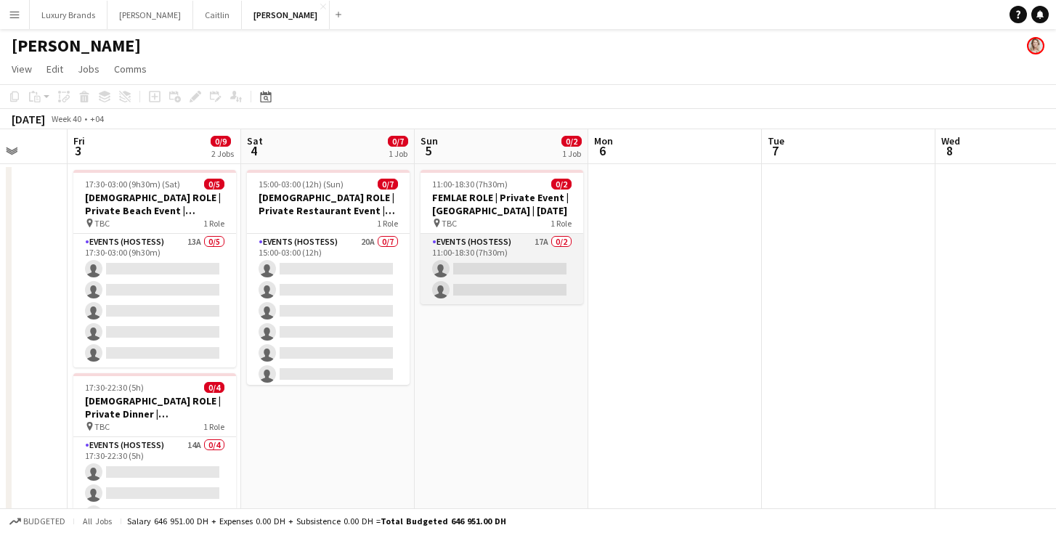
click at [510, 255] on app-card-role "Events (Hostess) 17A 0/2 11:00-18:30 (7h30m) single-neutral-actions single-neut…" at bounding box center [501, 269] width 163 height 70
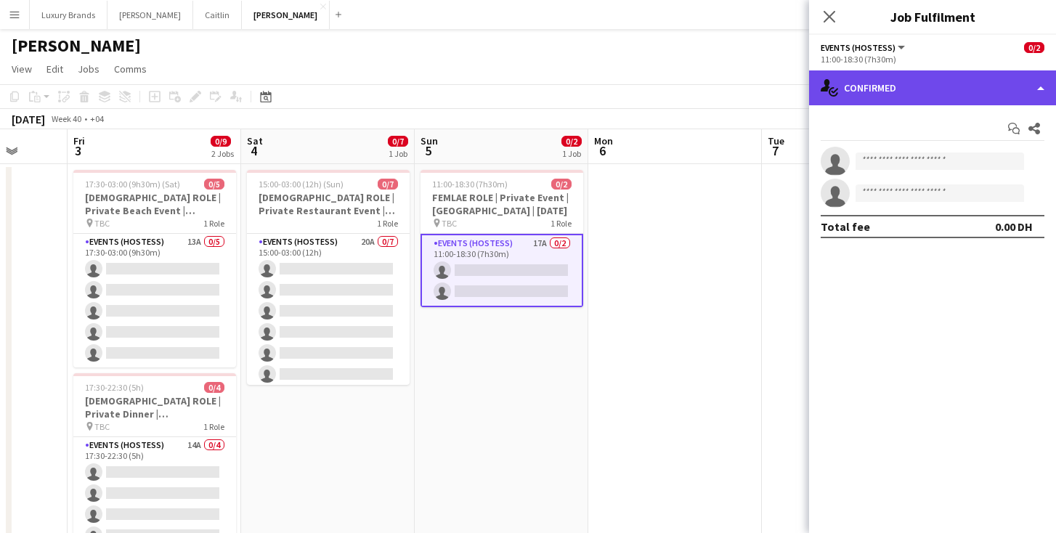
click at [900, 91] on div "single-neutral-actions-check-2 Confirmed" at bounding box center [932, 87] width 247 height 35
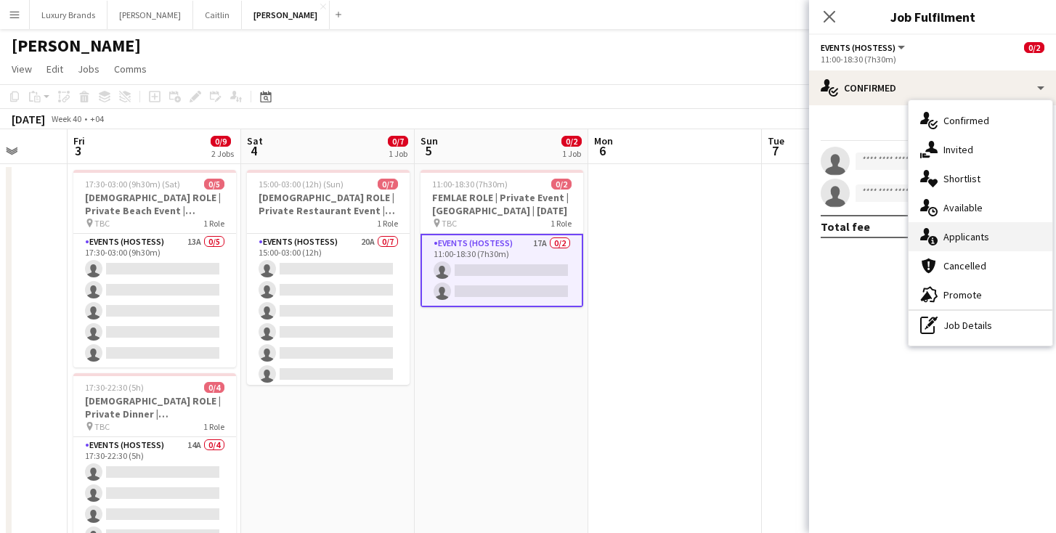
click at [978, 230] on div "single-neutral-actions-information Applicants" at bounding box center [980, 236] width 144 height 29
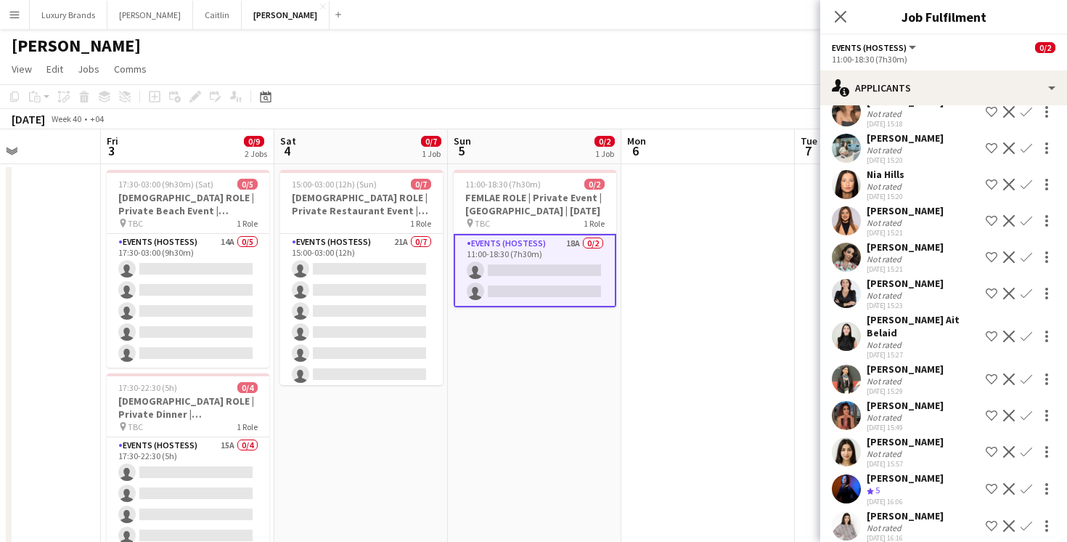
scroll to position [0, 404]
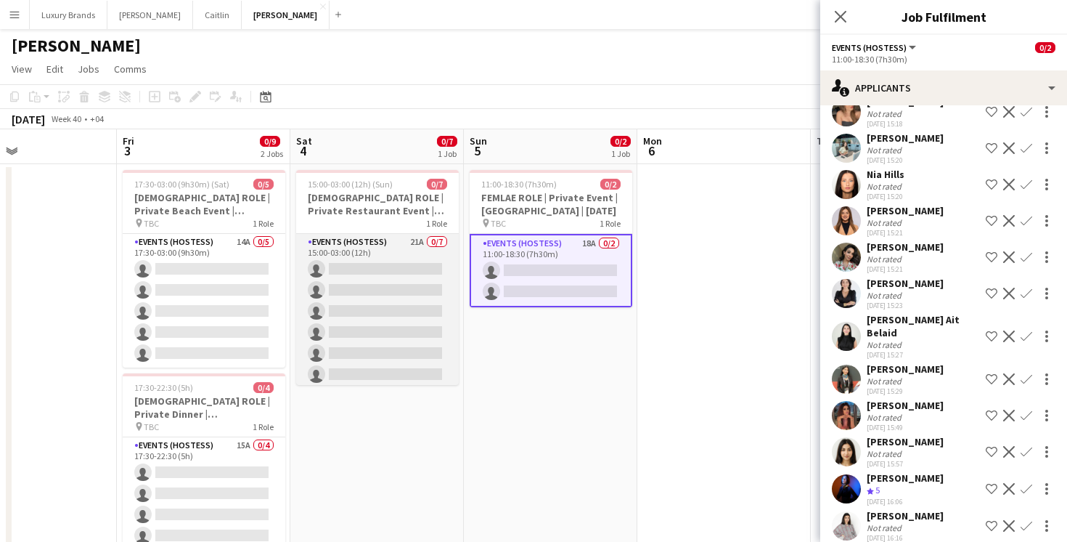
click at [392, 246] on app-card-role "Events (Hostess) 21A 0/7 15:00-03:00 (12h) single-neutral-actions single-neutra…" at bounding box center [377, 322] width 163 height 176
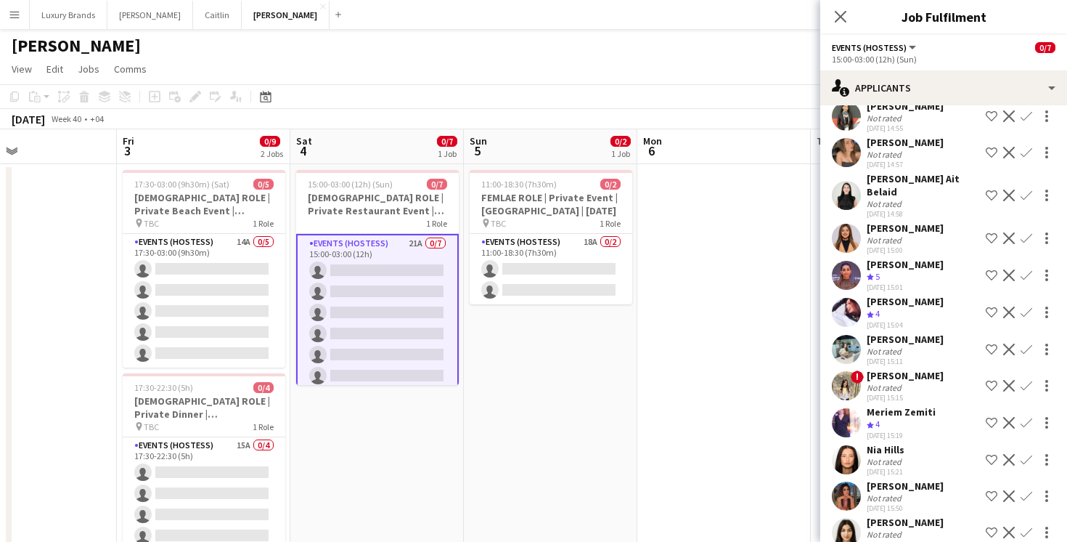
scroll to position [411, 0]
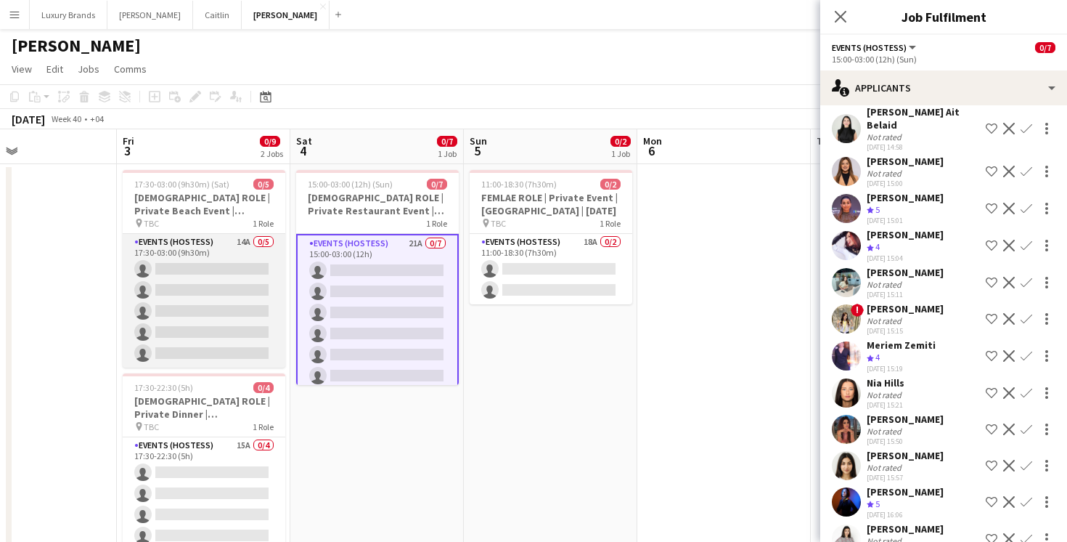
click at [227, 248] on app-card-role "Events (Hostess) 14A 0/5 17:30-03:00 (9h30m) single-neutral-actions single-neut…" at bounding box center [204, 301] width 163 height 134
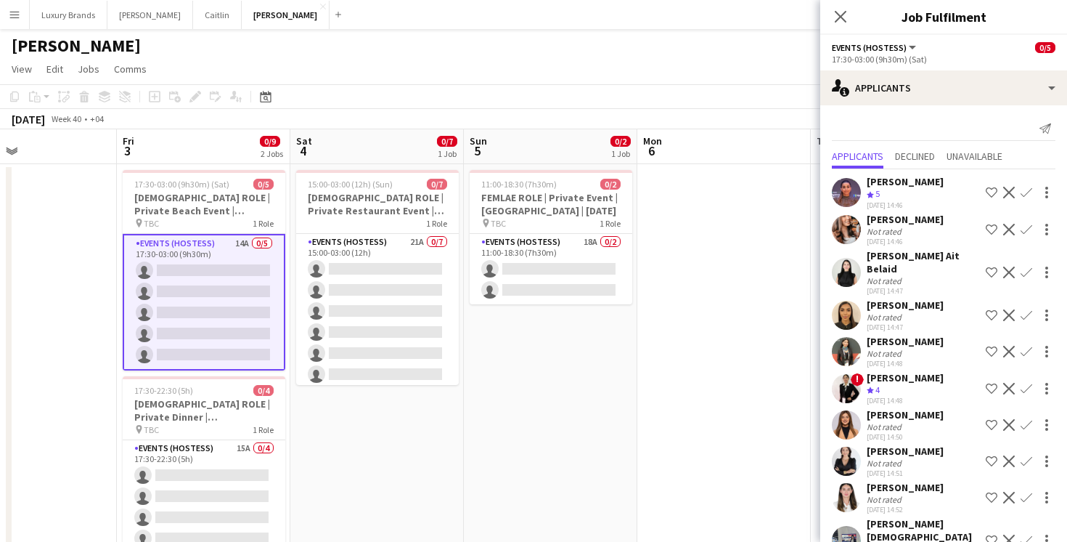
scroll to position [156, 0]
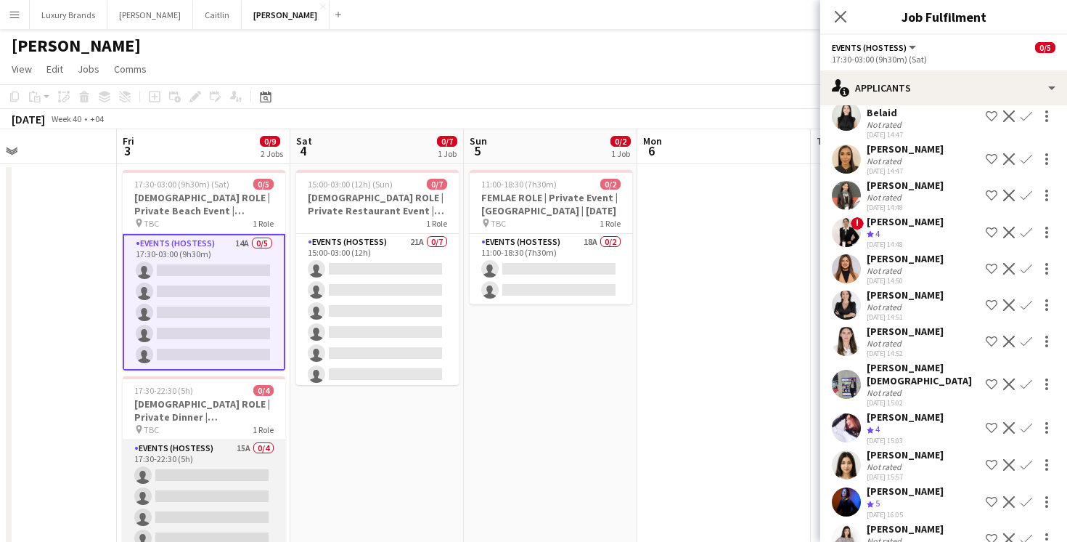
click at [223, 454] on app-card-role "Events (Hostess) 15A 0/4 17:30-22:30 (5h) single-neutral-actions single-neutral…" at bounding box center [204, 496] width 163 height 113
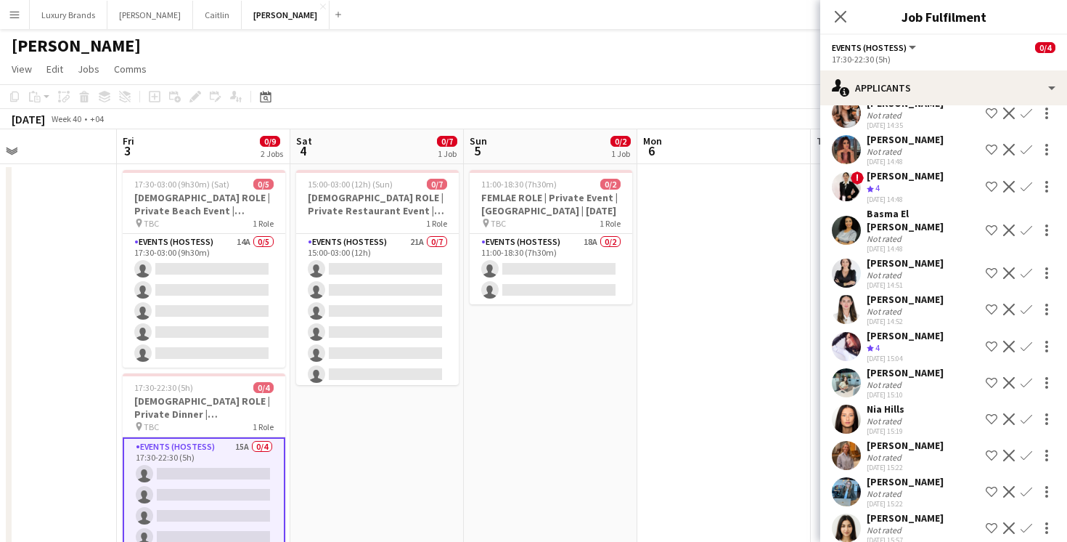
scroll to position [192, 0]
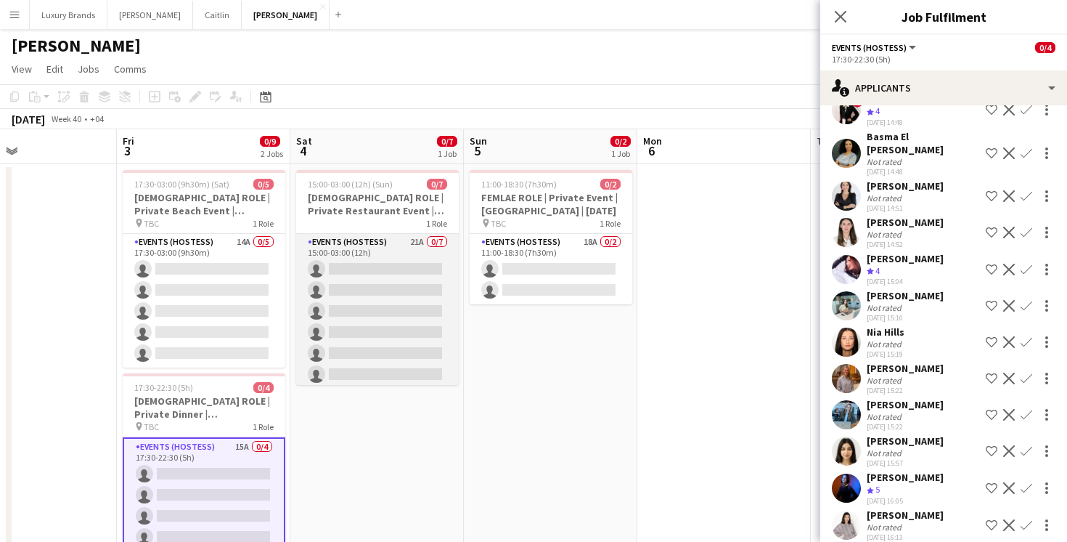
click at [387, 248] on app-card-role "Events (Hostess) 21A 0/7 15:00-03:00 (12h) single-neutral-actions single-neutra…" at bounding box center [377, 322] width 163 height 176
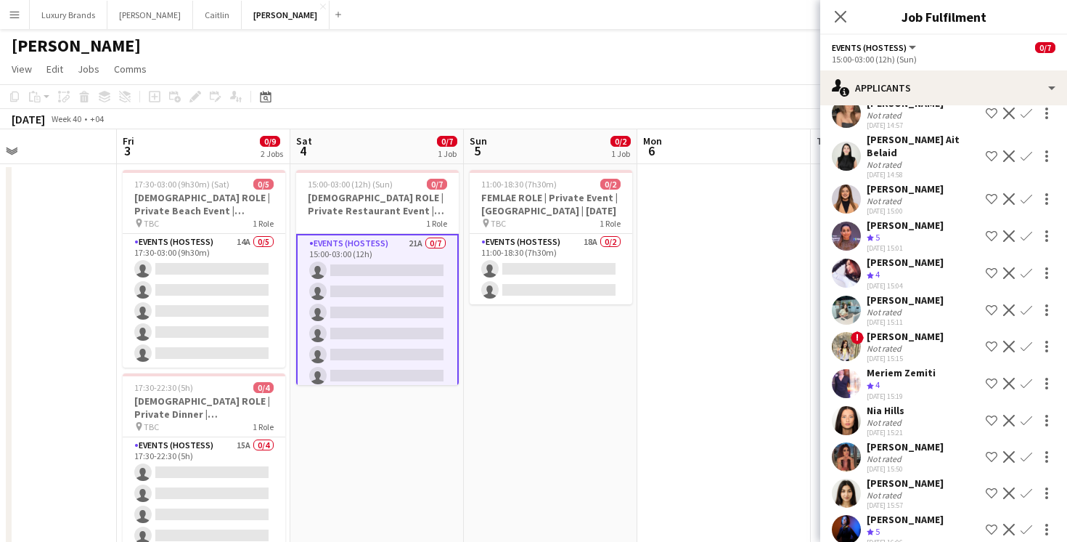
scroll to position [411, 0]
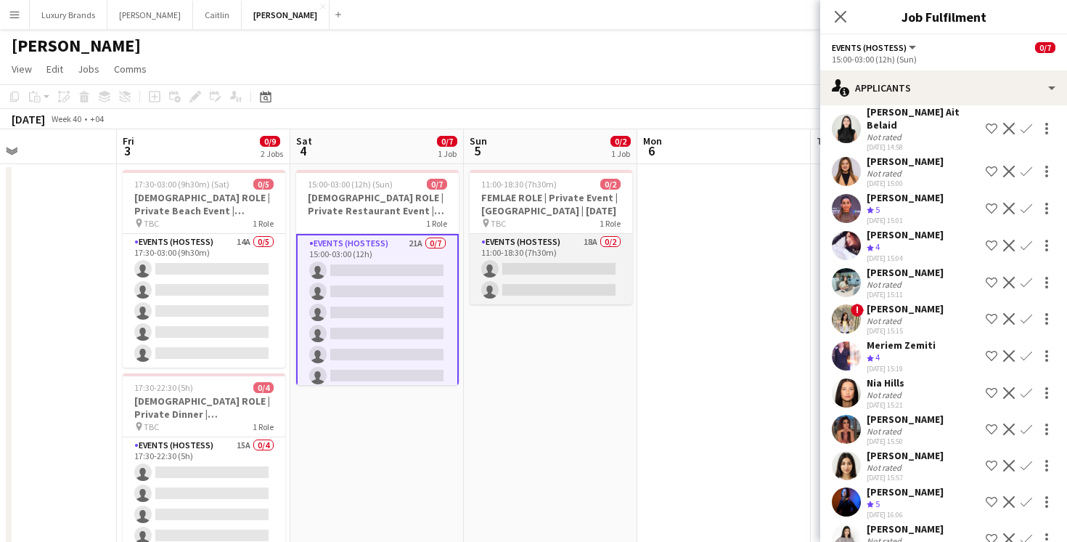
click at [547, 249] on app-card-role "Events (Hostess) 18A 0/2 11:00-18:30 (7h30m) single-neutral-actions single-neut…" at bounding box center [551, 269] width 163 height 70
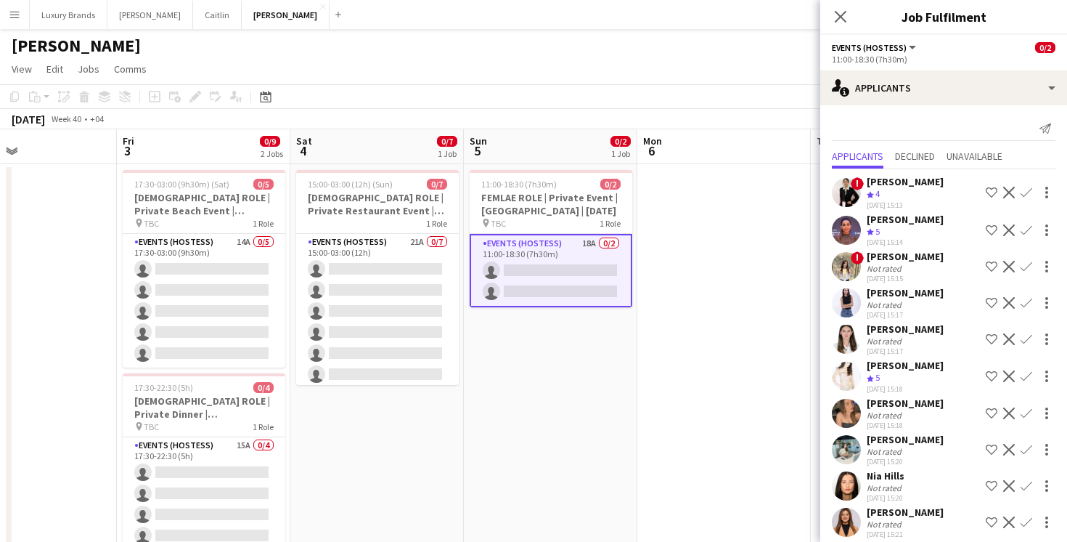
scroll to position [301, 0]
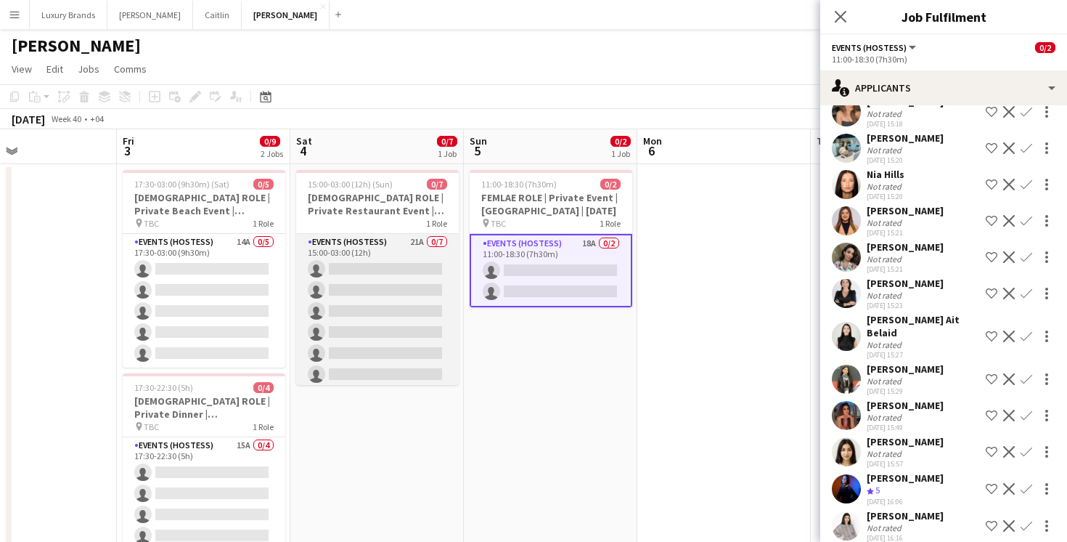
click at [400, 250] on app-card-role "Events (Hostess) 21A 0/7 15:00-03:00 (12h) single-neutral-actions single-neutra…" at bounding box center [377, 322] width 163 height 176
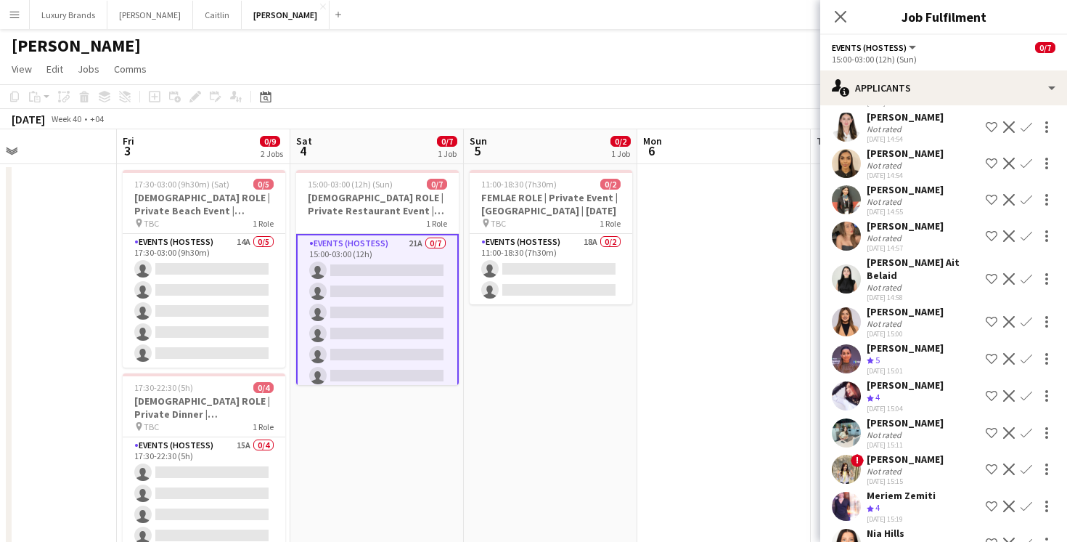
scroll to position [411, 0]
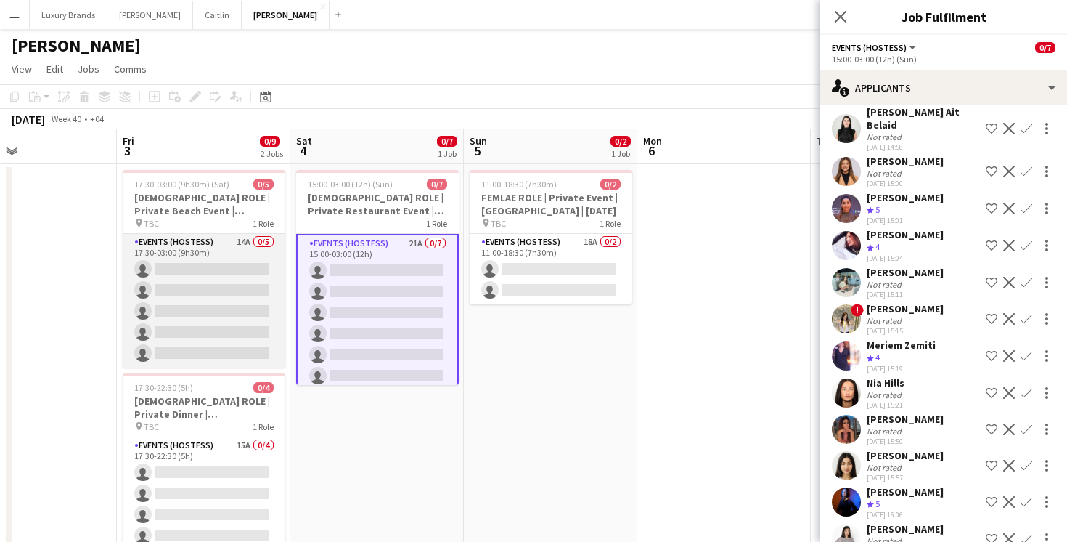
click at [231, 289] on app-card-role "Events (Hostess) 14A 0/5 17:30-03:00 (9h30m) single-neutral-actions single-neut…" at bounding box center [204, 301] width 163 height 134
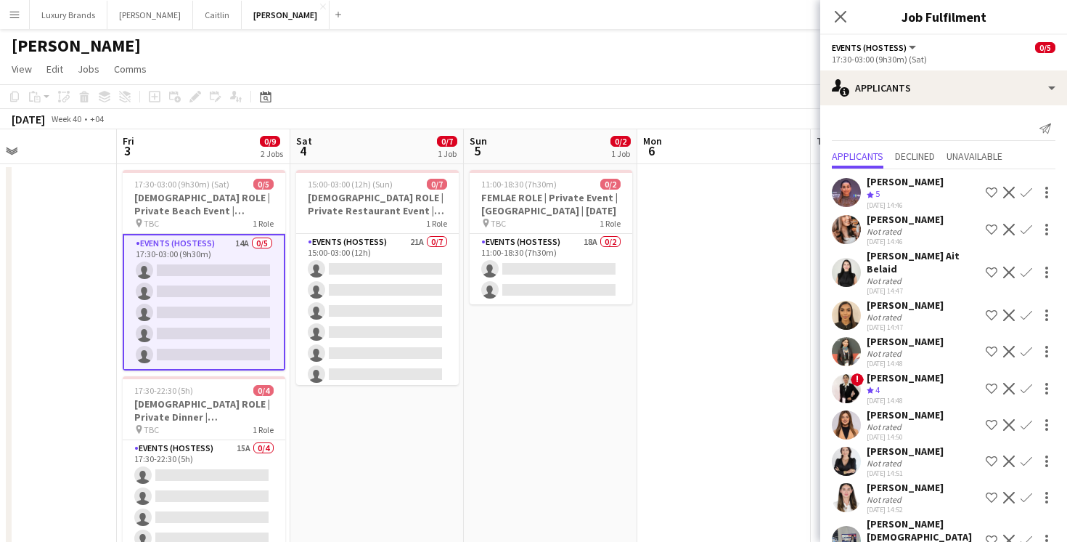
scroll to position [156, 0]
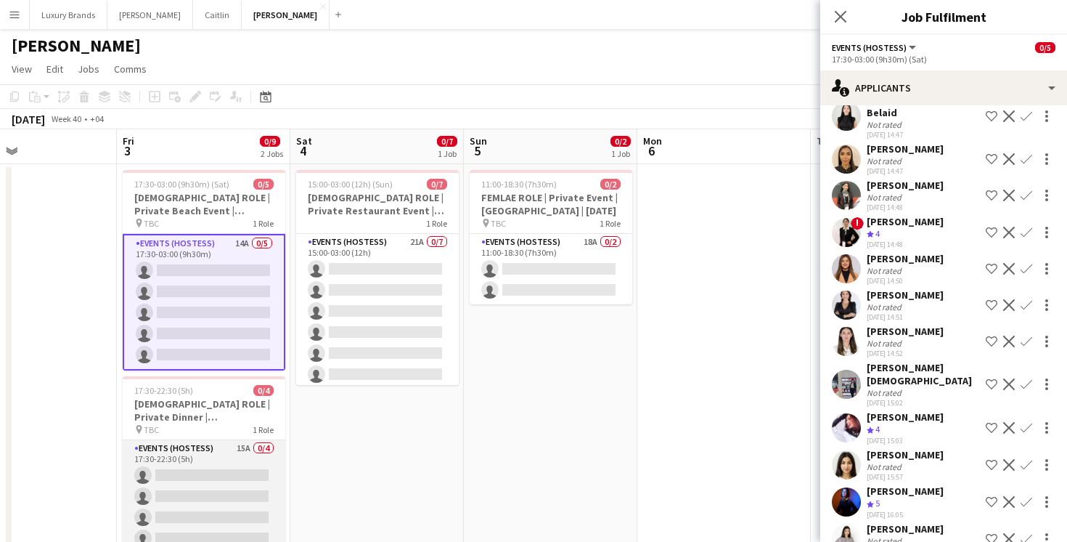
click at [232, 473] on app-card-role "Events (Hostess) 15A 0/4 17:30-22:30 (5h) single-neutral-actions single-neutral…" at bounding box center [204, 496] width 163 height 113
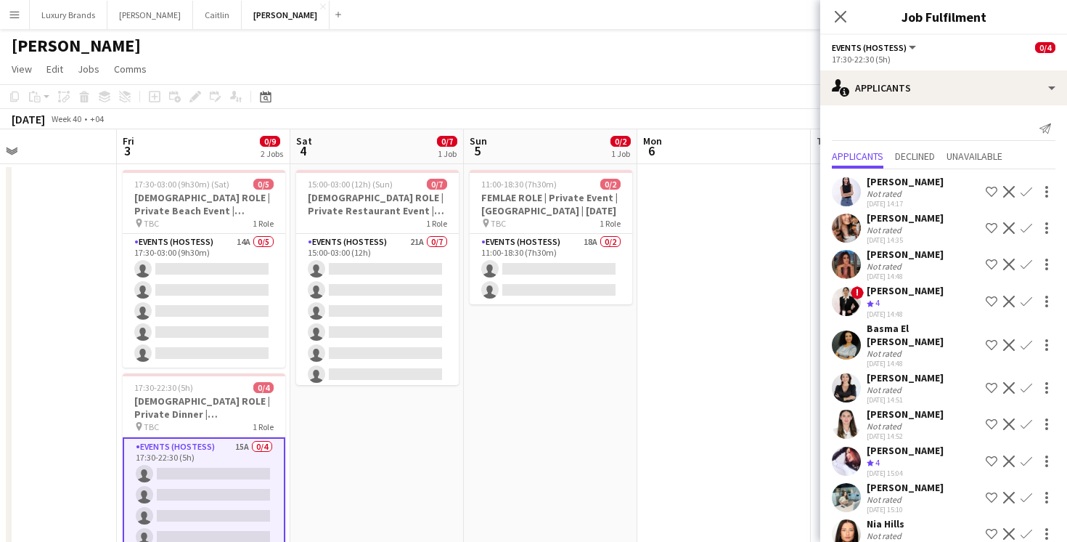
scroll to position [192, 0]
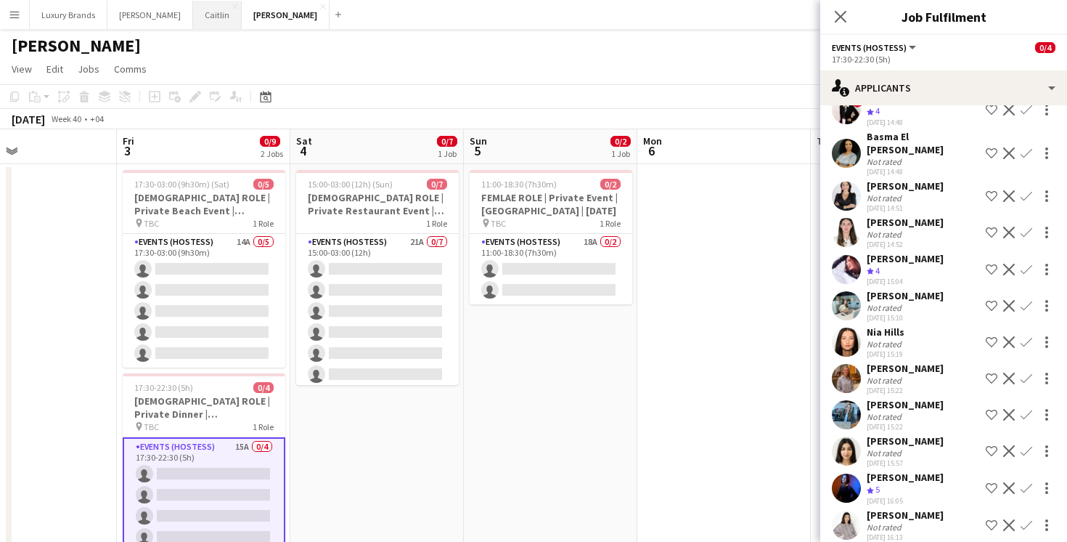
click at [193, 19] on button "[PERSON_NAME]" at bounding box center [217, 15] width 49 height 28
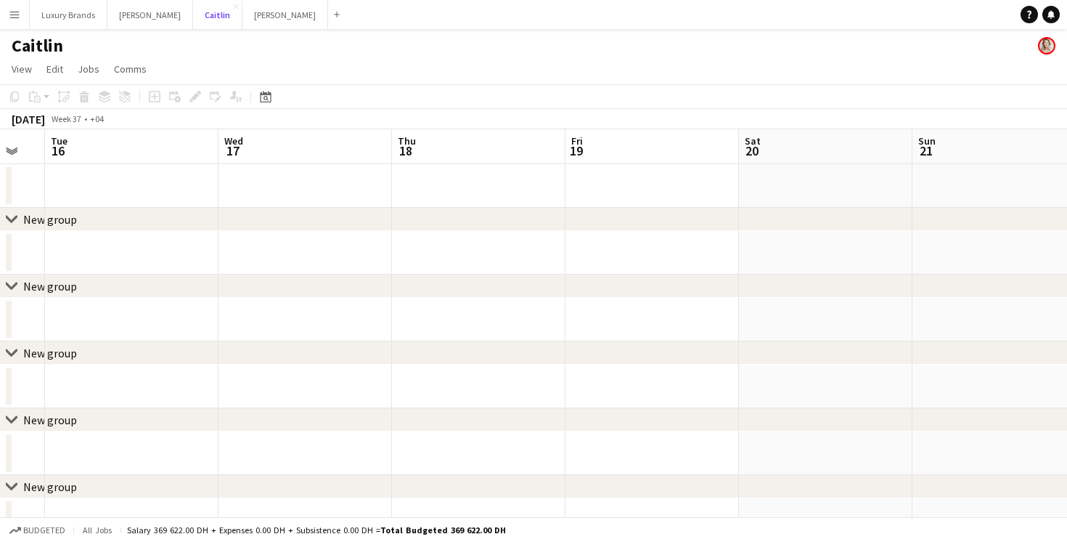
scroll to position [0, 481]
click at [17, 224] on icon "chevron-right" at bounding box center [12, 219] width 12 height 12
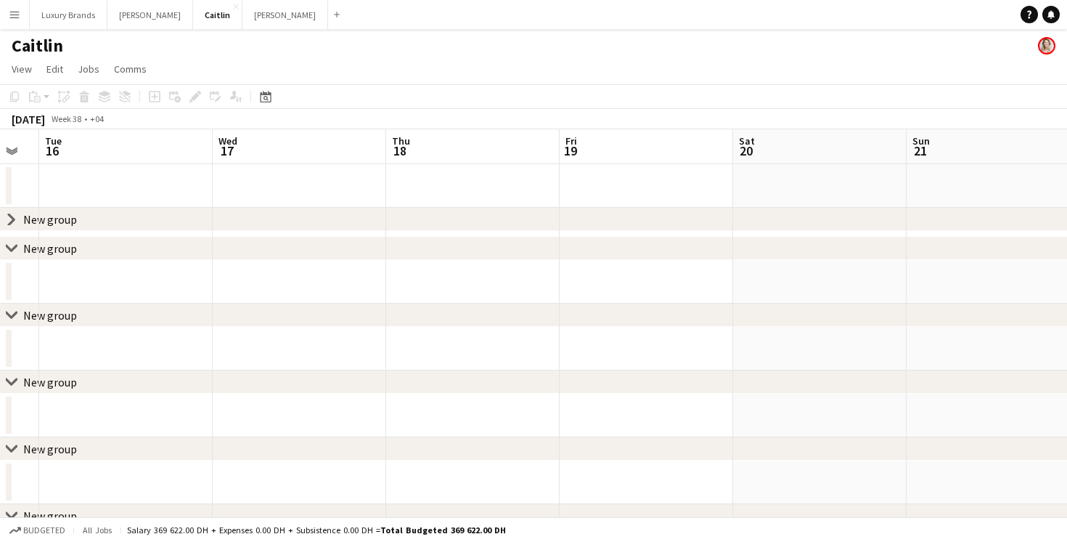
click at [15, 223] on icon "chevron-right" at bounding box center [12, 219] width 12 height 12
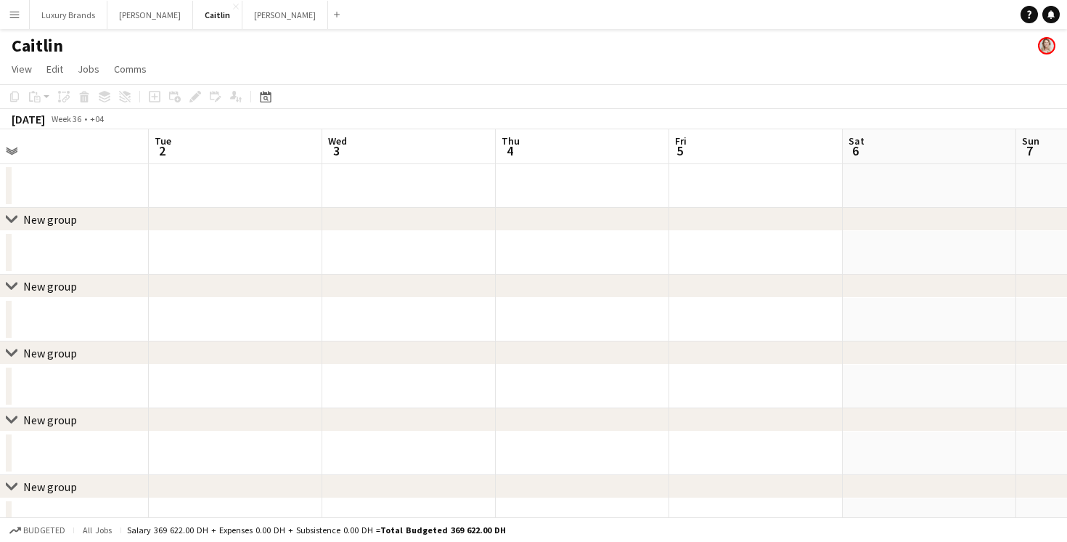
scroll to position [0, 400]
click at [11, 148] on app-icon "Expand/collapse" at bounding box center [12, 150] width 12 height 14
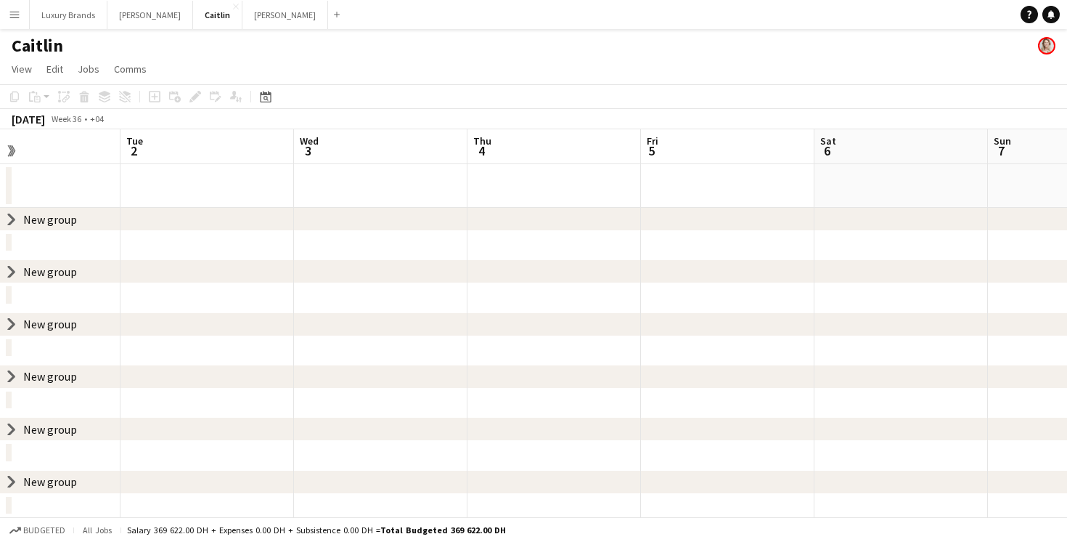
click at [9, 219] on icon "chevron-right" at bounding box center [12, 219] width 12 height 12
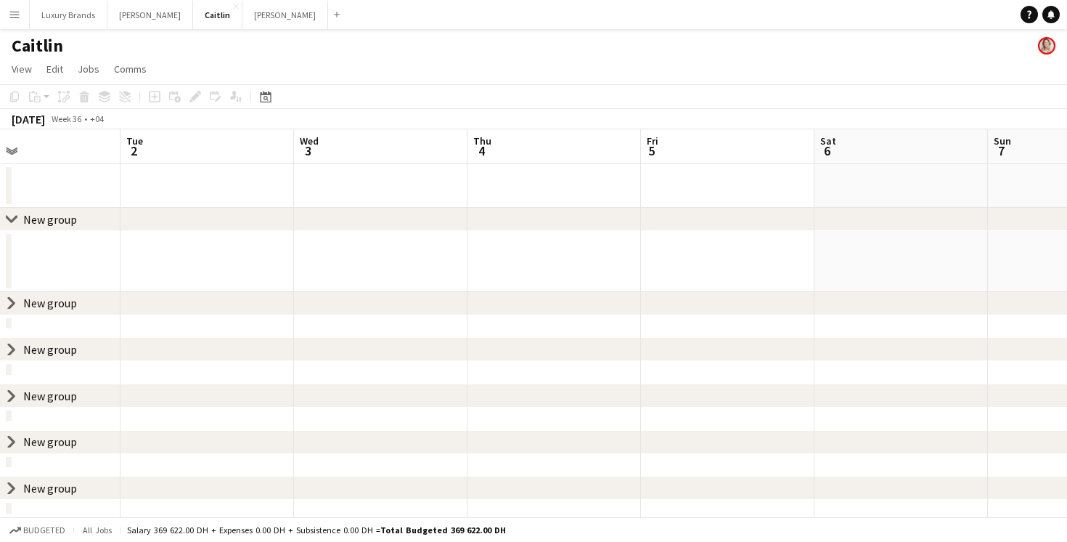
click at [8, 157] on app-board-header-date "Mon 1" at bounding box center [34, 146] width 174 height 35
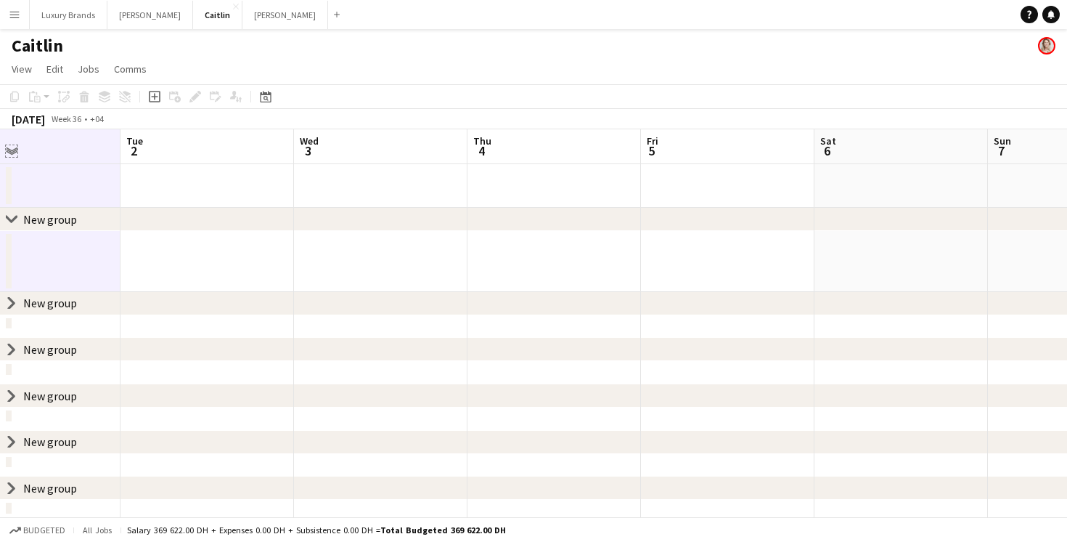
click at [12, 151] on app-icon "Expand/collapse" at bounding box center [12, 150] width 12 height 14
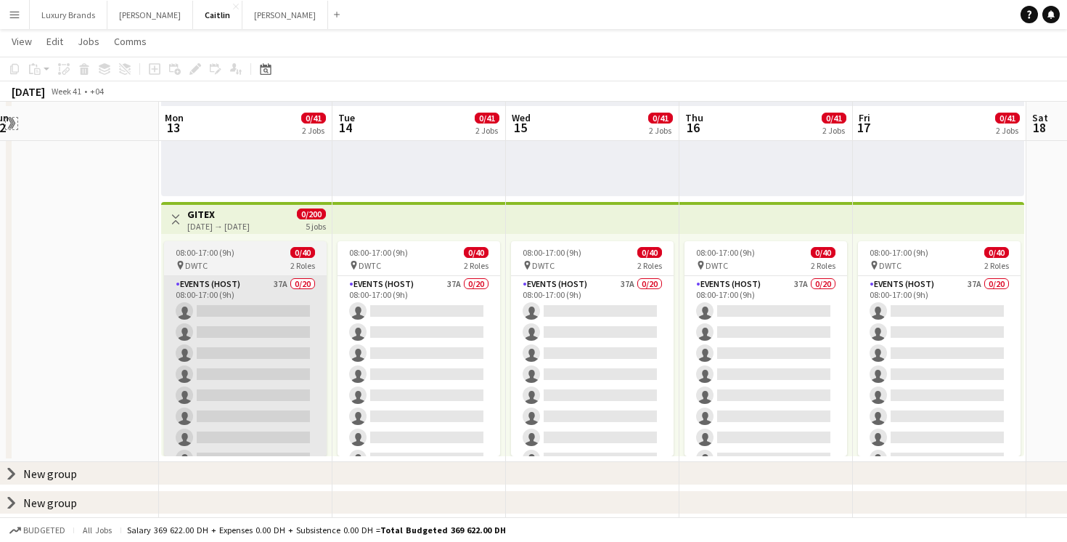
scroll to position [231, 0]
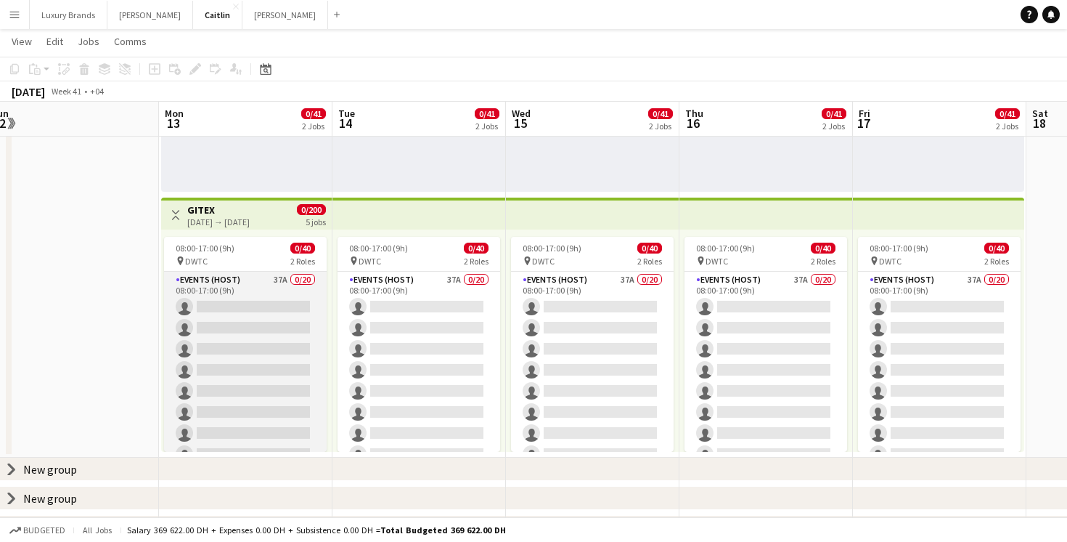
click at [264, 290] on app-card-role "Events (Host) 37A 0/20 08:00-17:00 (9h) single-neutral-actions single-neutral-a…" at bounding box center [245, 496] width 163 height 449
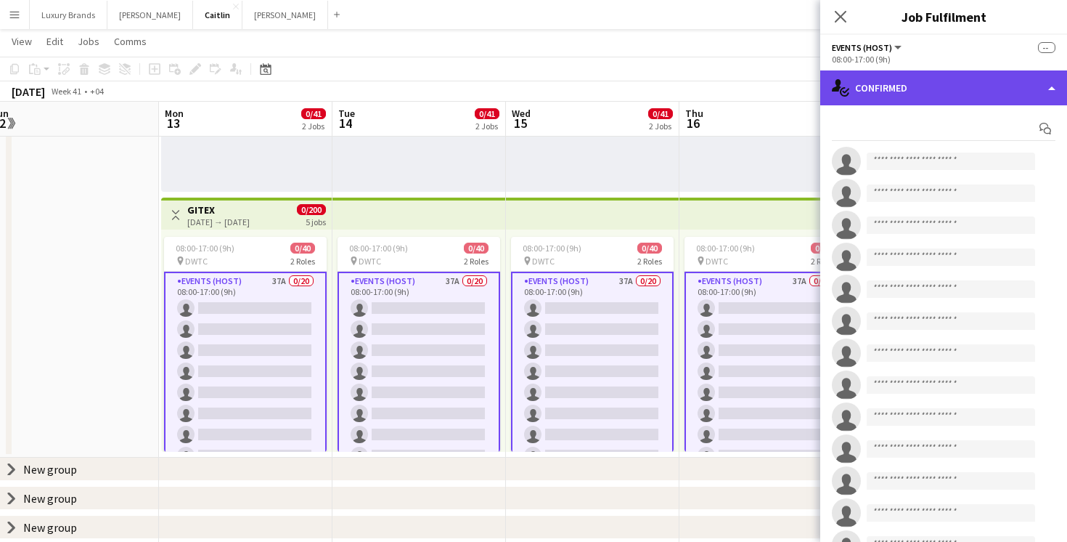
click at [897, 83] on div "single-neutral-actions-check-2 Confirmed" at bounding box center [943, 87] width 247 height 35
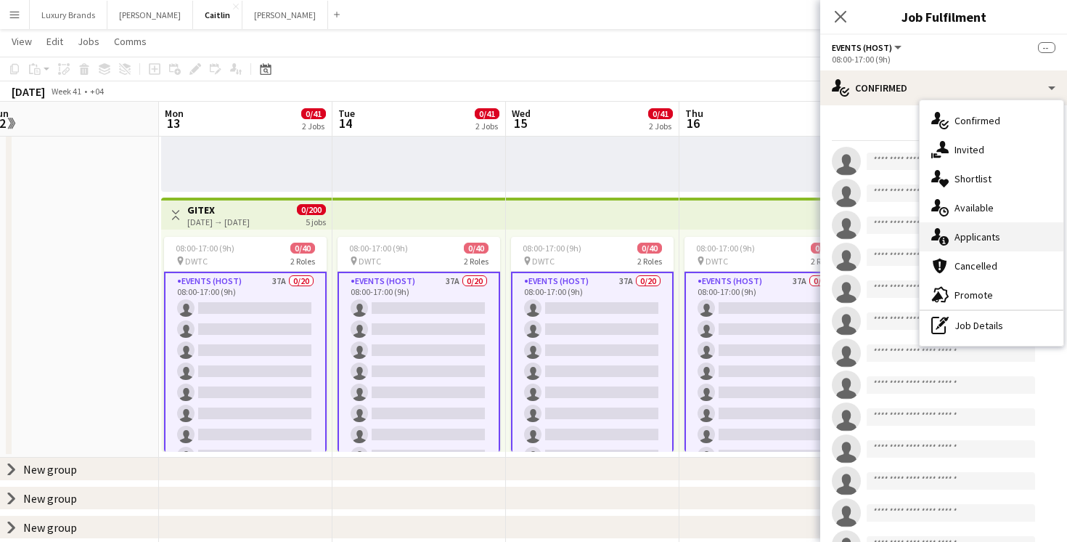
click at [983, 245] on div "single-neutral-actions-information Applicants" at bounding box center [992, 236] width 144 height 29
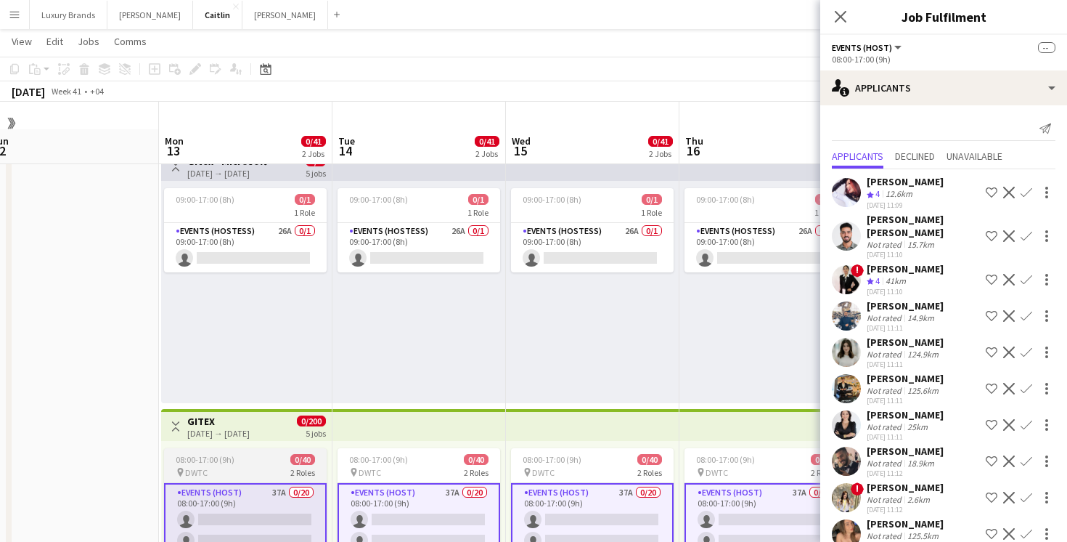
scroll to position [0, 0]
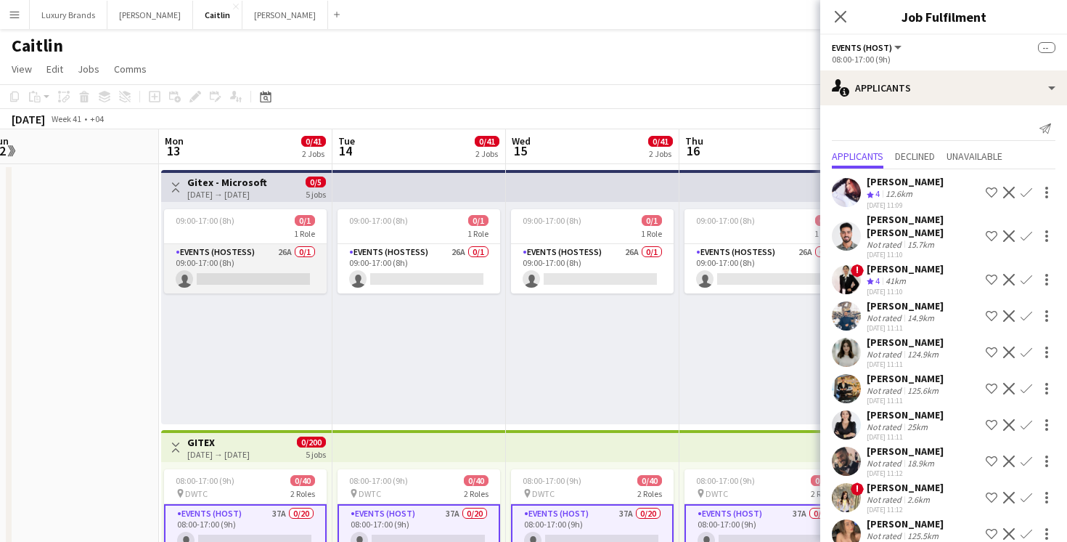
click at [253, 264] on app-card-role "Events (Hostess) 26A 0/1 09:00-17:00 (8h) single-neutral-actions" at bounding box center [245, 268] width 163 height 49
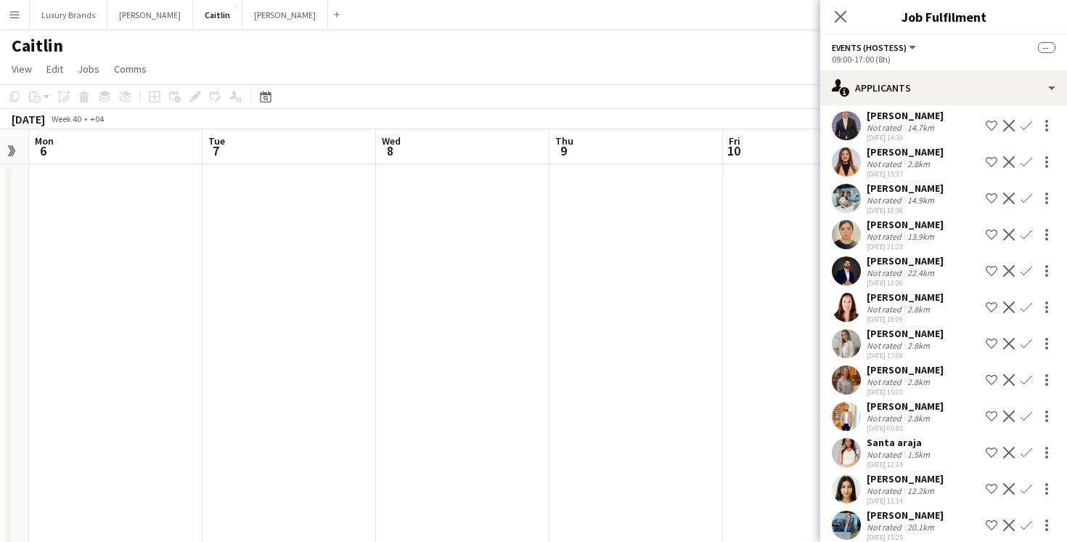
scroll to position [0, 446]
click at [847, 14] on icon "Close pop-in" at bounding box center [840, 16] width 14 height 14
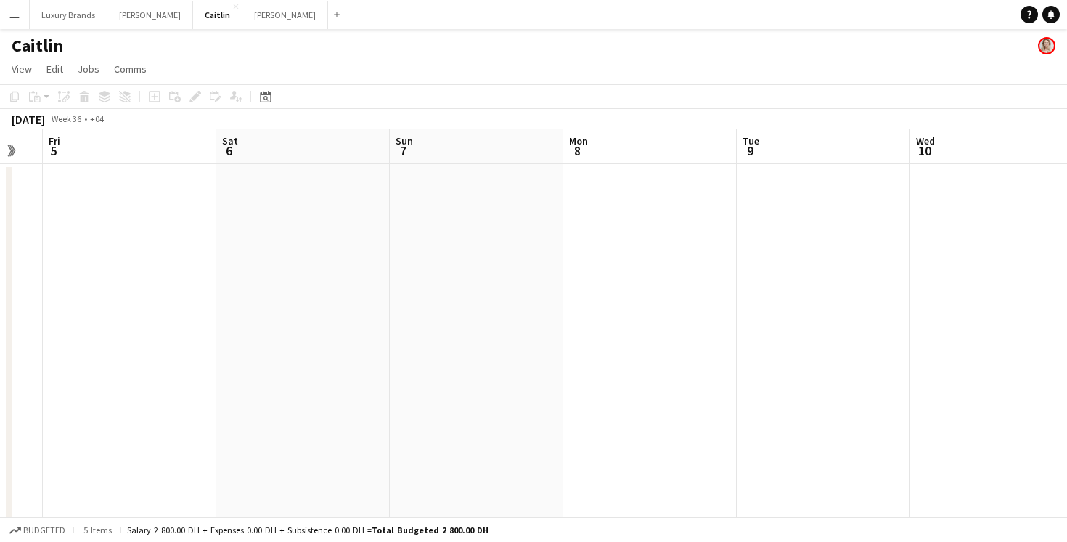
scroll to position [0, 373]
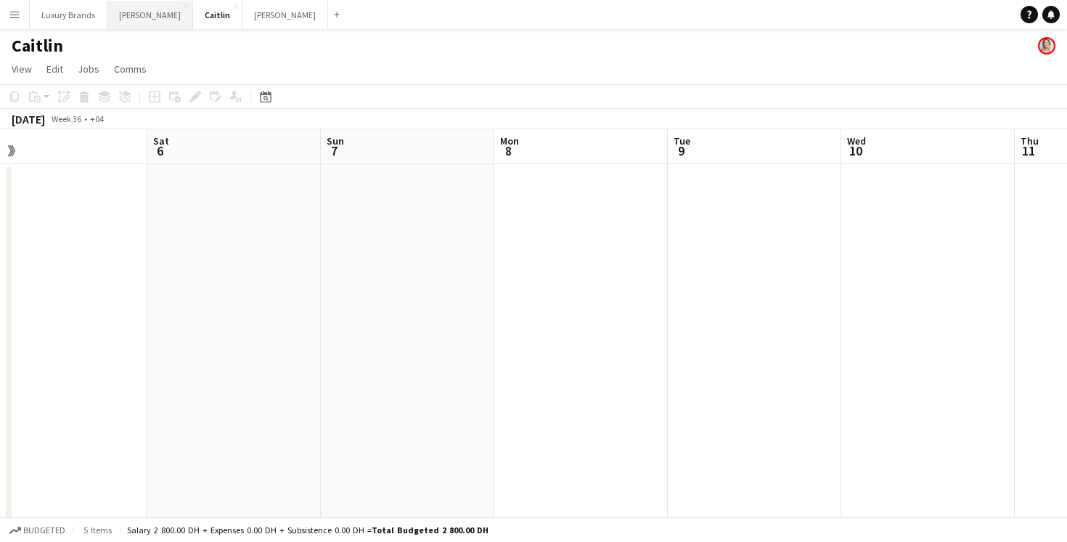
click at [132, 6] on button "[PERSON_NAME]" at bounding box center [150, 15] width 86 height 28
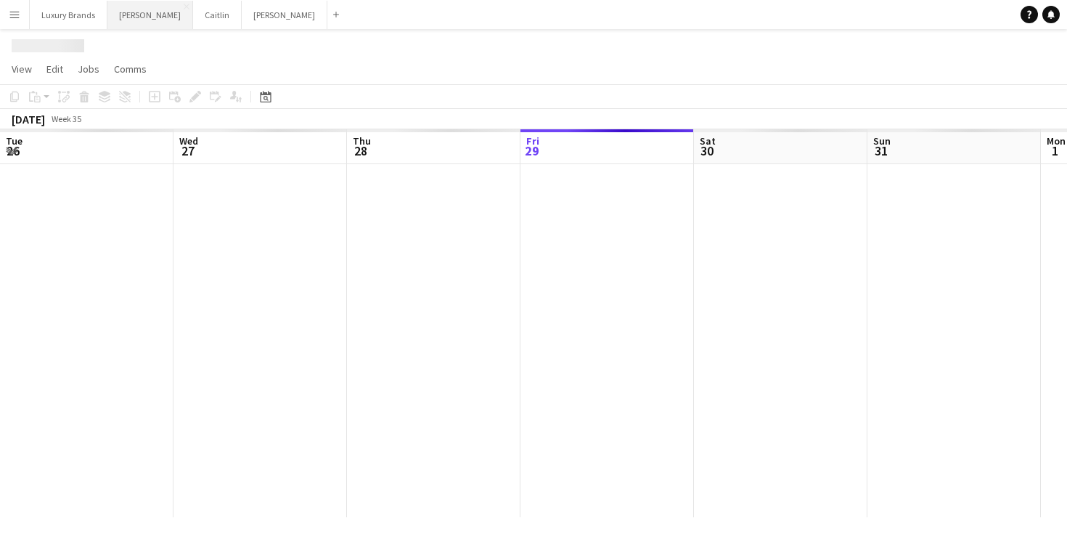
scroll to position [0, 347]
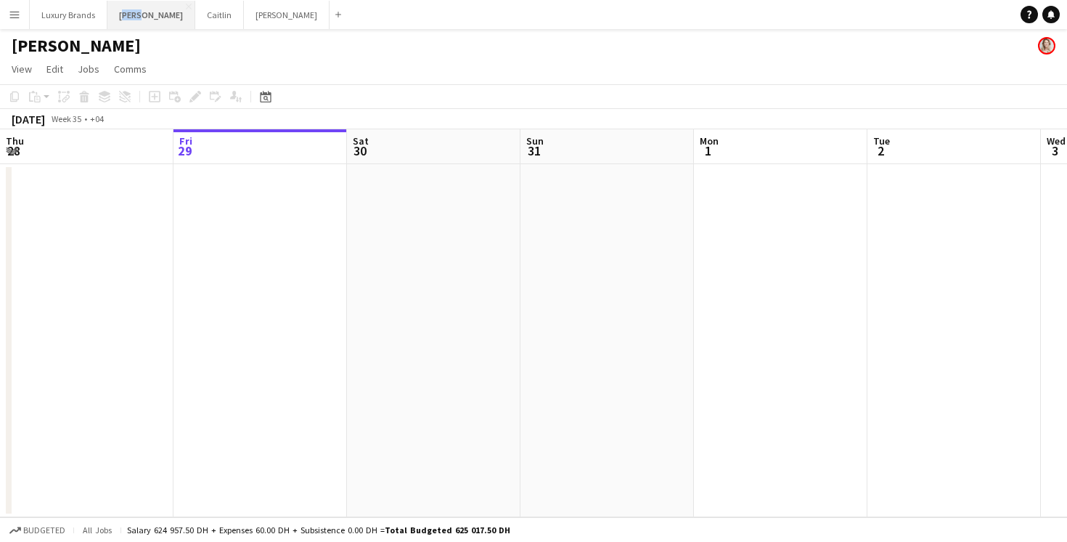
click at [121, 15] on button "[PERSON_NAME]" at bounding box center [151, 15] width 88 height 28
click at [129, 18] on button "[PERSON_NAME]" at bounding box center [151, 15] width 88 height 28
click at [16, 17] on app-icon "Menu" at bounding box center [15, 15] width 12 height 12
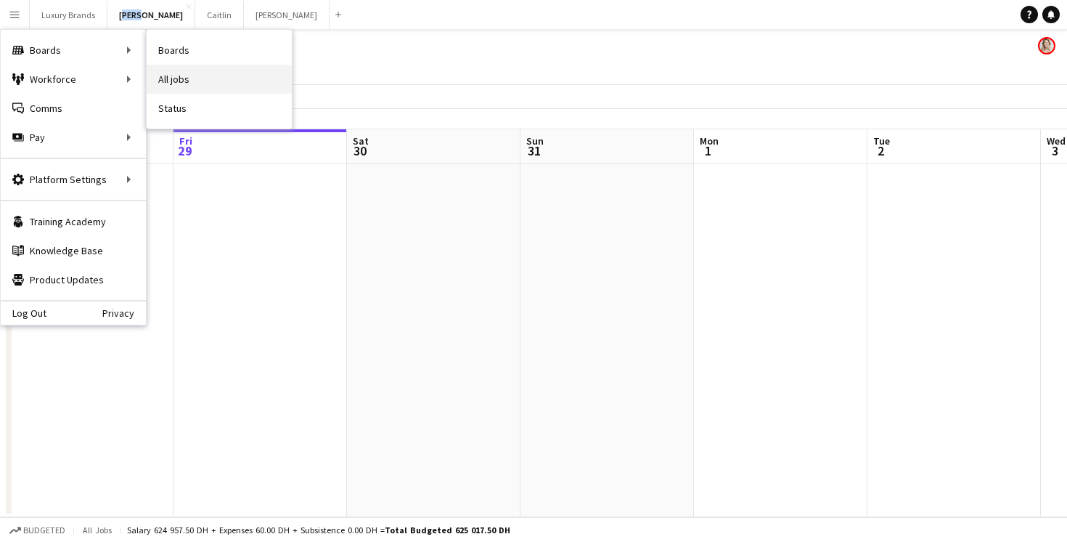
click at [169, 73] on link "All jobs" at bounding box center [219, 79] width 145 height 29
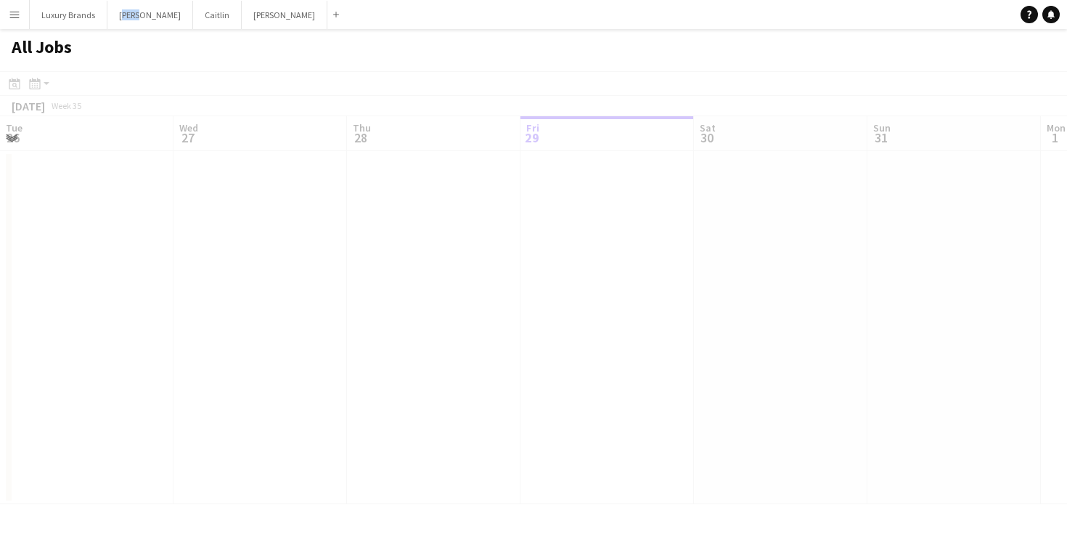
scroll to position [0, 347]
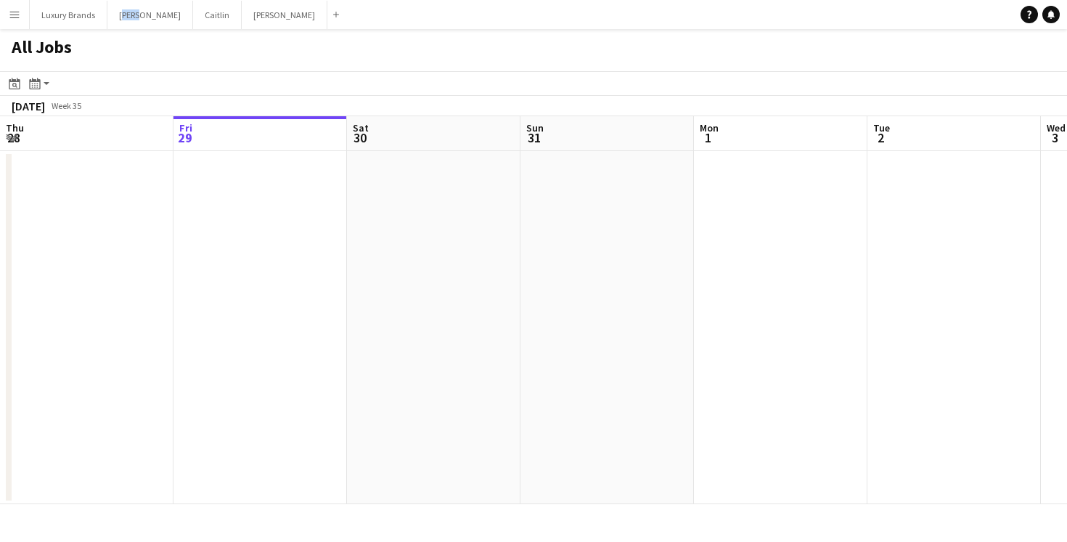
click at [21, 10] on button "Menu" at bounding box center [14, 14] width 29 height 29
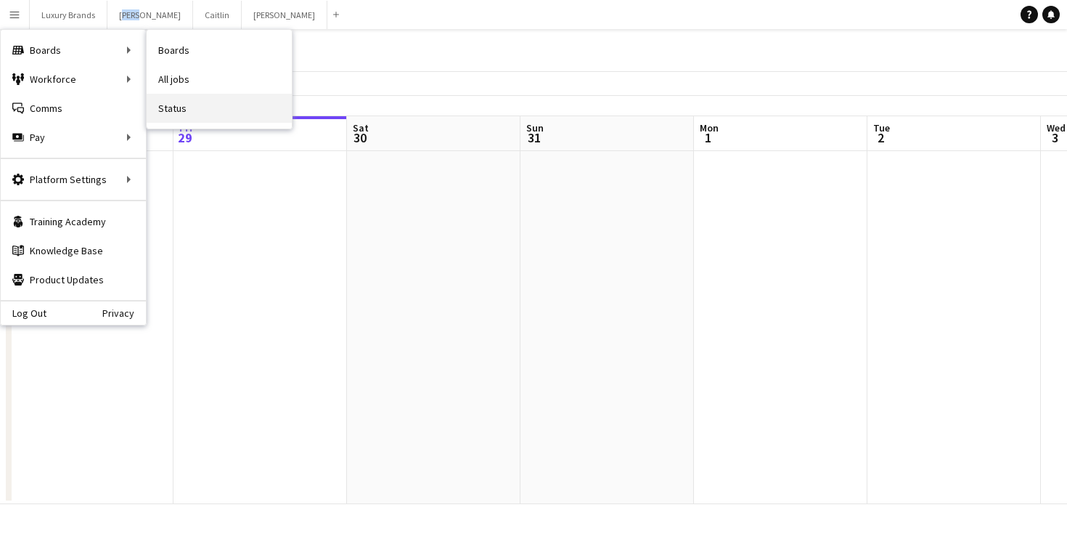
click at [189, 105] on link "Status" at bounding box center [219, 108] width 145 height 29
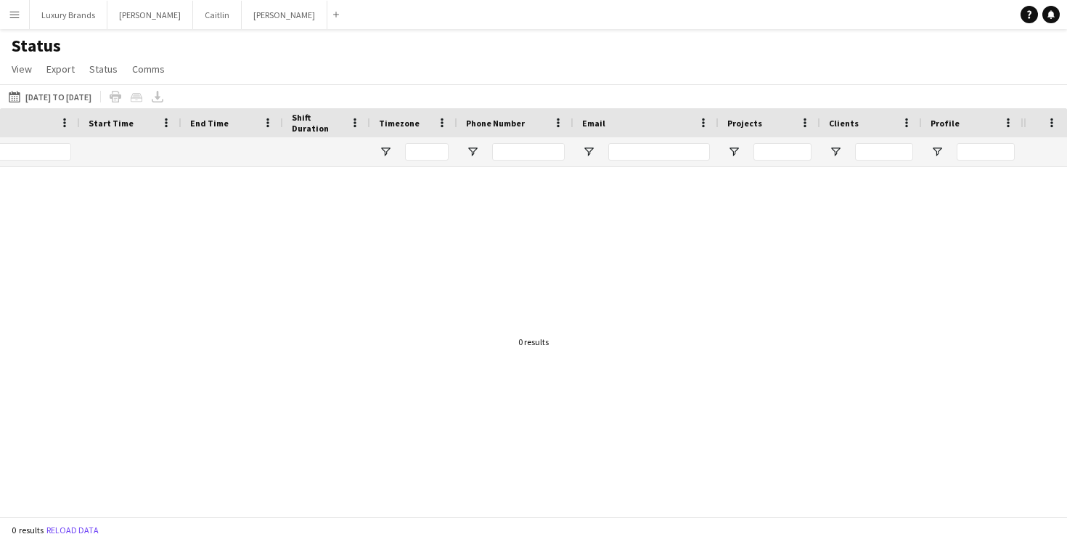
click at [46, 50] on h1 "Status" at bounding box center [89, 46] width 179 height 22
click at [124, 9] on button "[PERSON_NAME]" at bounding box center [150, 15] width 86 height 28
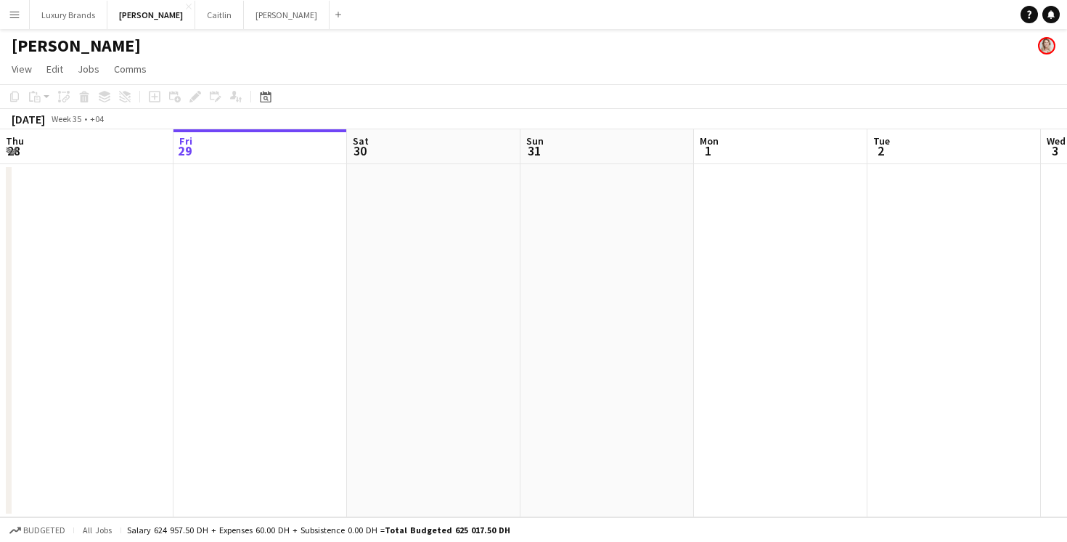
click at [38, 45] on h1 "[PERSON_NAME]" at bounding box center [76, 46] width 129 height 22
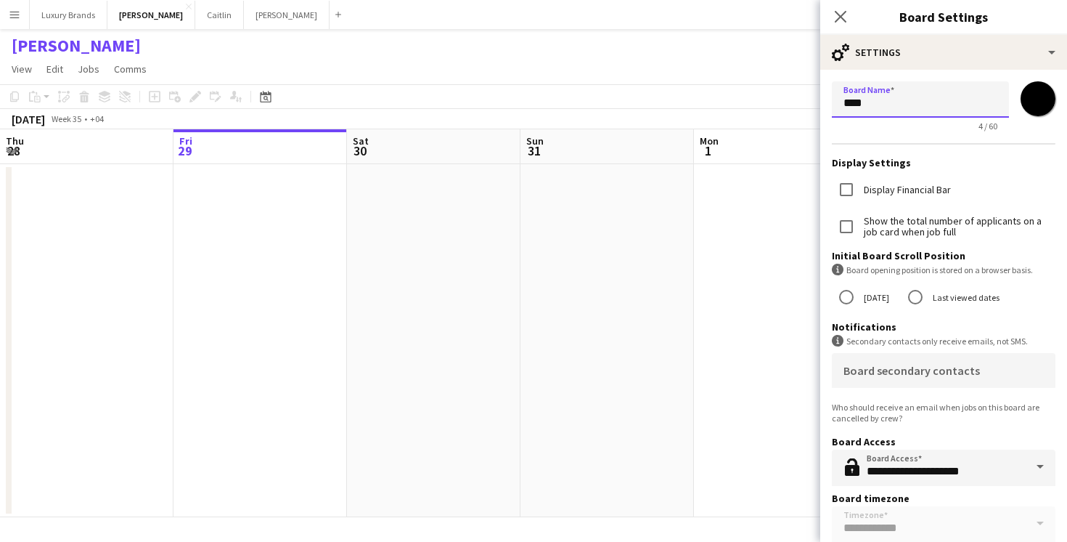
drag, startPoint x: 878, startPoint y: 101, endPoint x: 781, endPoint y: 100, distance: 97.3
click at [781, 100] on body "Menu Boards Boards Boards All jobs Status Workforce Workforce My Workforce Recr…" at bounding box center [533, 271] width 1067 height 542
type input "******"
click at [1037, 98] on input "*******" at bounding box center [1038, 99] width 52 height 52
type input "*******"
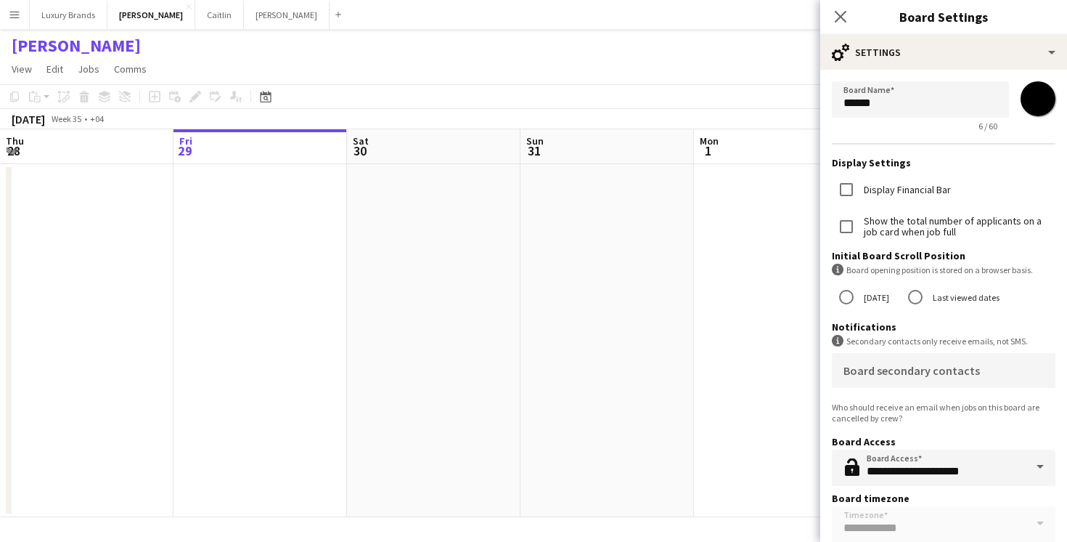
click at [1059, 112] on form "**********" at bounding box center [943, 329] width 247 height 518
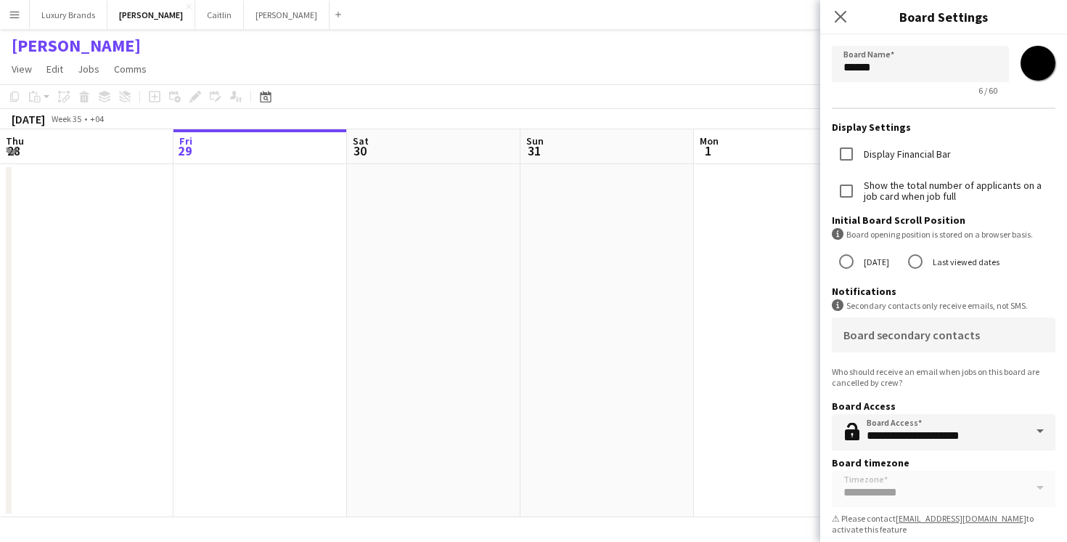
click at [770, 261] on app-date-cell at bounding box center [781, 340] width 174 height 353
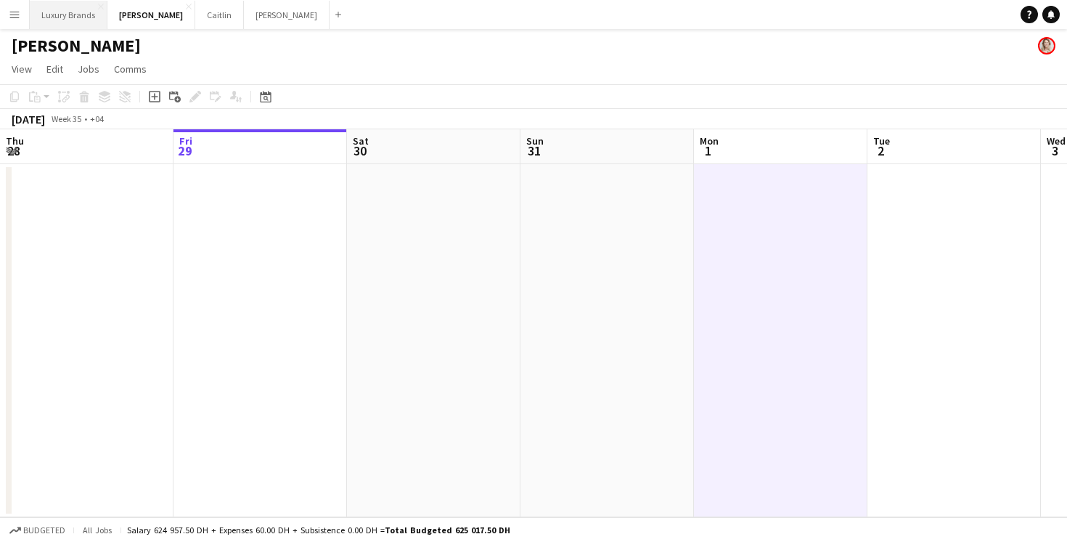
click at [83, 14] on button "Luxury Brands Close" at bounding box center [69, 15] width 78 height 28
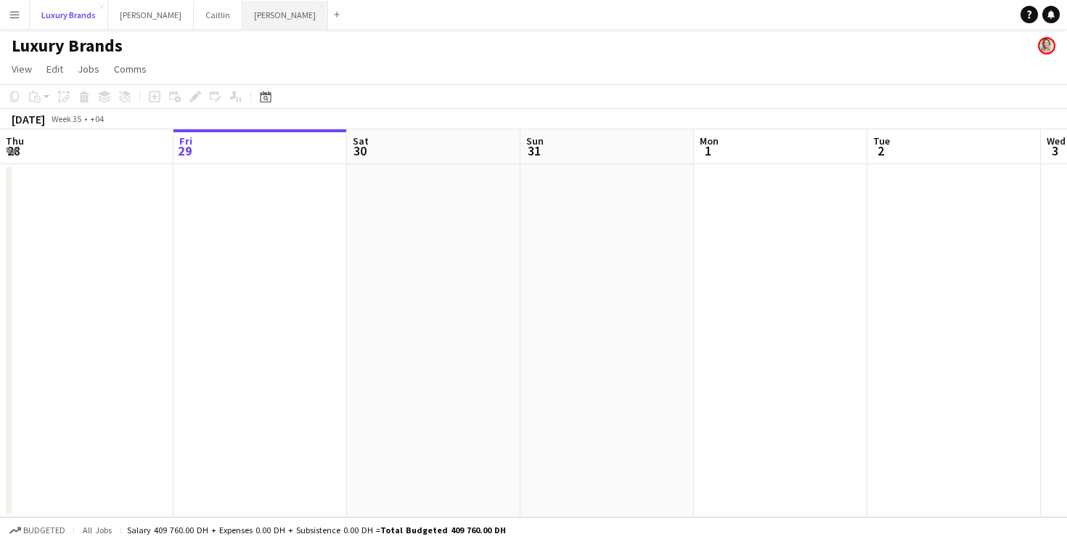
drag, startPoint x: 83, startPoint y: 14, endPoint x: 239, endPoint y: 19, distance: 156.2
click at [240, 19] on div "Luxury Brands Close [PERSON_NAME] Caitlin Close [PERSON_NAME] Close Add" at bounding box center [187, 14] width 317 height 29
drag, startPoint x: 222, startPoint y: 14, endPoint x: 81, endPoint y: 9, distance: 140.9
click at [81, 9] on div "Luxury Brands Close [PERSON_NAME] Caitlin Close [PERSON_NAME] Close Add" at bounding box center [187, 14] width 317 height 29
click at [242, 14] on button "[PERSON_NAME]" at bounding box center [285, 15] width 86 height 28
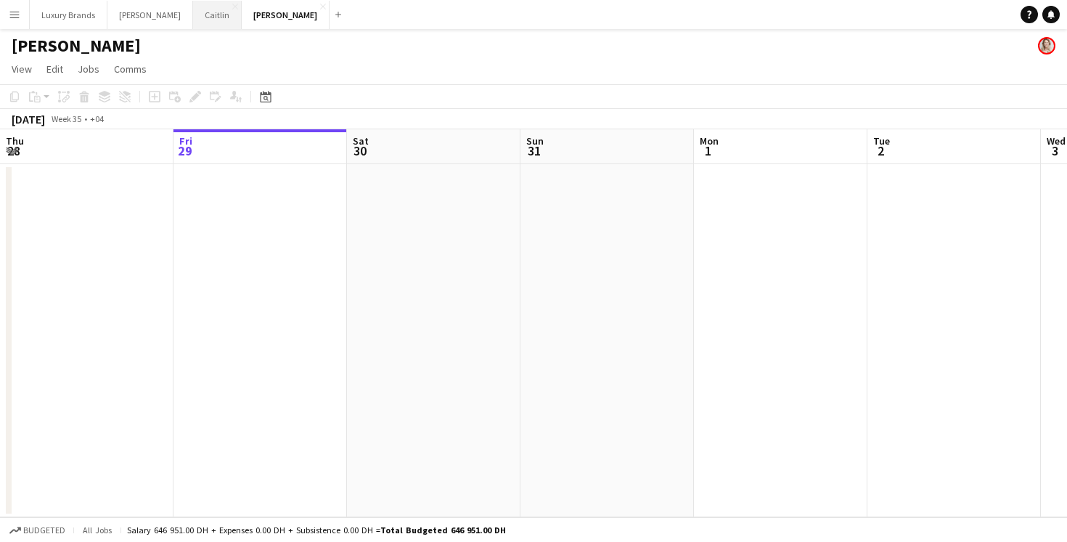
click at [193, 15] on button "[PERSON_NAME]" at bounding box center [217, 15] width 49 height 28
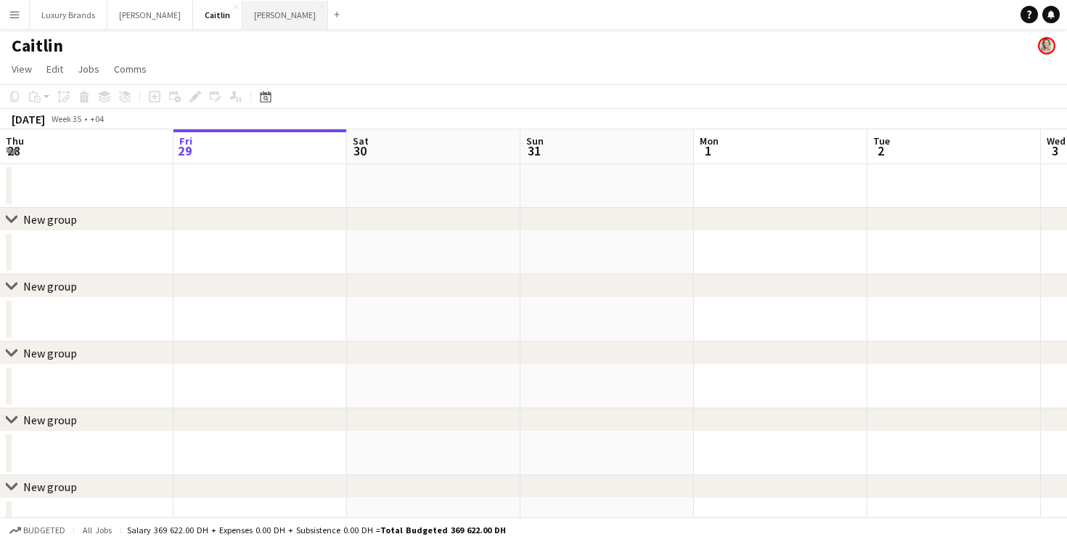
click at [242, 12] on button "[PERSON_NAME]" at bounding box center [285, 15] width 86 height 28
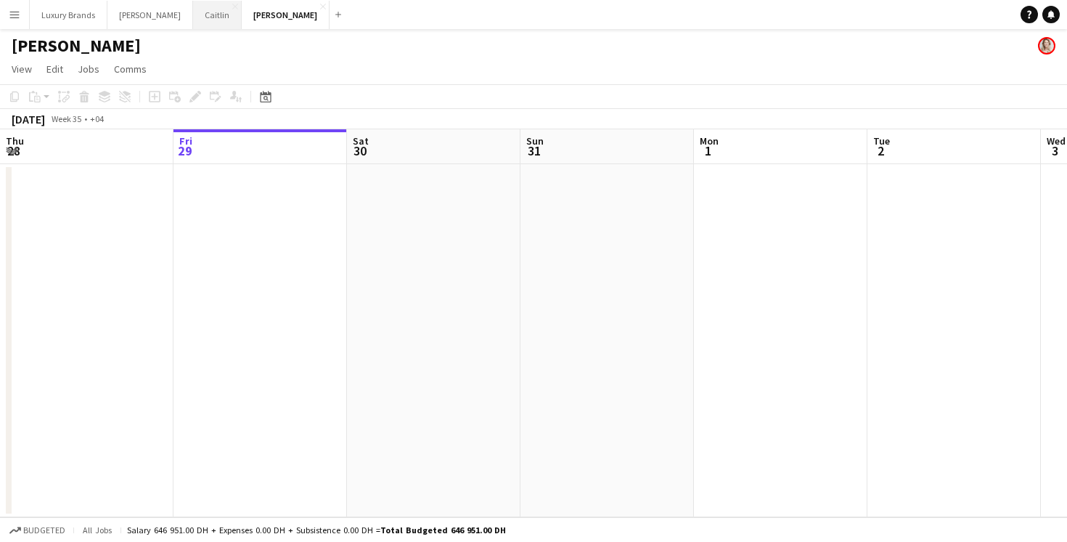
click at [193, 12] on button "[PERSON_NAME]" at bounding box center [217, 15] width 49 height 28
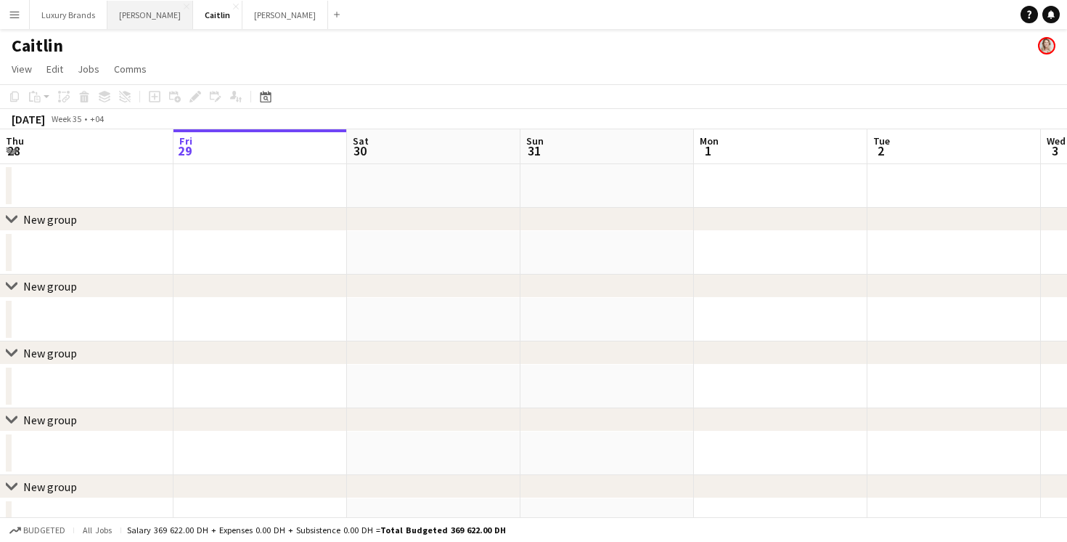
click at [132, 15] on button "[PERSON_NAME]" at bounding box center [150, 15] width 86 height 28
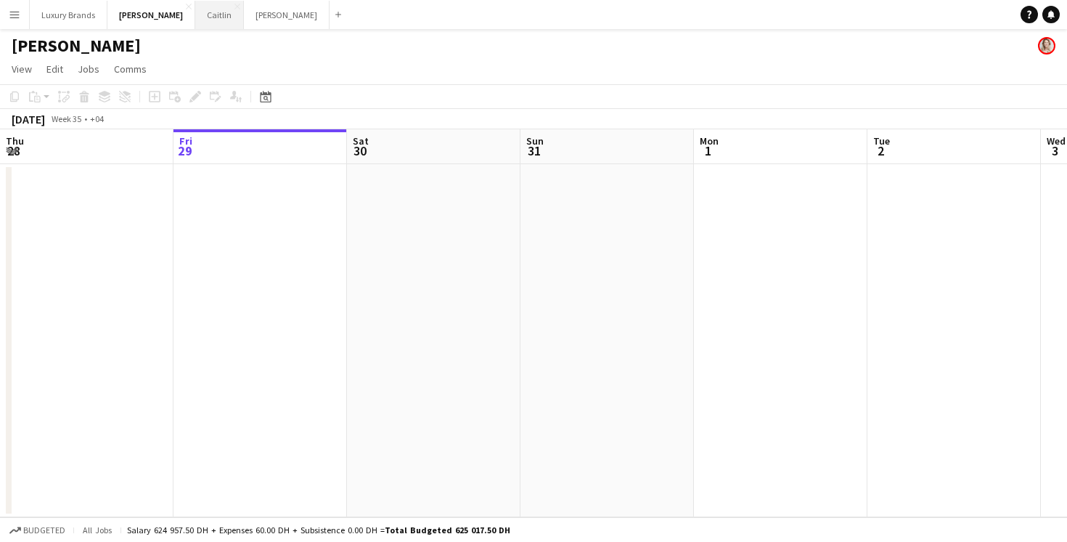
click at [195, 19] on button "[PERSON_NAME]" at bounding box center [219, 15] width 49 height 28
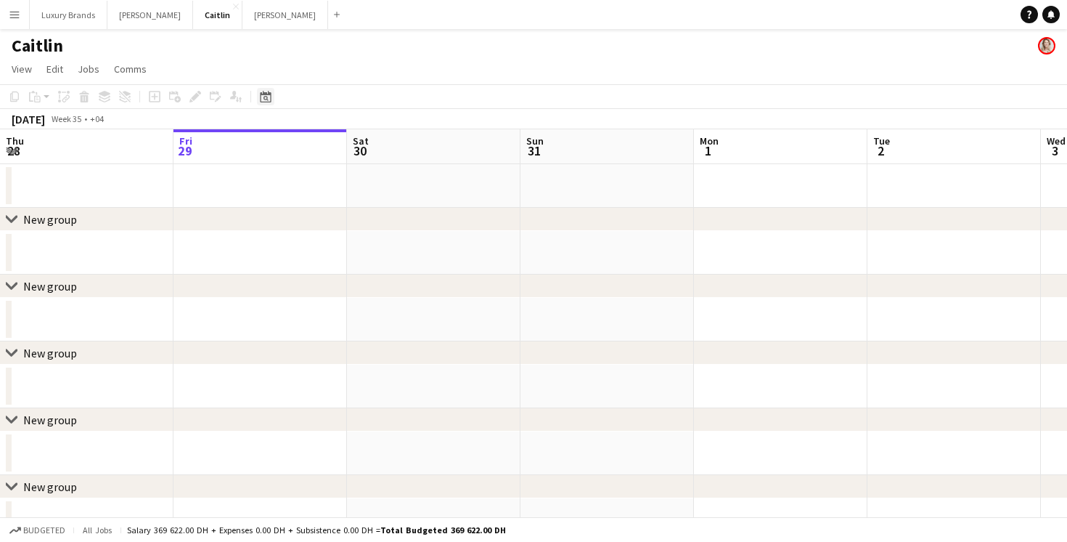
click at [268, 98] on icon "Date picker" at bounding box center [266, 97] width 12 height 12
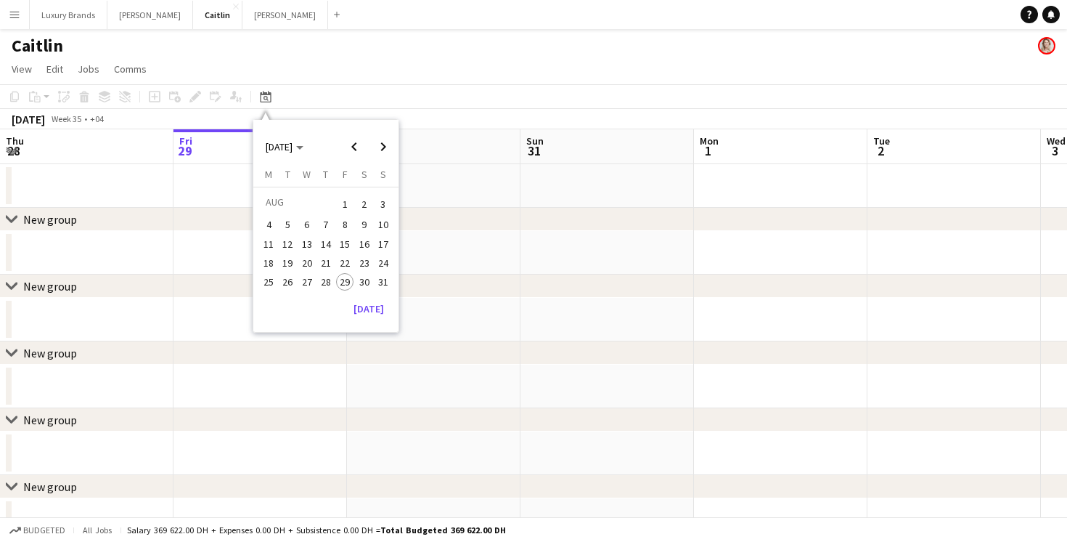
click at [312, 76] on app-page-menu "View Day view expanded Day view collapsed Month view Date picker Jump to [DATE]…" at bounding box center [533, 71] width 1067 height 28
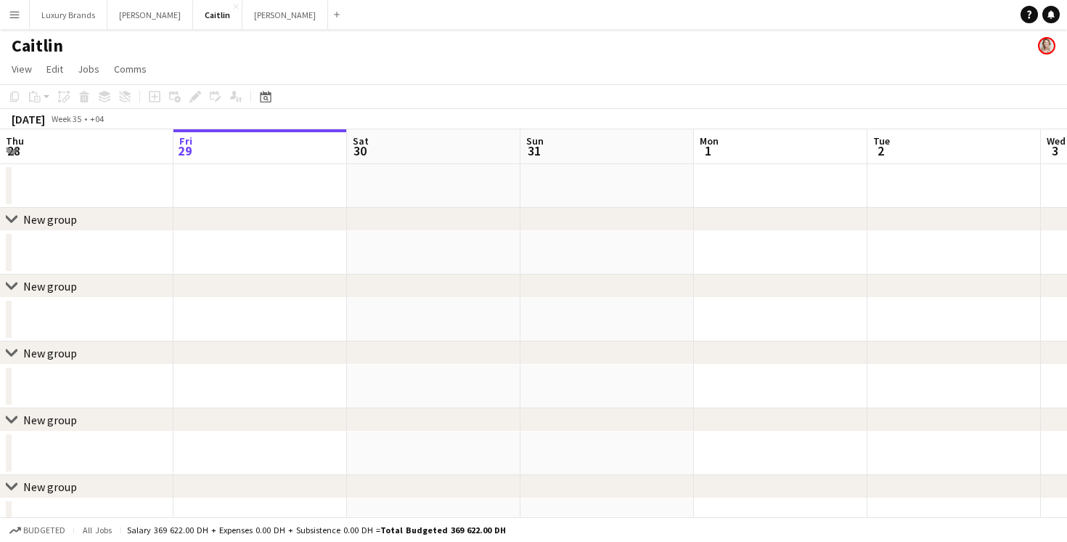
click at [39, 227] on div "chevron-right New group" at bounding box center [533, 219] width 1067 height 23
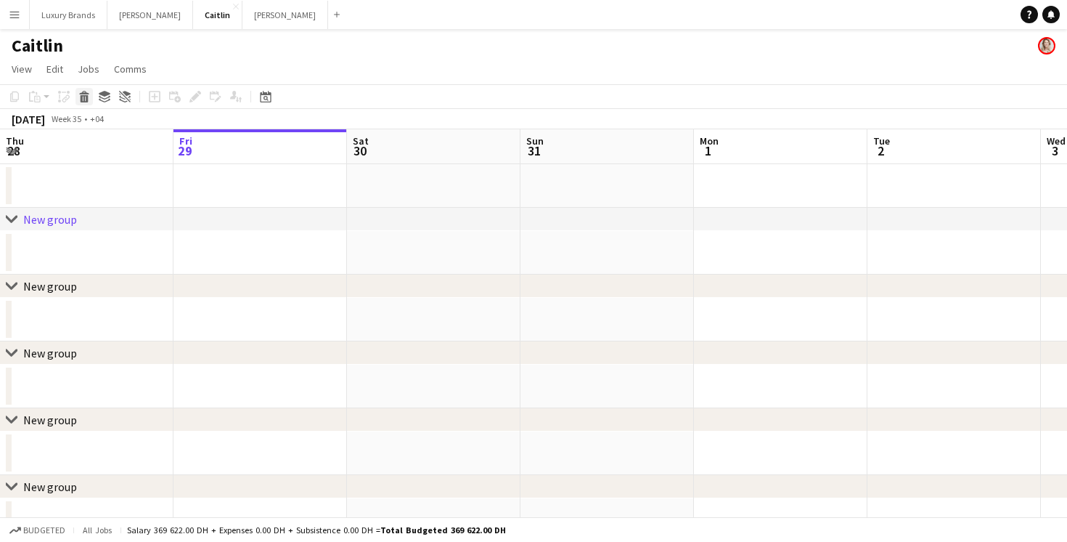
click at [88, 100] on icon at bounding box center [85, 98] width 8 height 7
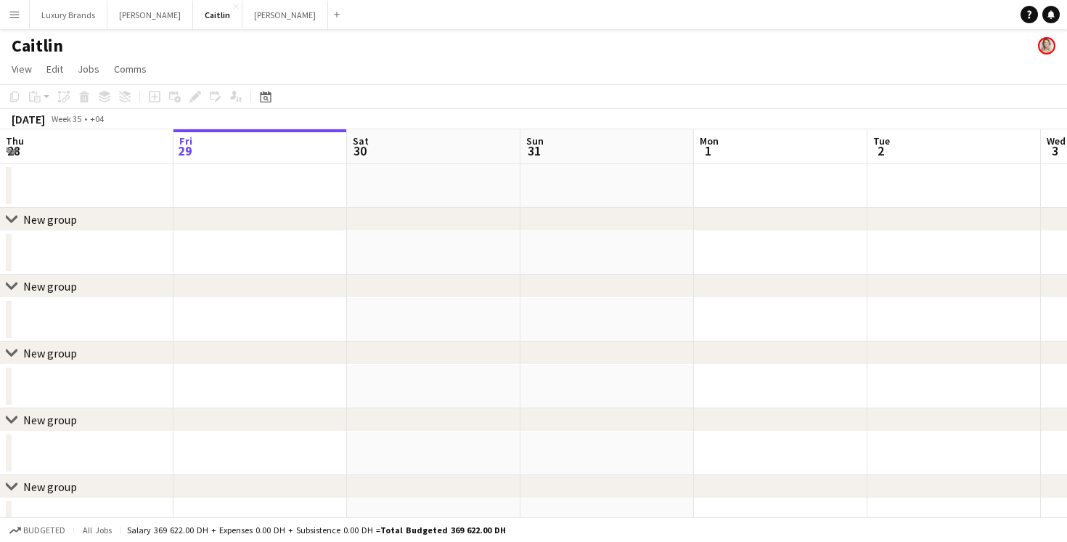
click at [54, 219] on div "New group" at bounding box center [50, 219] width 54 height 15
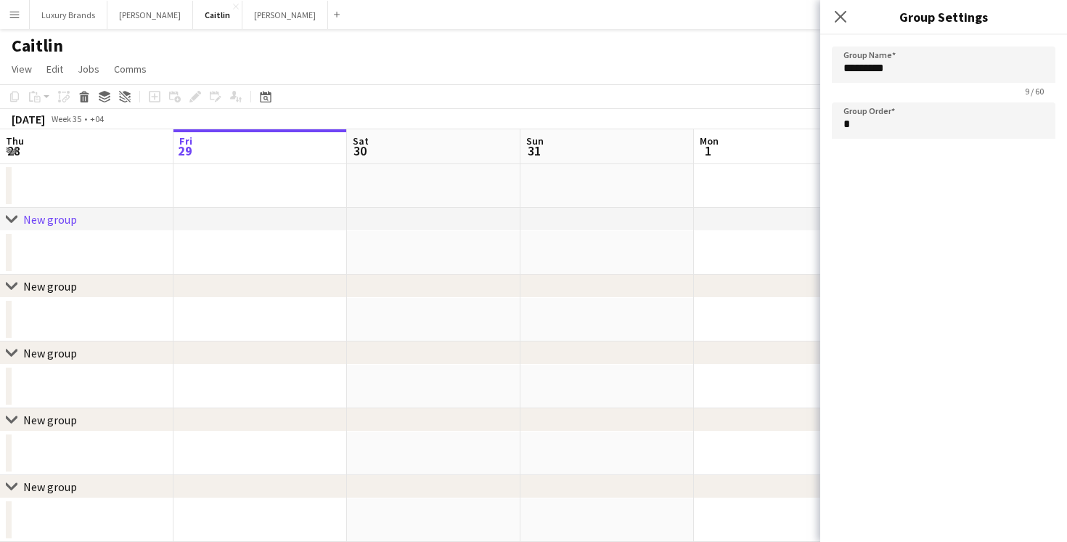
click at [102, 195] on app-date-cell at bounding box center [87, 186] width 174 height 44
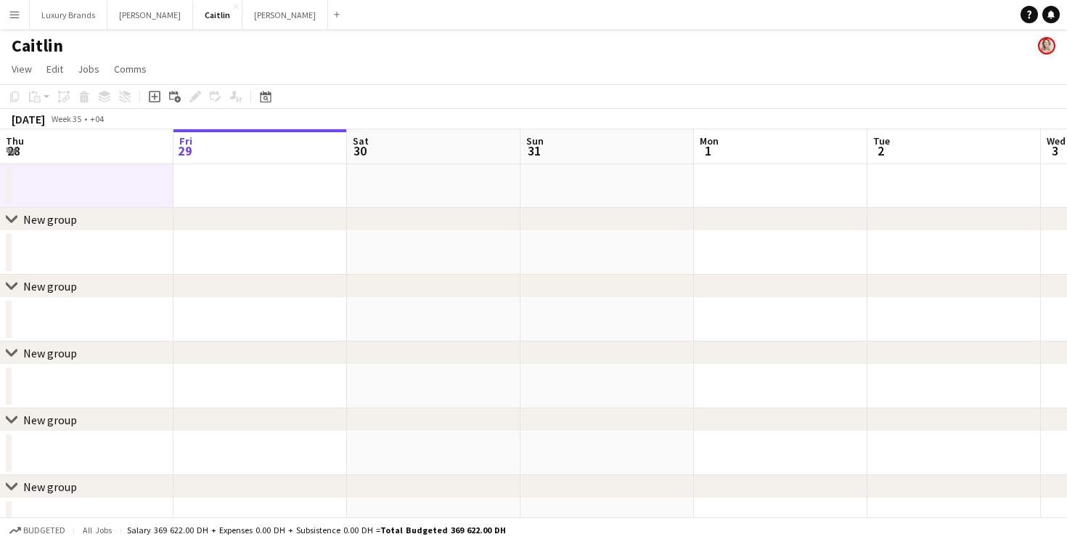
click at [102, 195] on app-date-cell at bounding box center [87, 186] width 174 height 44
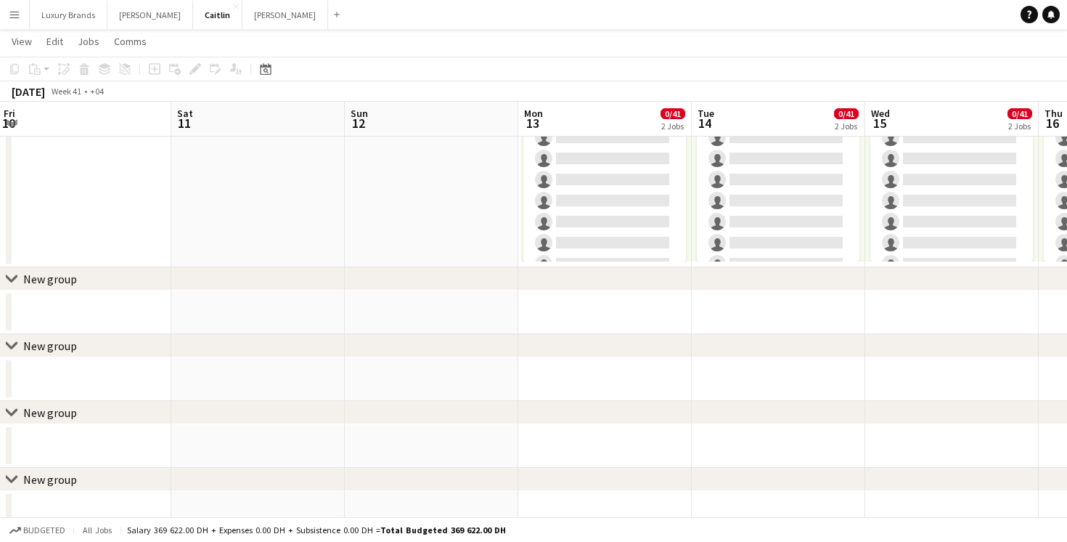
scroll to position [449, 0]
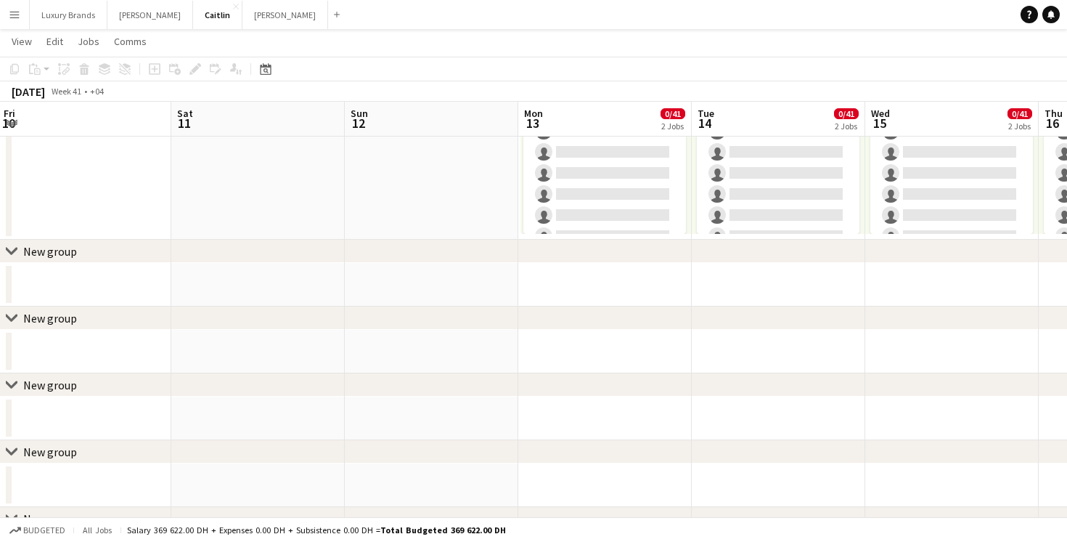
click at [35, 251] on div "New group" at bounding box center [50, 251] width 54 height 15
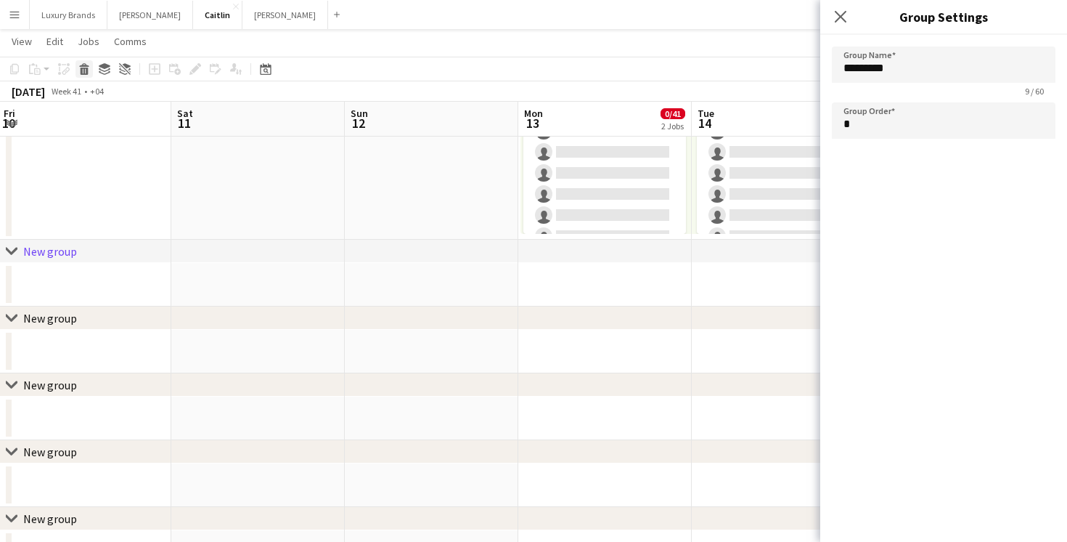
click at [87, 73] on icon at bounding box center [85, 71] width 8 height 7
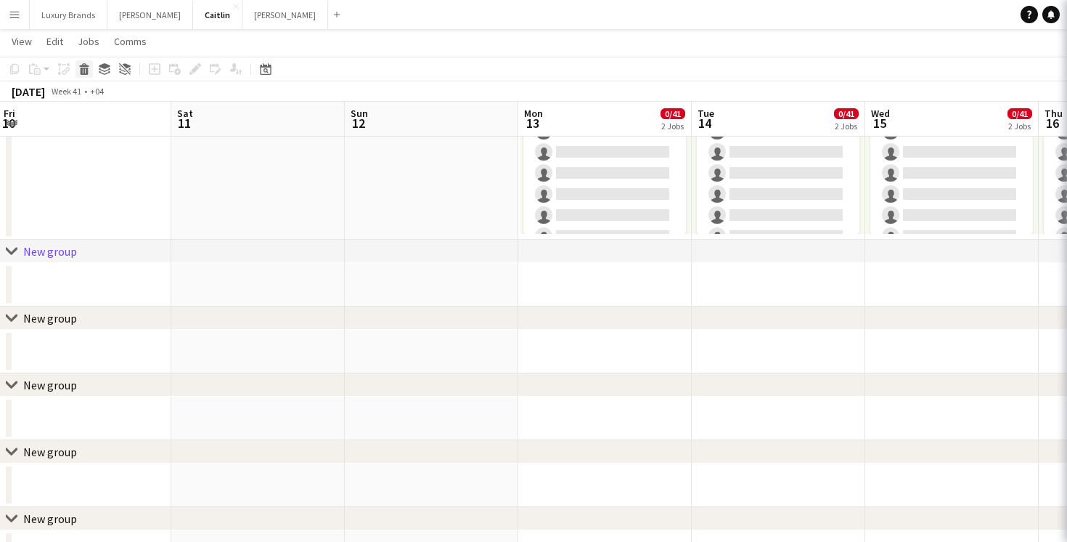
scroll to position [439, 0]
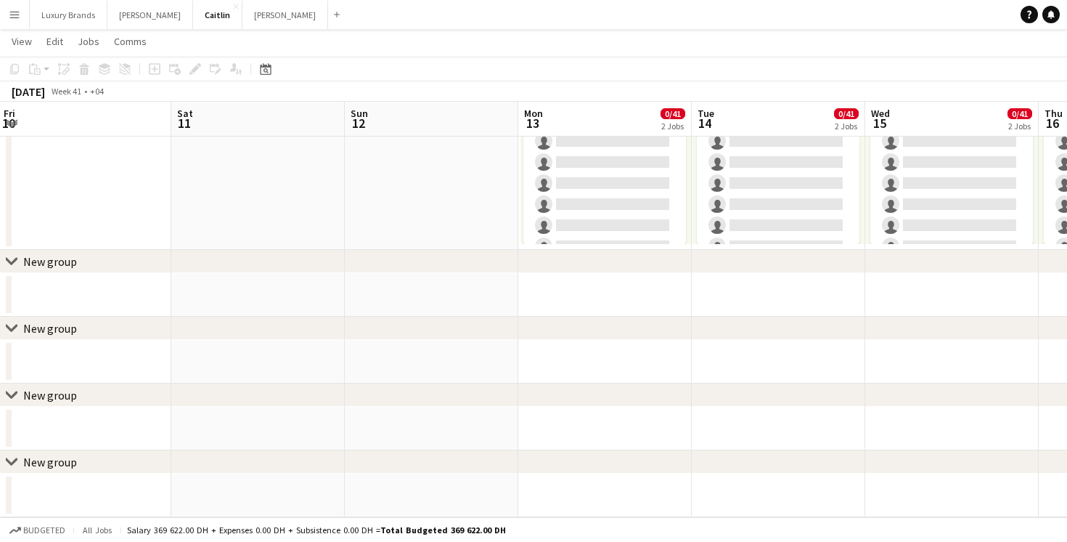
click at [40, 254] on div "New group" at bounding box center [50, 261] width 54 height 15
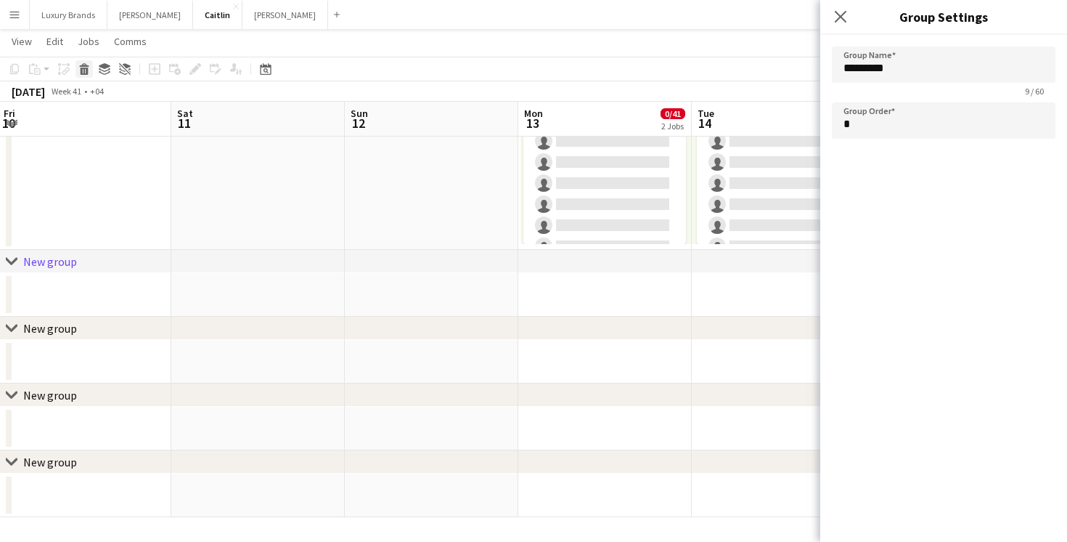
click at [81, 67] on icon "Delete" at bounding box center [84, 69] width 12 height 12
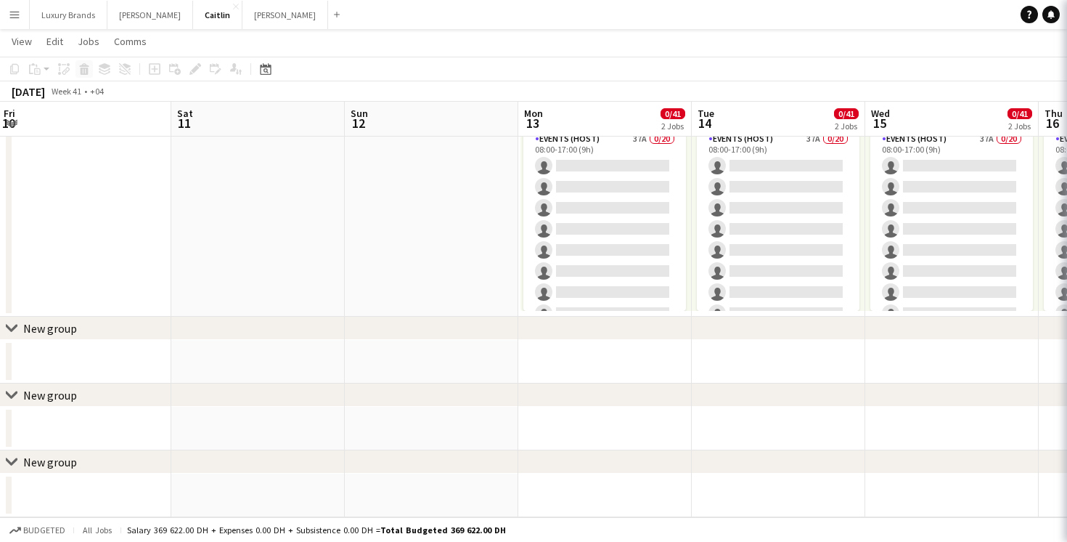
scroll to position [372, 0]
click at [49, 329] on div "New group" at bounding box center [50, 328] width 54 height 15
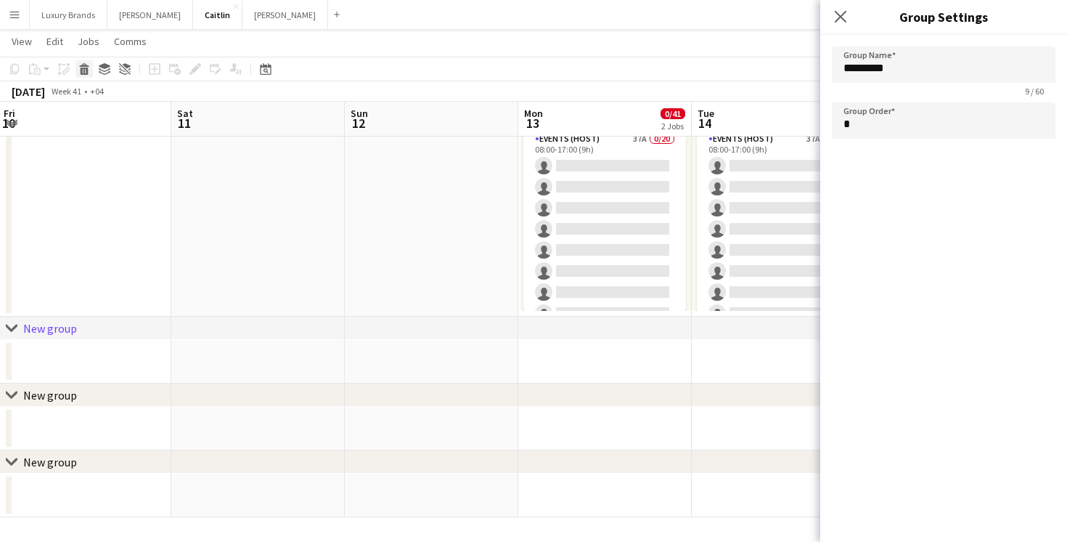
click at [87, 73] on icon at bounding box center [85, 71] width 8 height 7
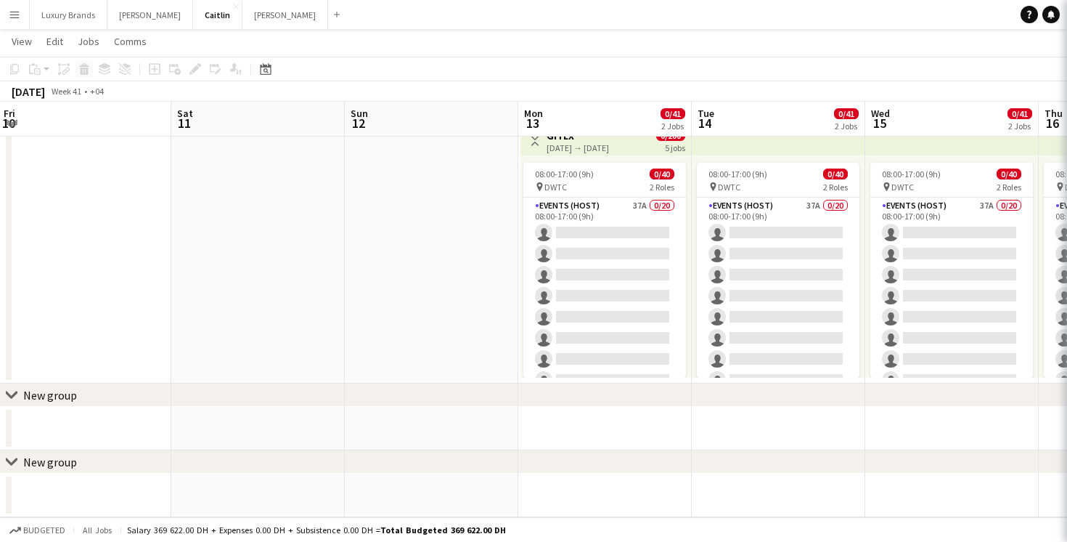
scroll to position [305, 0]
click at [46, 396] on div "New group" at bounding box center [50, 395] width 54 height 15
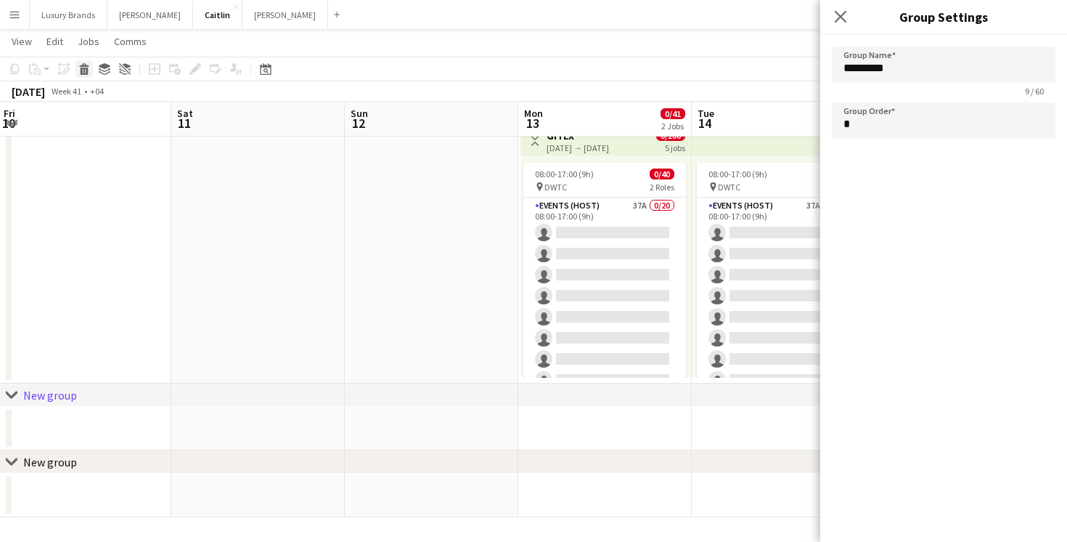
click at [85, 70] on icon "Delete" at bounding box center [84, 69] width 12 height 12
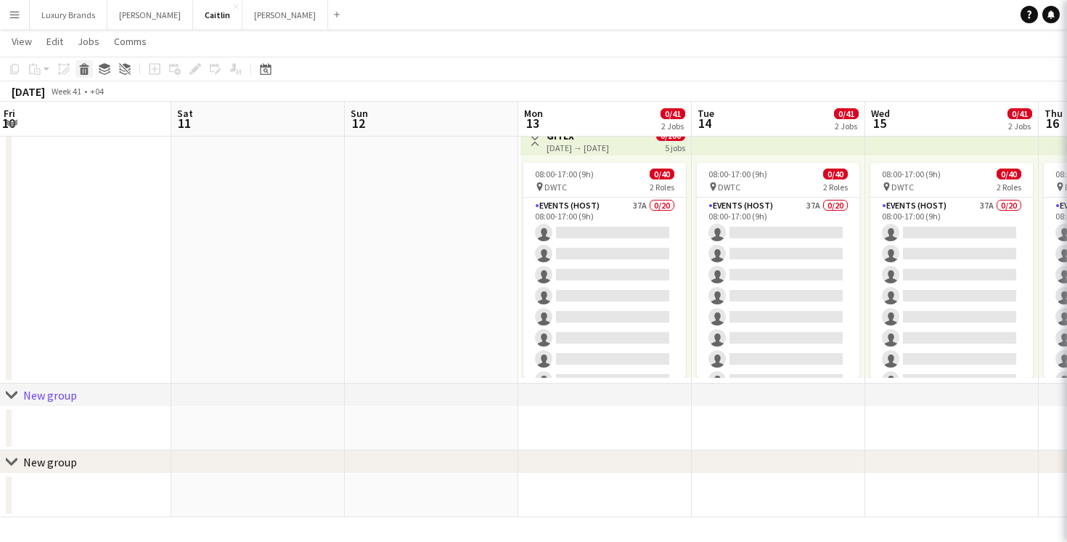
scroll to position [238, 0]
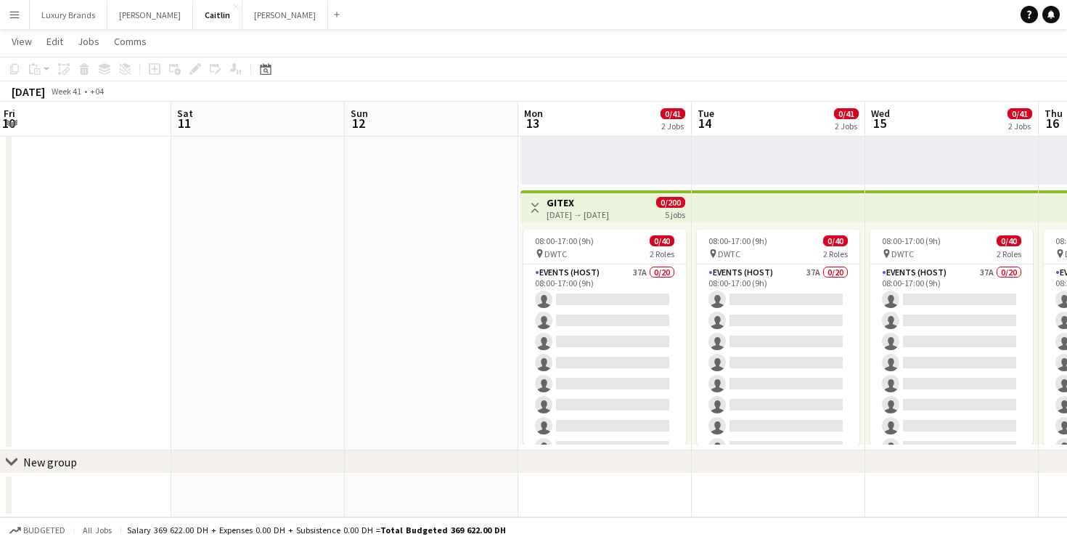
click at [36, 457] on div "New group" at bounding box center [50, 461] width 54 height 15
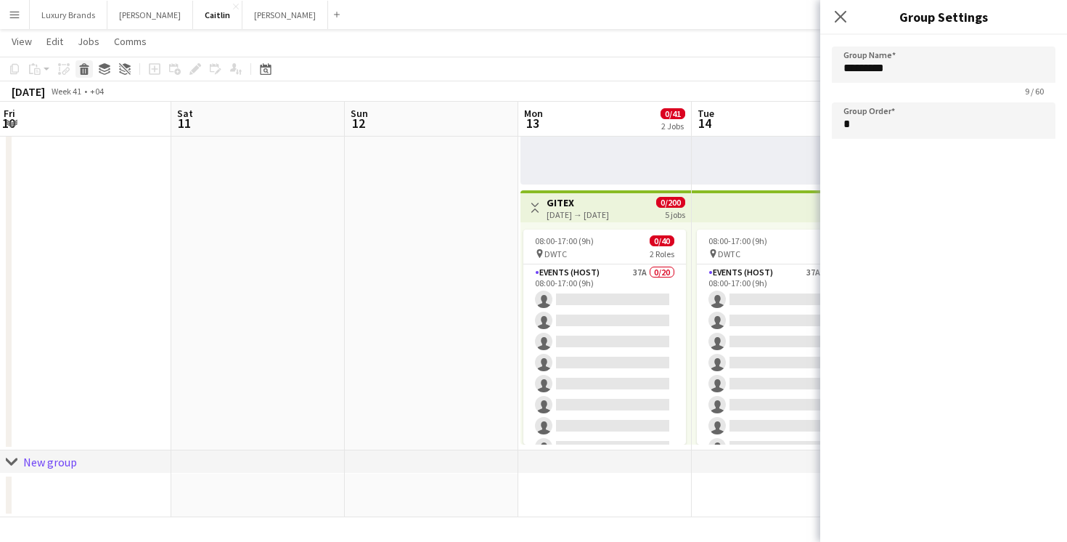
click at [86, 71] on icon at bounding box center [85, 71] width 8 height 7
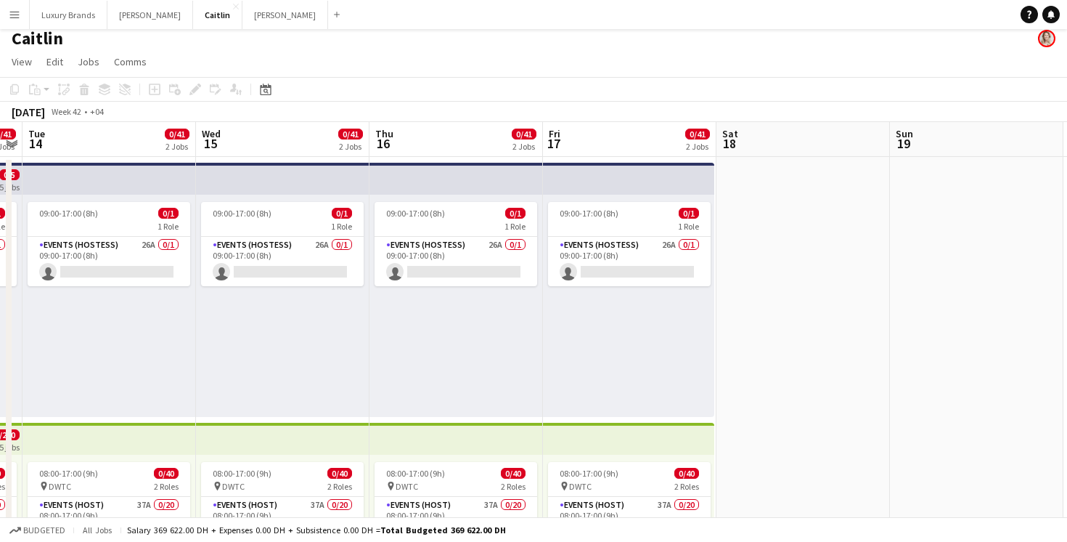
scroll to position [0, 0]
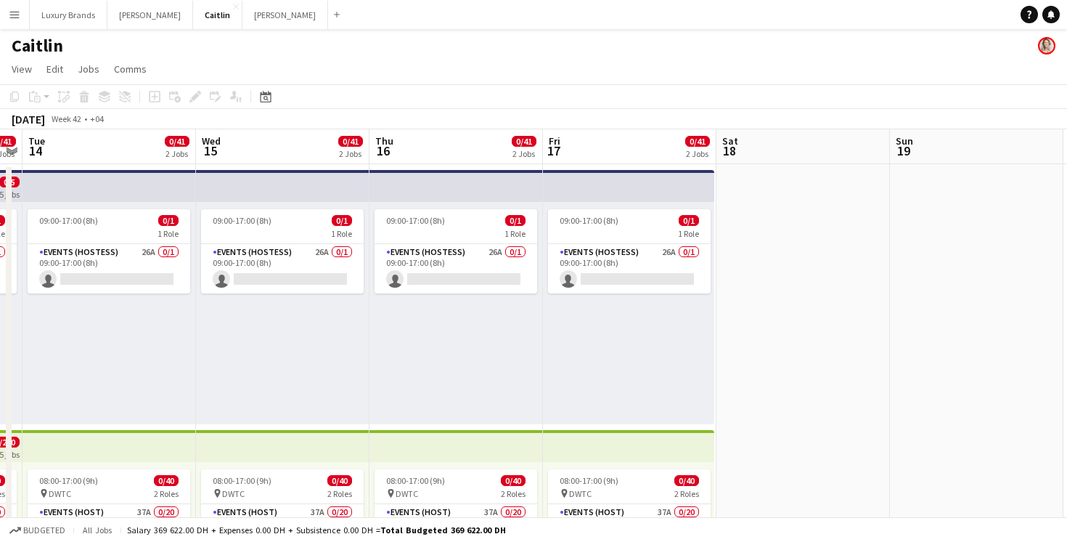
click at [627, 335] on div "09:00-17:00 (8h) 0/1 1 Role Events (Hostess) 26A 0/1 09:00-17:00 (8h) single-ne…" at bounding box center [628, 313] width 171 height 222
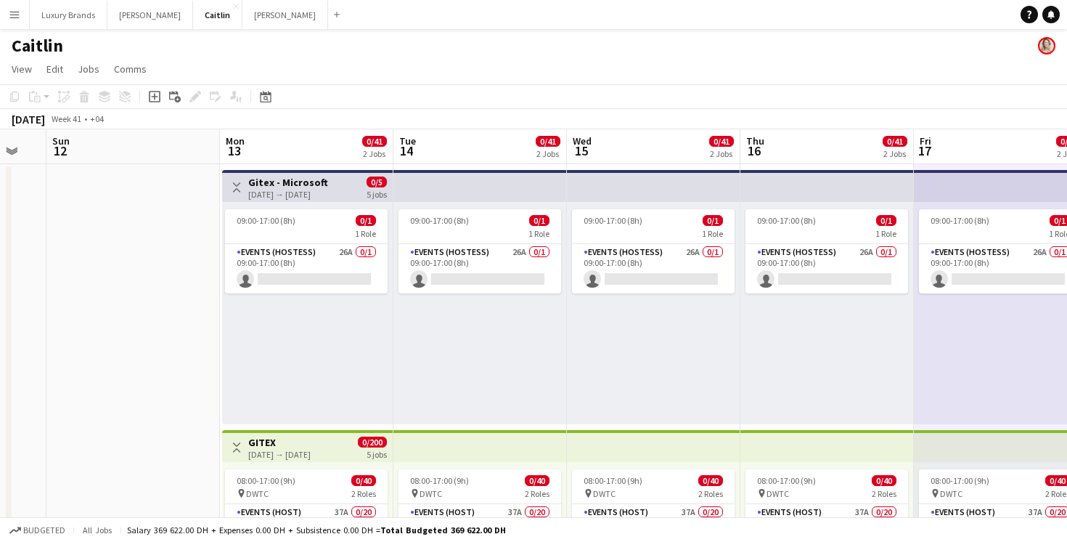
click at [235, 187] on app-icon "Toggle View" at bounding box center [237, 187] width 10 height 10
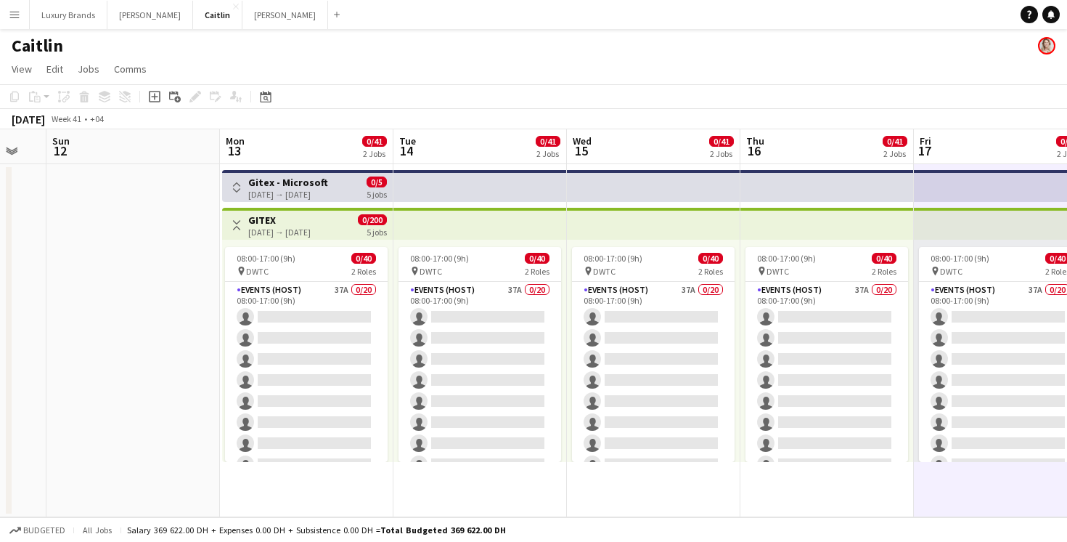
click at [237, 226] on app-icon "Toggle View" at bounding box center [237, 225] width 10 height 10
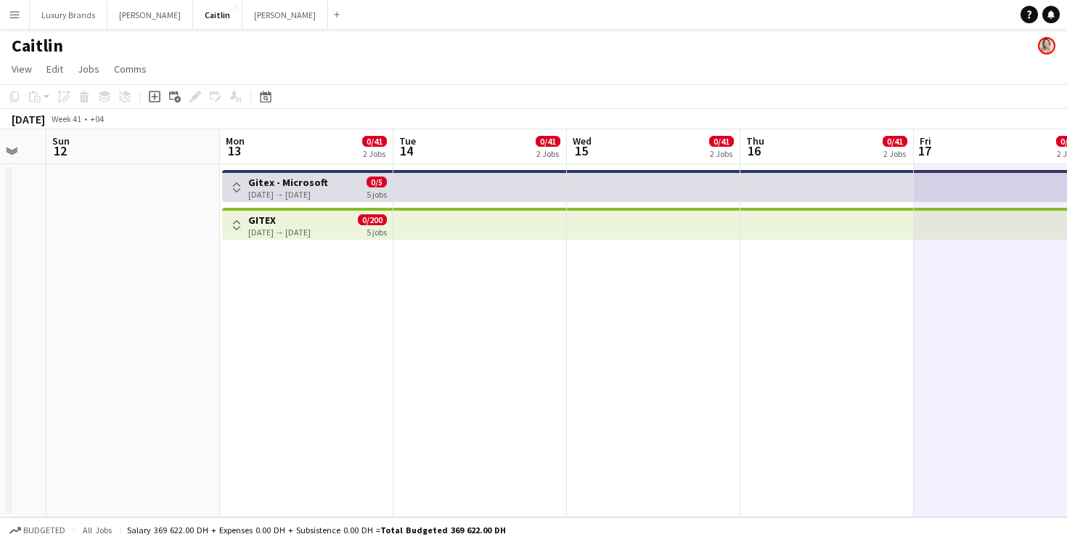
click at [237, 226] on app-icon "Toggle View" at bounding box center [237, 225] width 10 height 10
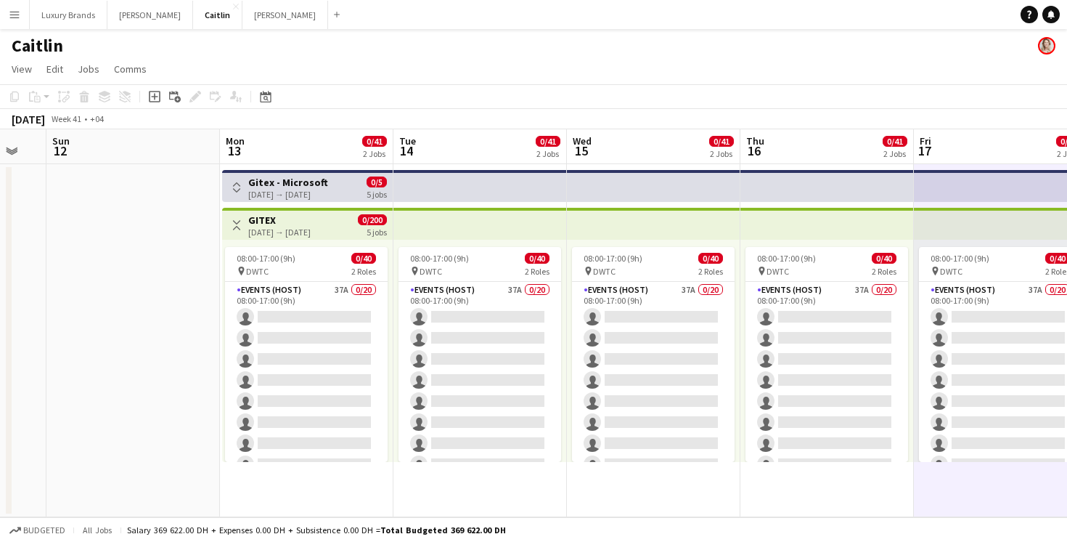
click at [235, 183] on app-icon "Toggle View" at bounding box center [237, 187] width 10 height 10
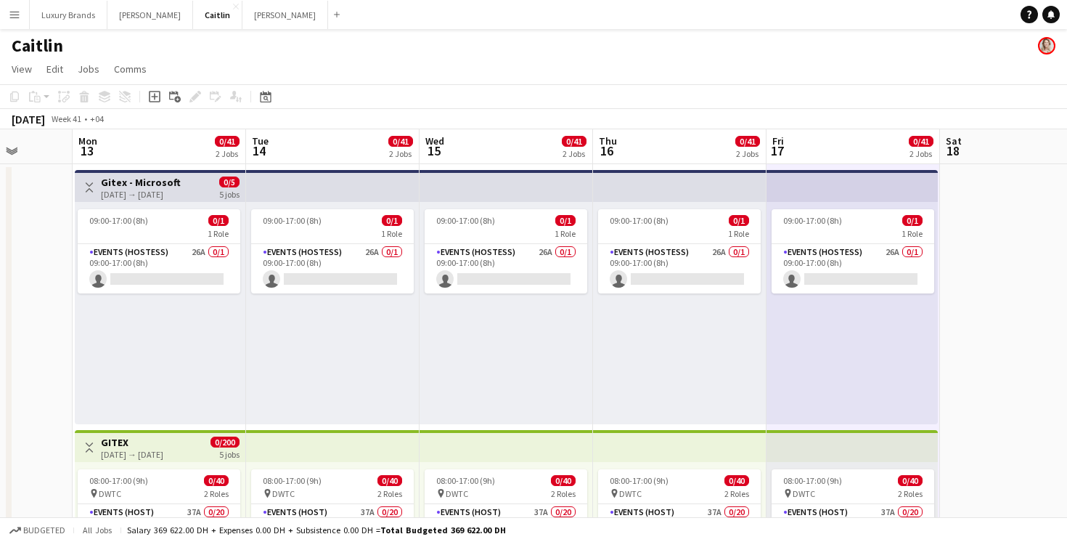
scroll to position [0, 444]
